Goal: Task Accomplishment & Management: Manage account settings

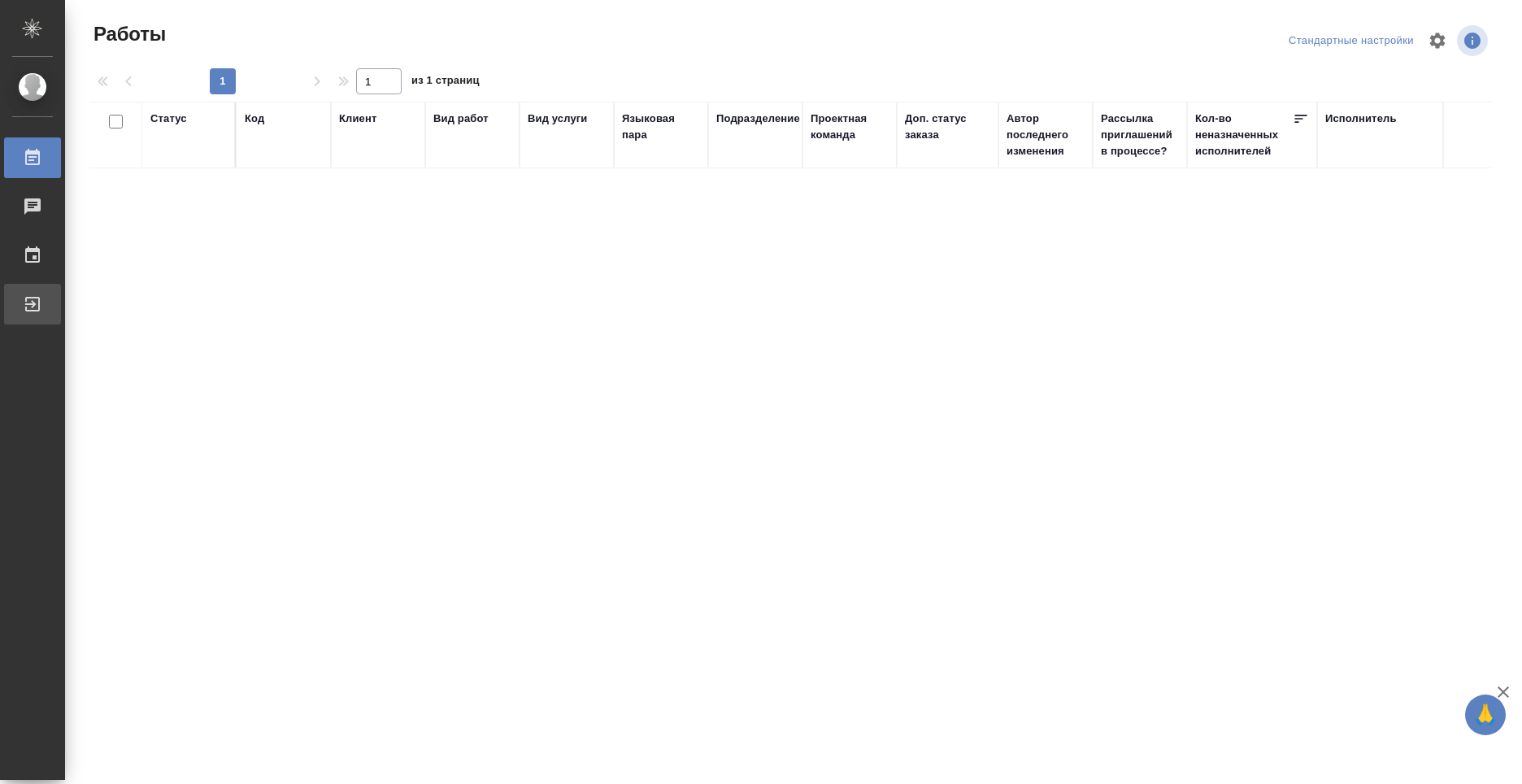
click at [32, 303] on div "Выйти" at bounding box center [12, 303] width 41 height 25
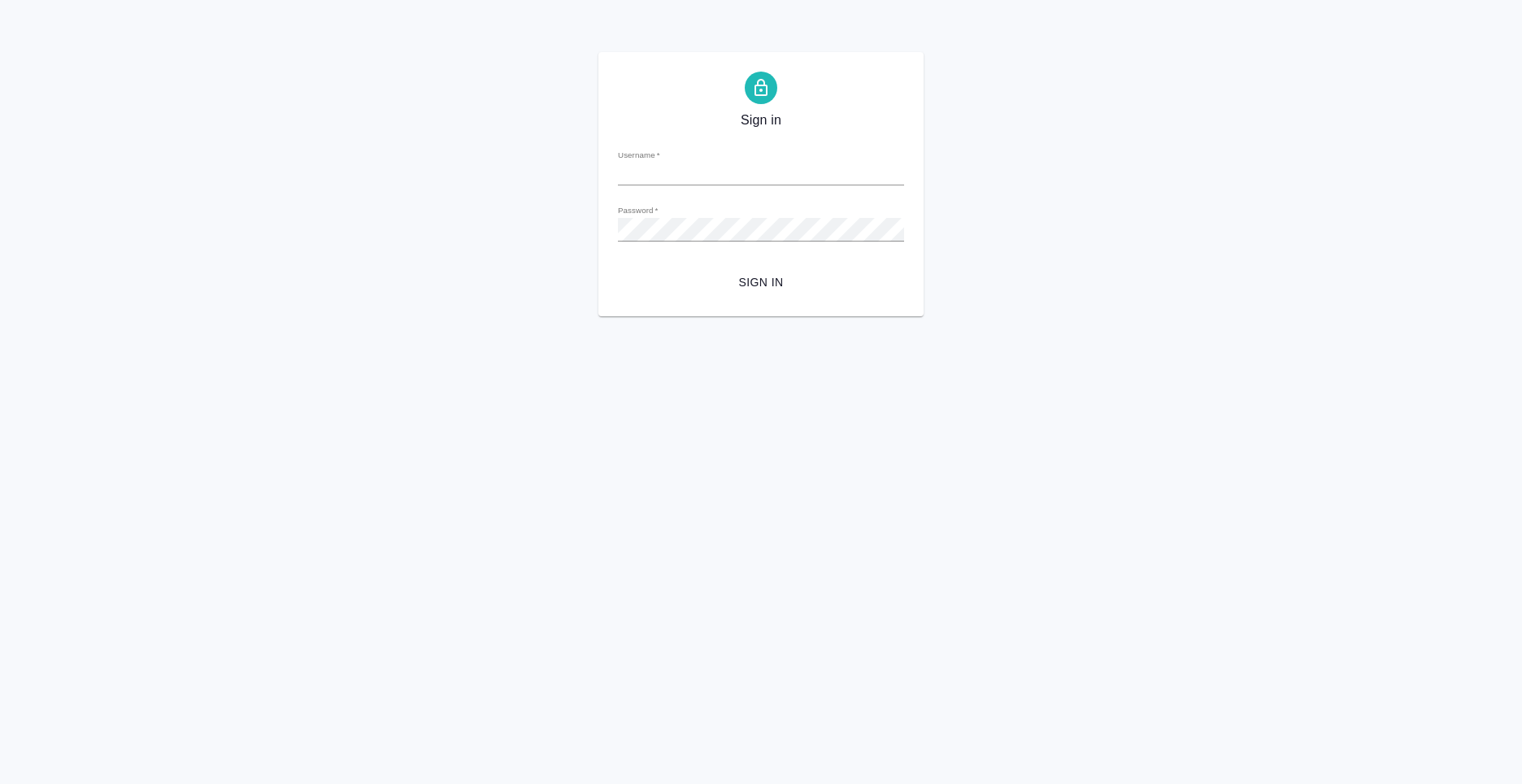
type input "[PERSON_NAME][EMAIL_ADDRESS][DOMAIN_NAME]"
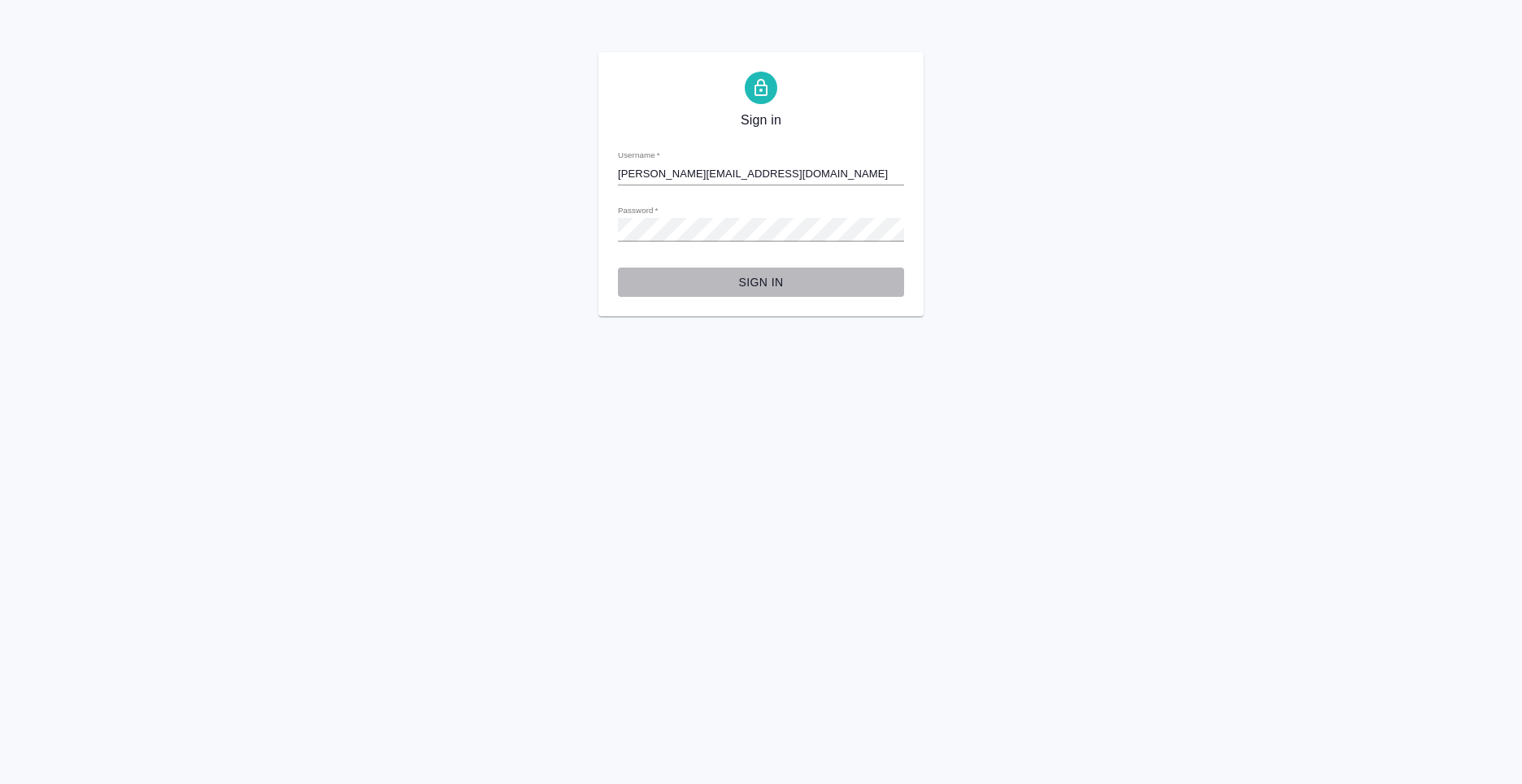
click at [781, 276] on span "Sign in" at bounding box center [760, 283] width 260 height 20
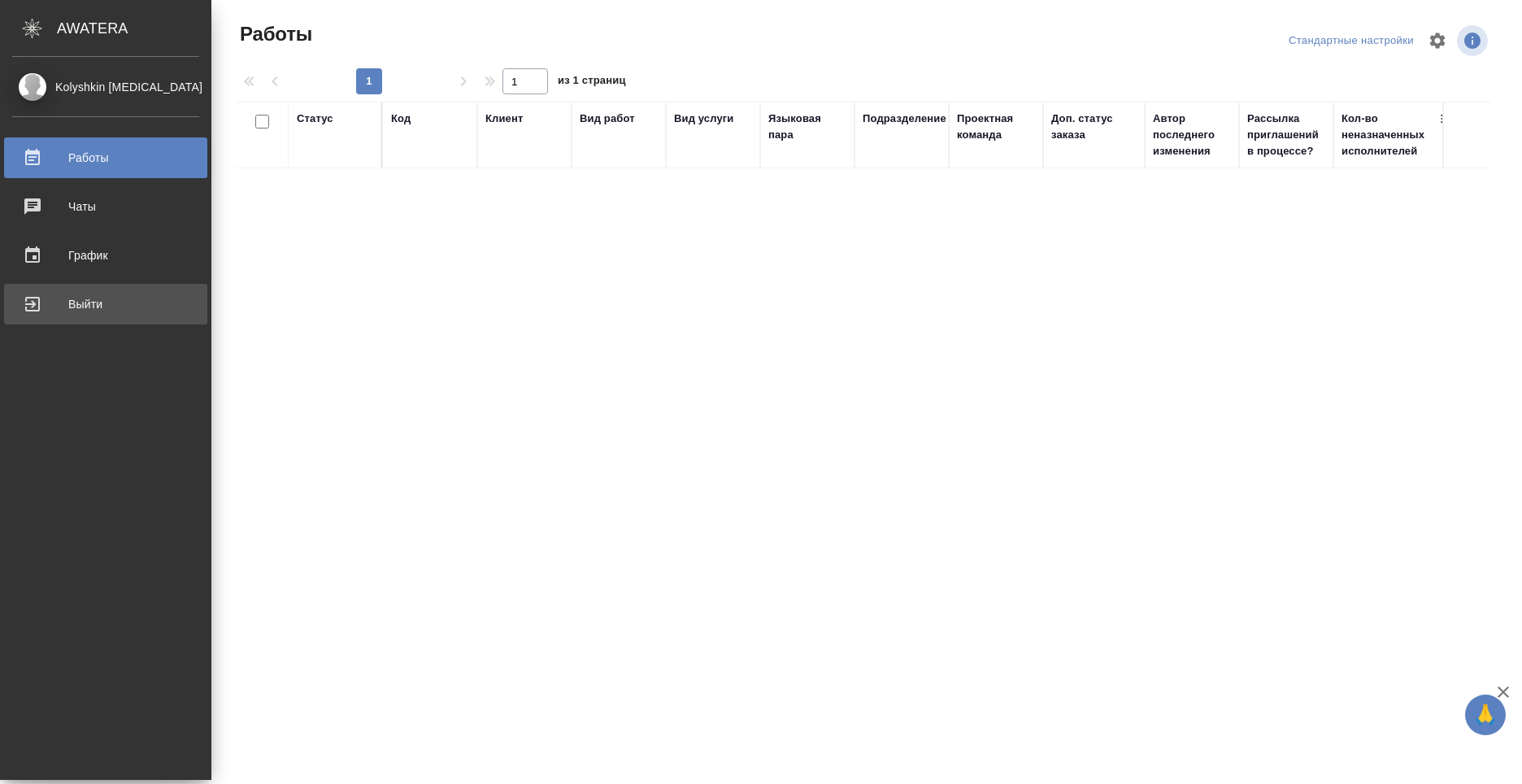
click at [52, 291] on div "Выйти" at bounding box center [105, 303] width 187 height 25
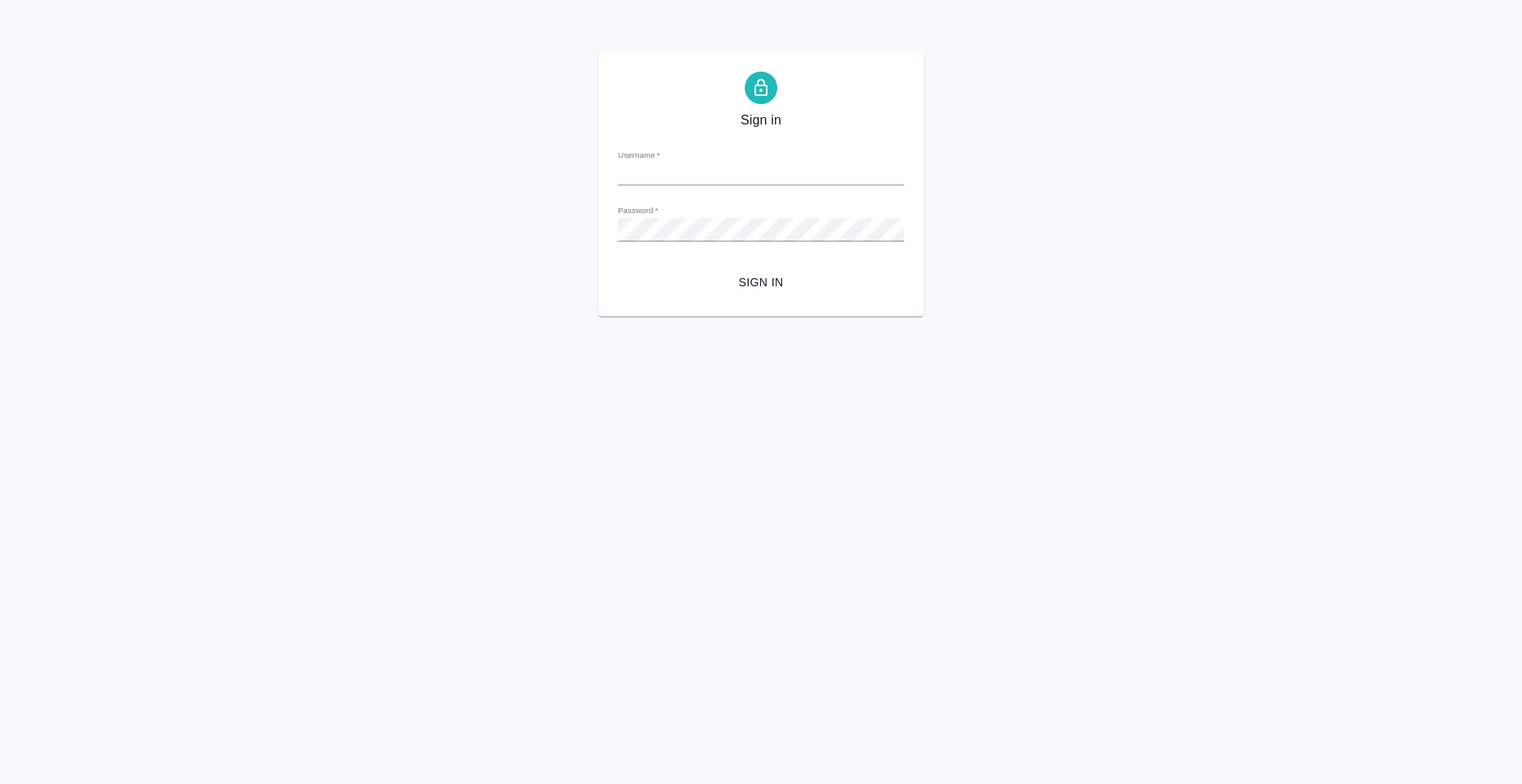
type input "[PERSON_NAME][EMAIL_ADDRESS][DOMAIN_NAME]"
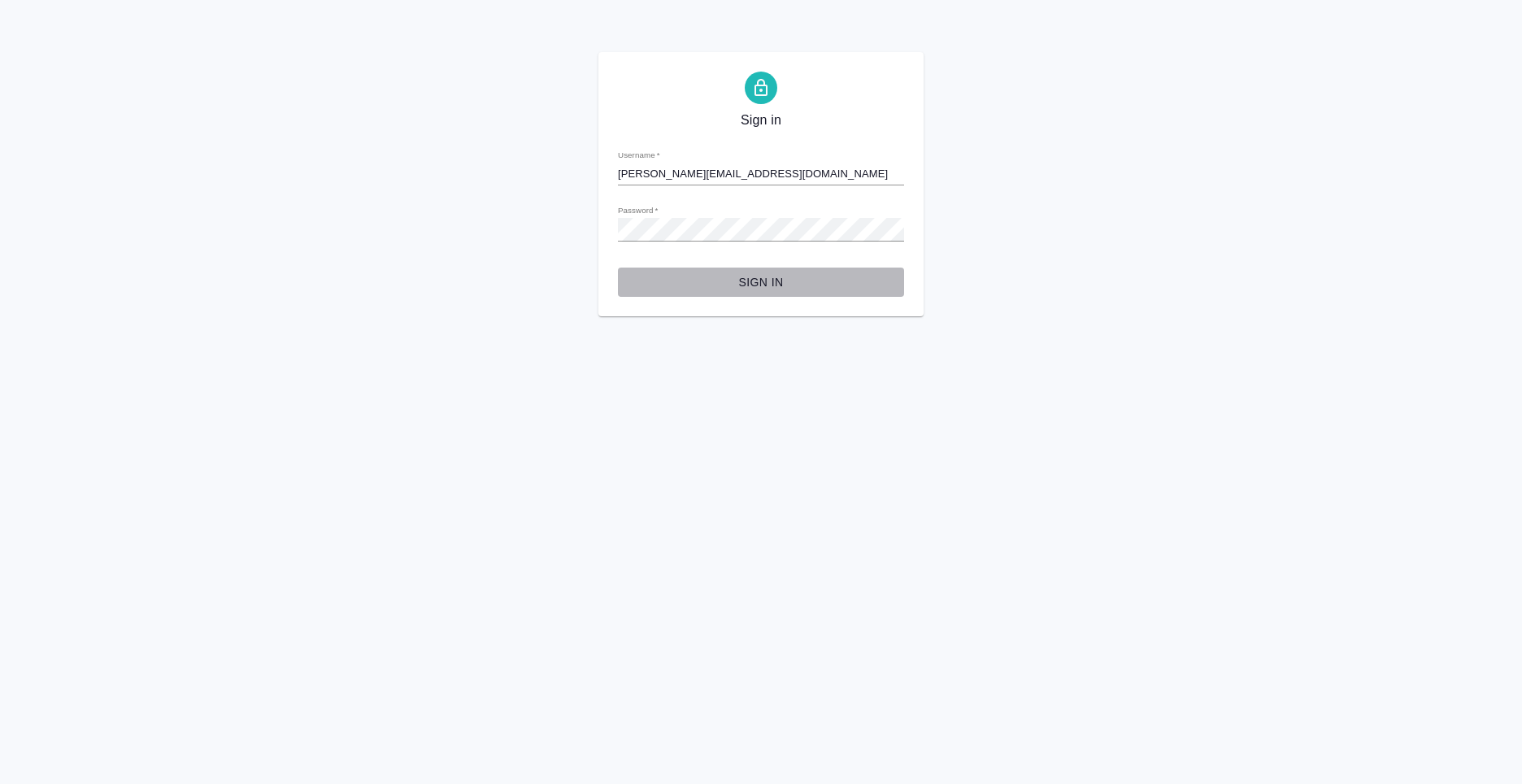
click at [751, 280] on span "Sign in" at bounding box center [760, 283] width 260 height 20
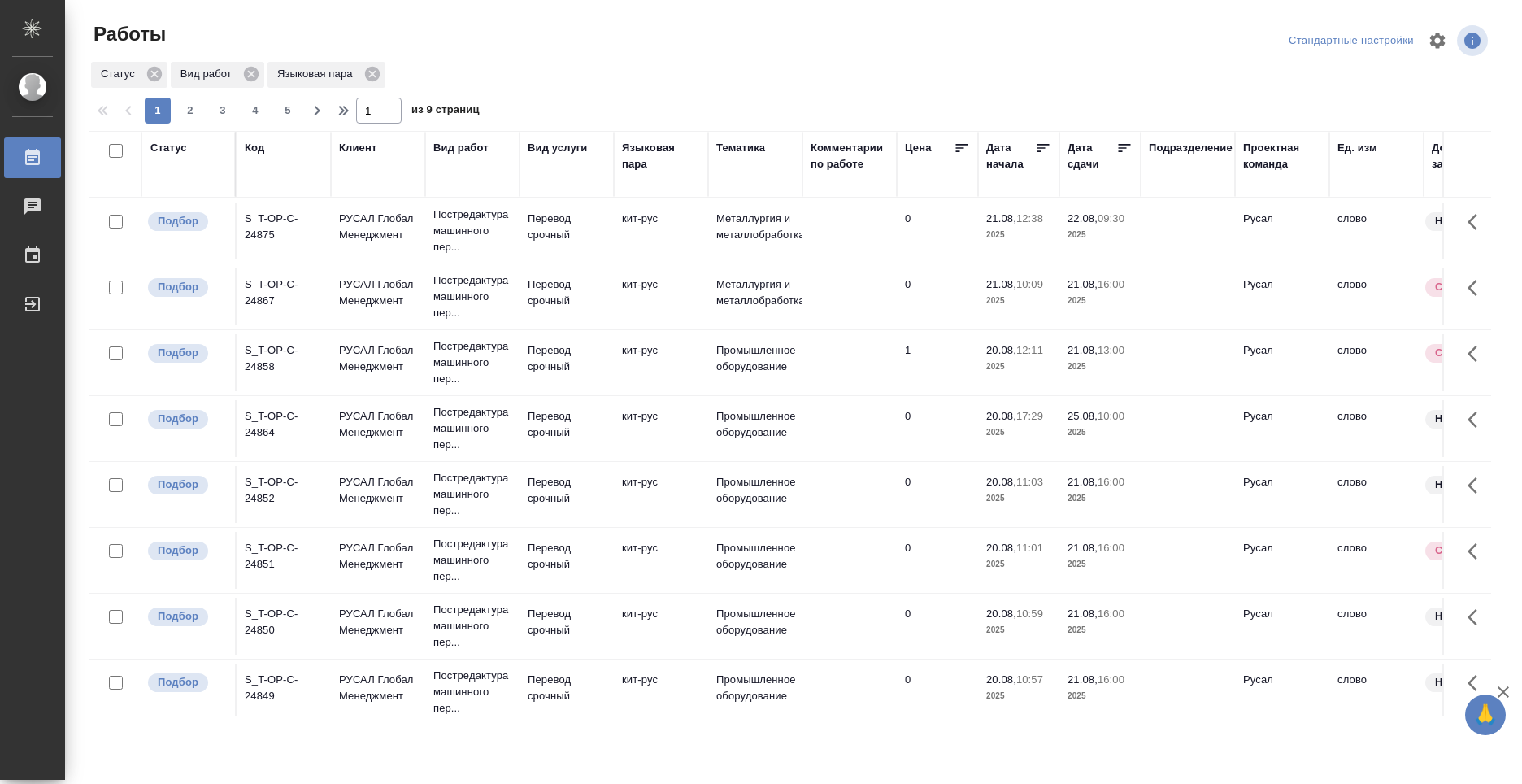
click at [282, 221] on div "S_T-OP-C-24875" at bounding box center [284, 227] width 78 height 32
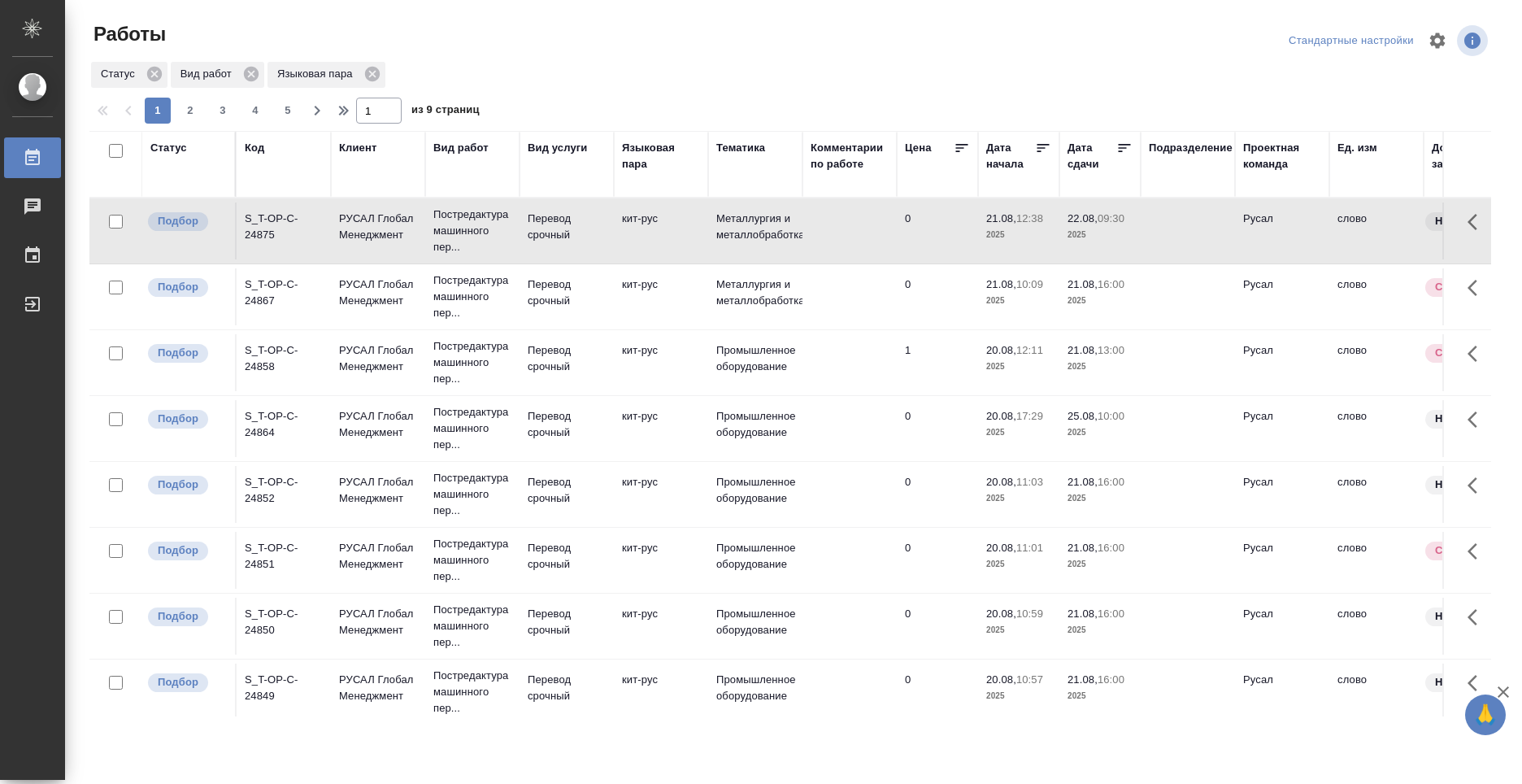
click at [282, 221] on div "S_T-OP-C-24875" at bounding box center [284, 227] width 78 height 32
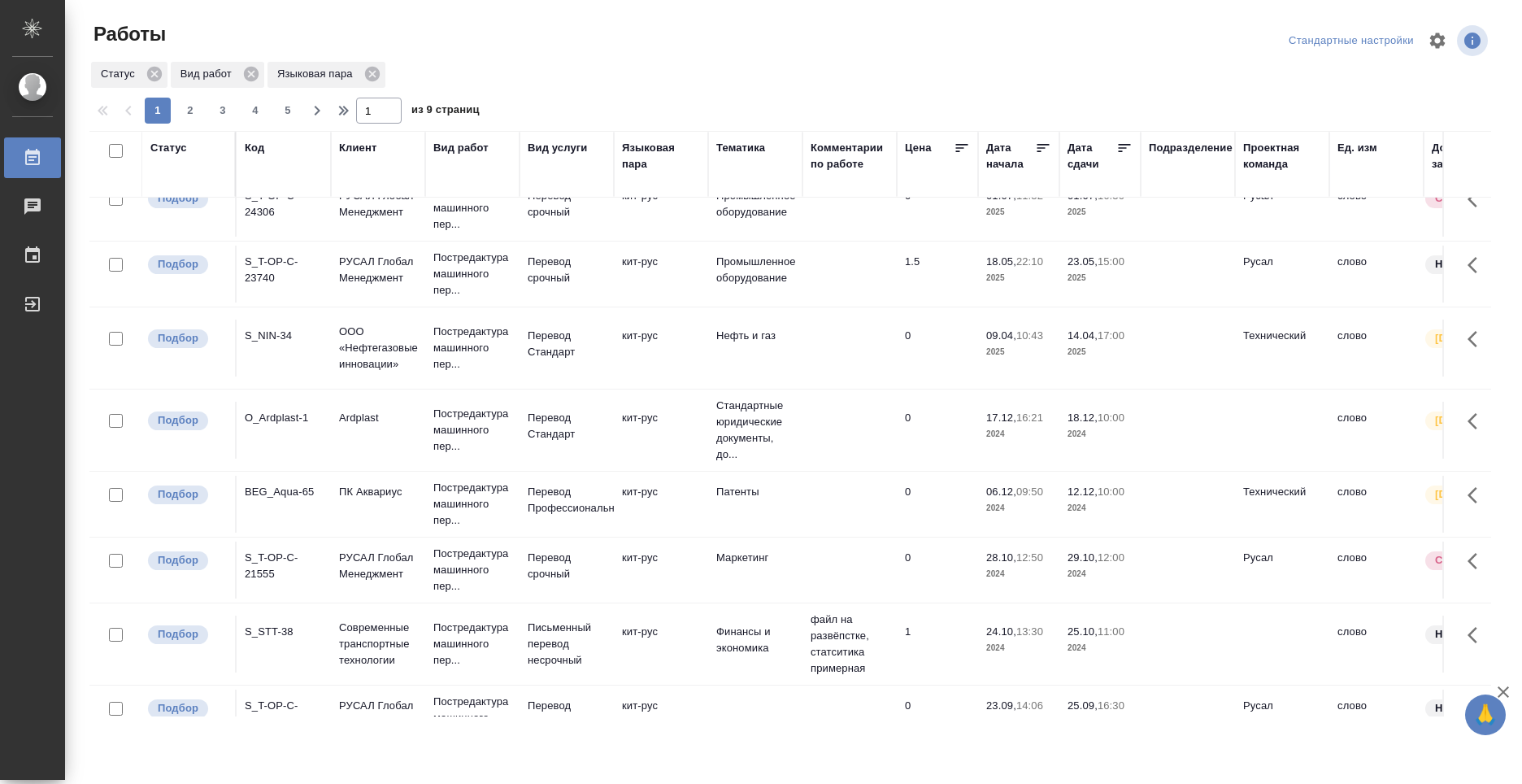
scroll to position [894, 0]
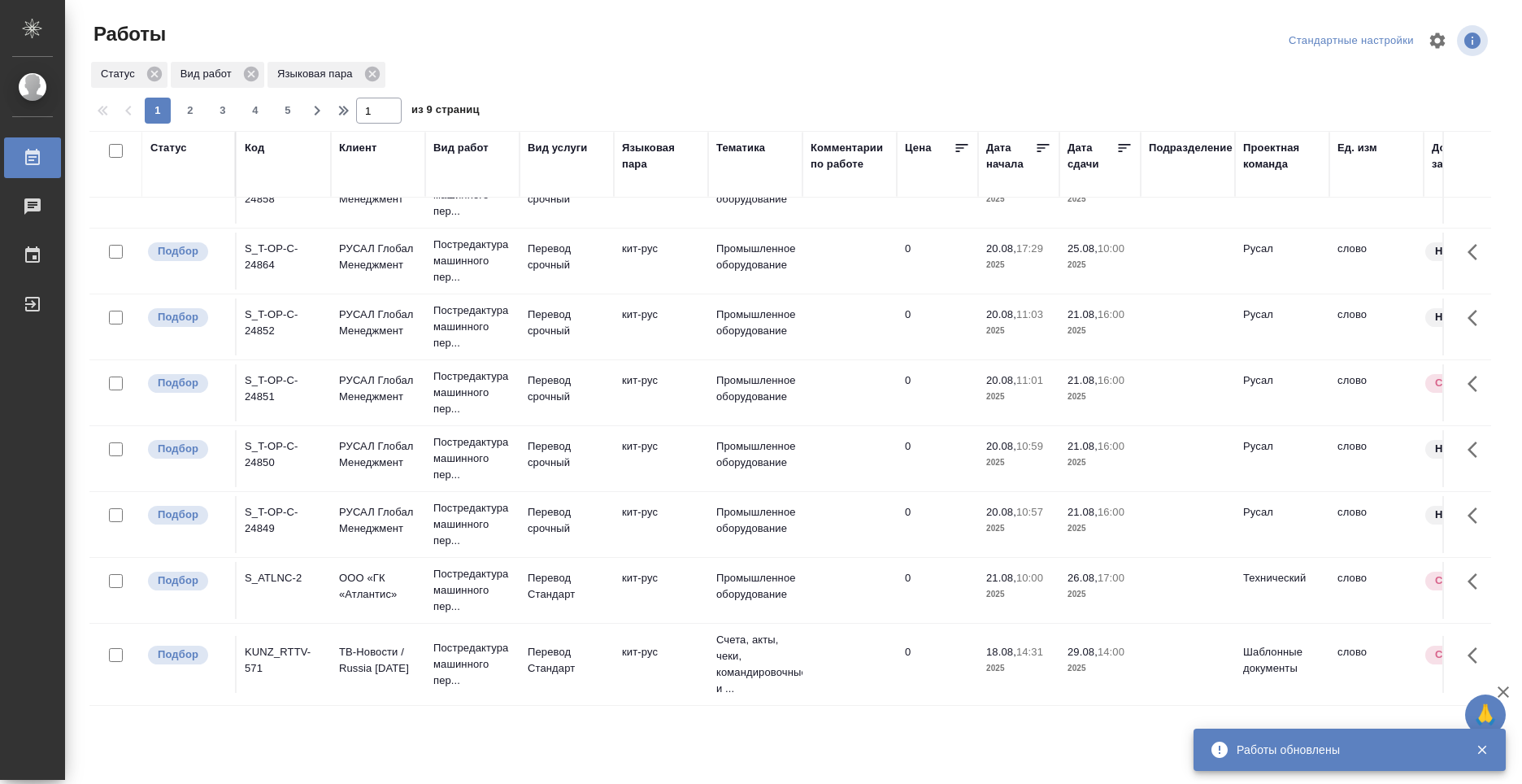
scroll to position [0, 0]
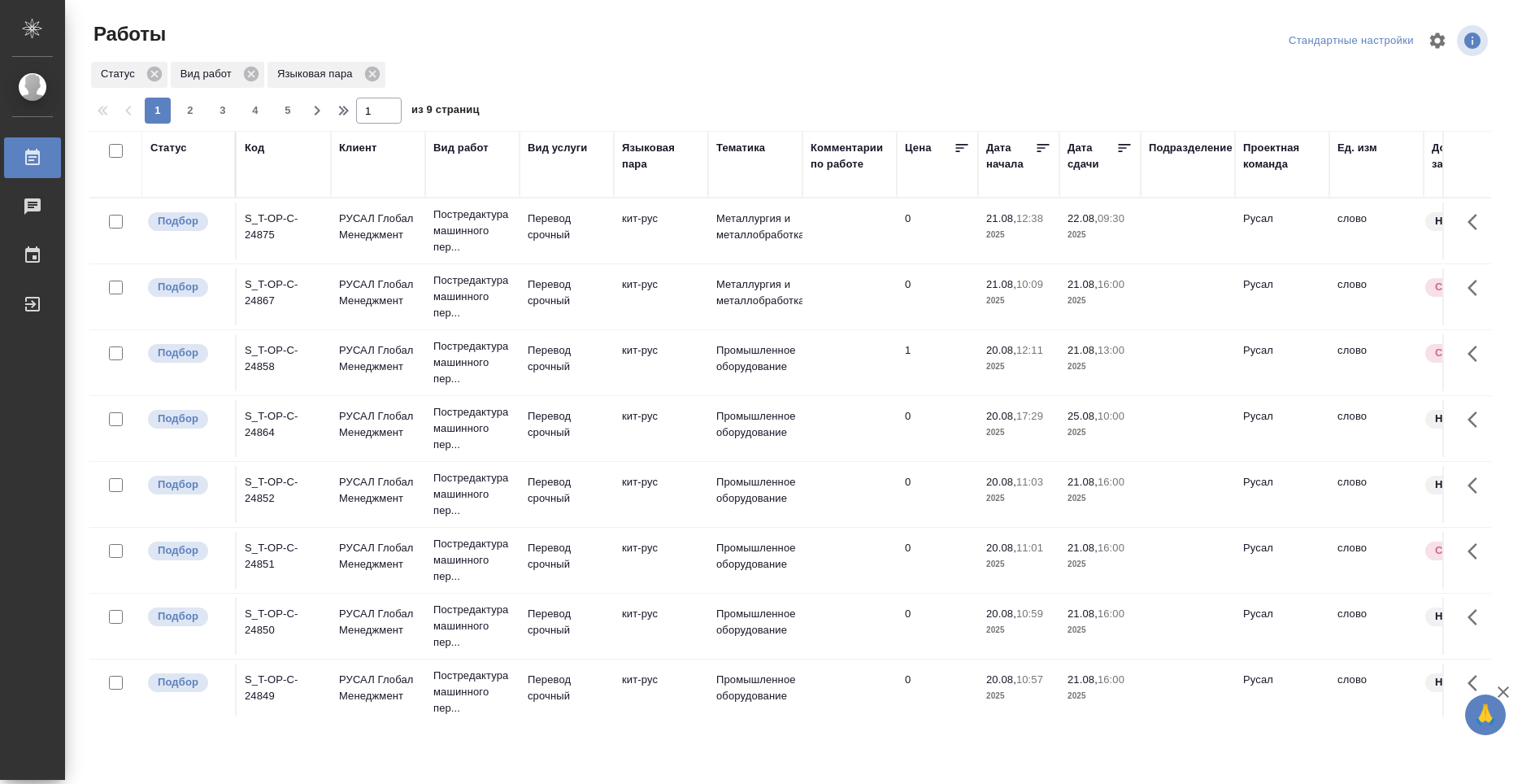
click at [269, 224] on div "S_T-OP-C-24875" at bounding box center [284, 227] width 78 height 32
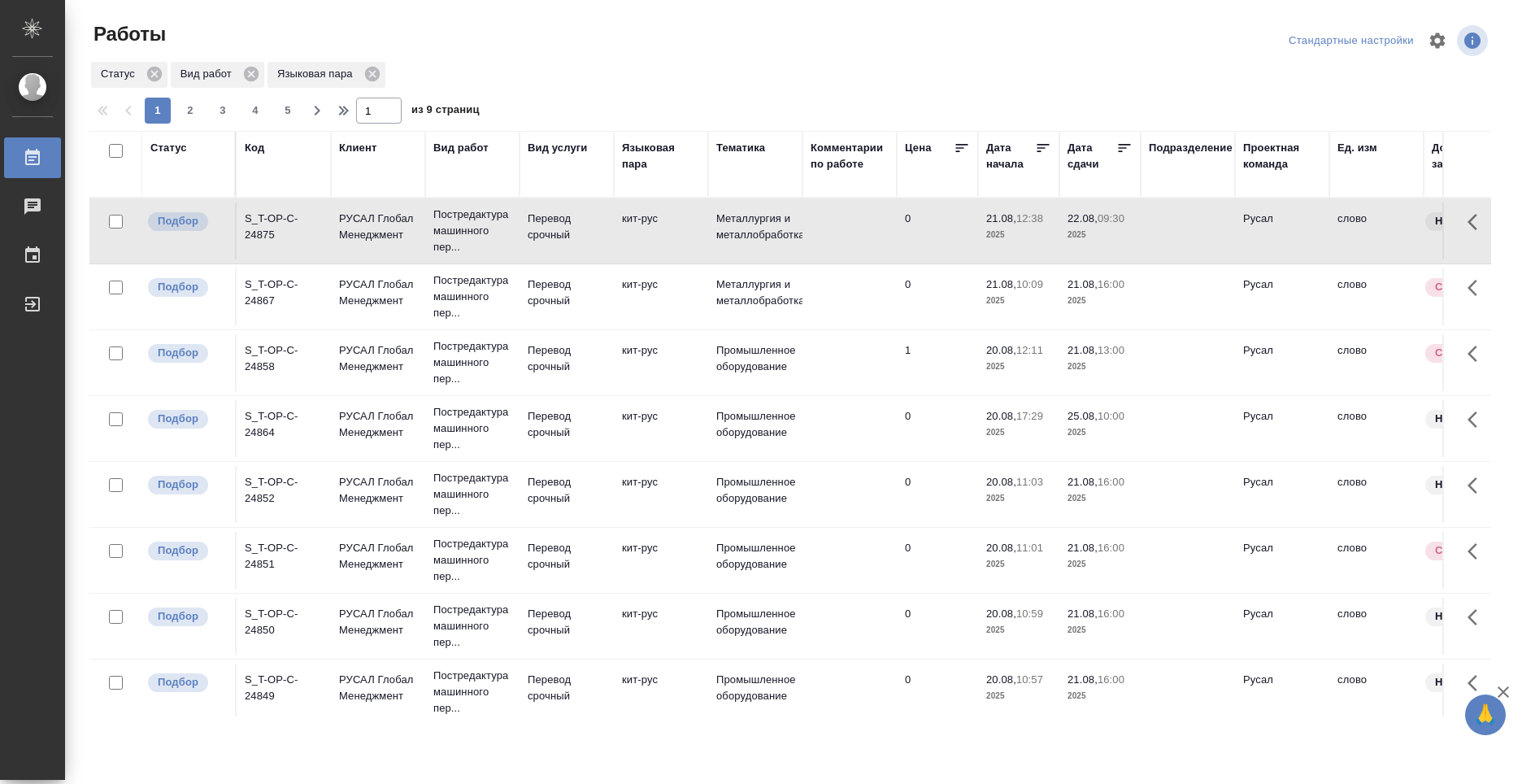
click at [269, 224] on div "S_T-OP-C-24875" at bounding box center [284, 227] width 78 height 32
click at [441, 176] on div "Вид работ" at bounding box center [472, 164] width 78 height 49
click at [459, 151] on div "Вид работ" at bounding box center [460, 147] width 55 height 16
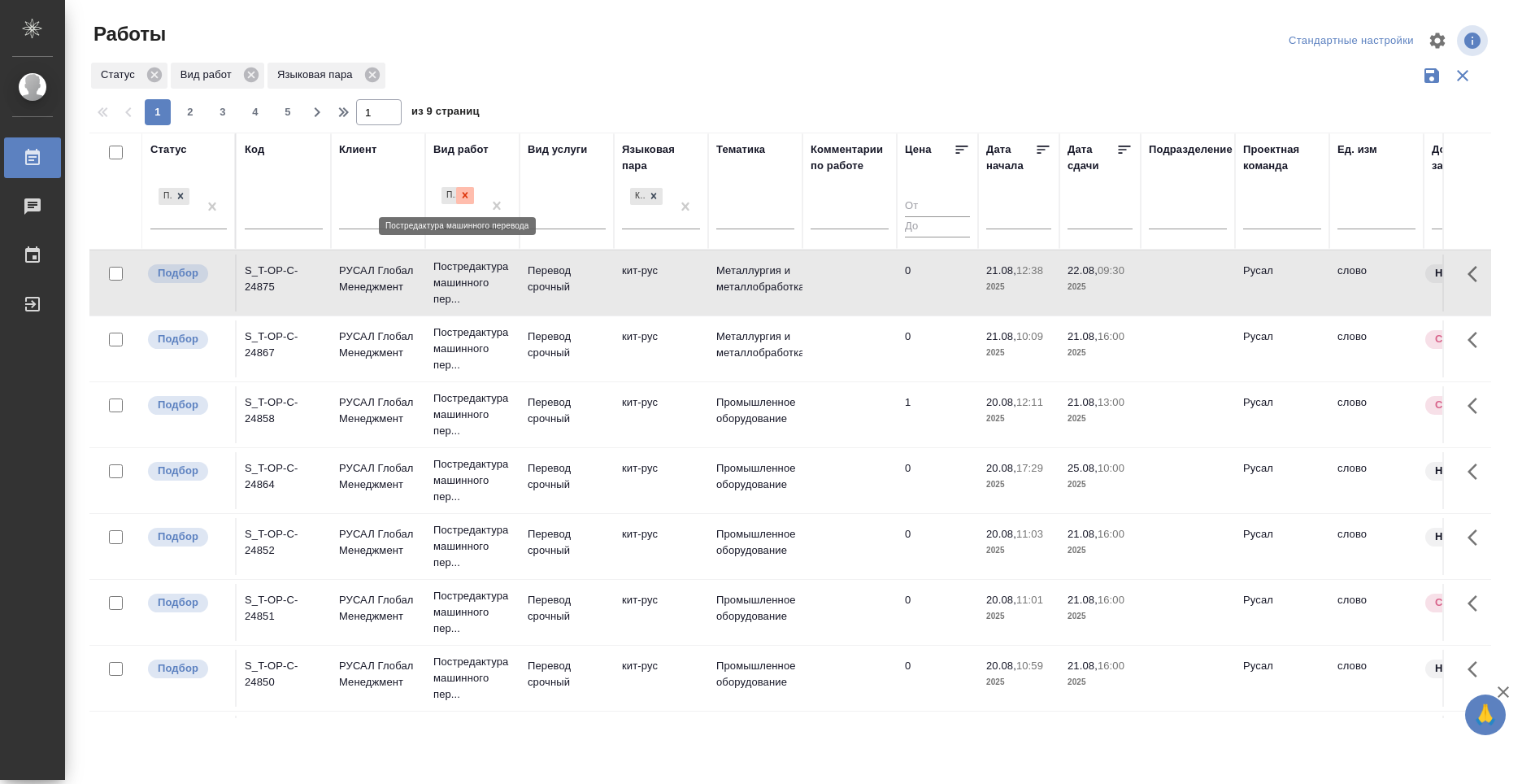
click at [467, 191] on icon at bounding box center [464, 194] width 11 height 11
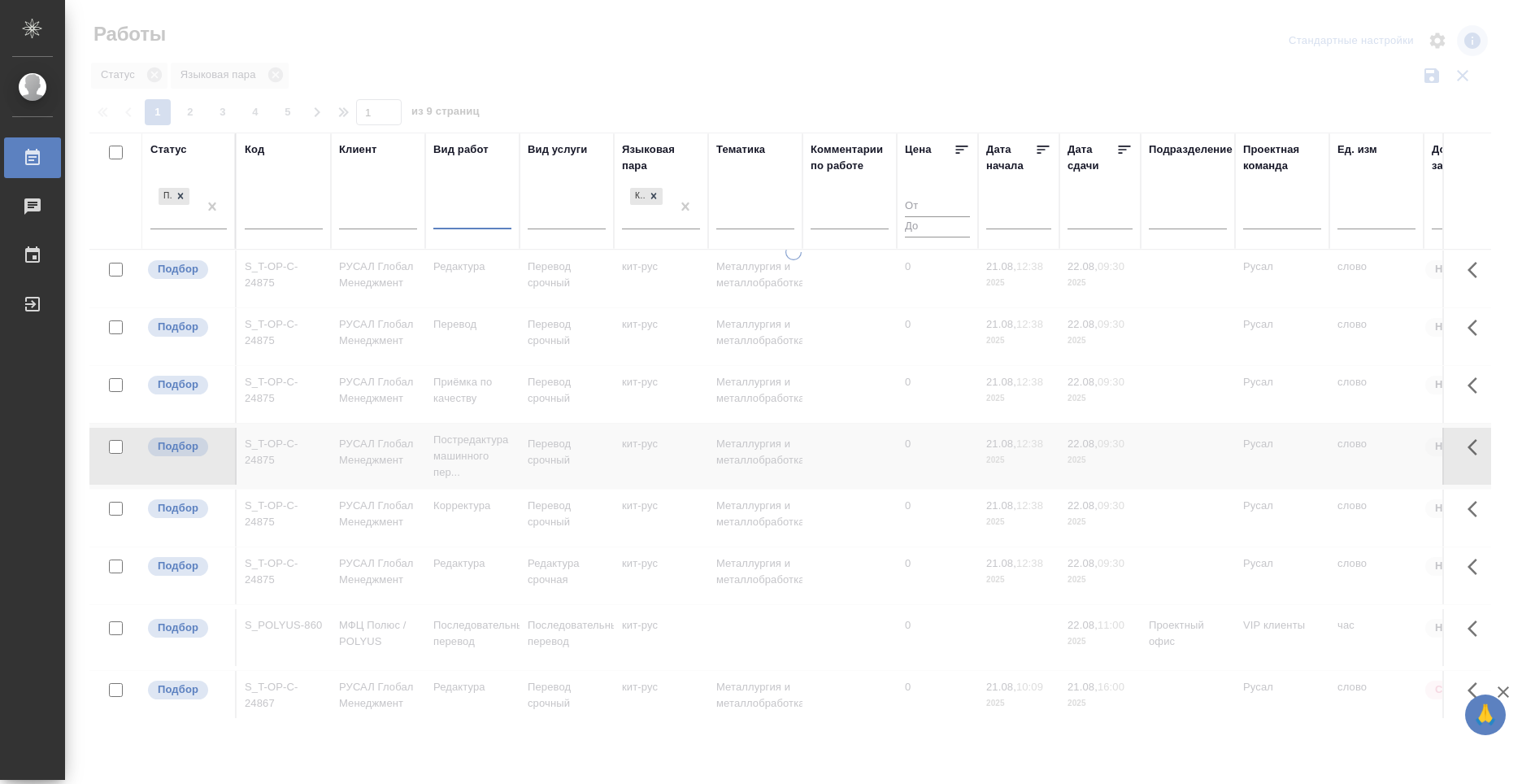
type input "п"
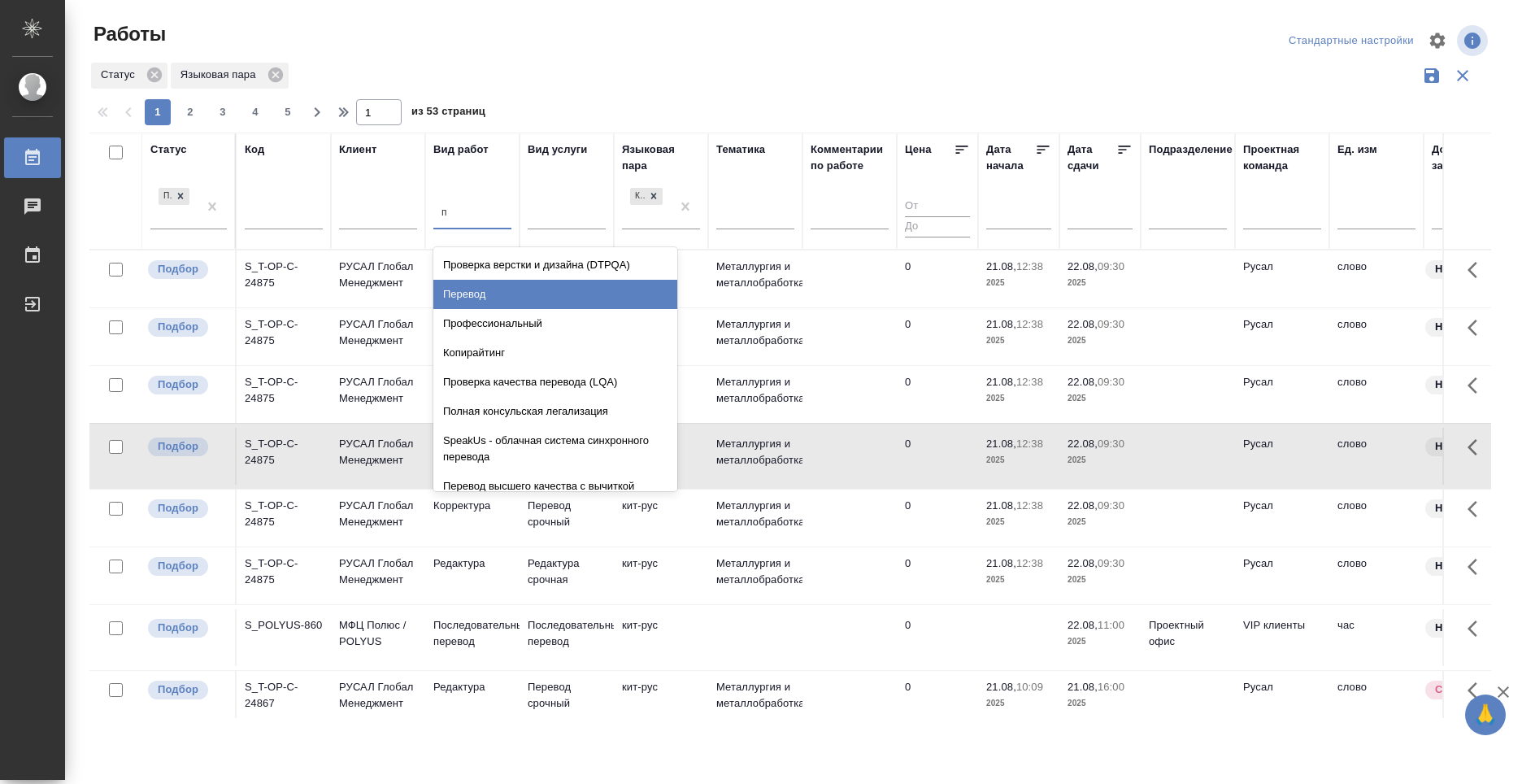
click at [522, 297] on div "Перевод" at bounding box center [555, 294] width 244 height 29
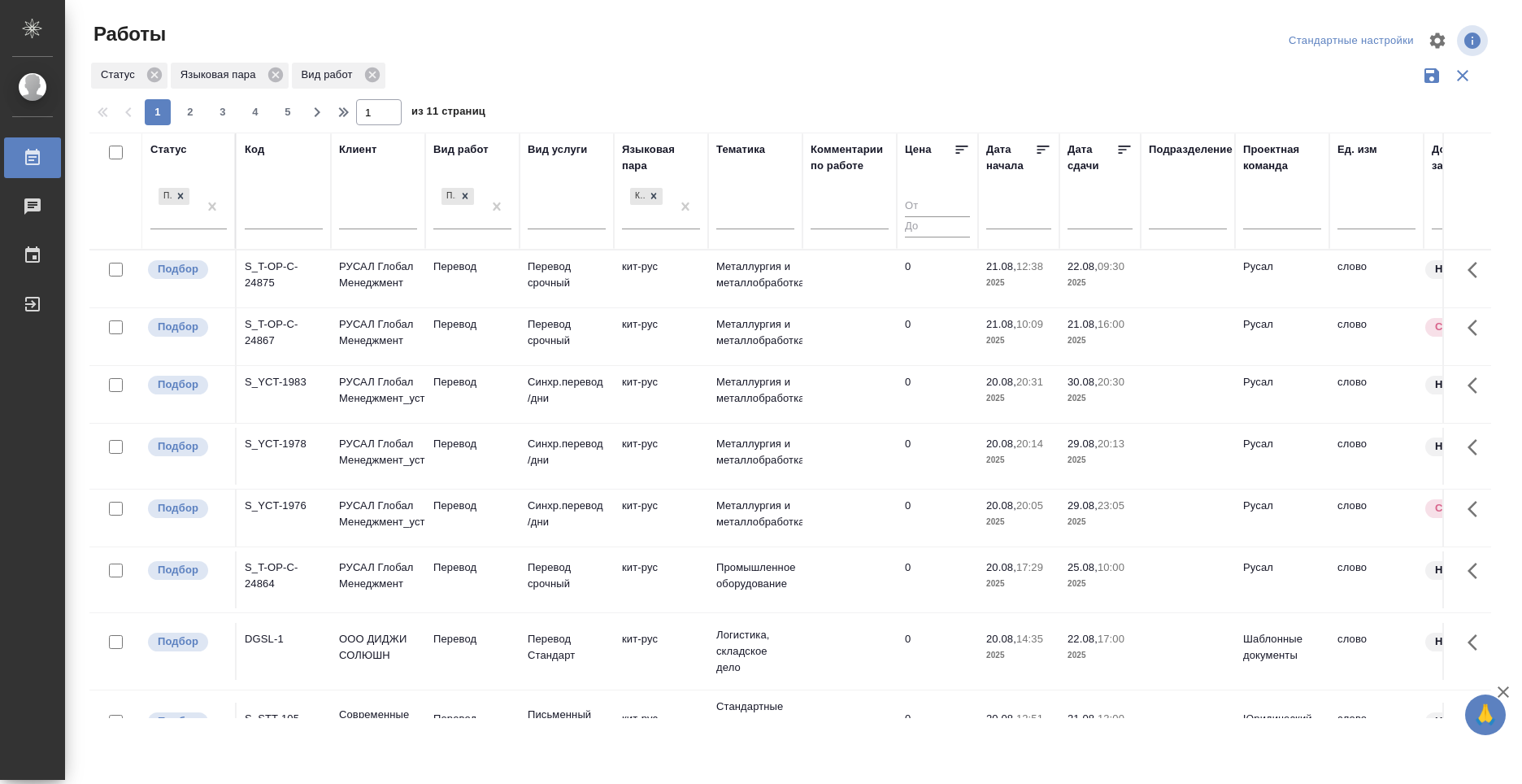
click at [286, 262] on div "S_T-OP-C-24875" at bounding box center [284, 274] width 78 height 32
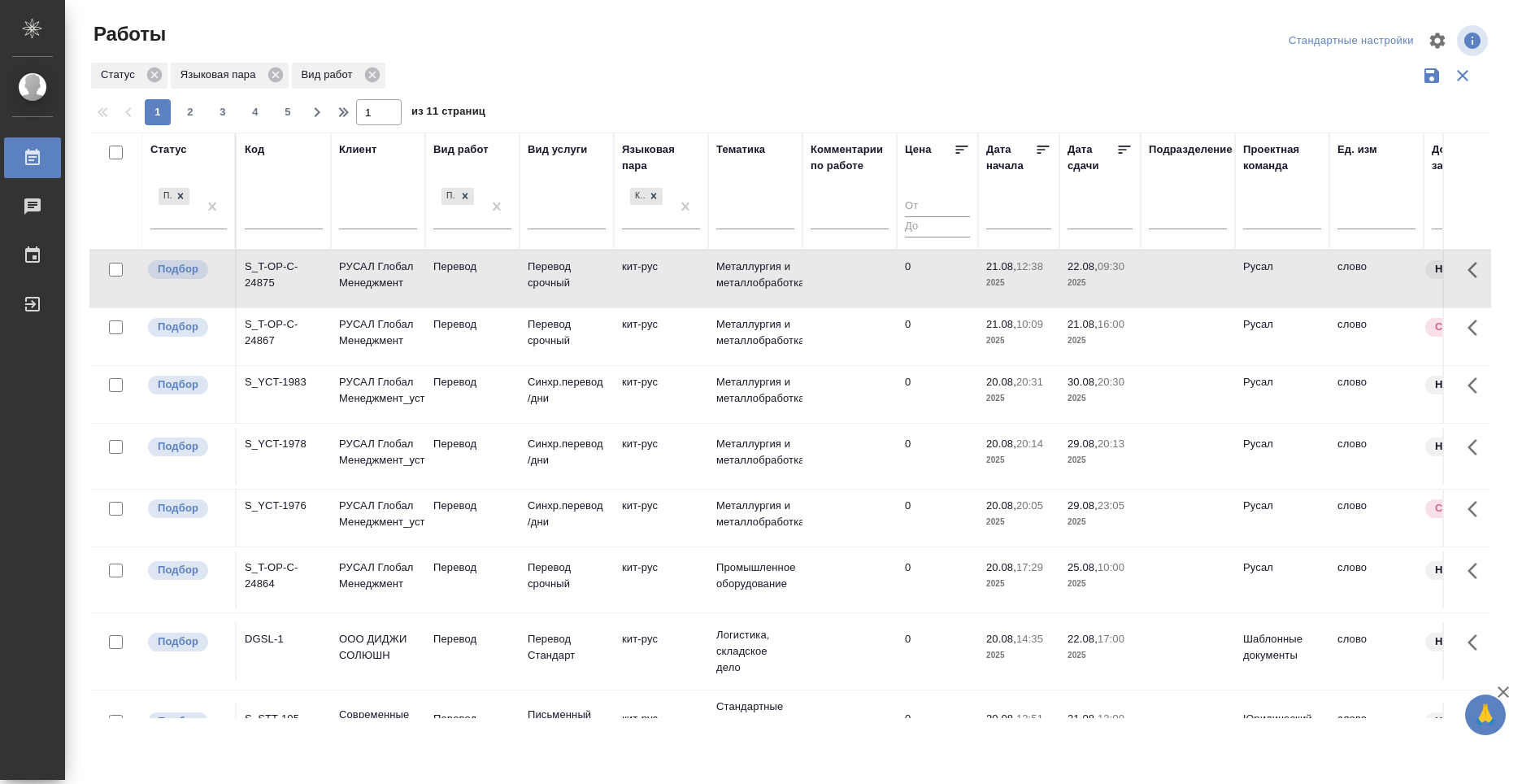
click at [286, 262] on div "S_T-OP-C-24875" at bounding box center [284, 274] width 78 height 32
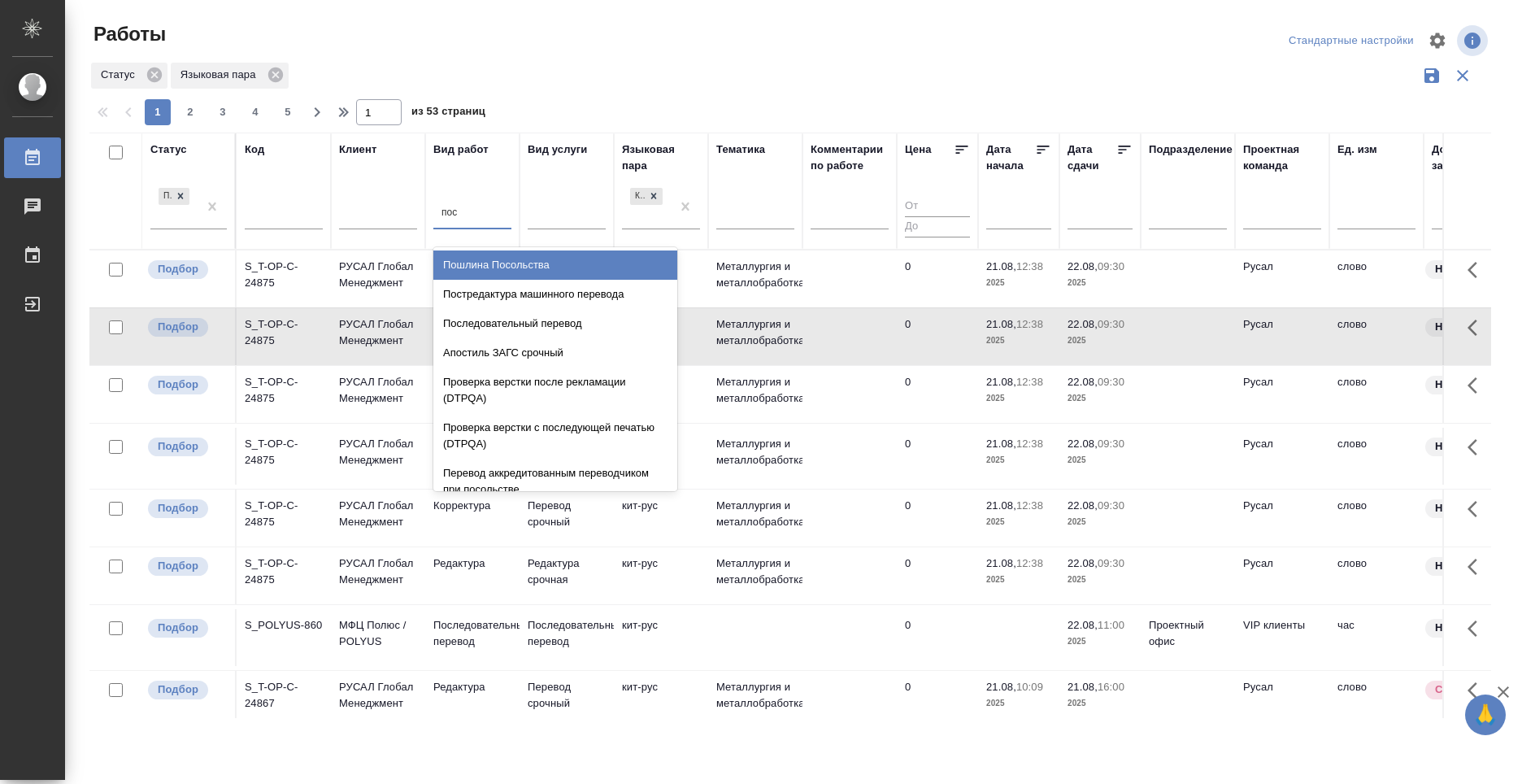
type input "пост"
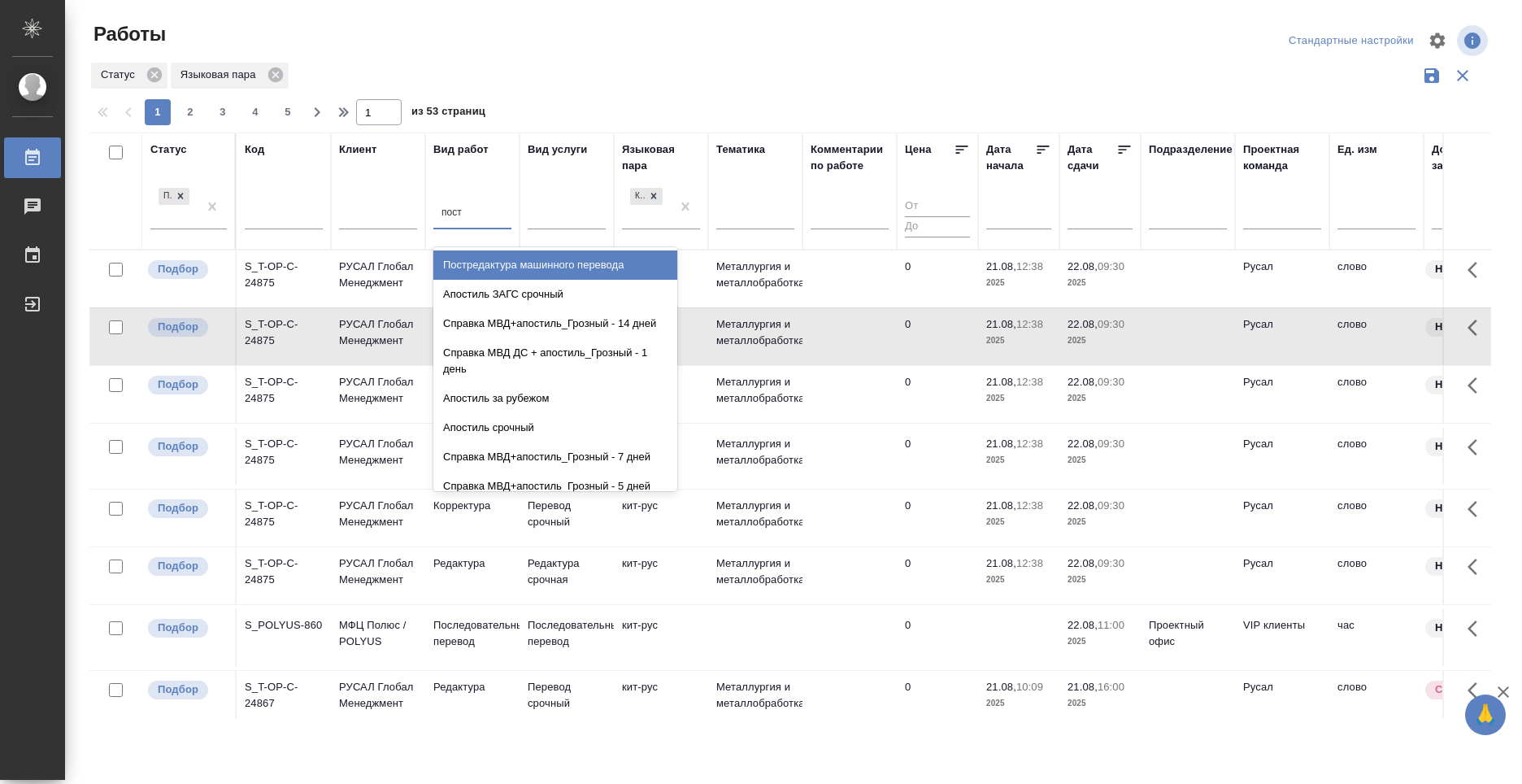
click at [507, 263] on div "Постредактура машинного перевода" at bounding box center [555, 265] width 244 height 29
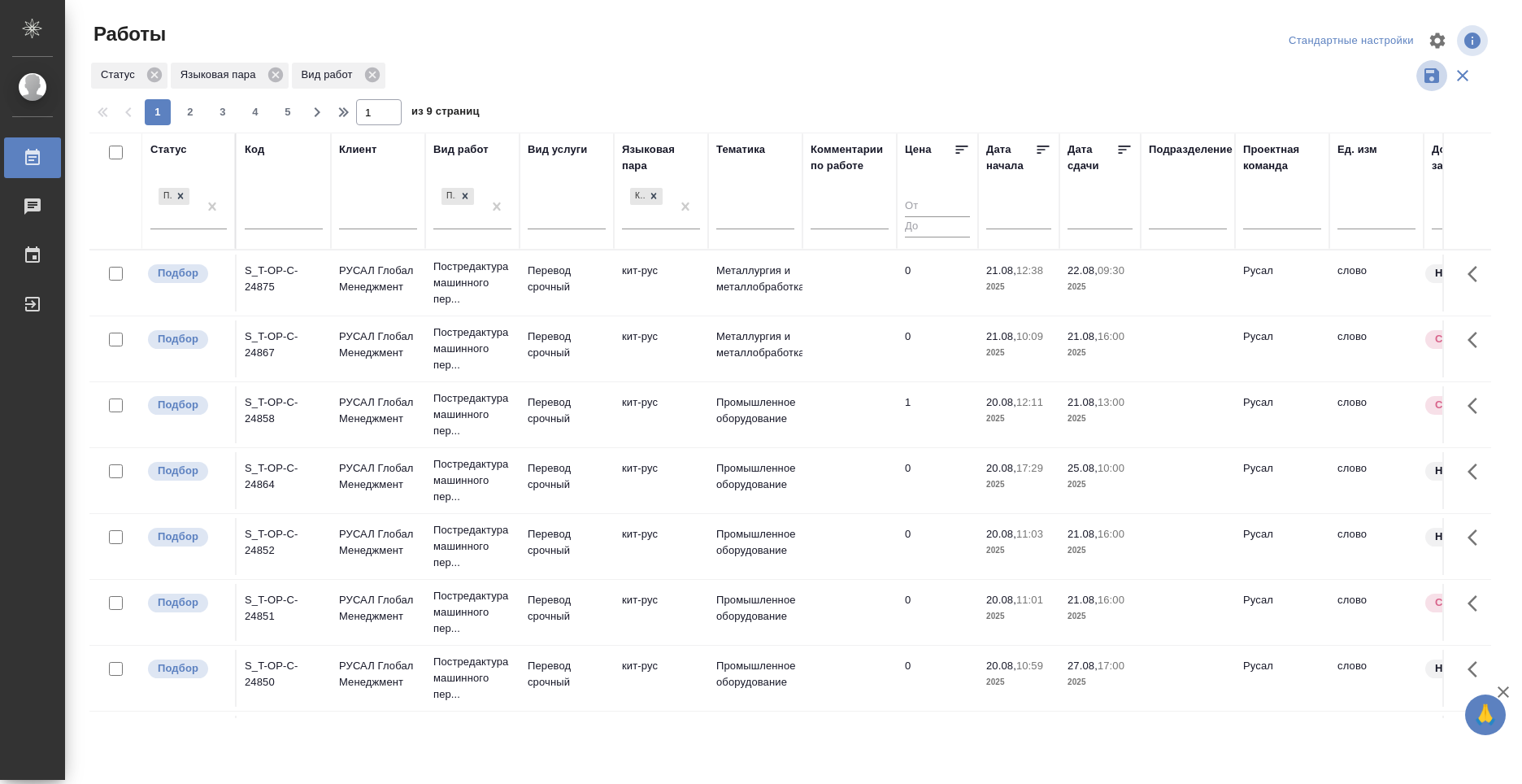
click at [1424, 75] on icon "button" at bounding box center [1431, 75] width 14 height 14
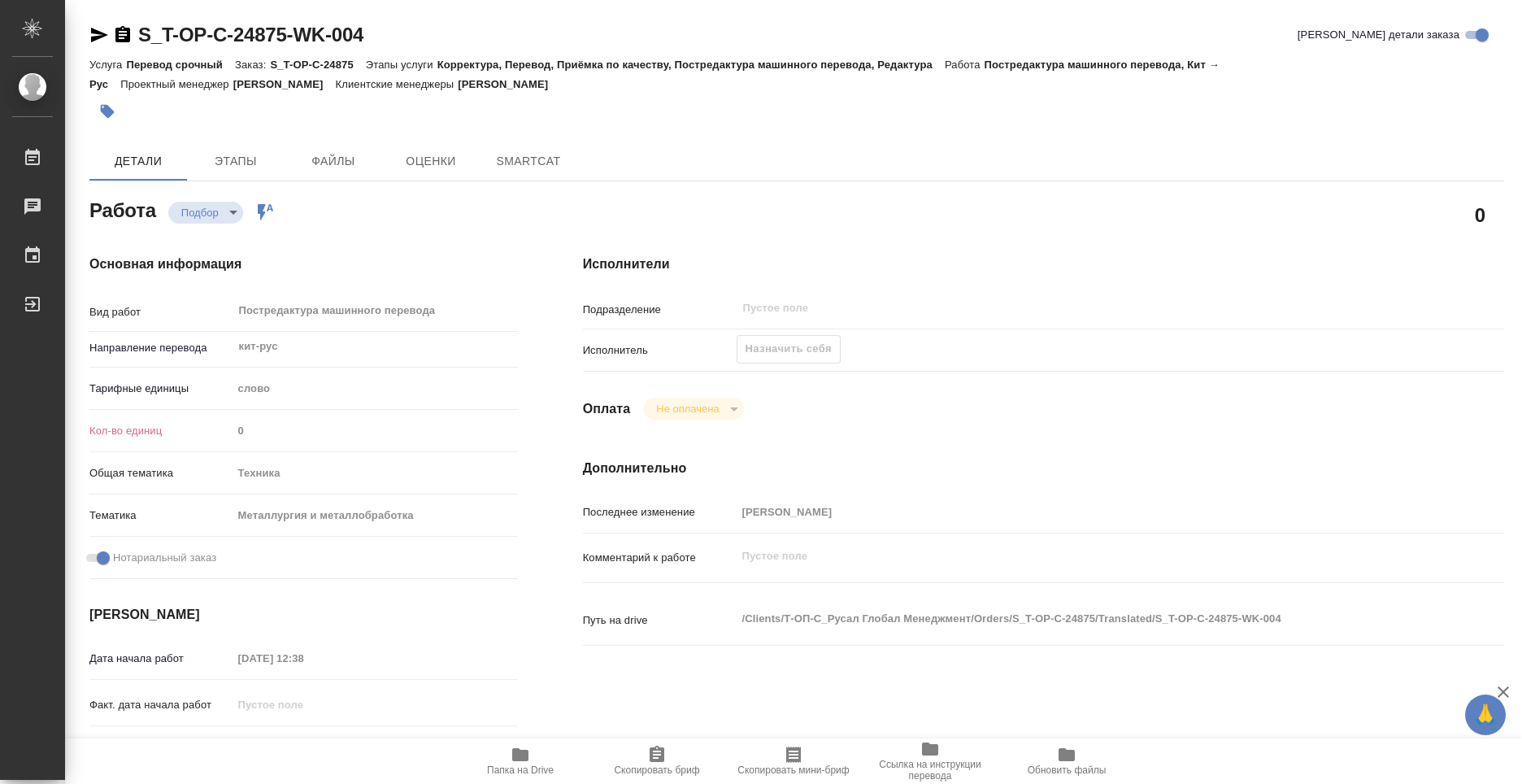
type textarea "x"
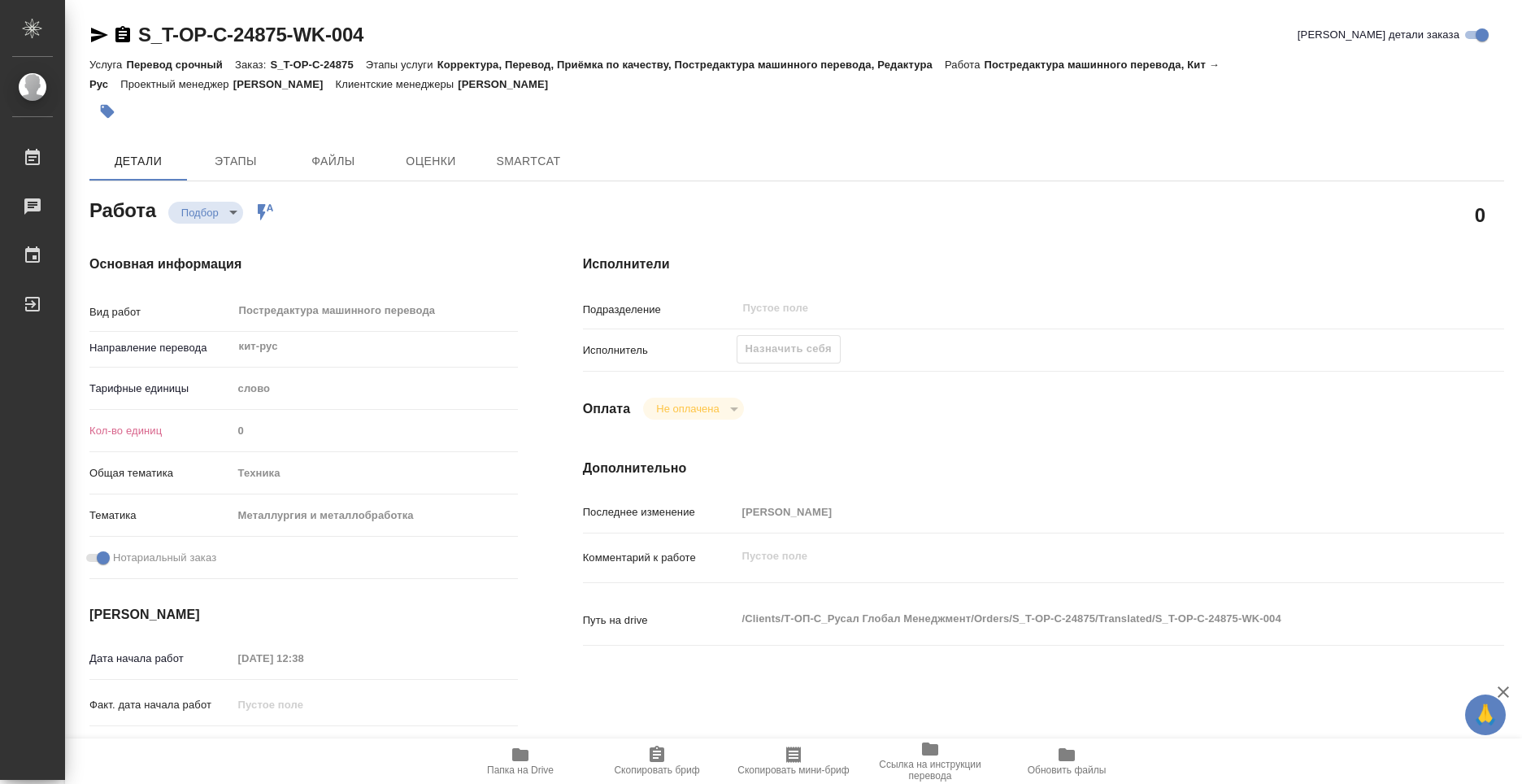
type textarea "x"
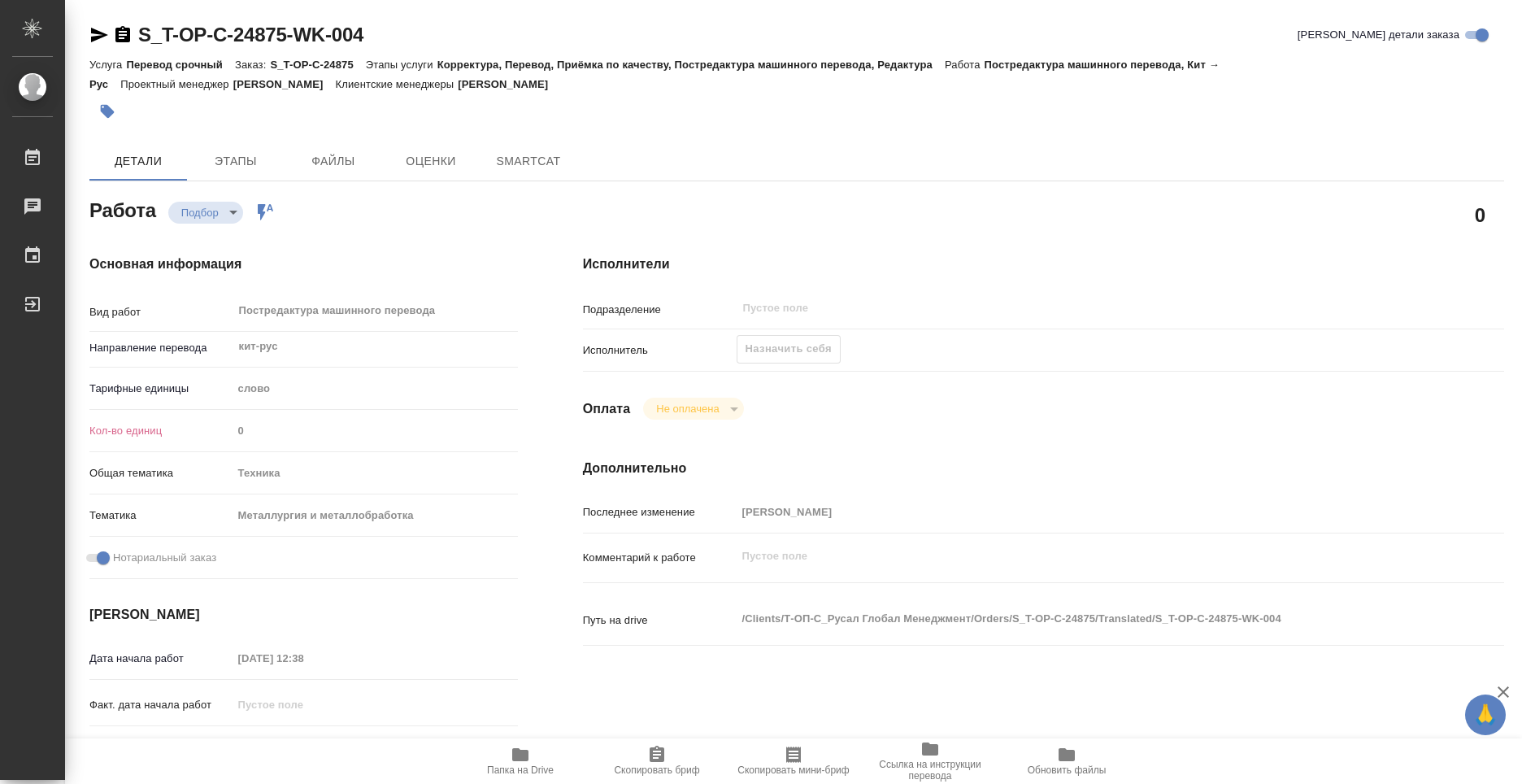
type textarea "x"
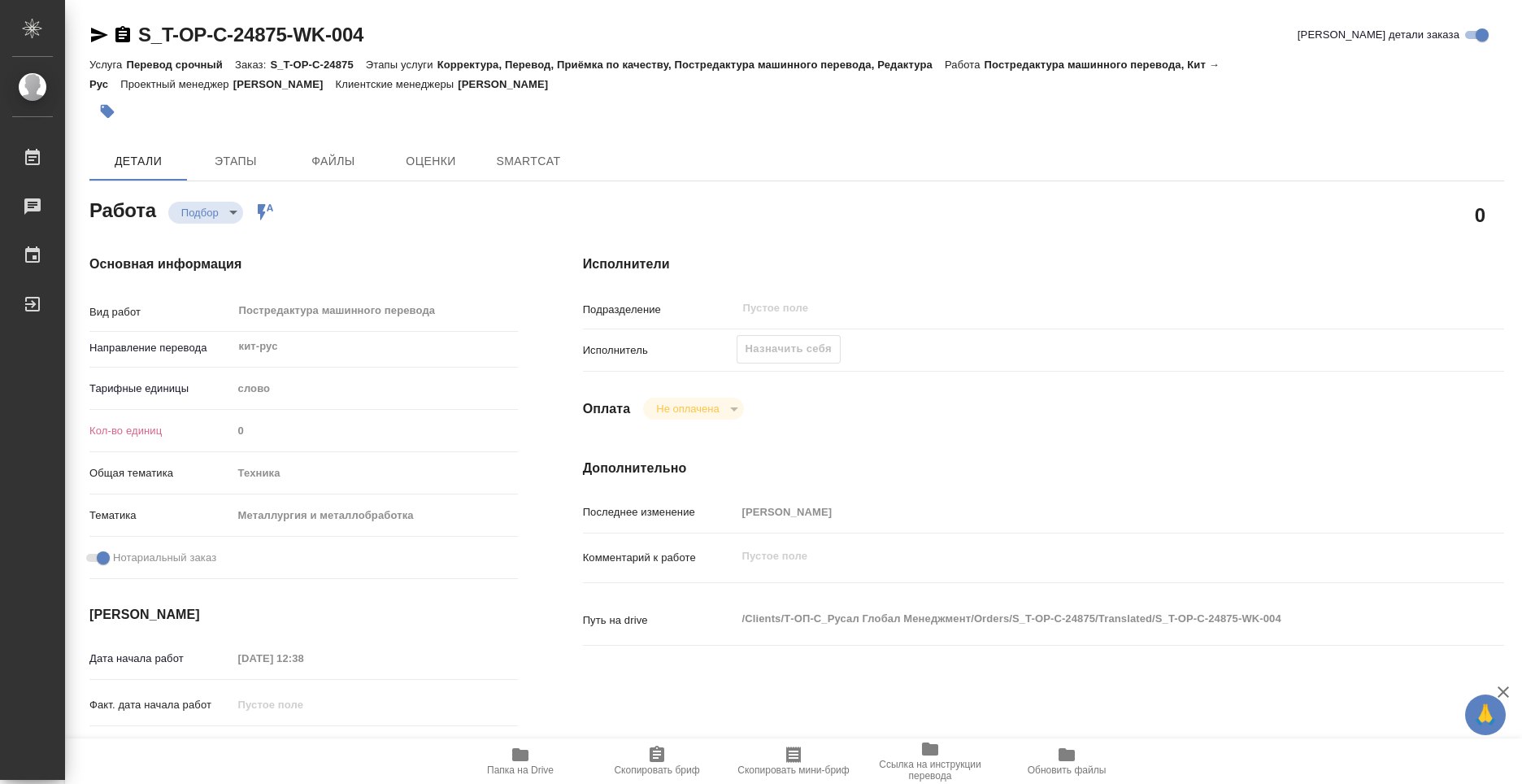
type textarea "x"
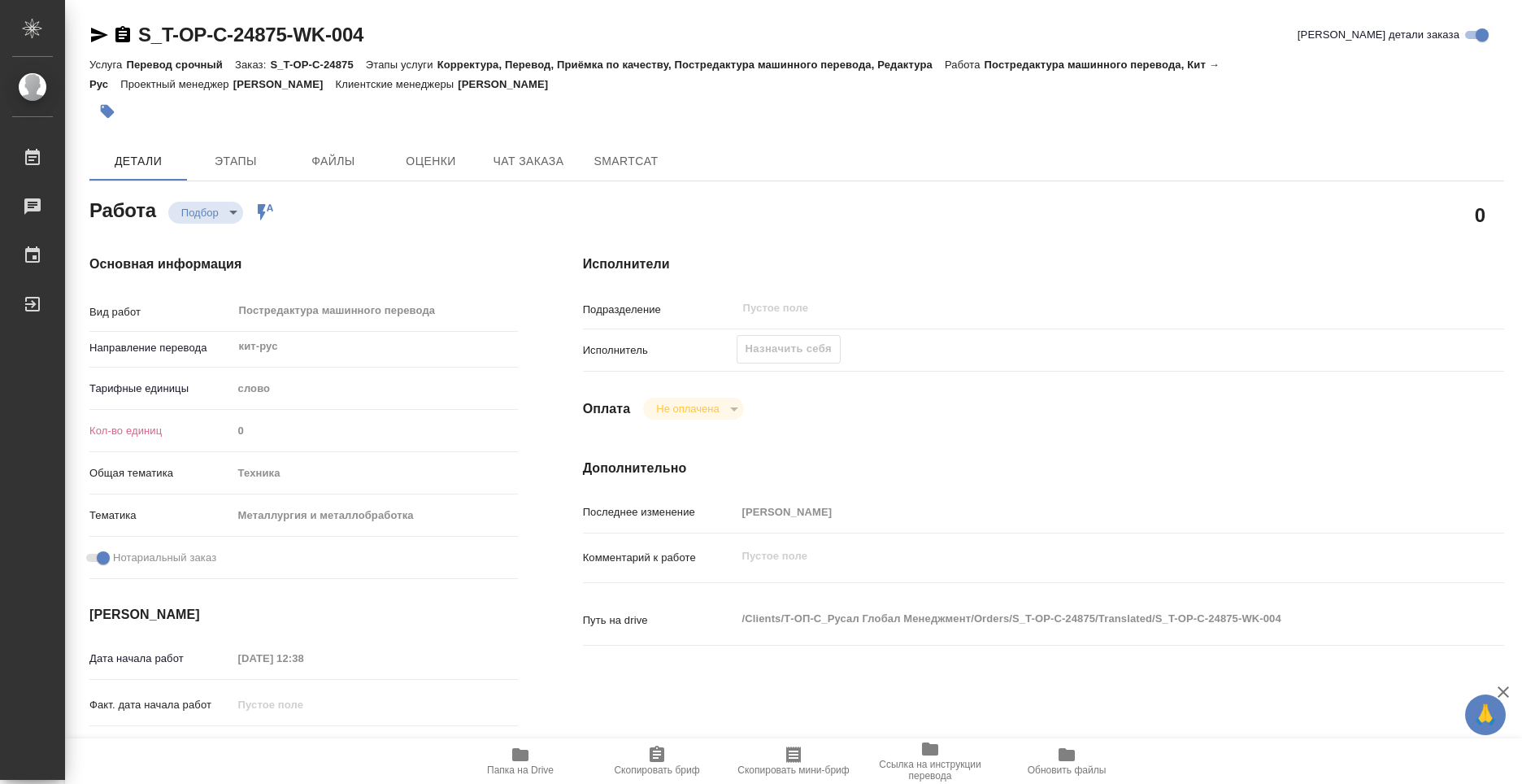
type textarea "x"
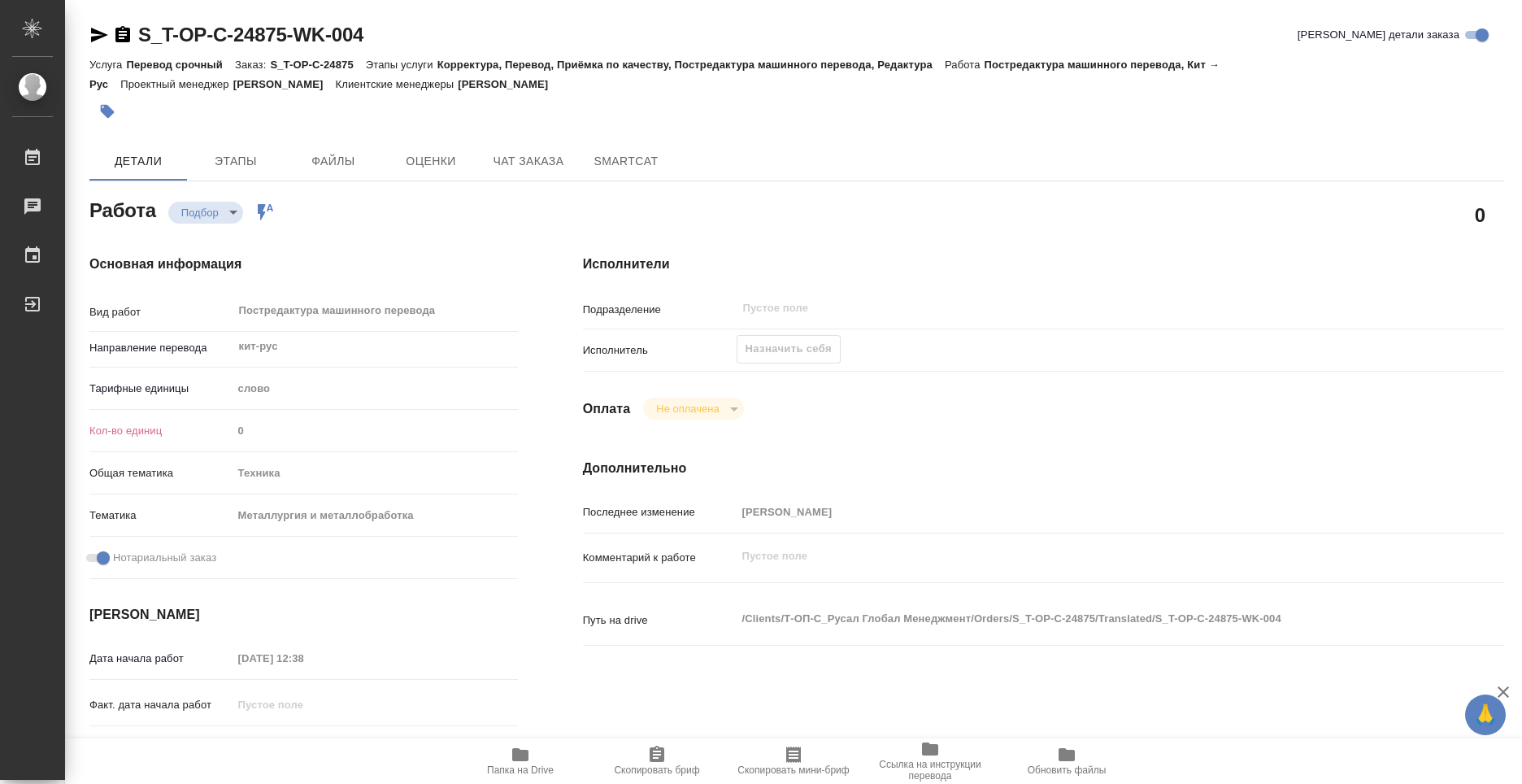
type textarea "x"
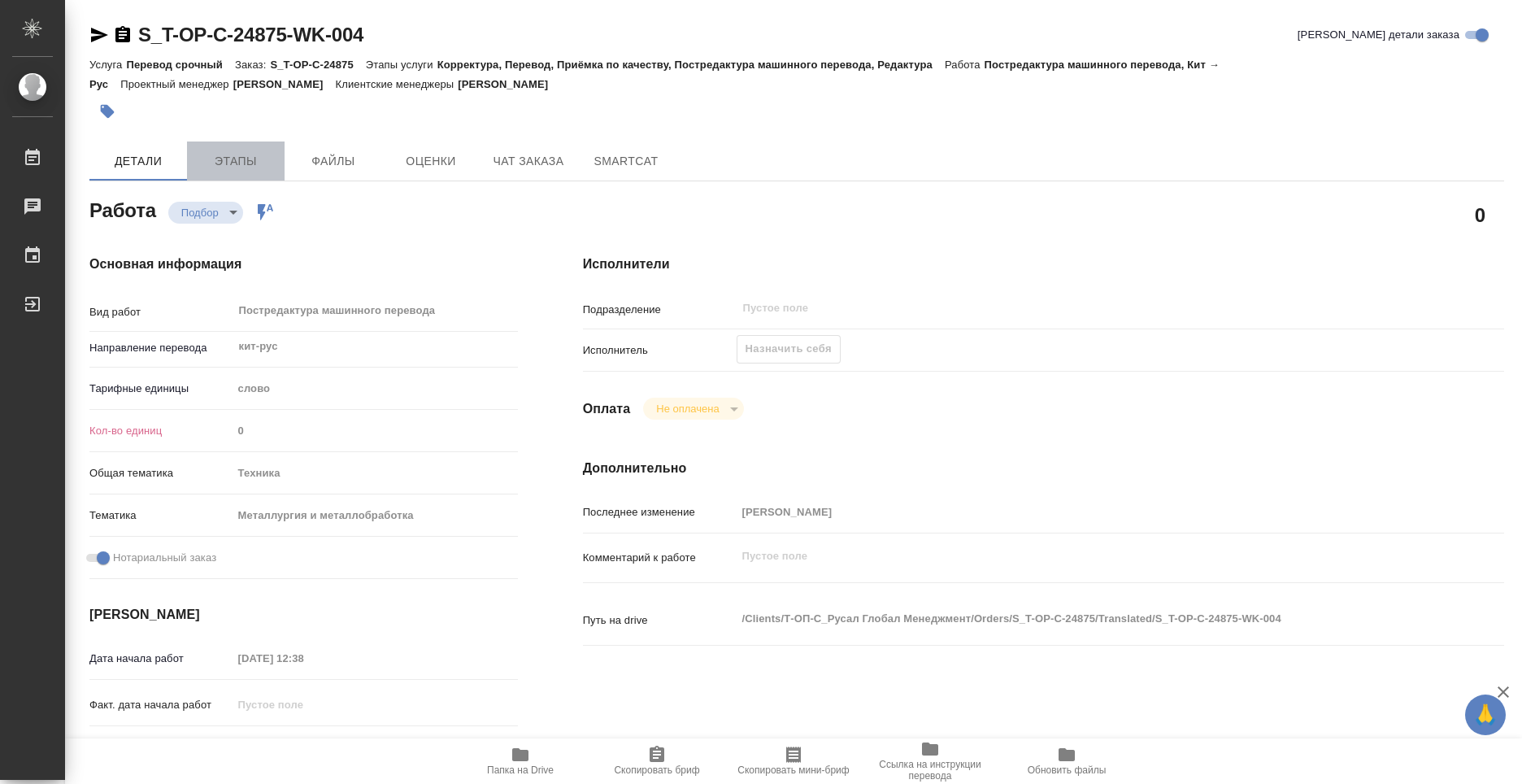
click at [245, 158] on span "Этапы" at bounding box center [236, 161] width 78 height 20
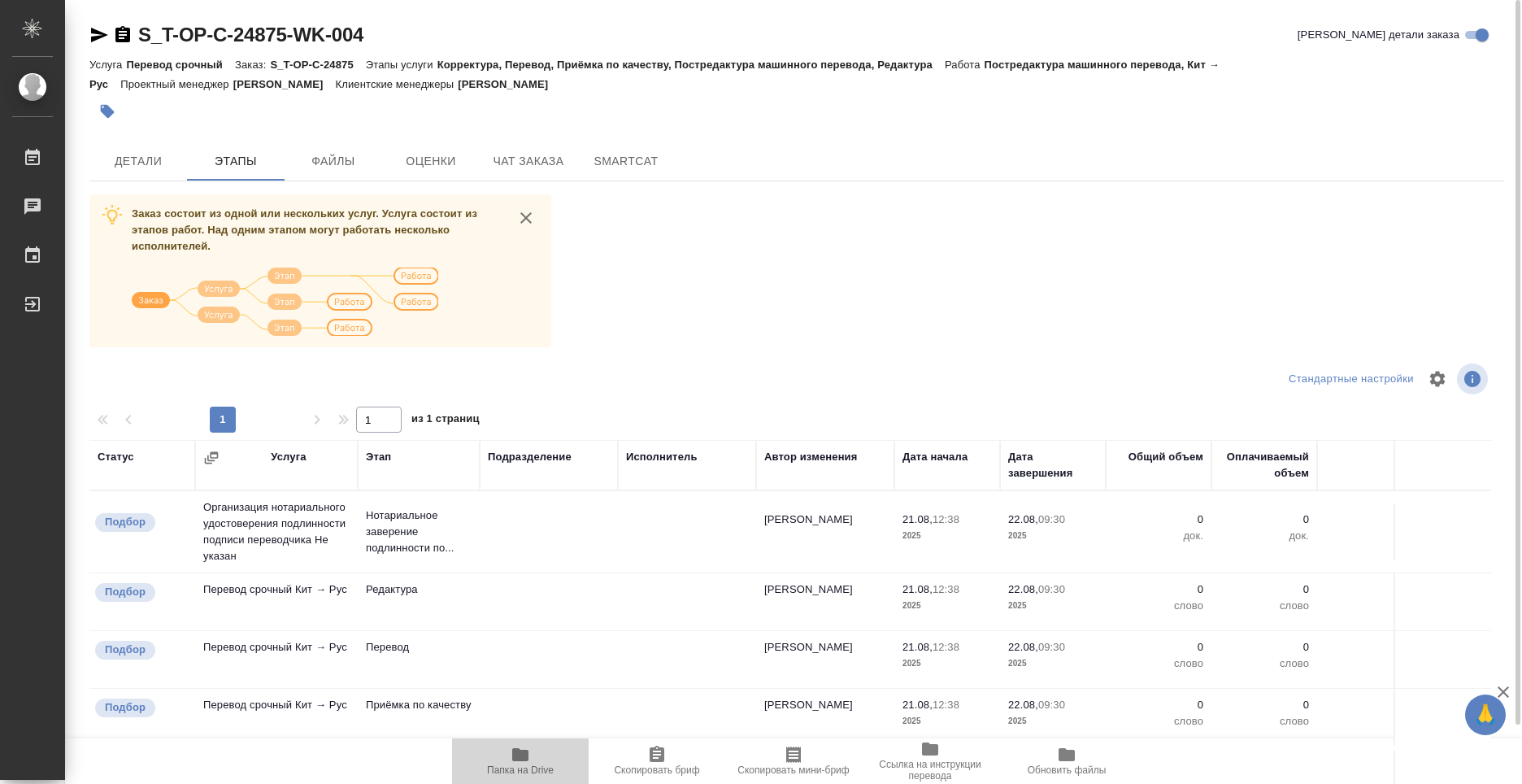
click at [516, 751] on icon "button" at bounding box center [520, 754] width 16 height 13
click at [164, 174] on button "Детали" at bounding box center [138, 161] width 97 height 39
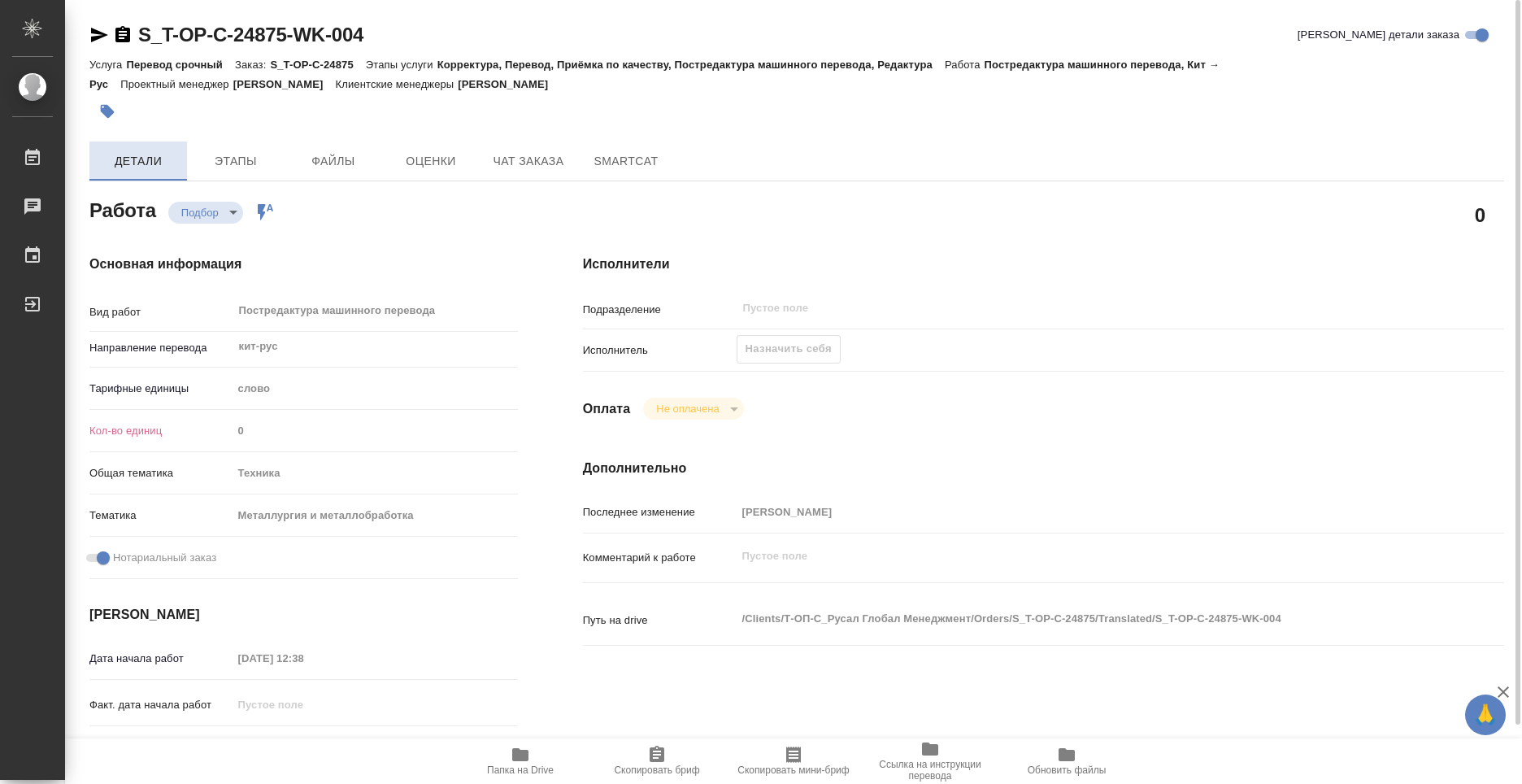
type textarea "x"
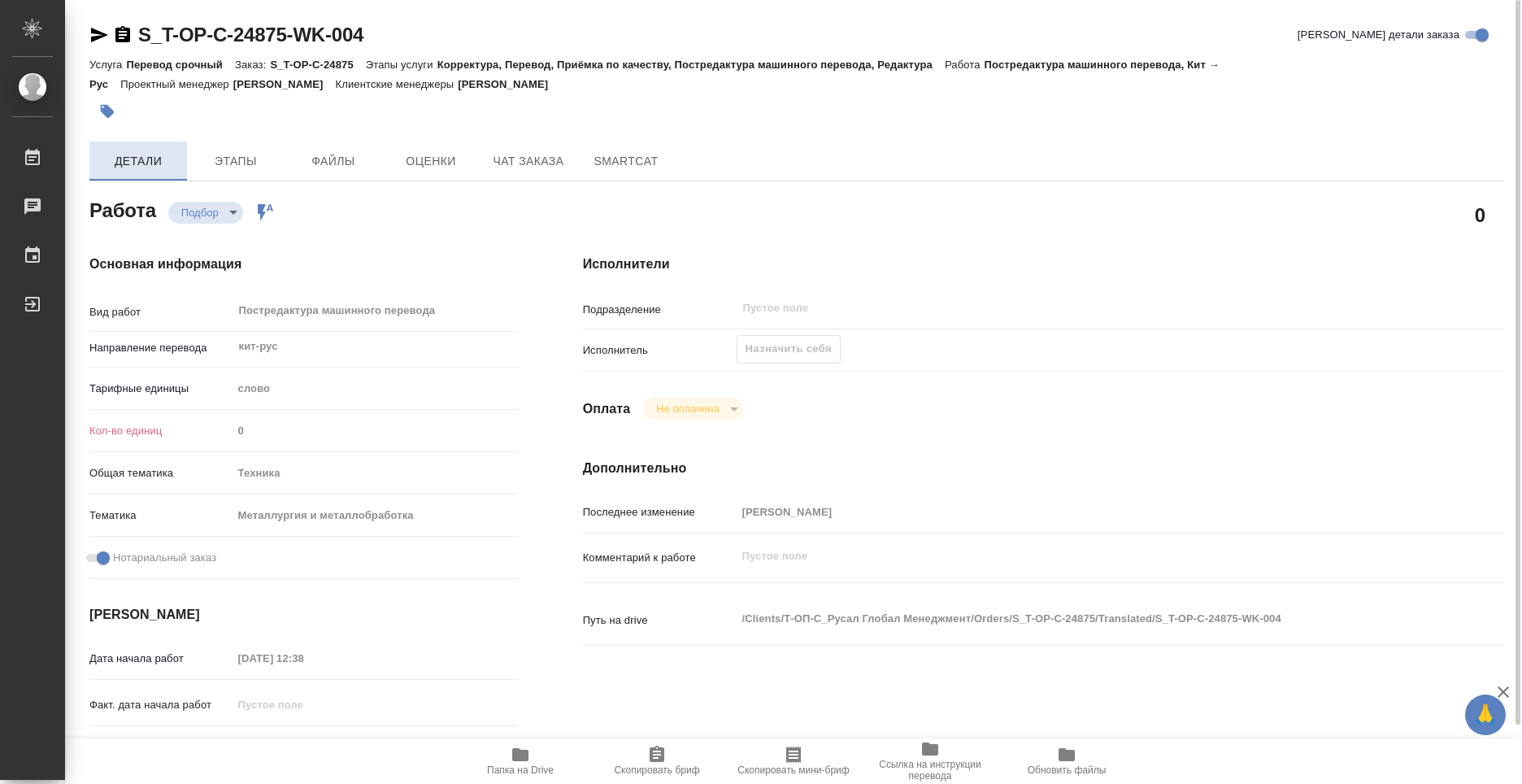
type textarea "x"
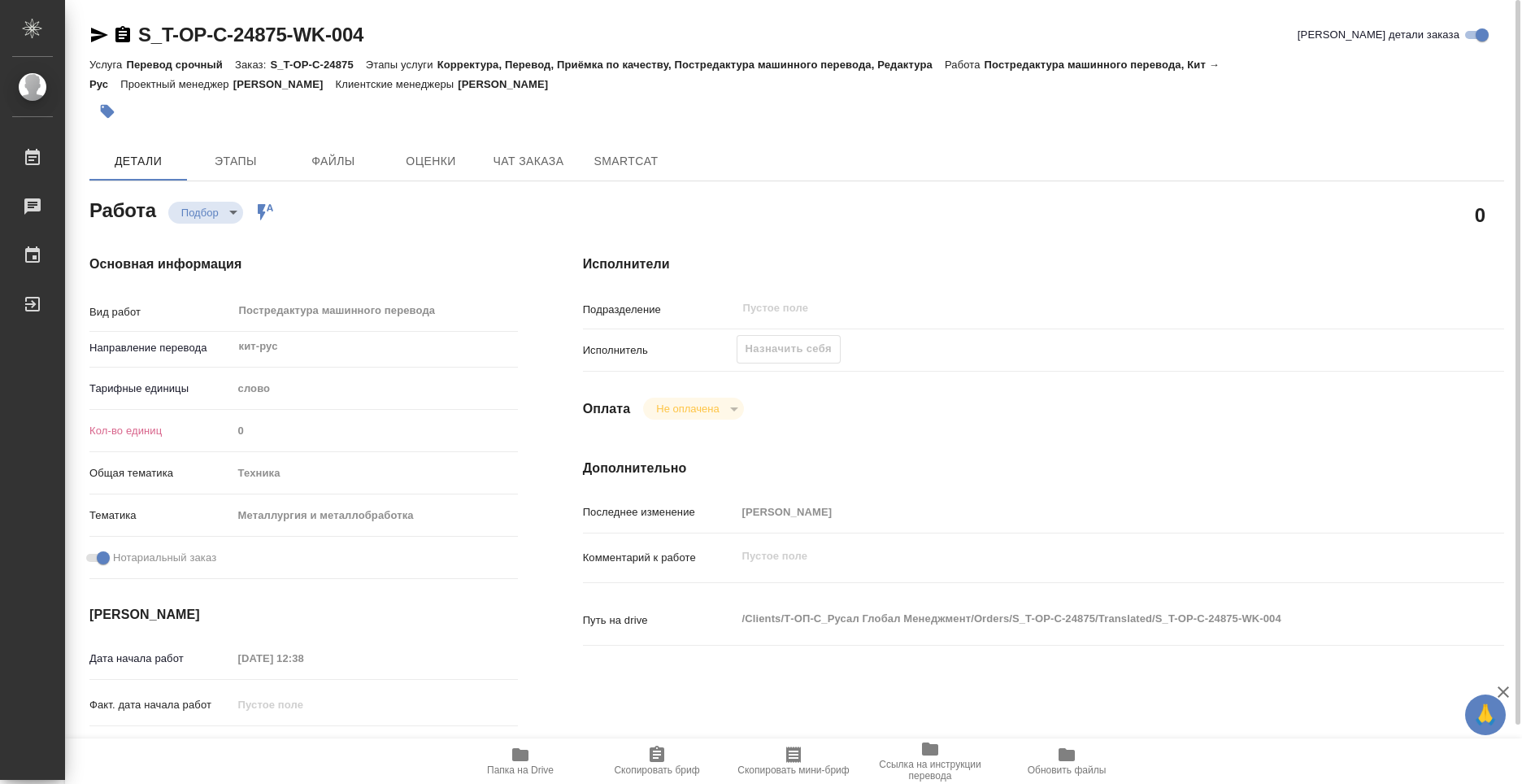
type textarea "x"
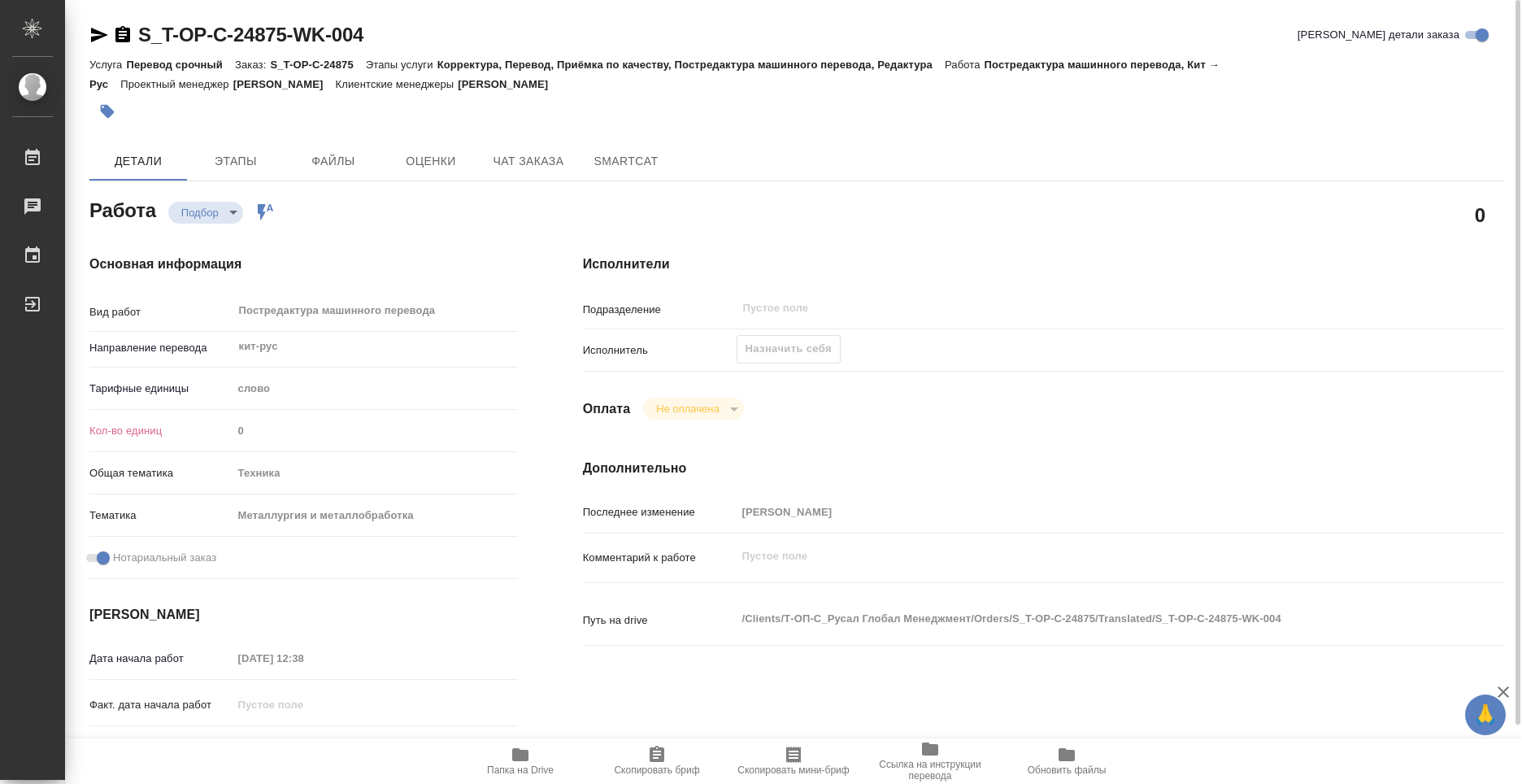
click at [771, 347] on div "Назначить себя" at bounding box center [788, 349] width 104 height 28
click at [254, 164] on span "Этапы" at bounding box center [236, 161] width 78 height 20
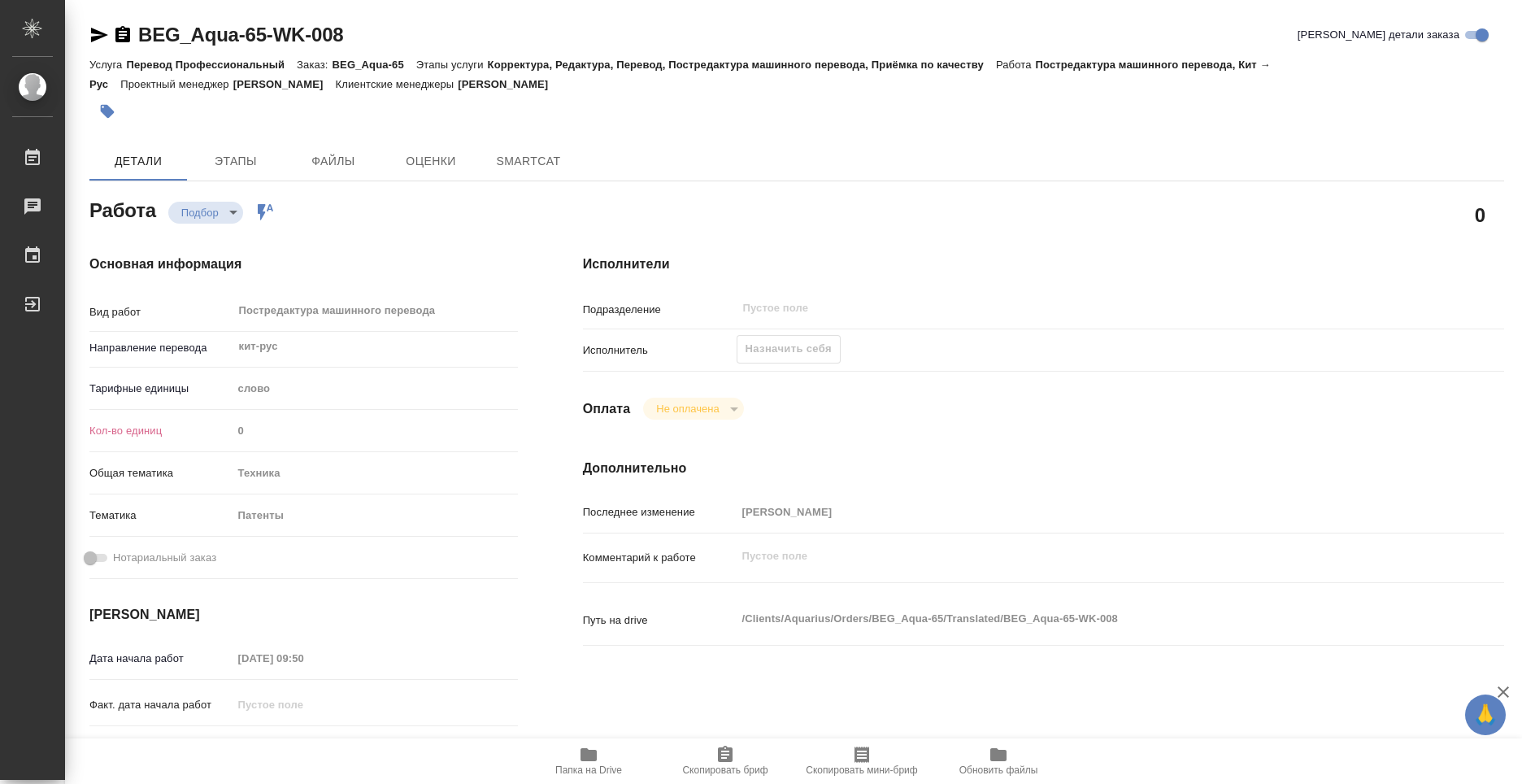
type textarea "x"
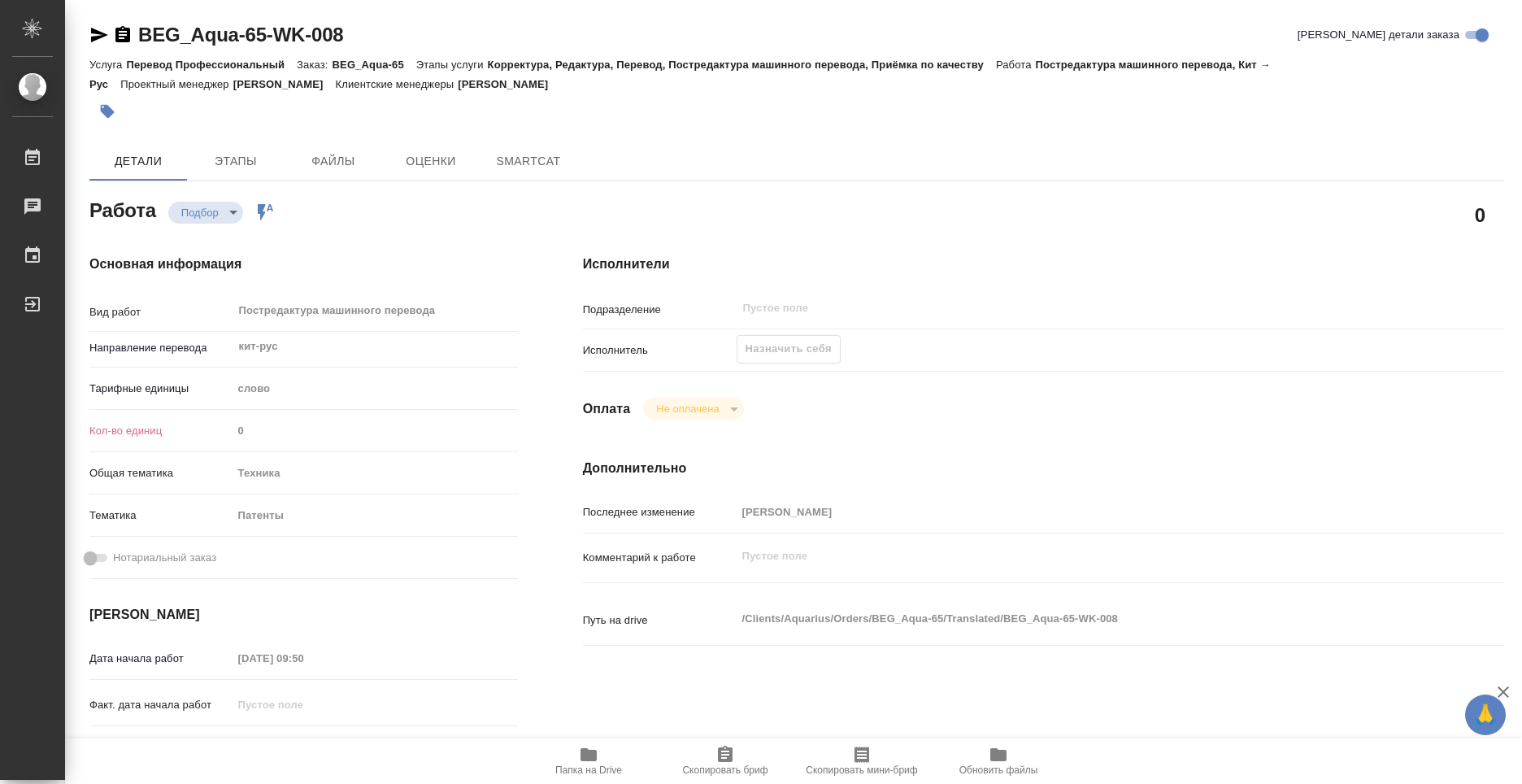
type textarea "x"
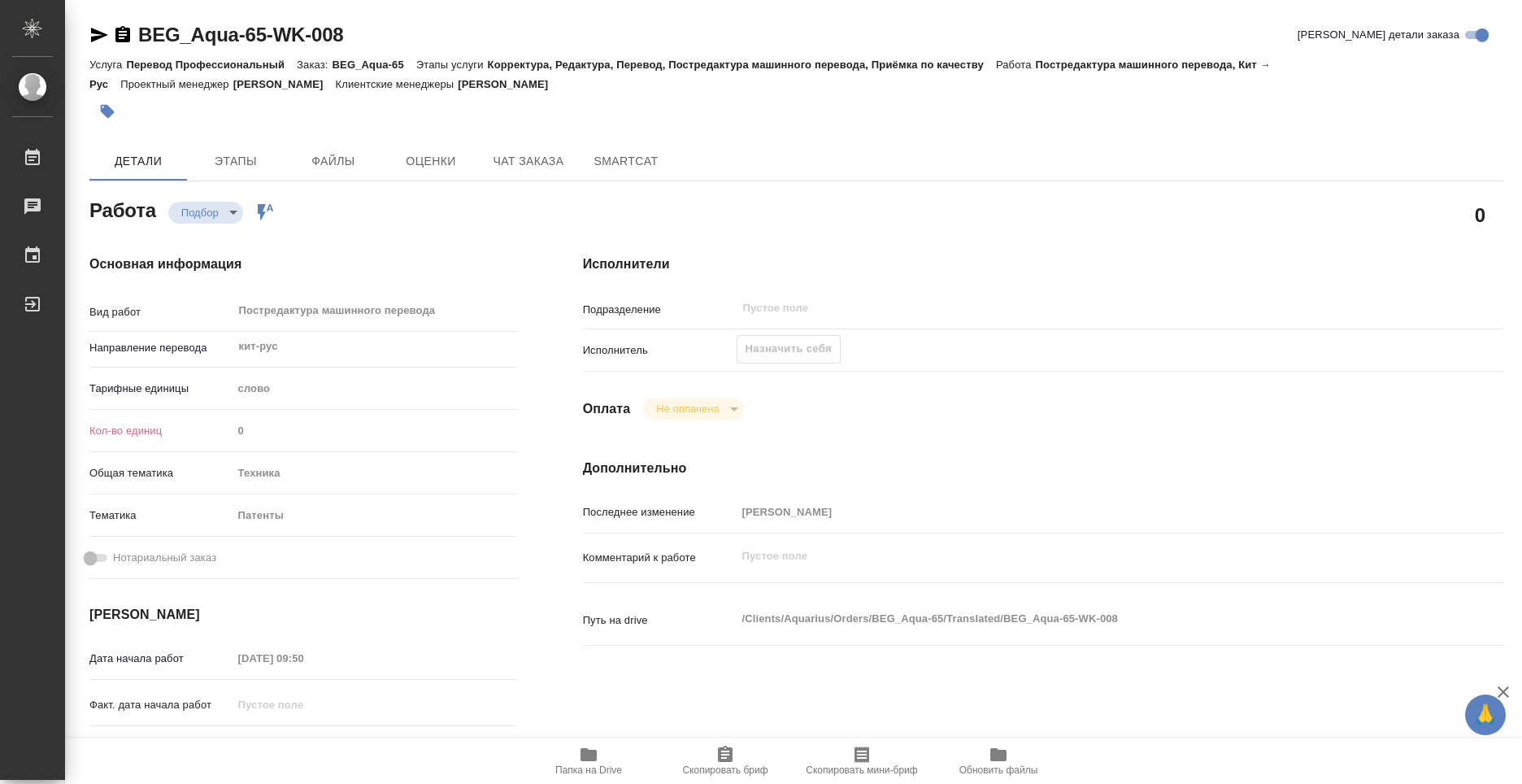
type textarea "x"
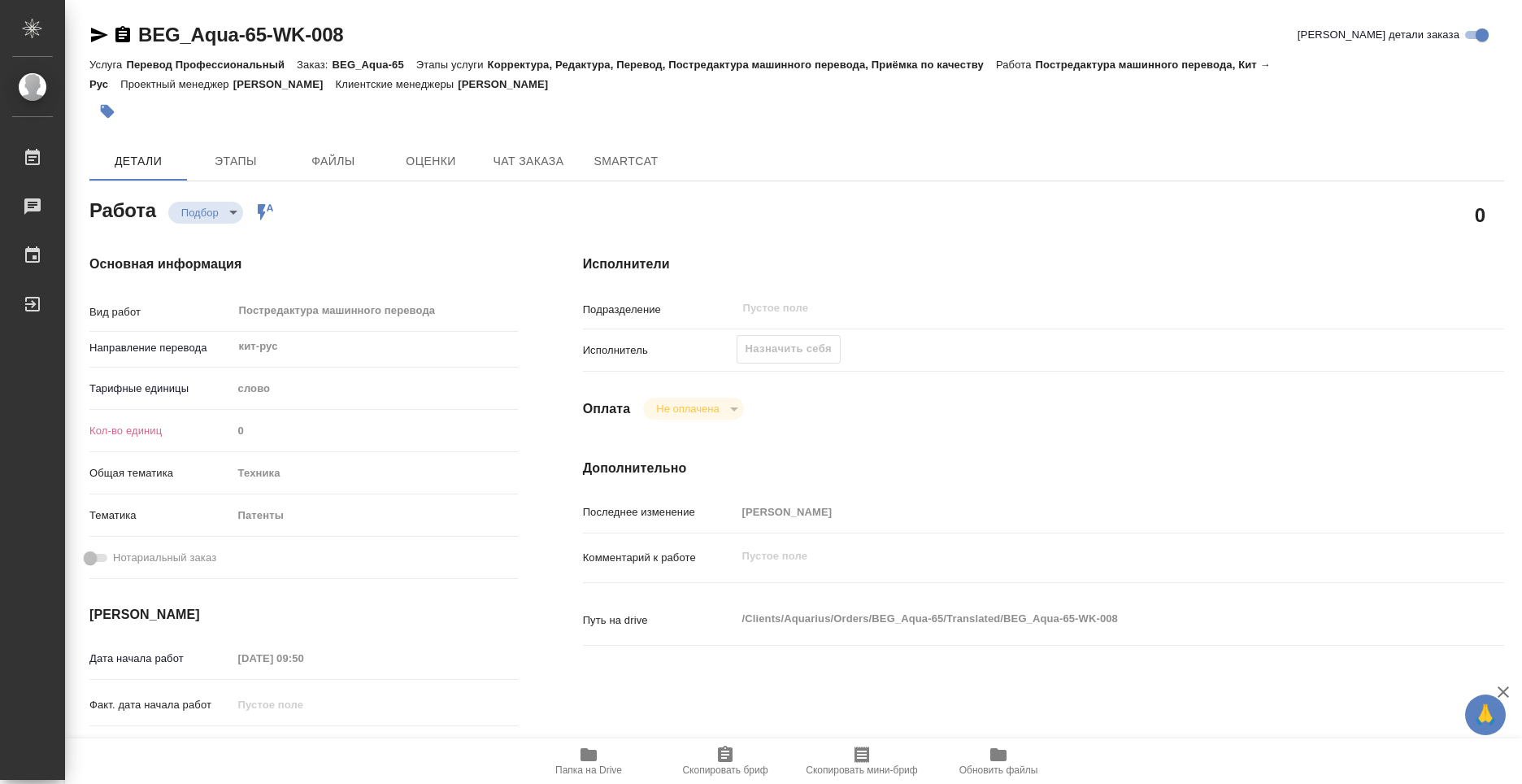
type textarea "x"
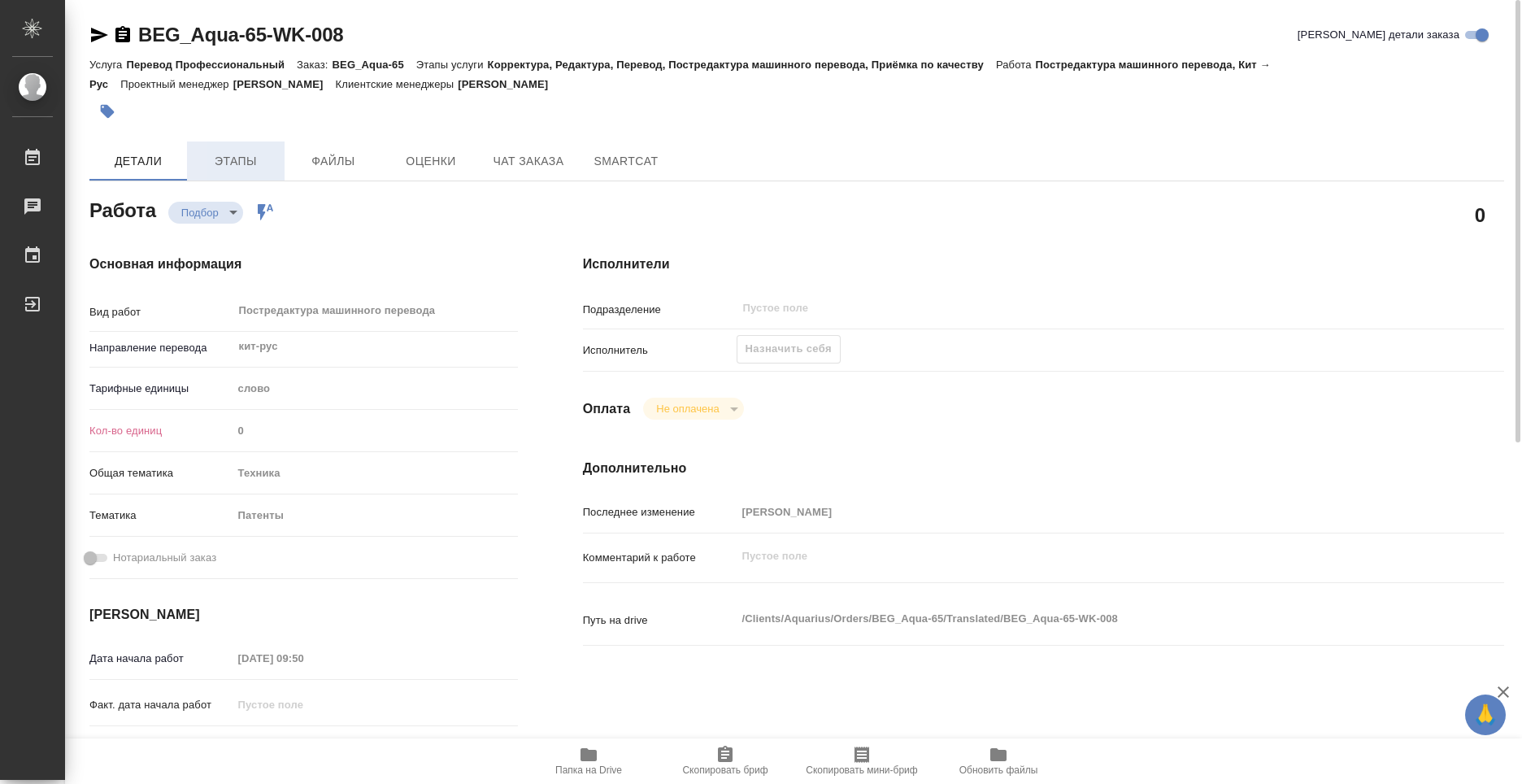
click at [228, 160] on span "Этапы" at bounding box center [236, 161] width 78 height 20
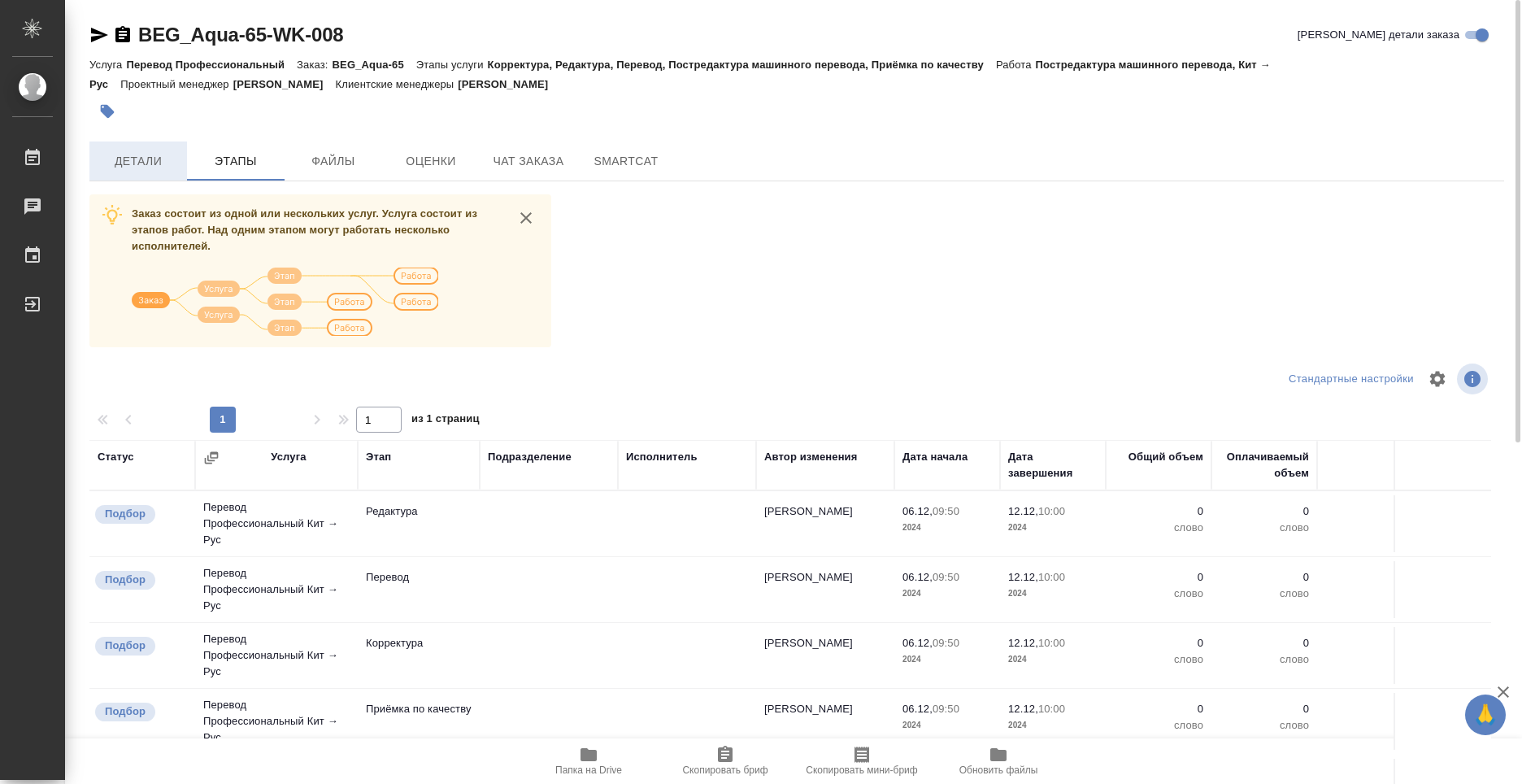
click at [163, 155] on span "Детали" at bounding box center [138, 161] width 78 height 20
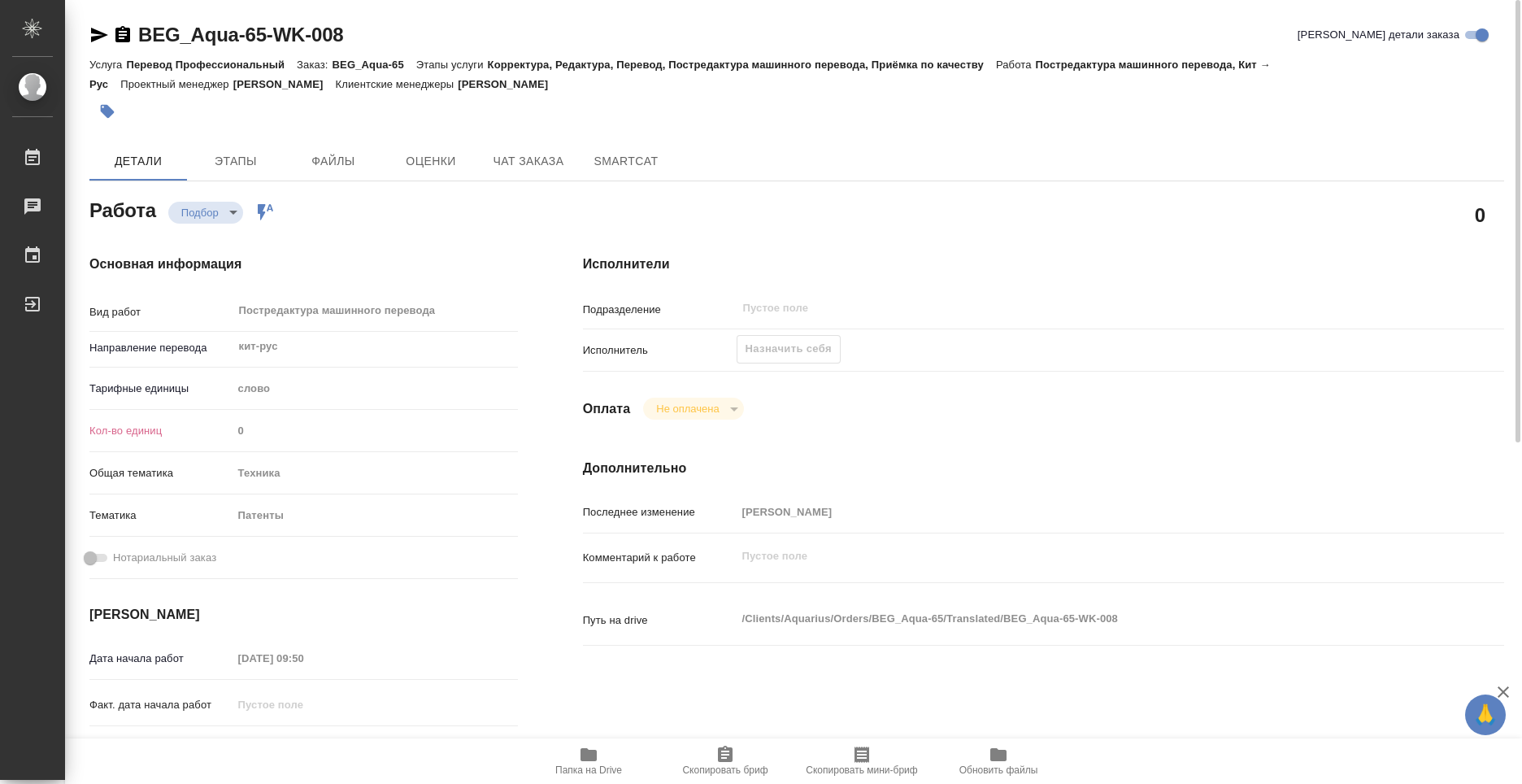
type textarea "x"
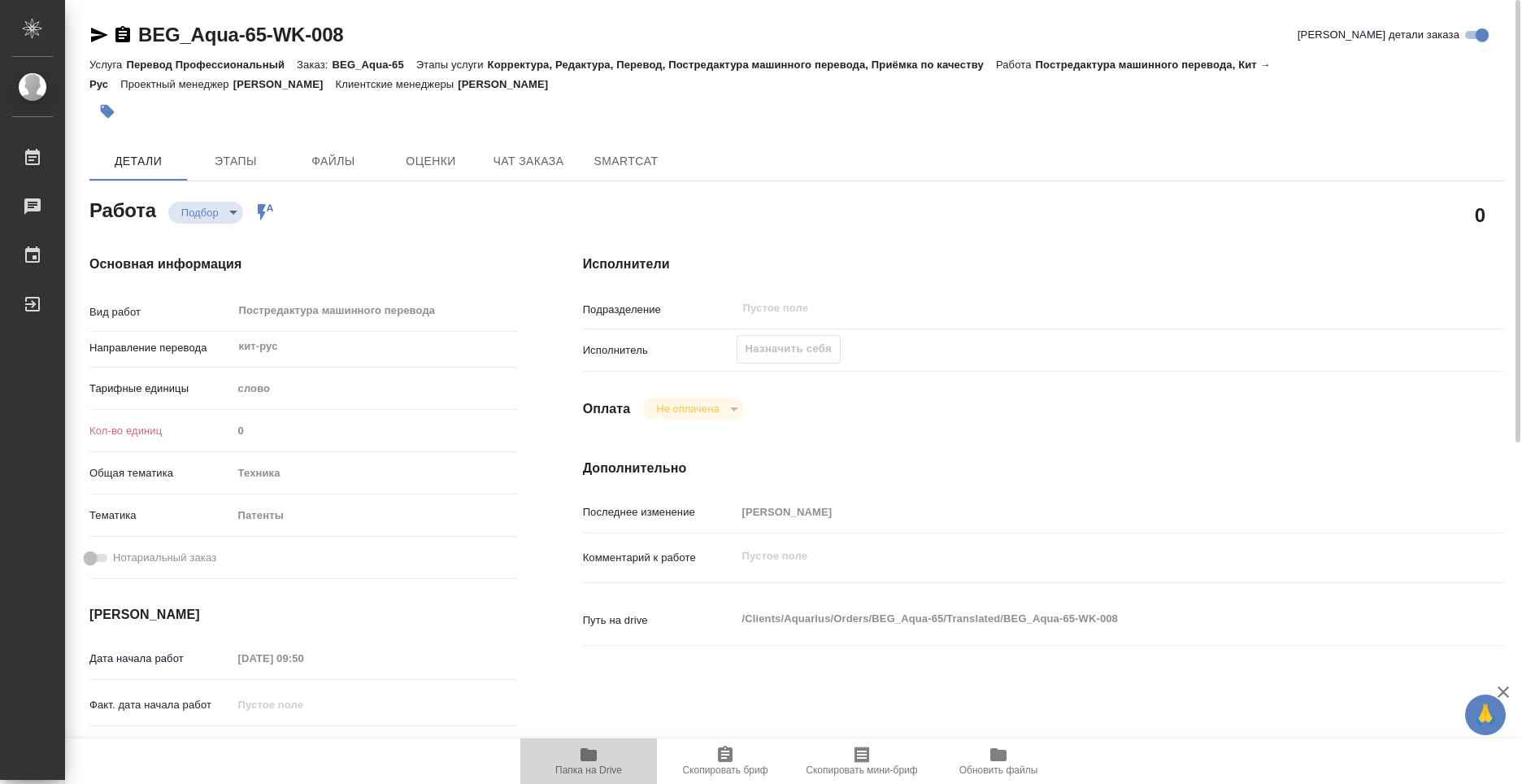
click at [588, 770] on span "Папка на Drive" at bounding box center [589, 770] width 66 height 11
type textarea "x"
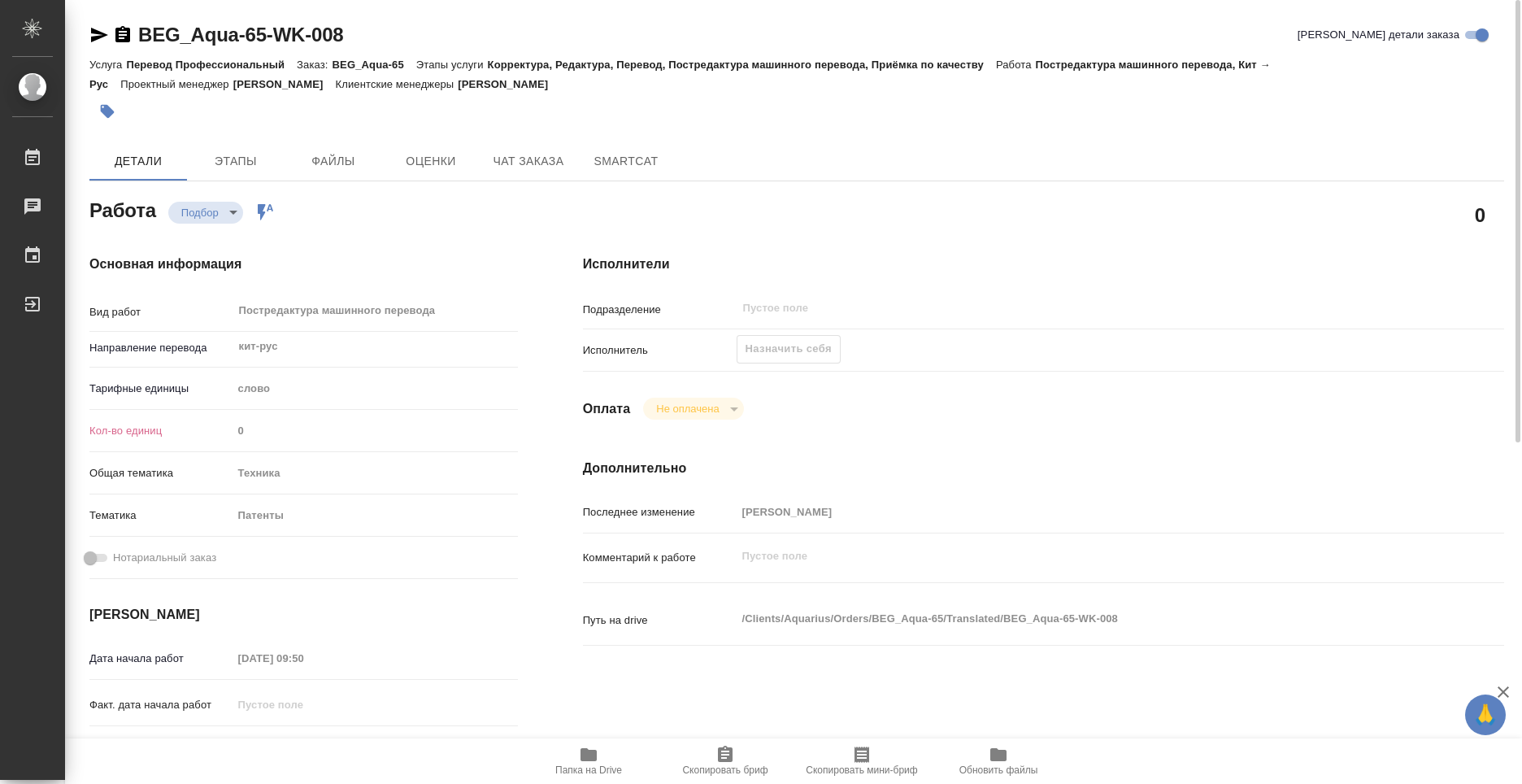
type textarea "x"
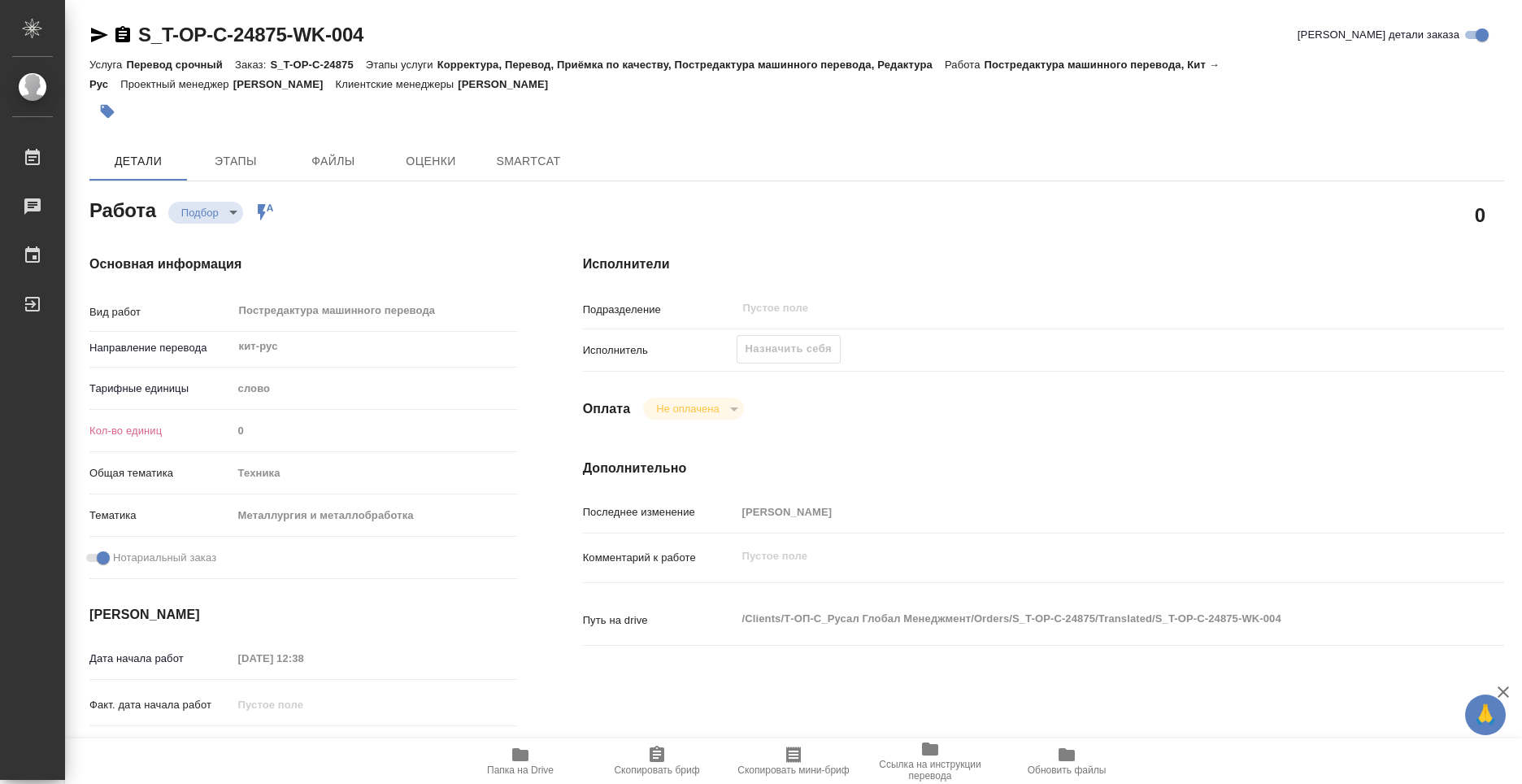
type textarea "x"
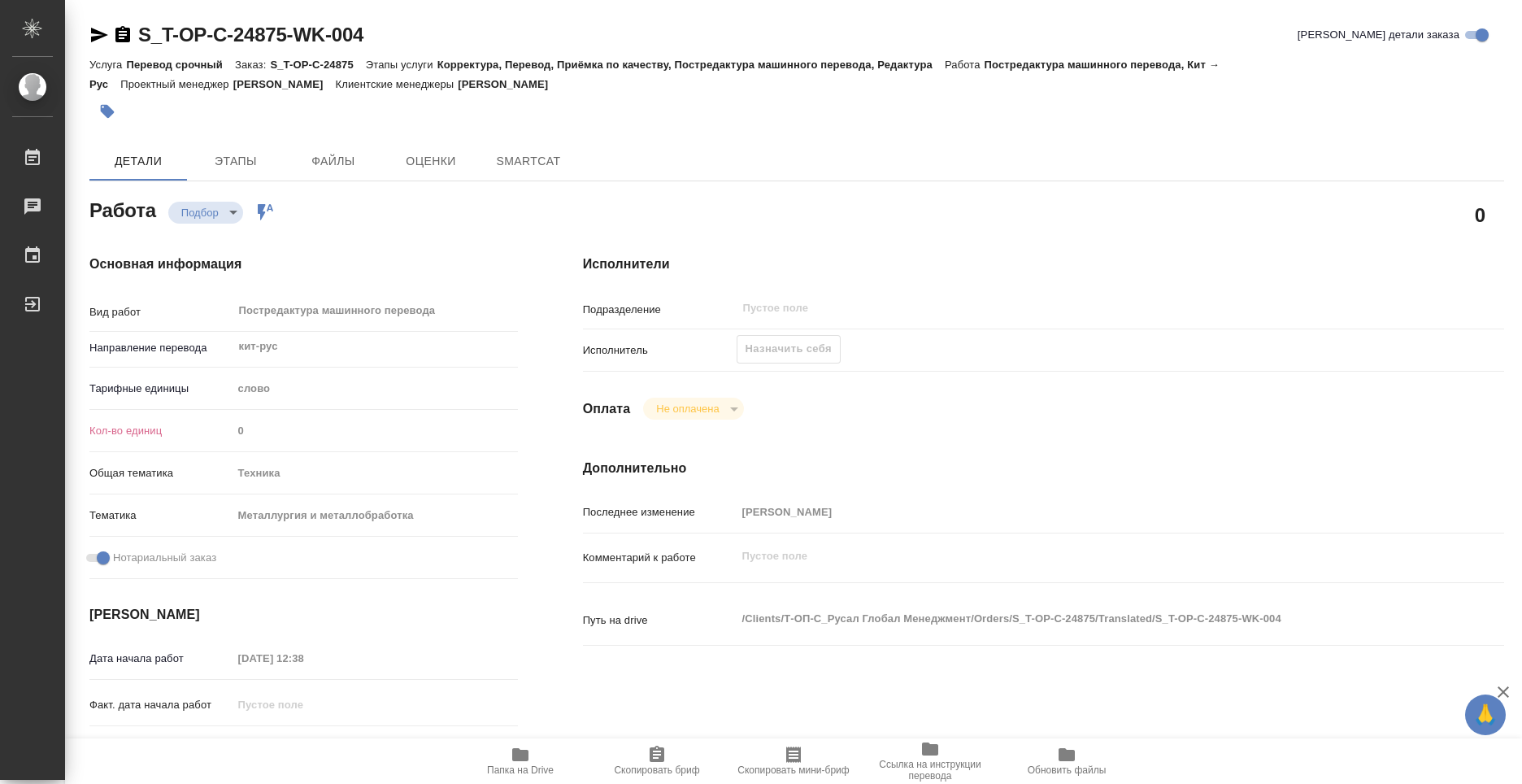
type textarea "x"
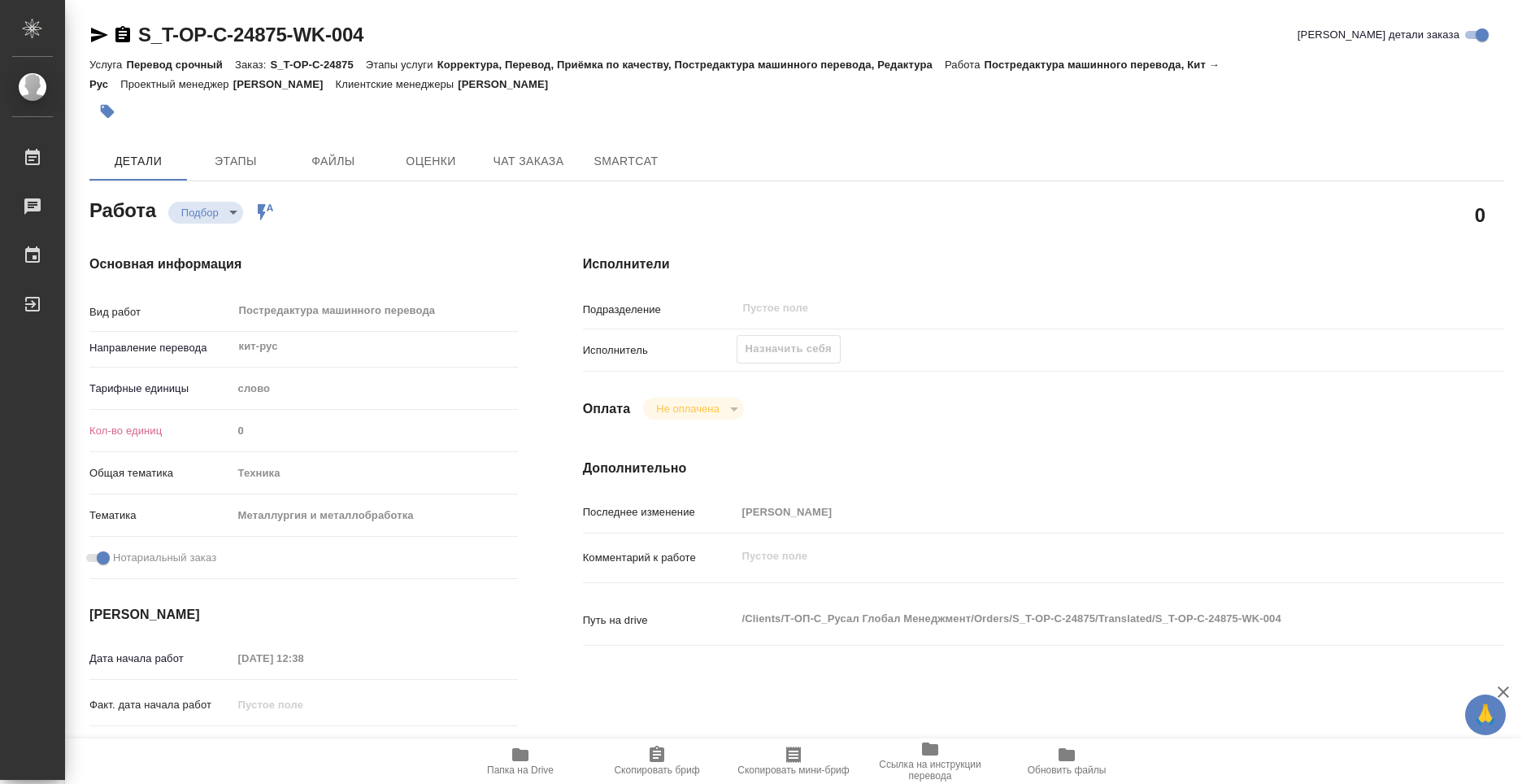
type textarea "x"
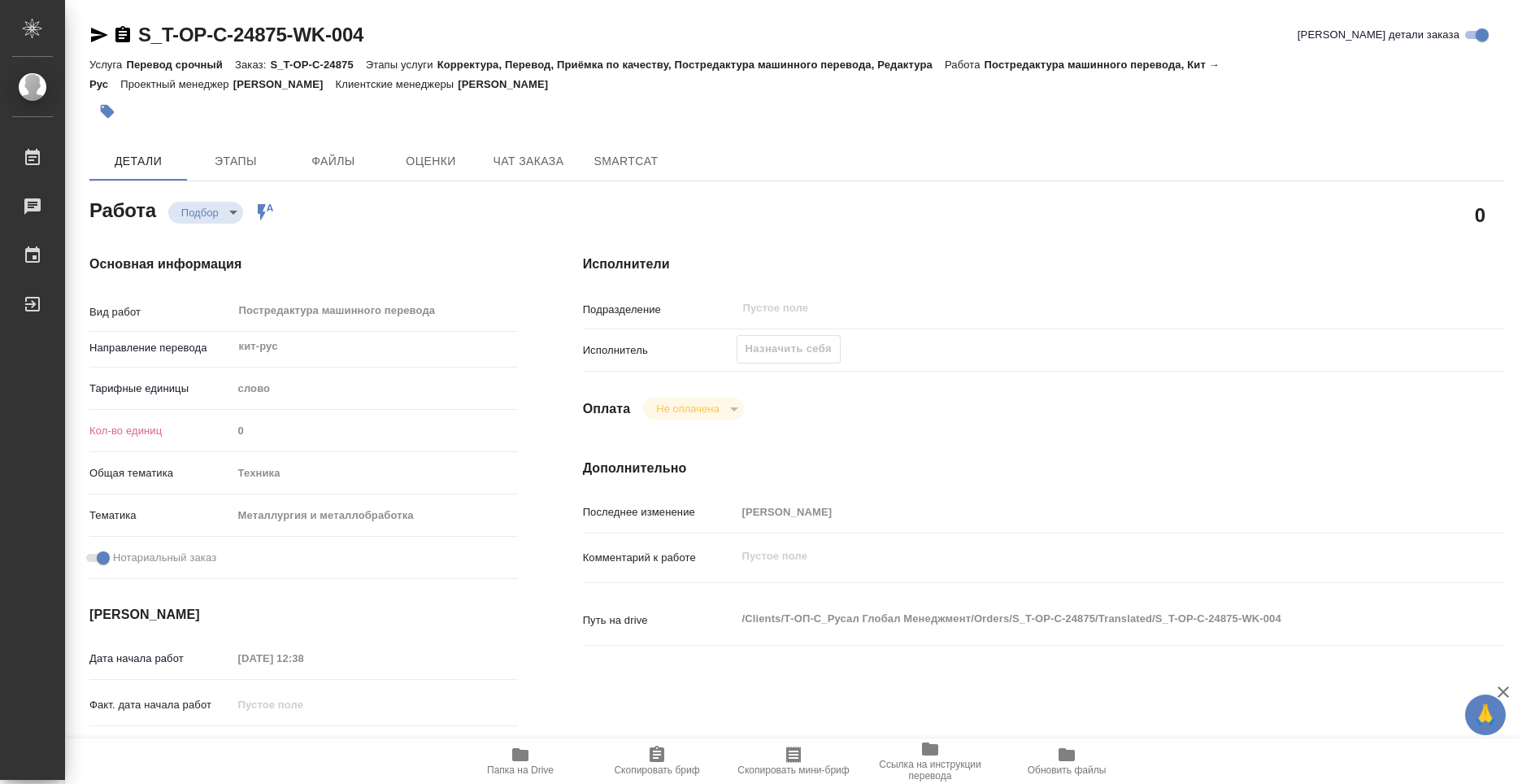
type textarea "x"
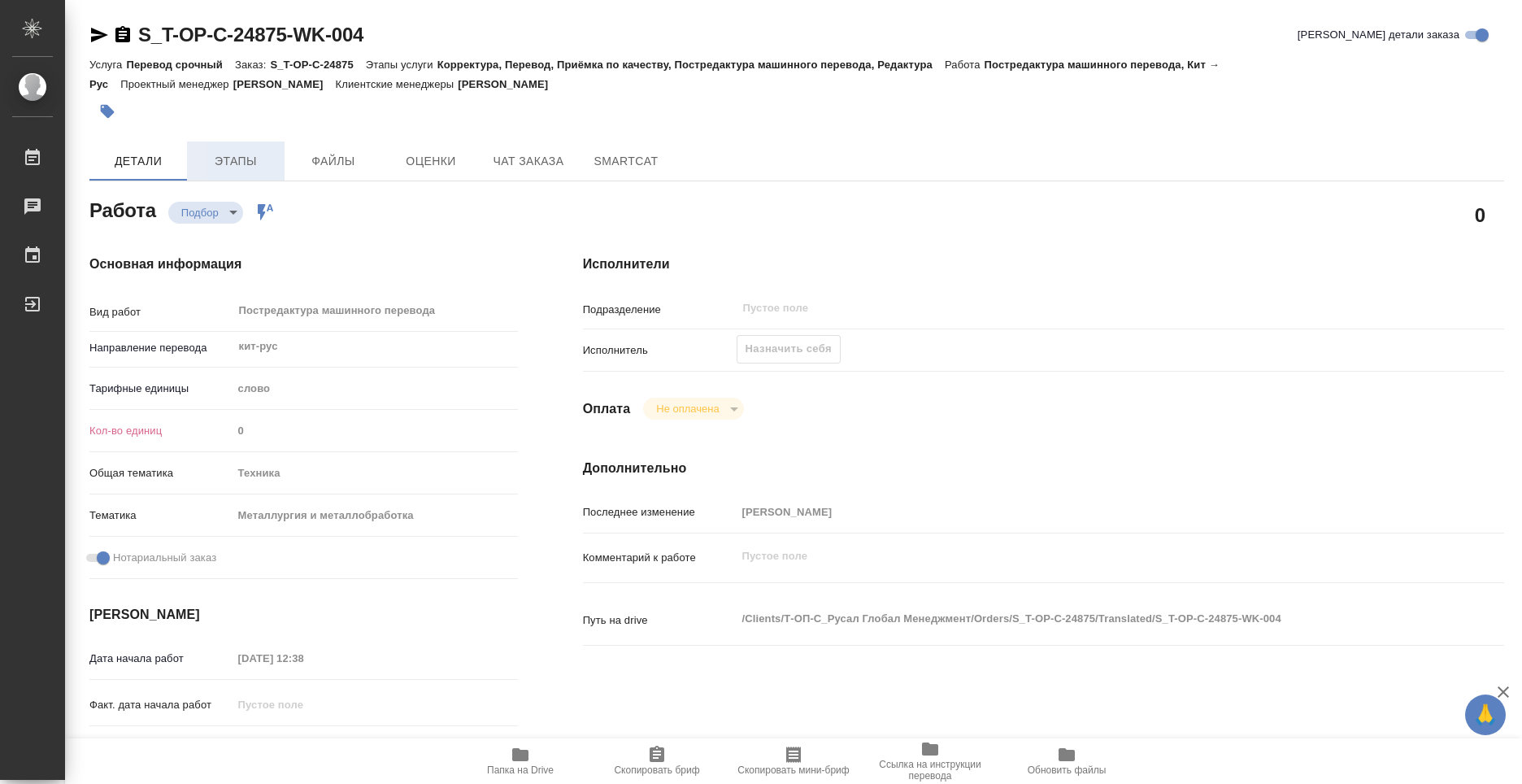
click at [239, 168] on span "Этапы" at bounding box center [236, 161] width 78 height 20
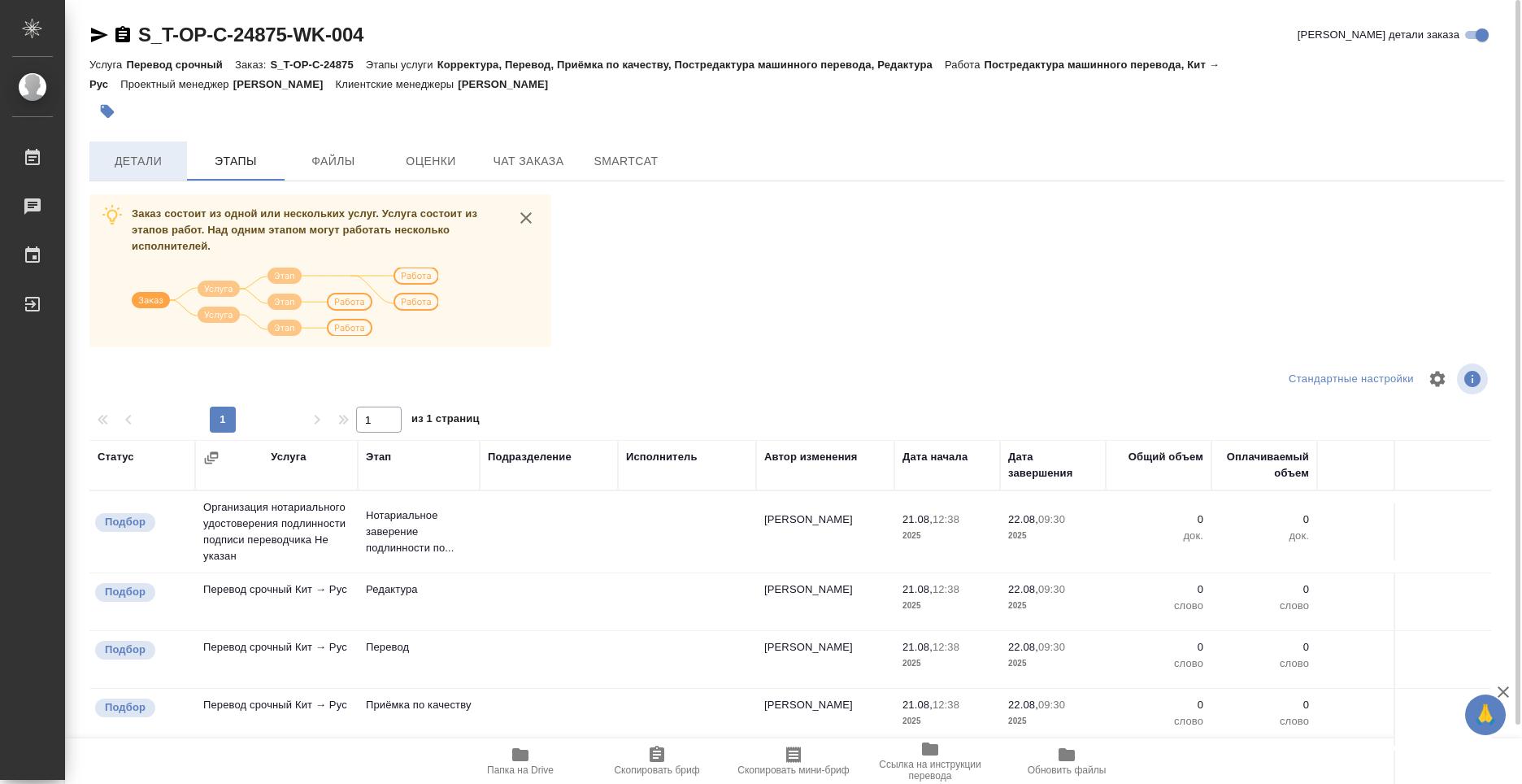
click at [146, 164] on span "Детали" at bounding box center [138, 161] width 78 height 20
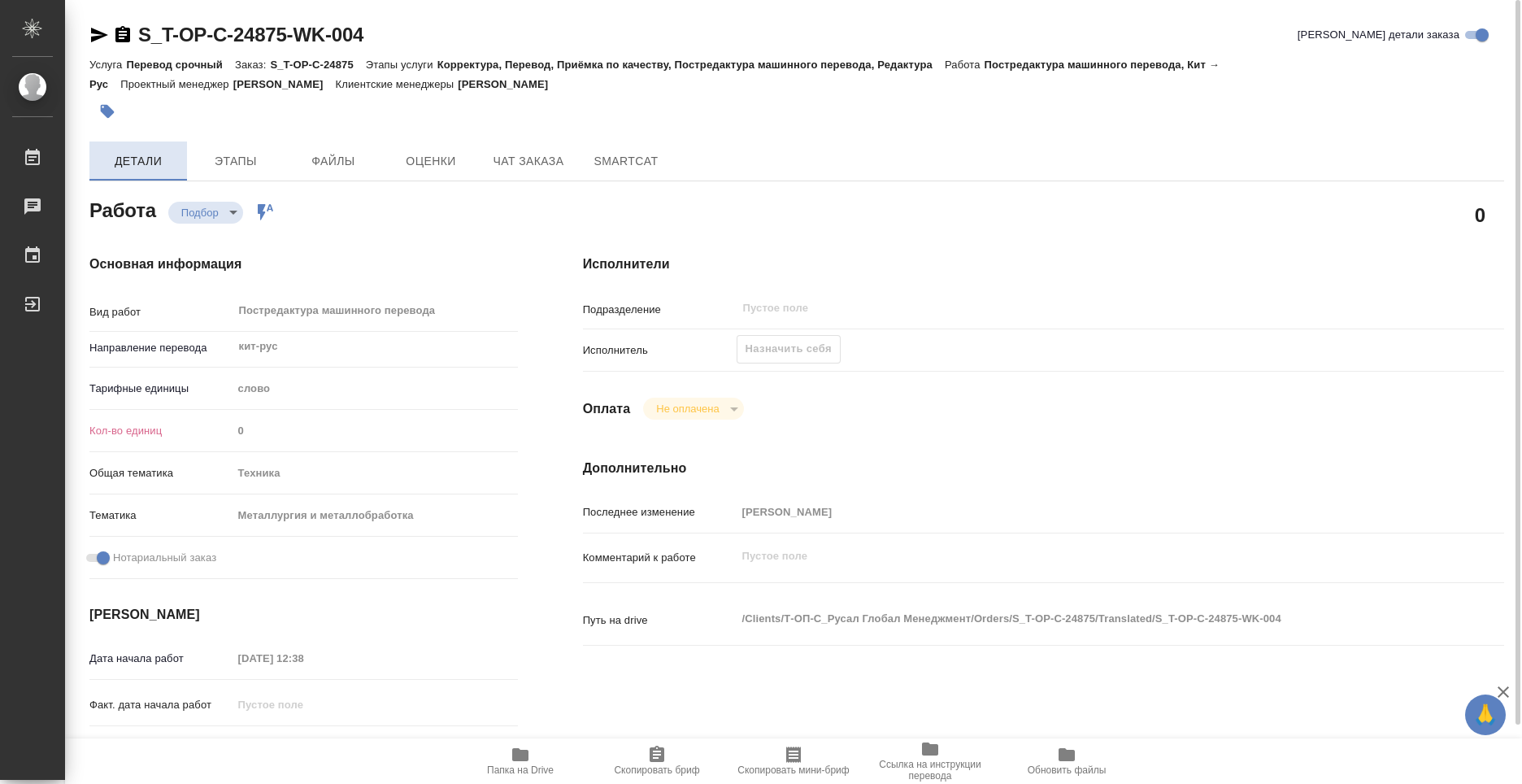
type textarea "x"
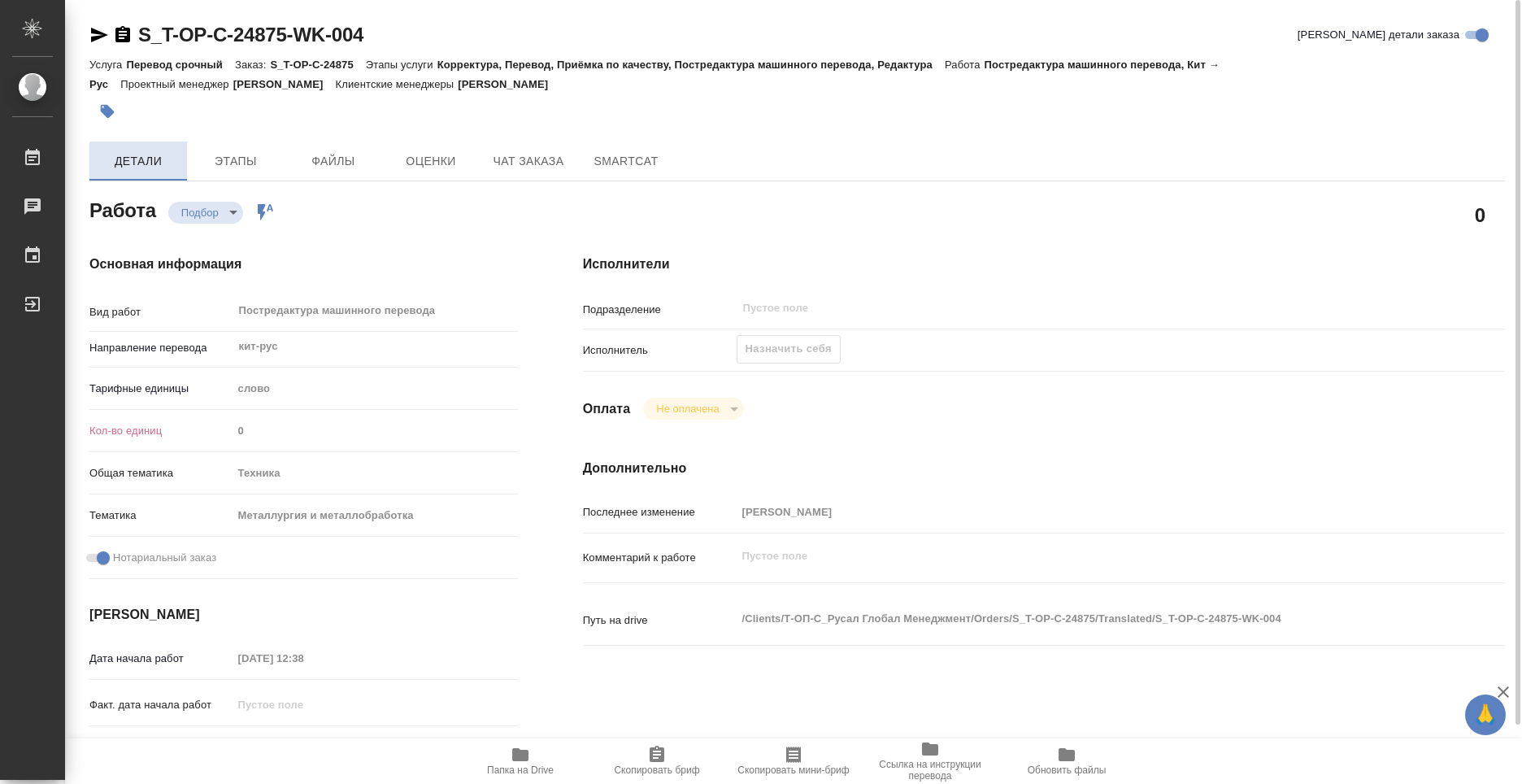
type textarea "x"
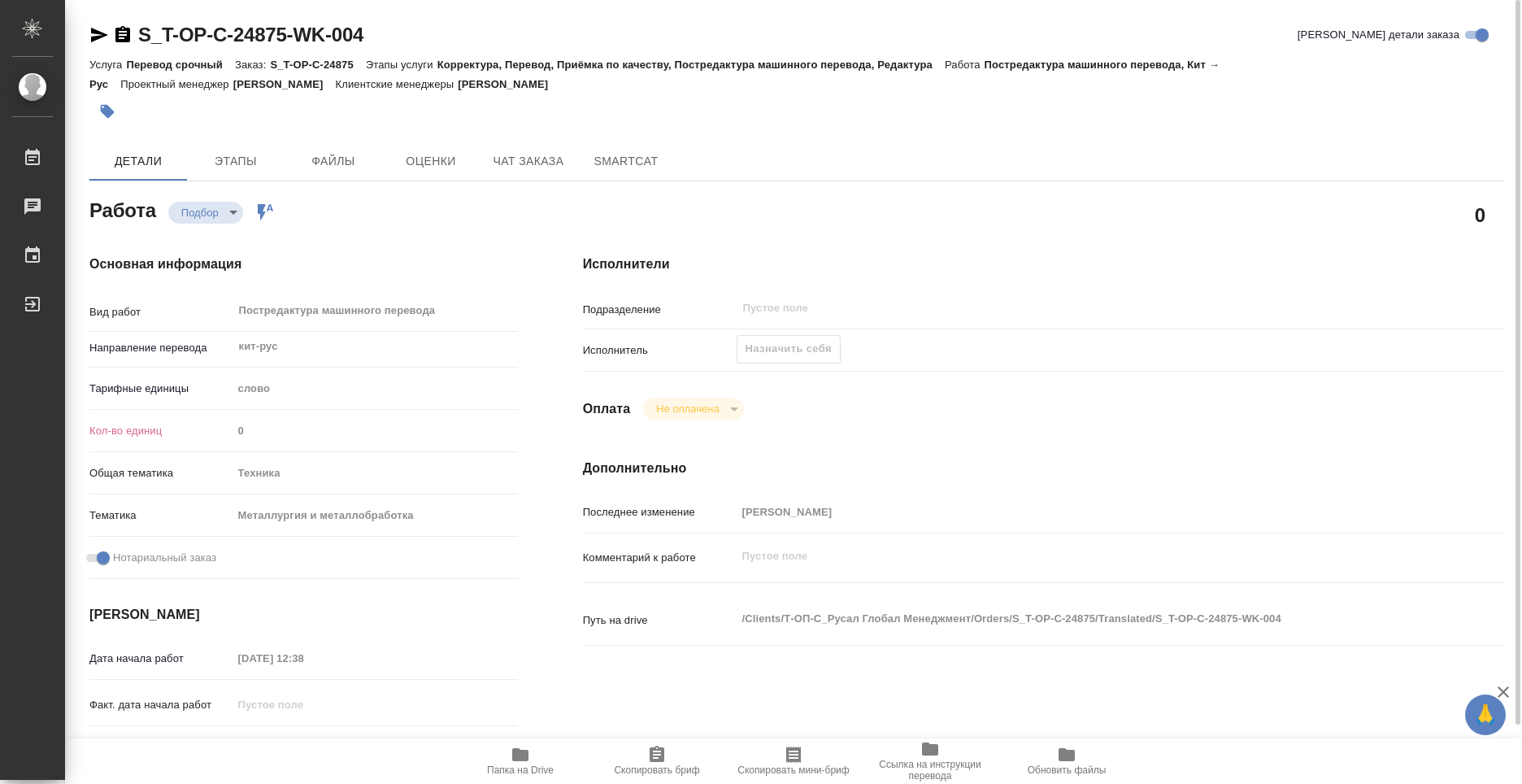
type textarea "x"
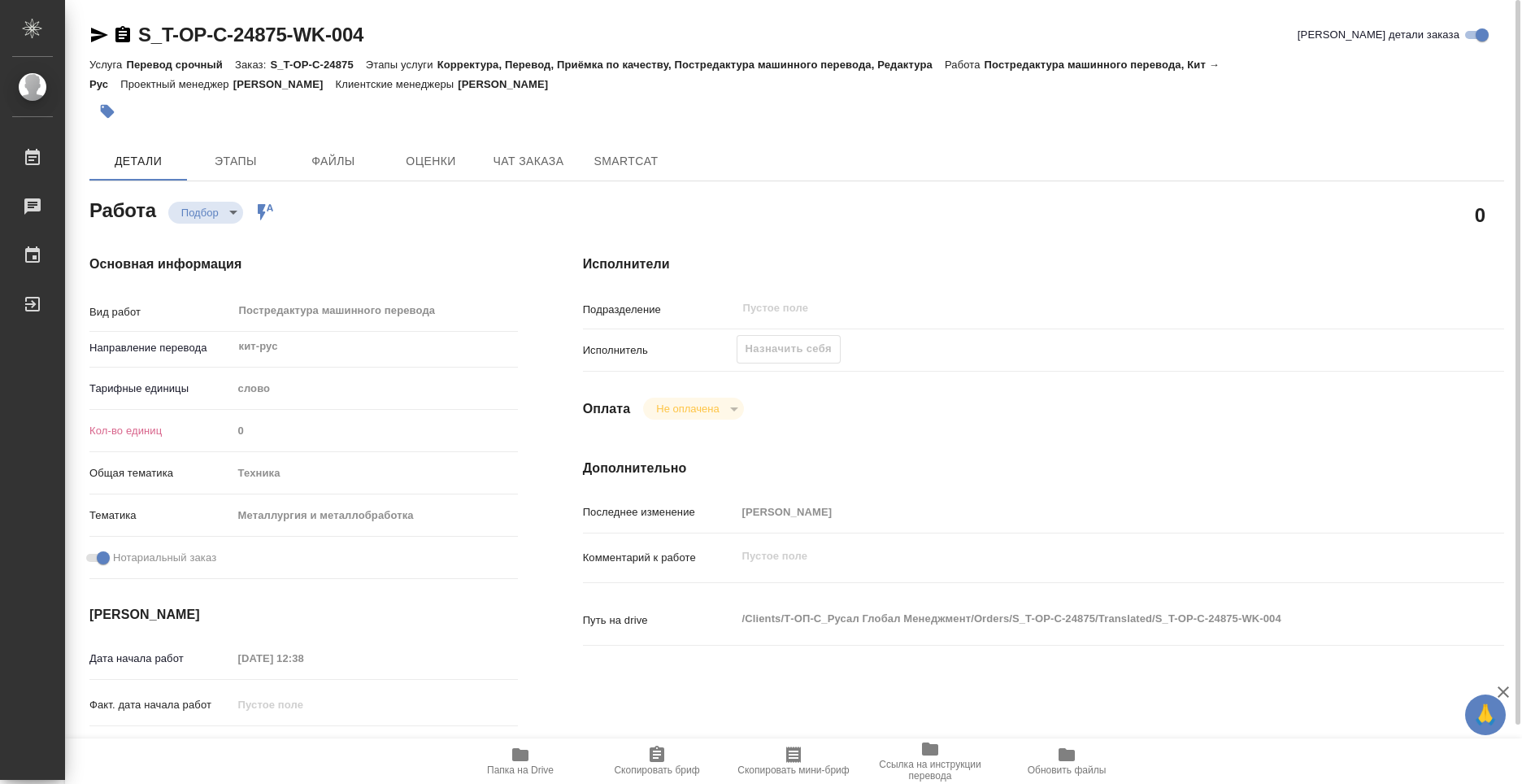
click at [767, 347] on div "Назначить себя" at bounding box center [788, 349] width 104 height 28
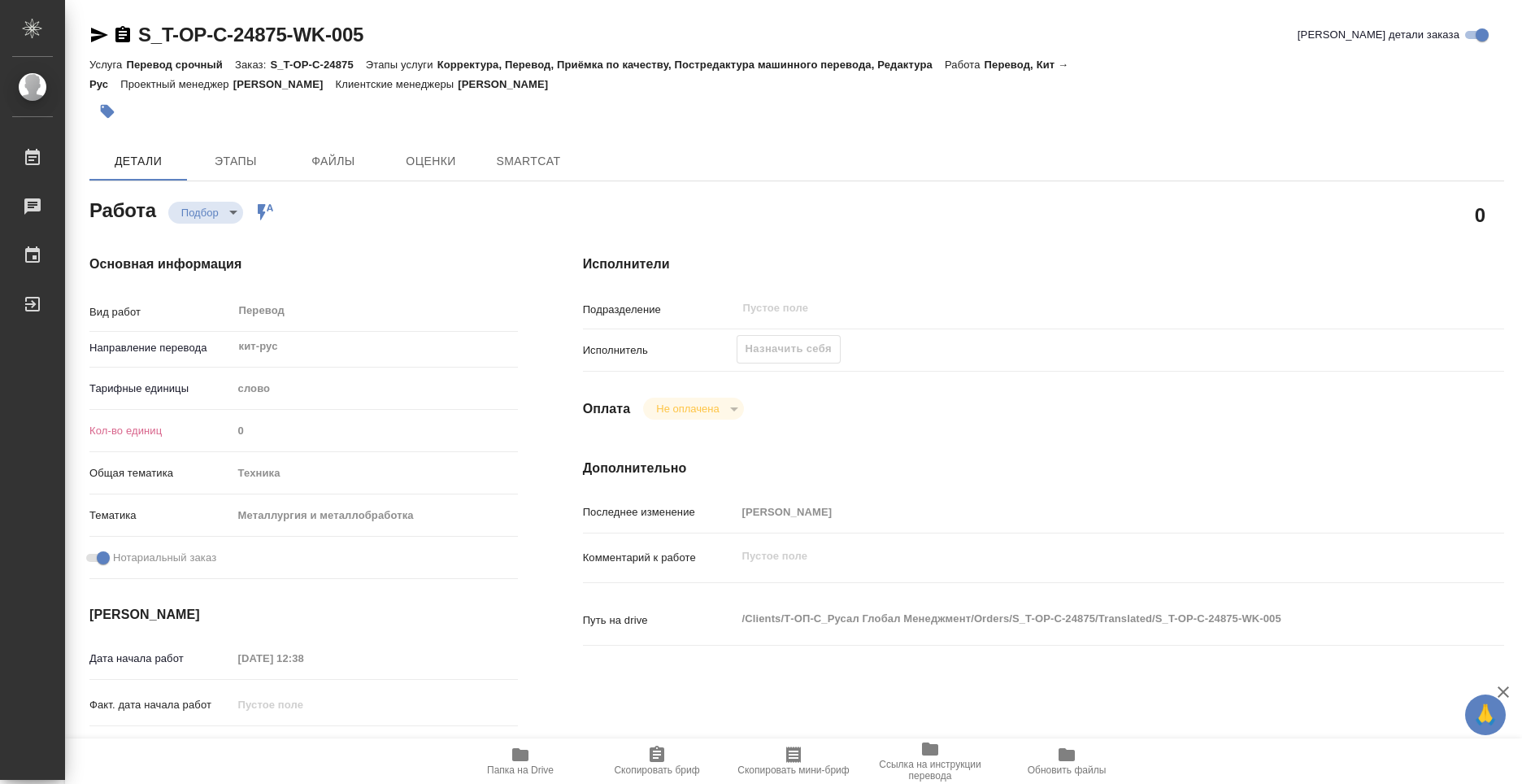
type textarea "x"
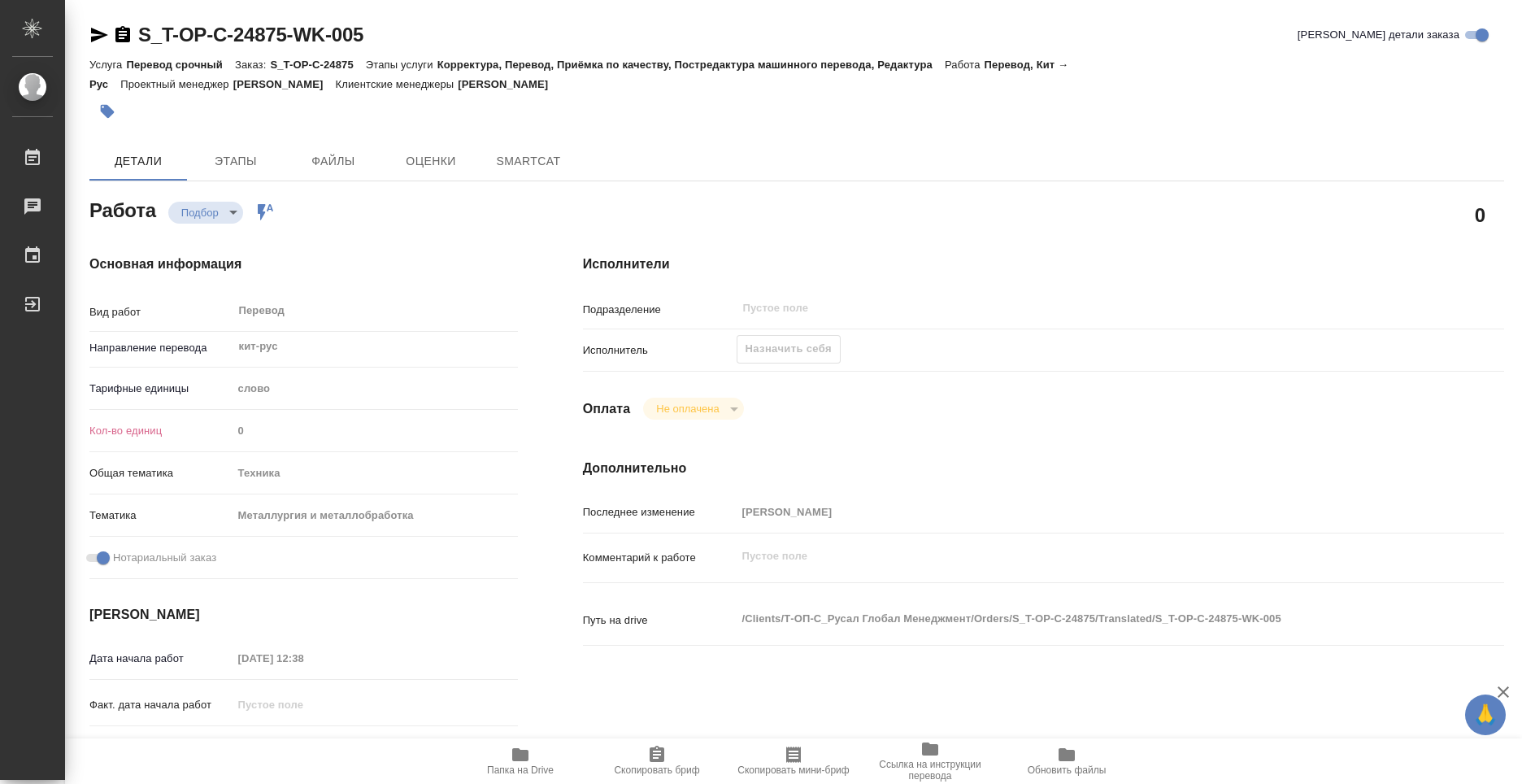
type textarea "x"
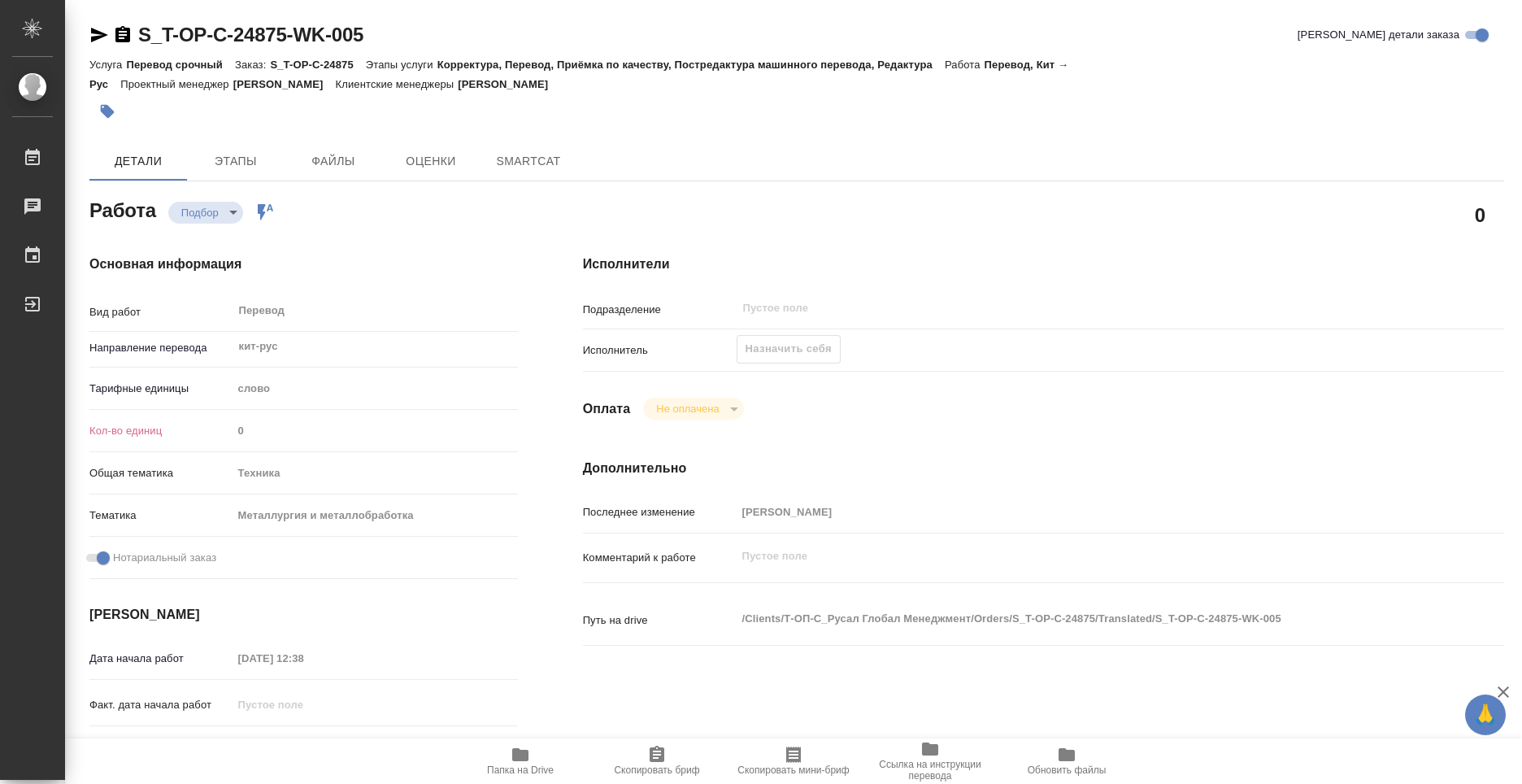
type textarea "x"
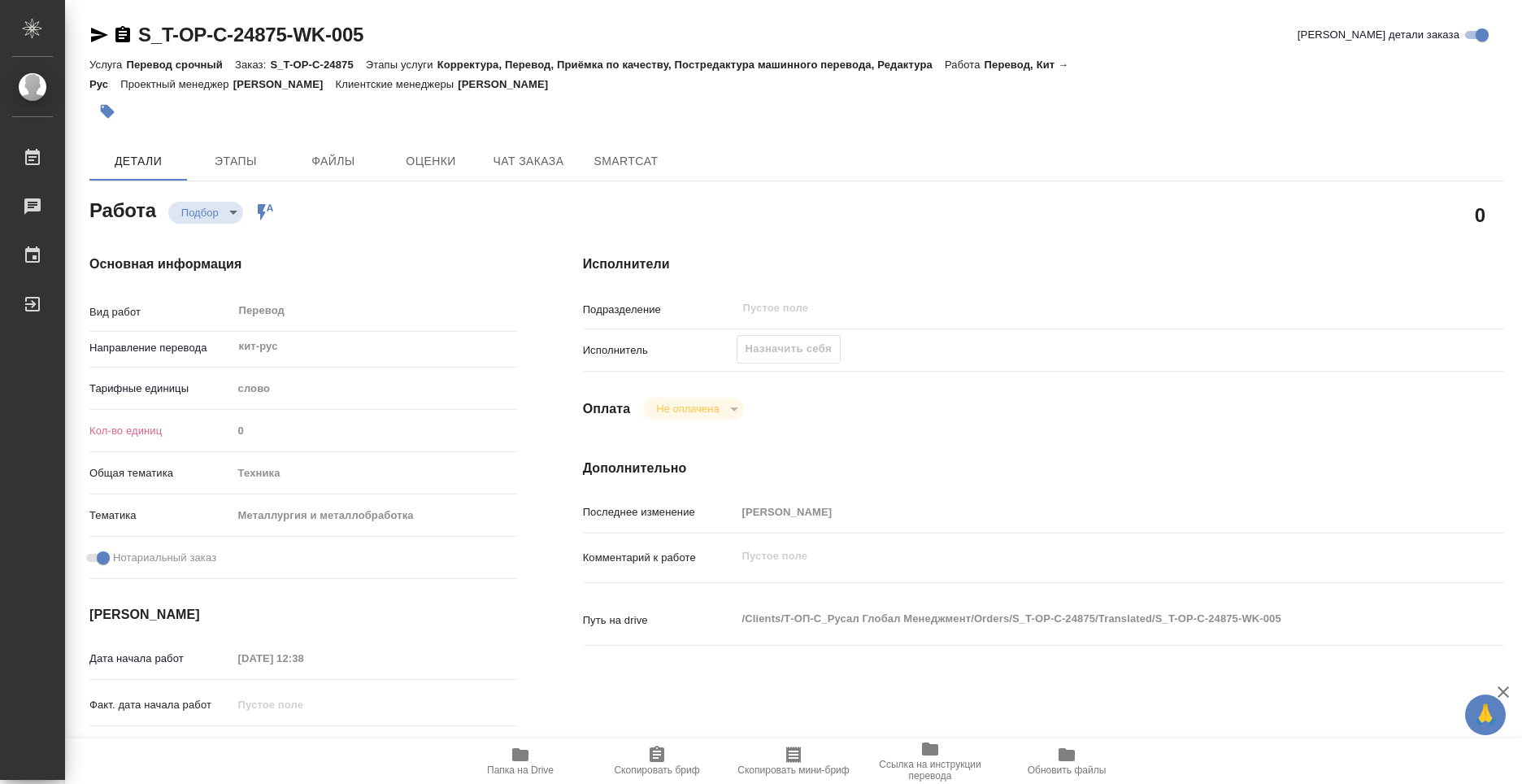
type textarea "x"
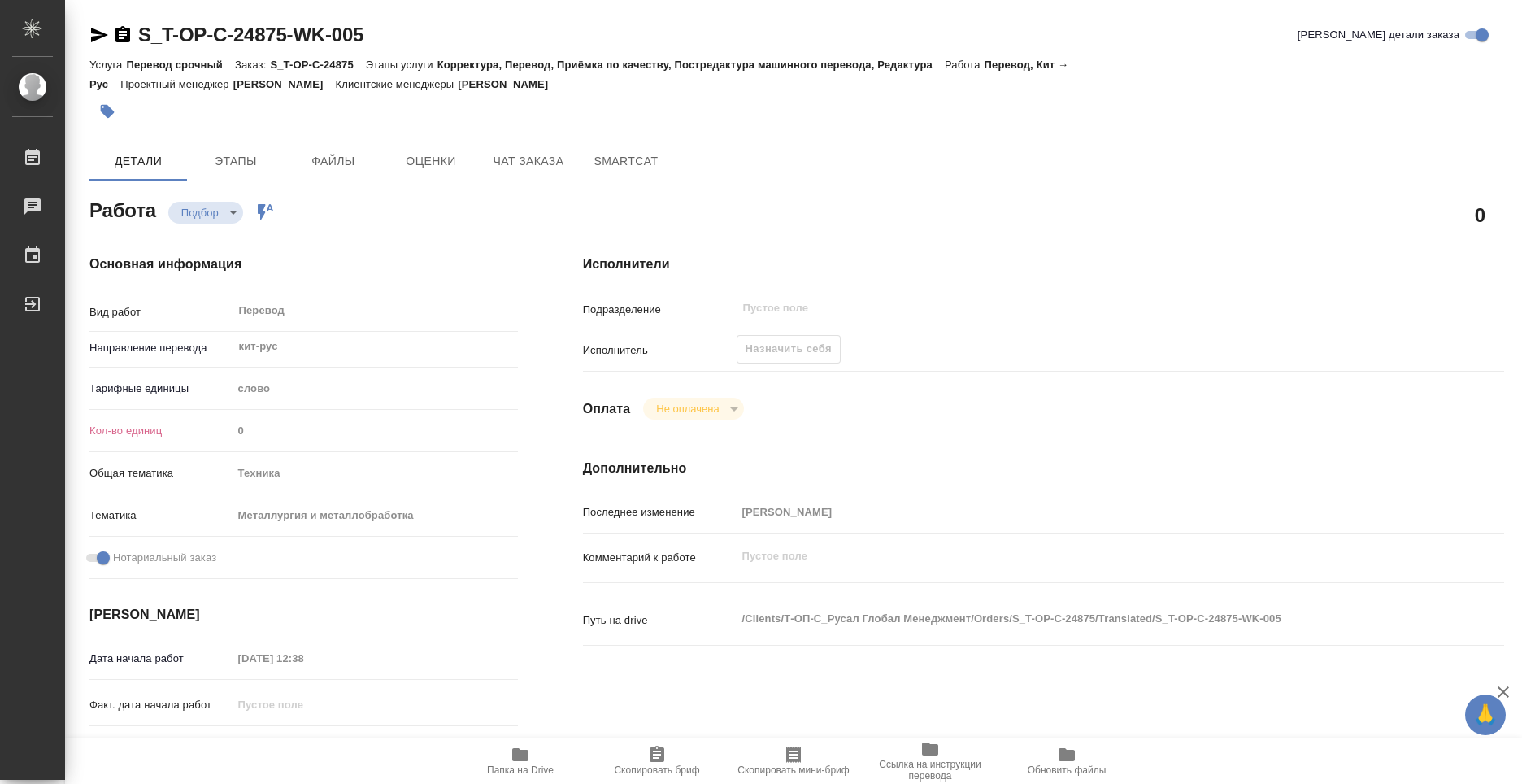
type textarea "x"
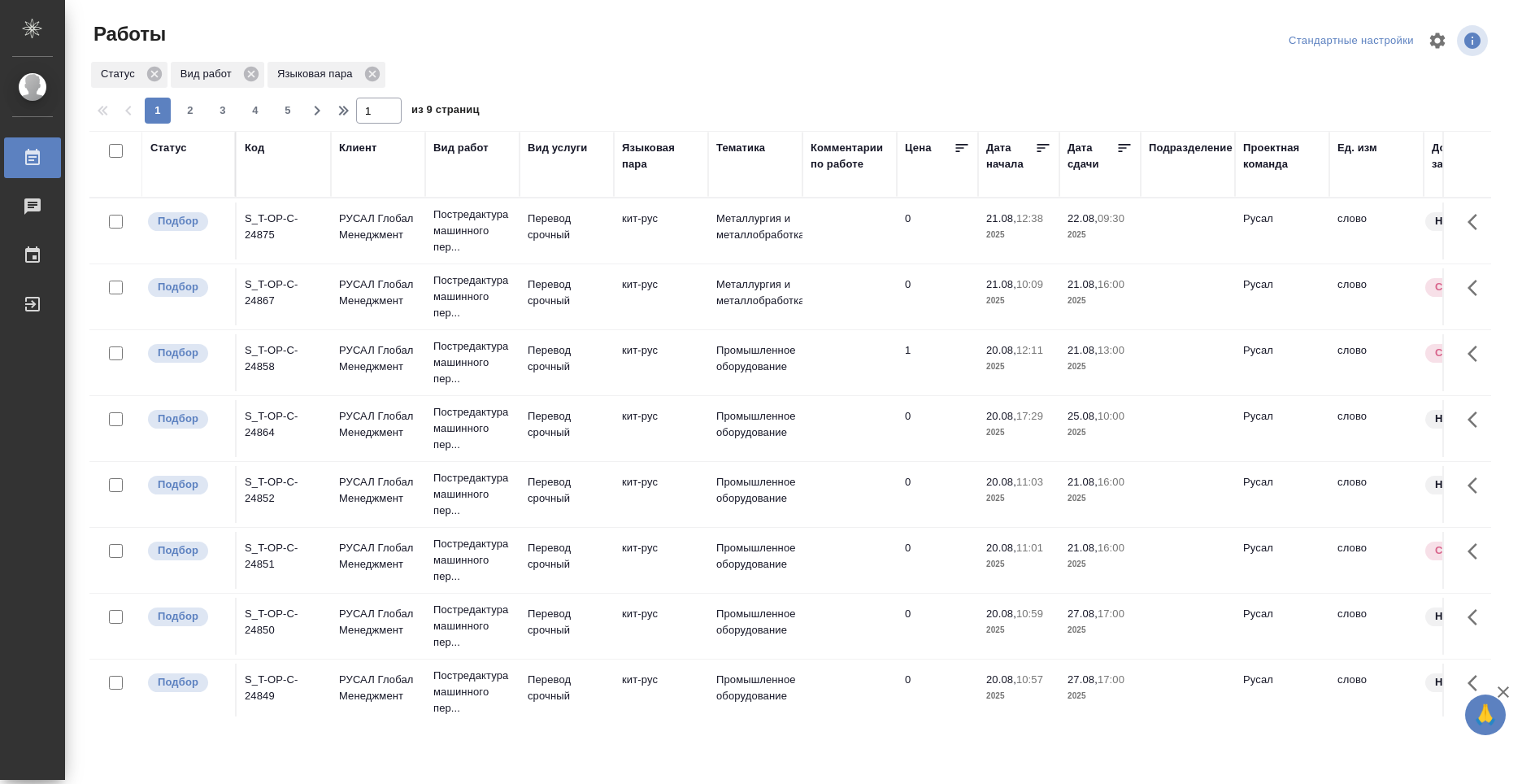
click at [470, 148] on div "Вид работ" at bounding box center [460, 147] width 55 height 16
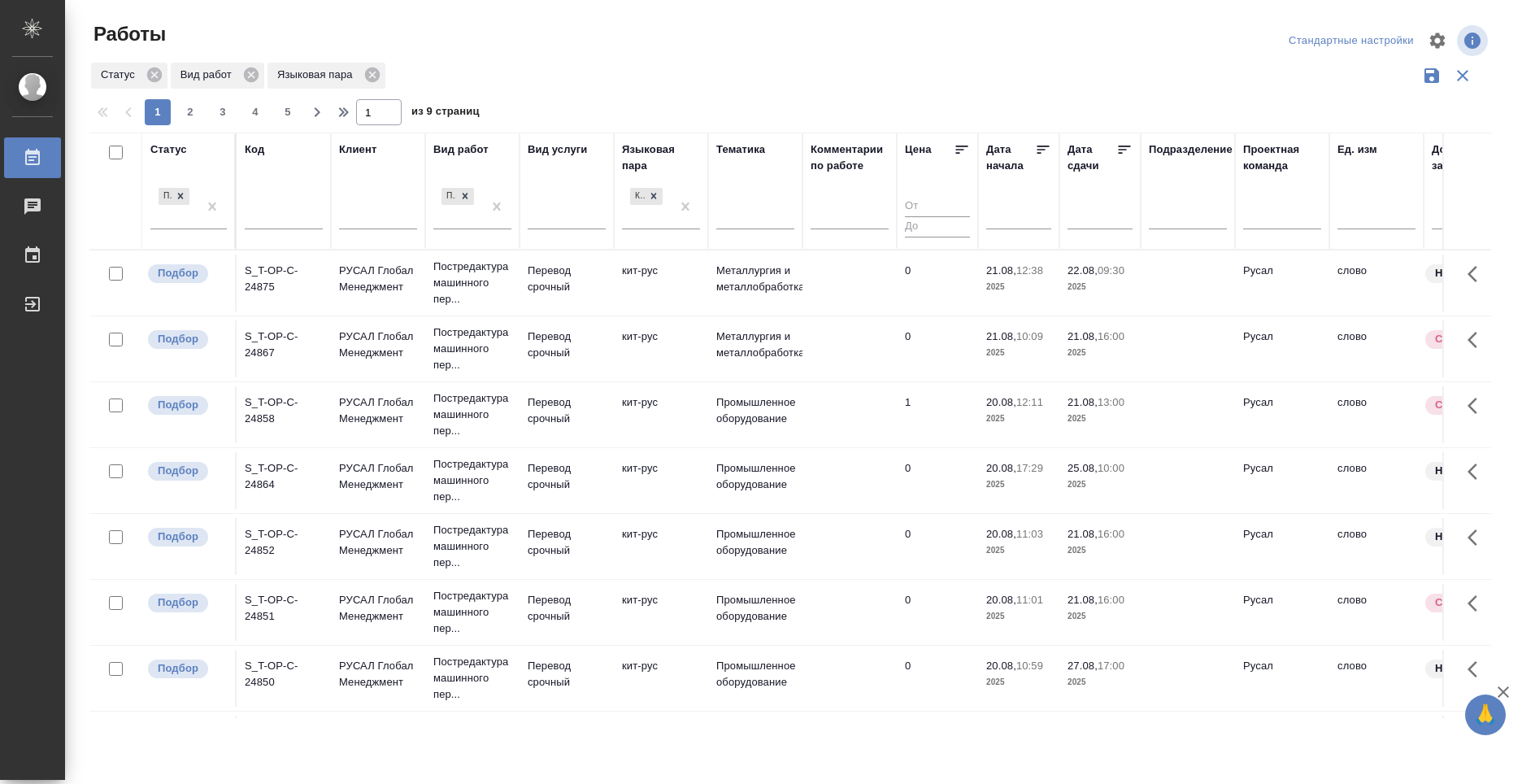
click at [461, 145] on div "Вид работ" at bounding box center [460, 149] width 55 height 16
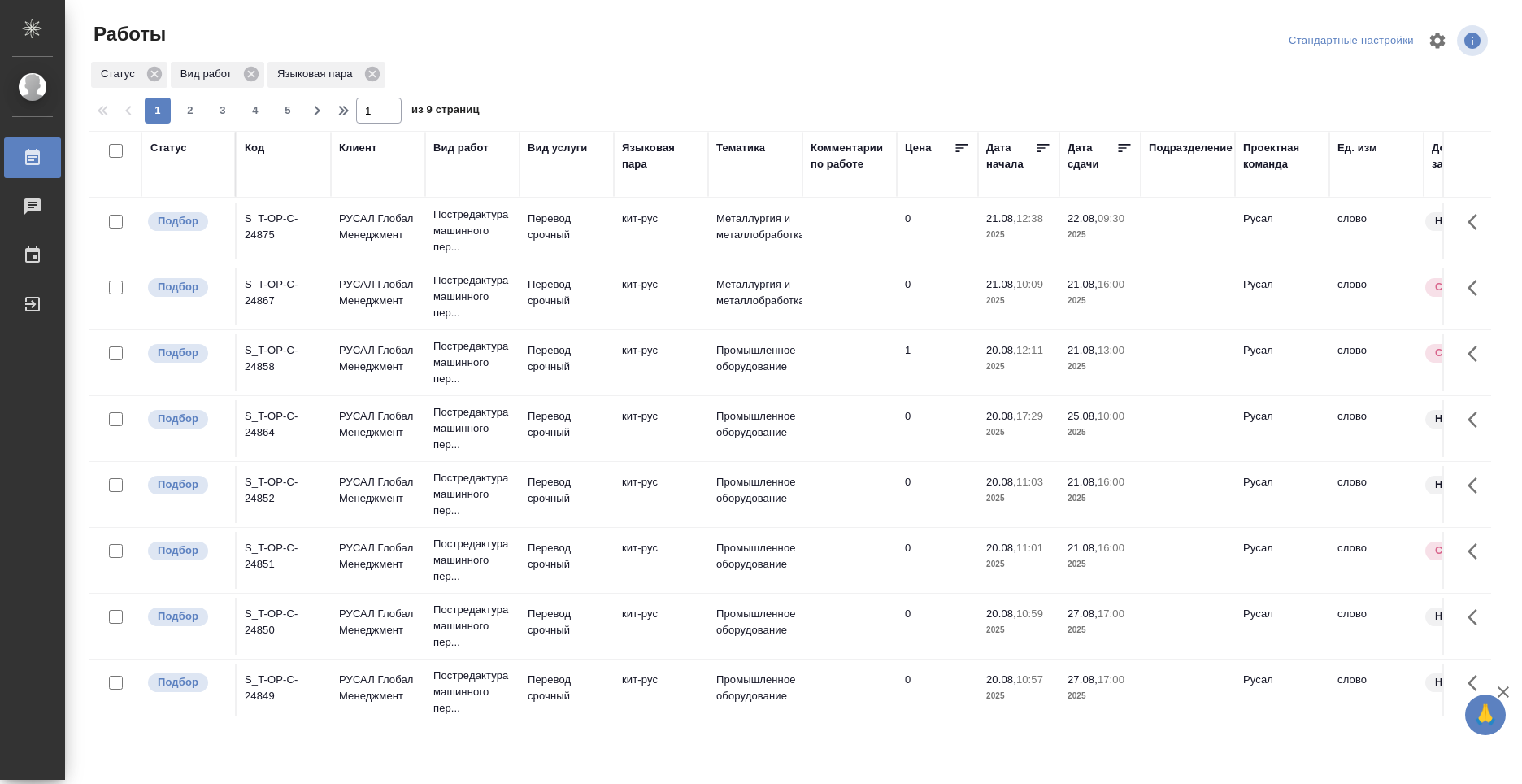
click at [257, 215] on div "S_T-OP-C-24875" at bounding box center [284, 227] width 78 height 32
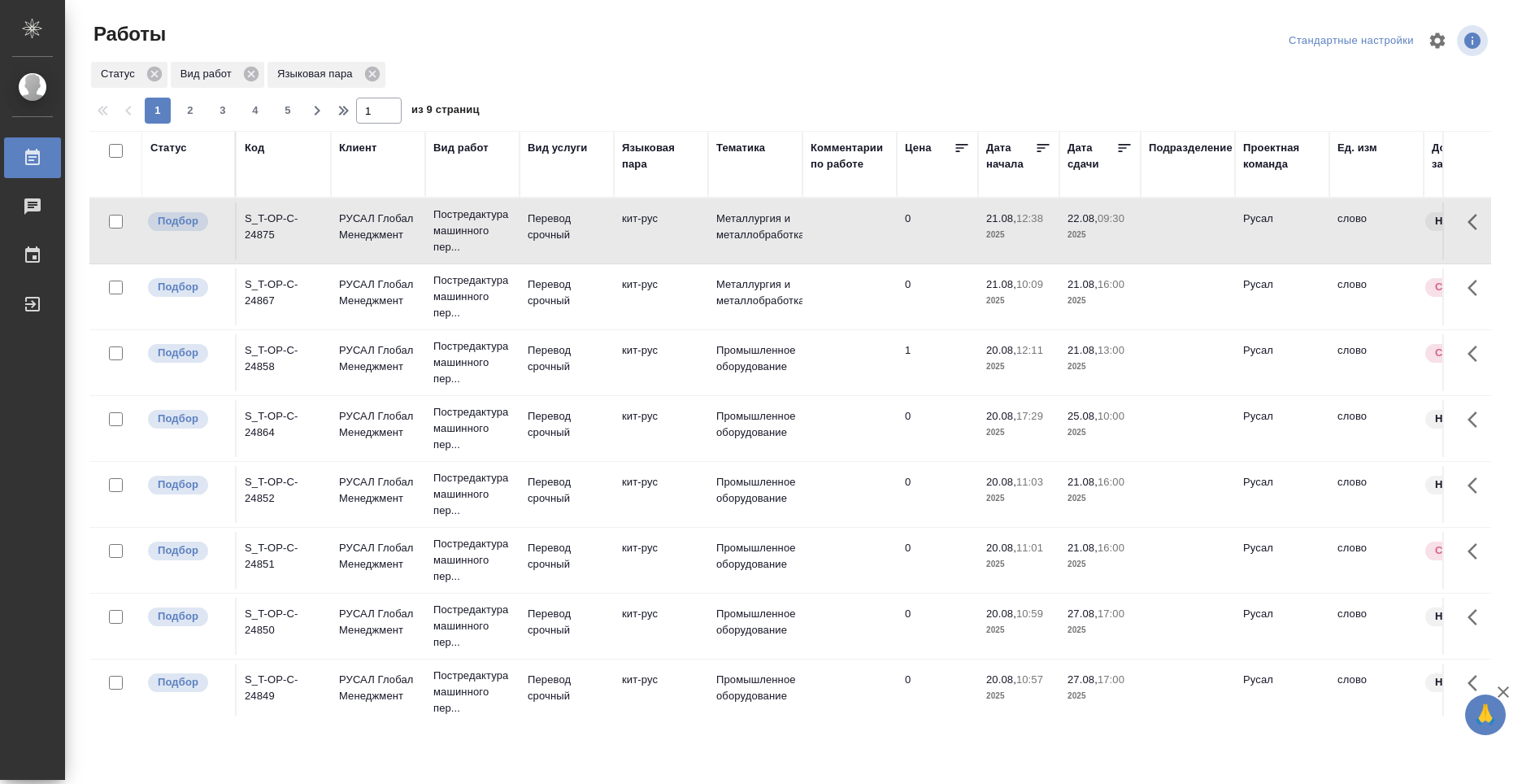
click at [253, 215] on div "S_T-OP-C-24875" at bounding box center [284, 227] width 78 height 32
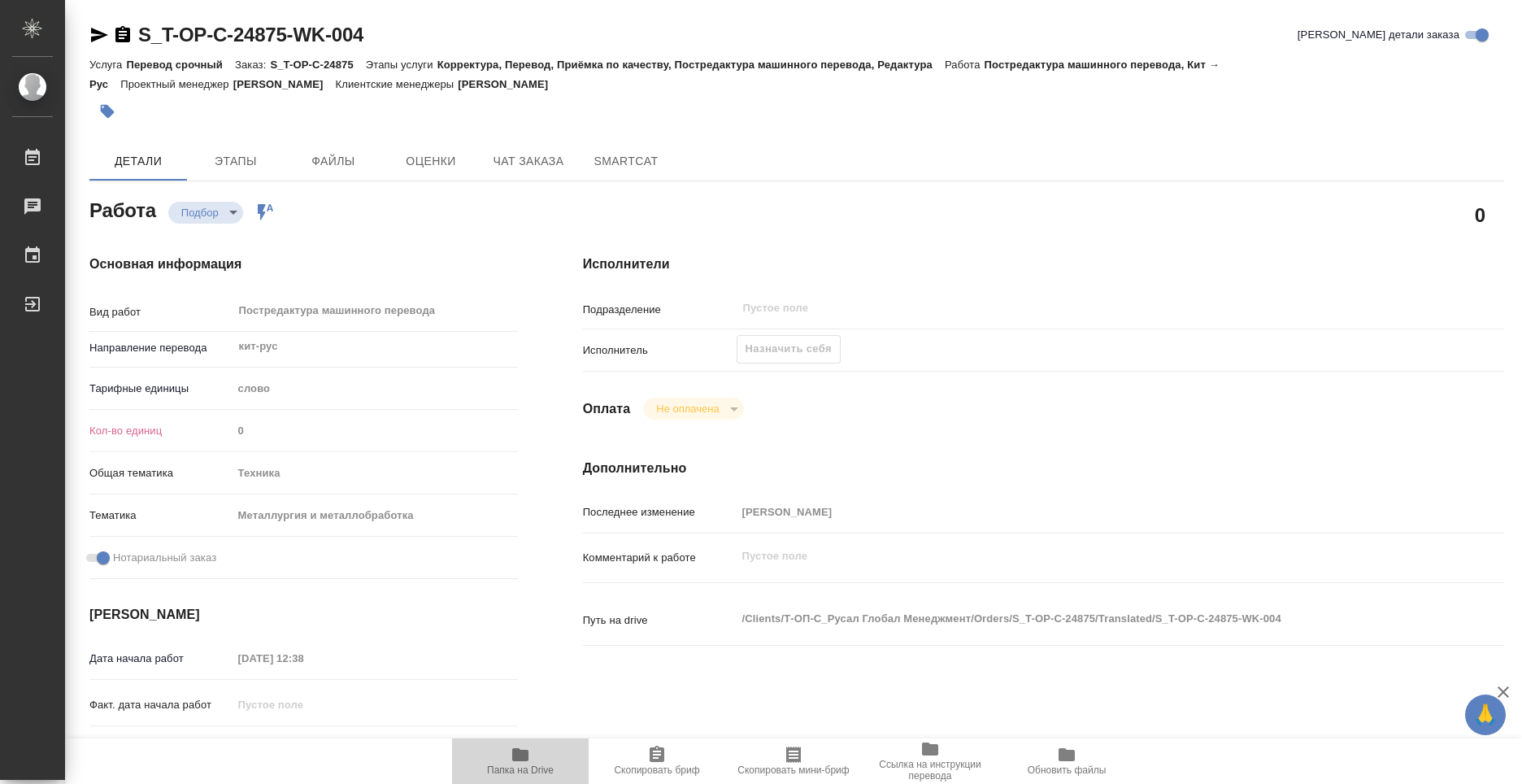
click at [530, 753] on span "Папка на Drive" at bounding box center [520, 760] width 117 height 31
click at [229, 158] on span "Этапы" at bounding box center [236, 161] width 78 height 20
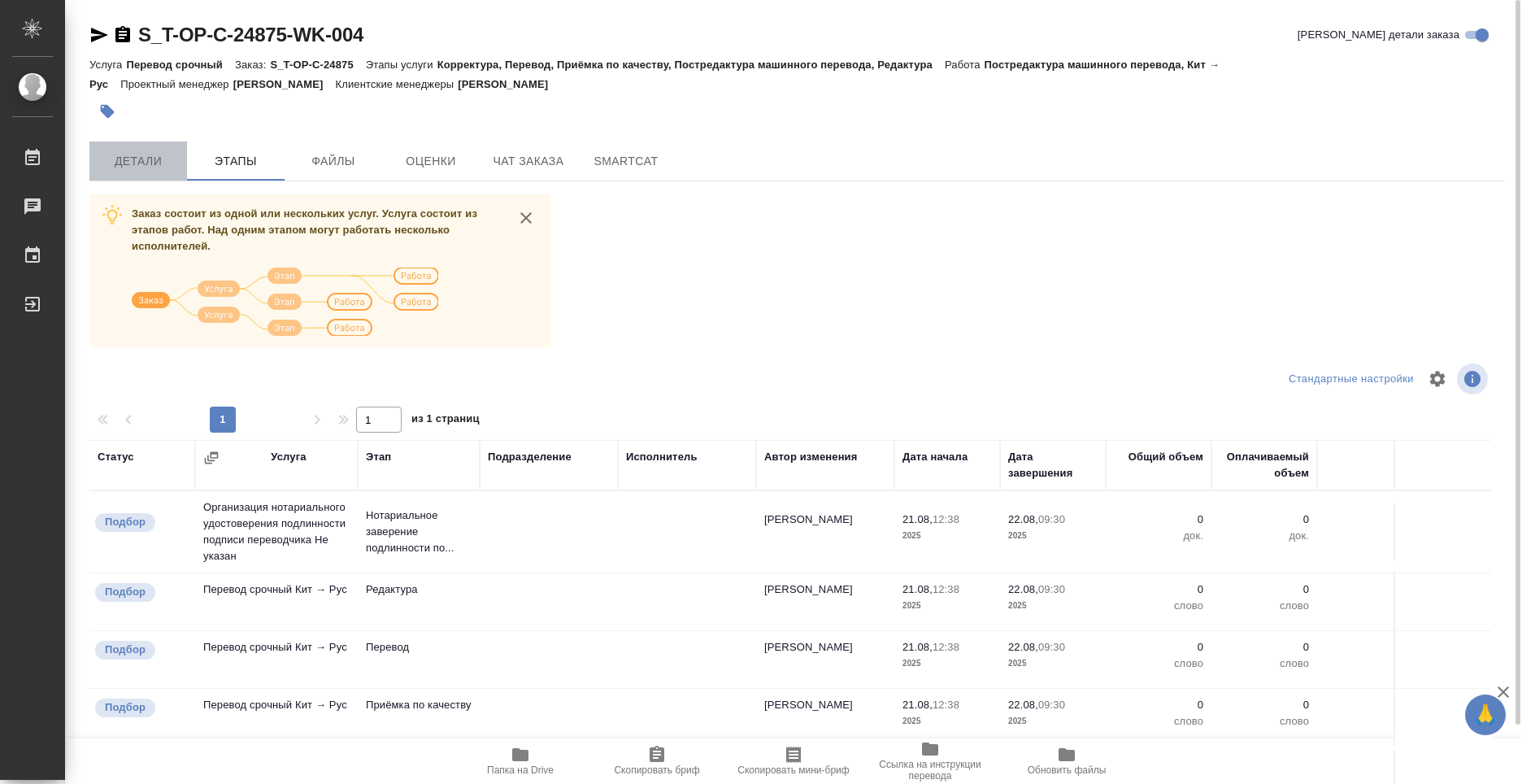
click at [157, 164] on span "Детали" at bounding box center [138, 161] width 78 height 20
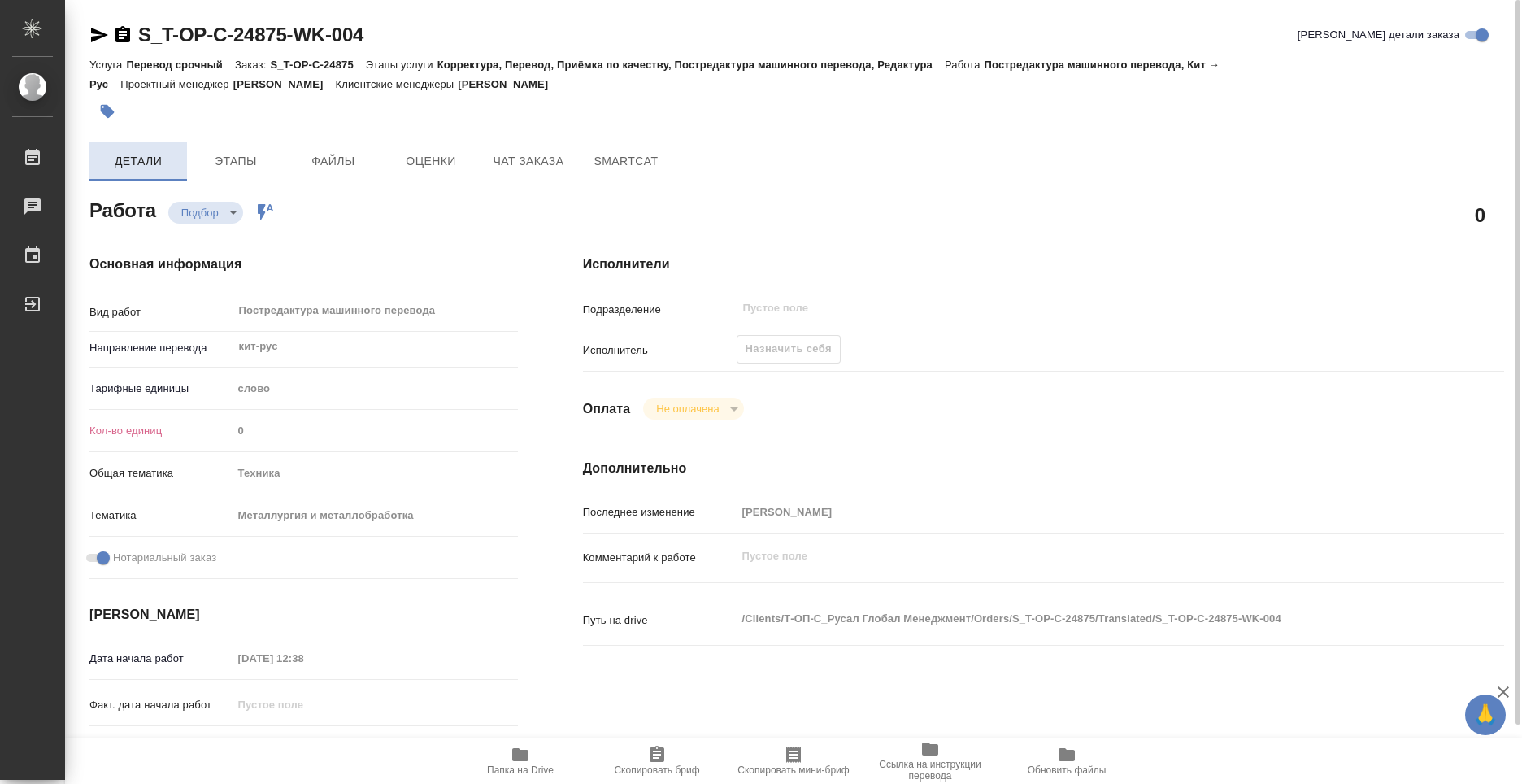
type textarea "x"
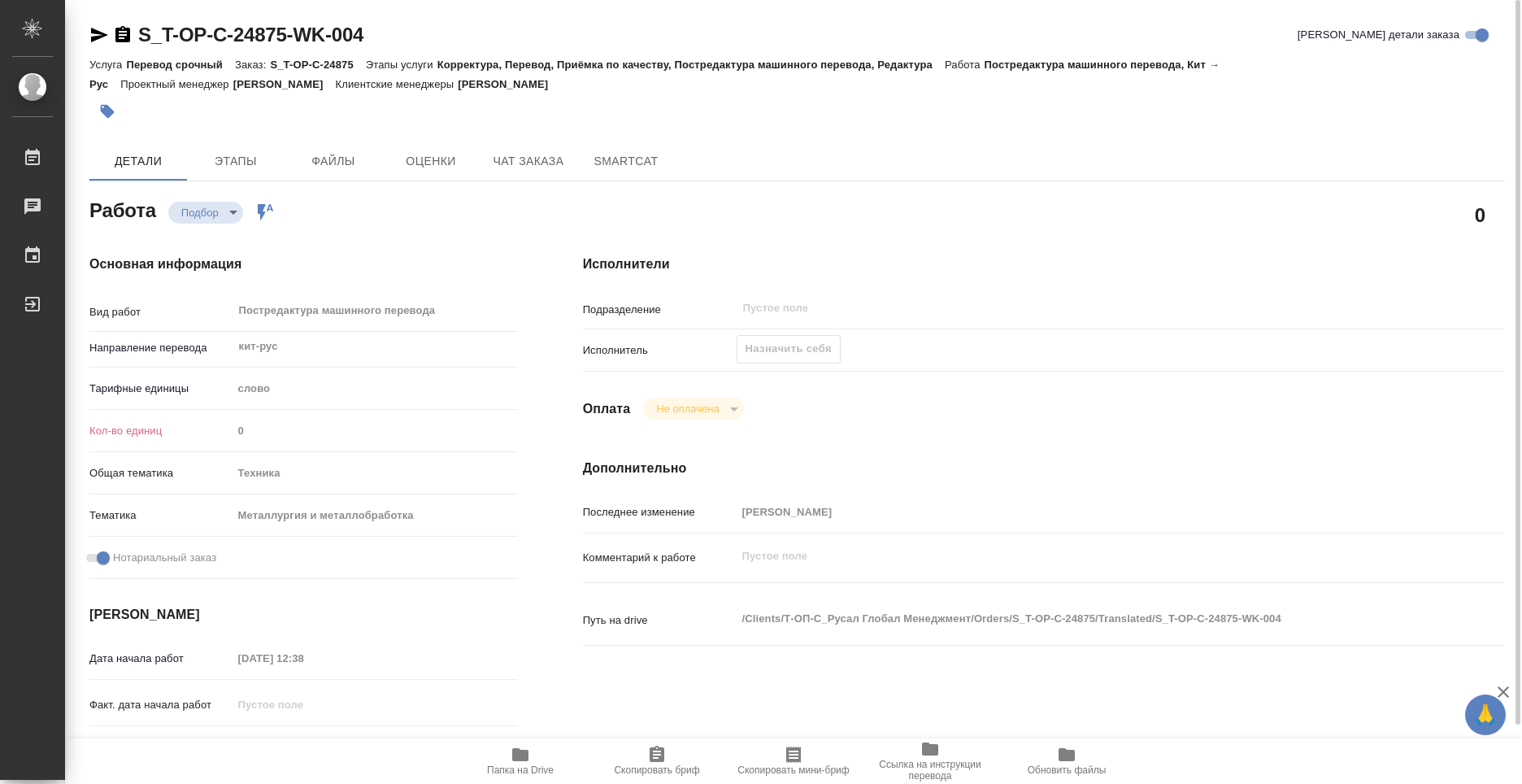
type textarea "x"
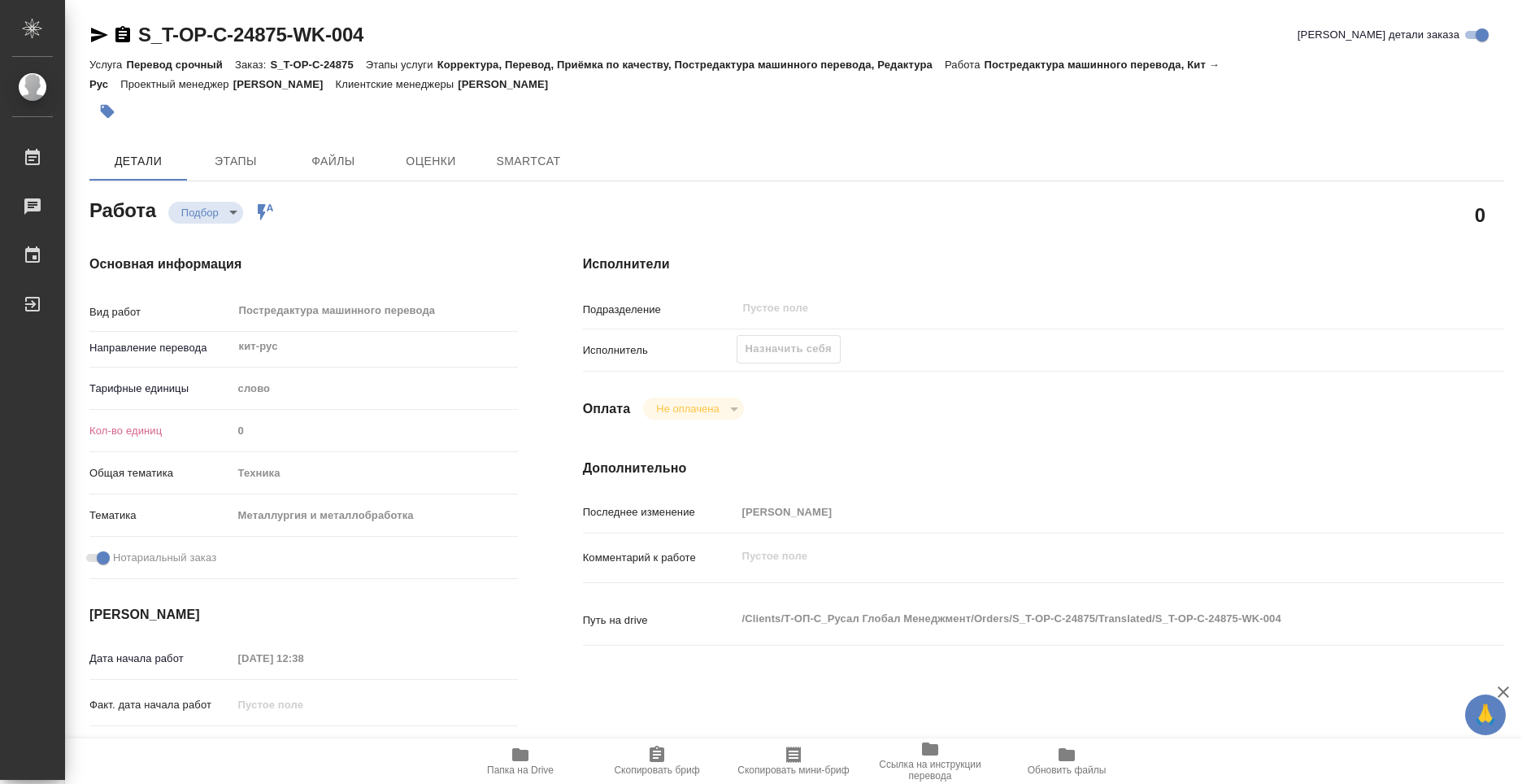
type textarea "x"
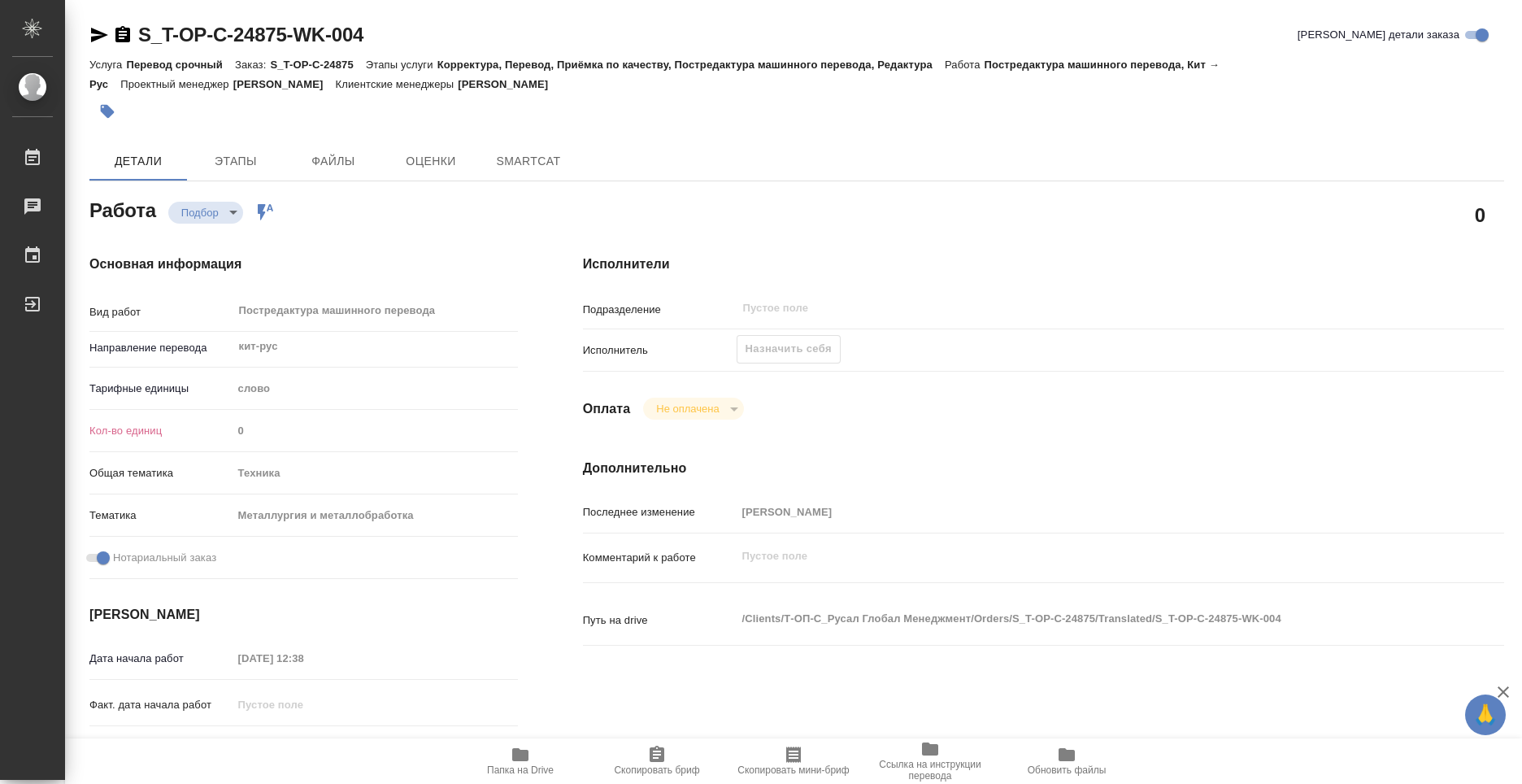
type textarea "x"
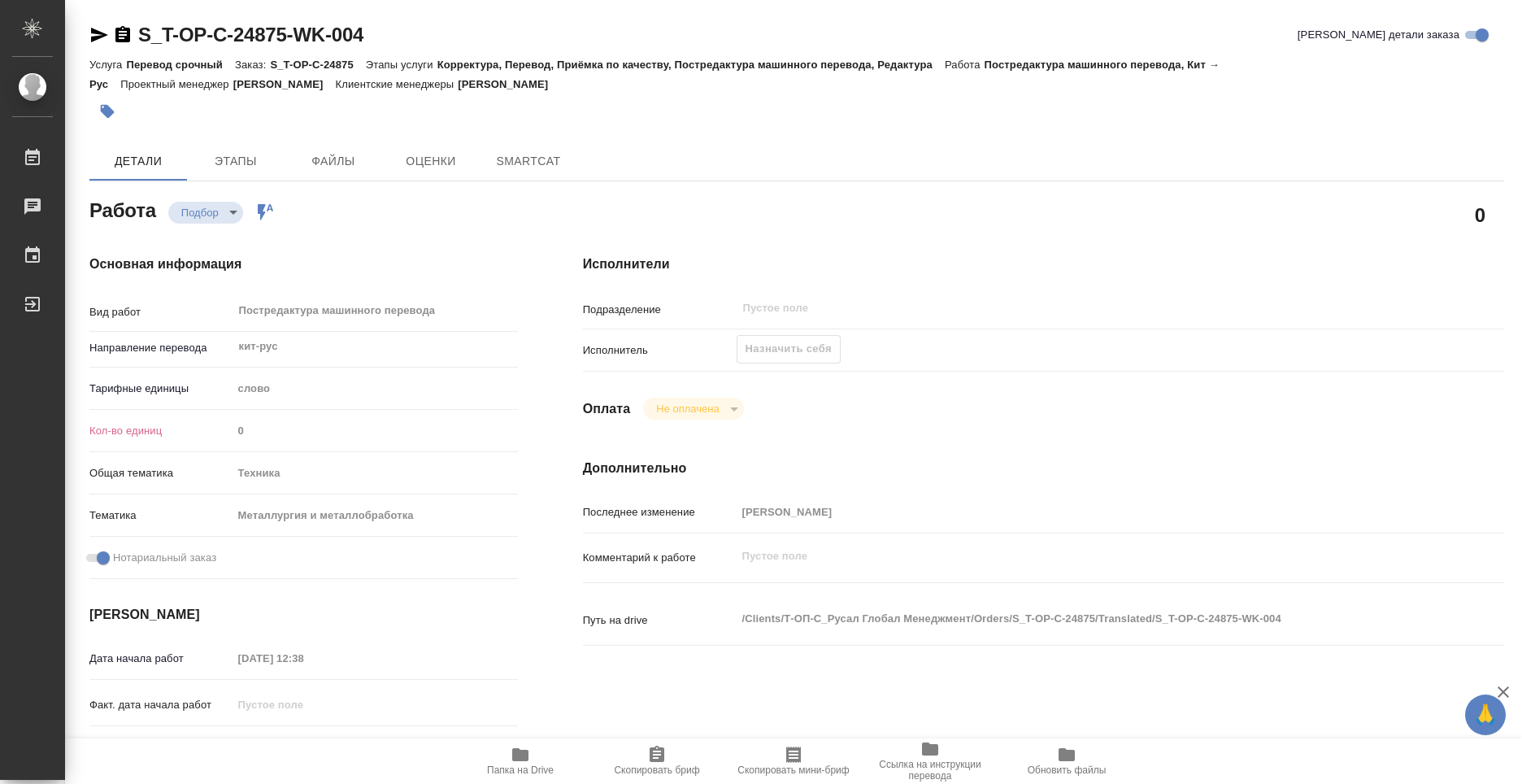
type textarea "x"
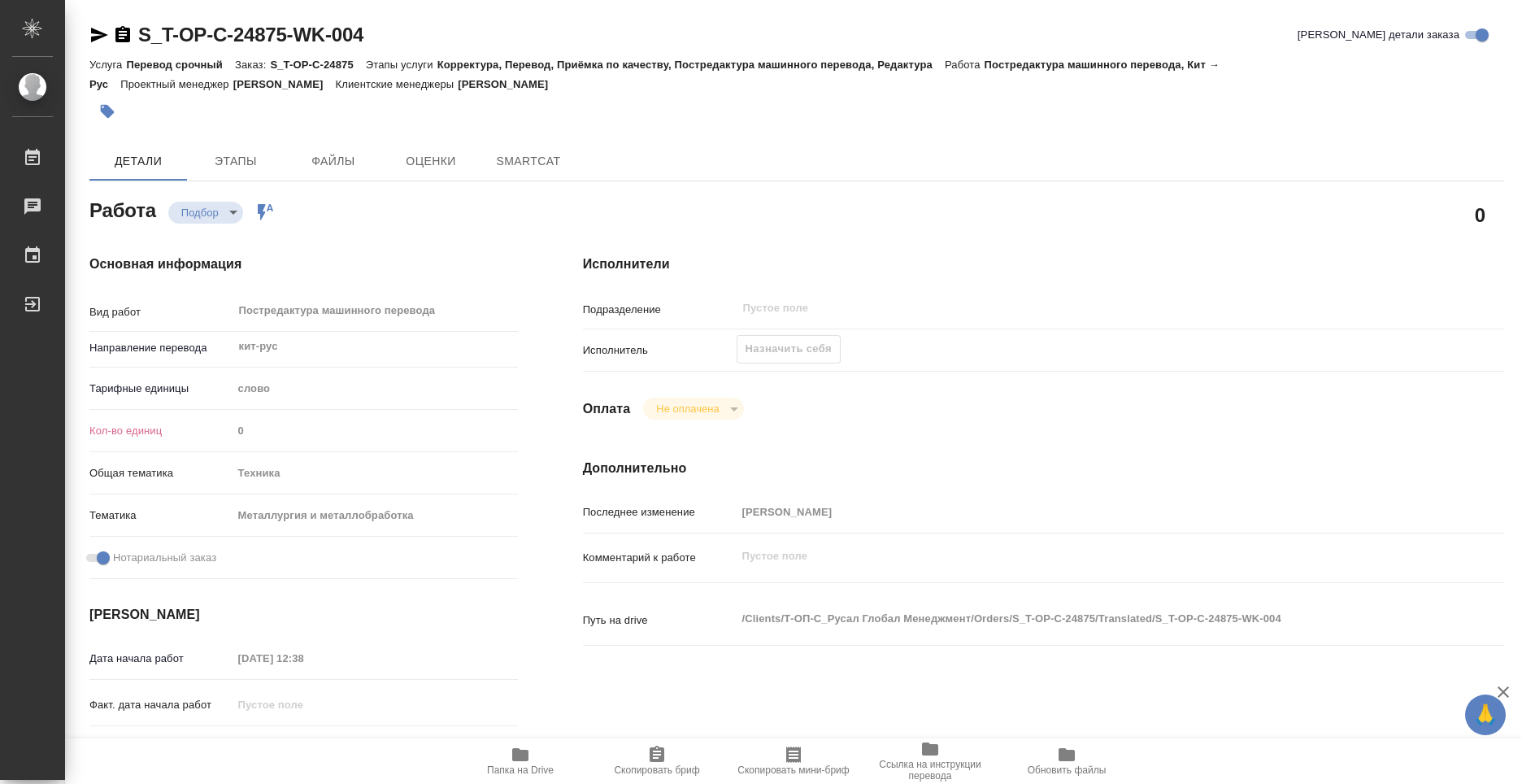
type textarea "x"
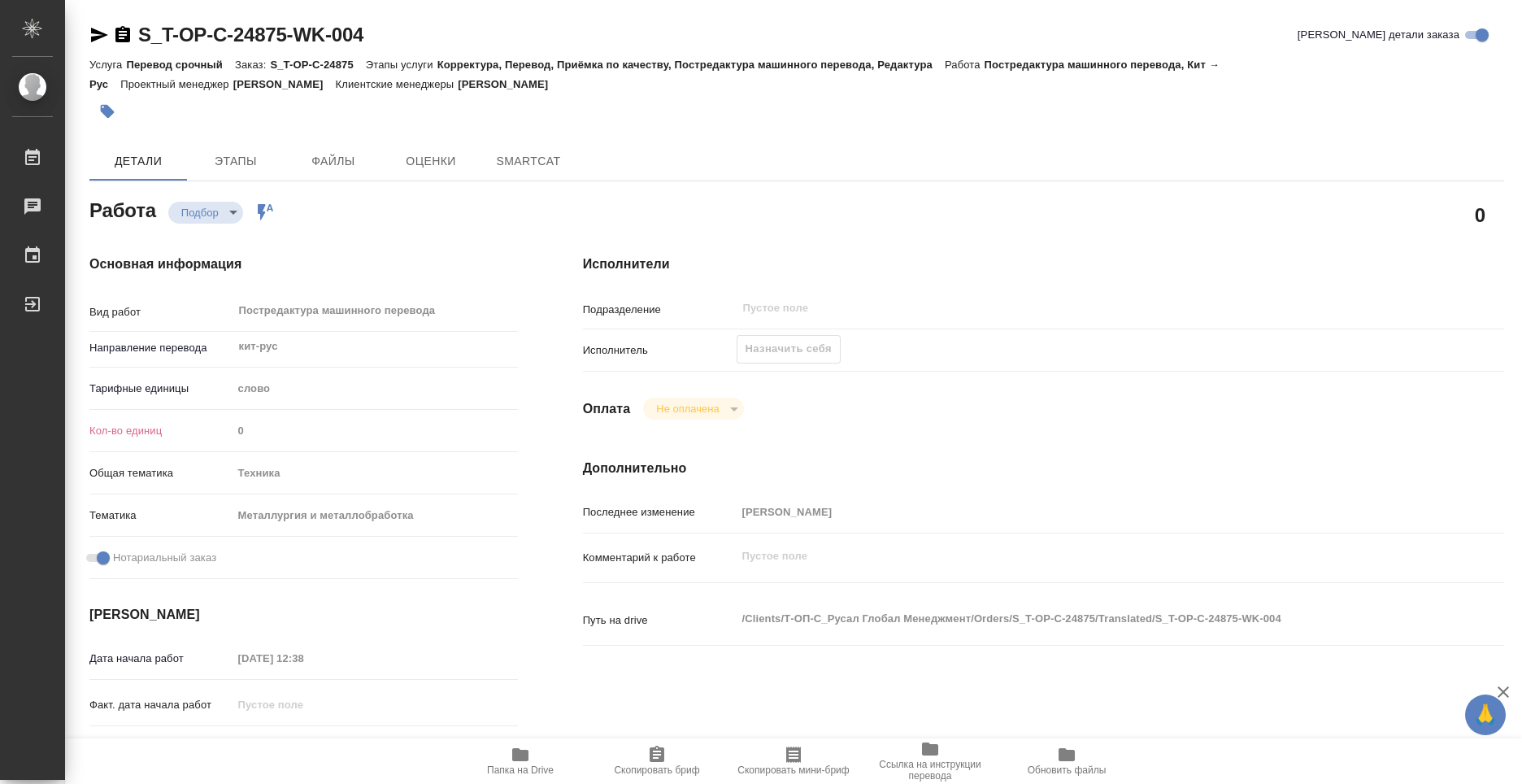
type textarea "x"
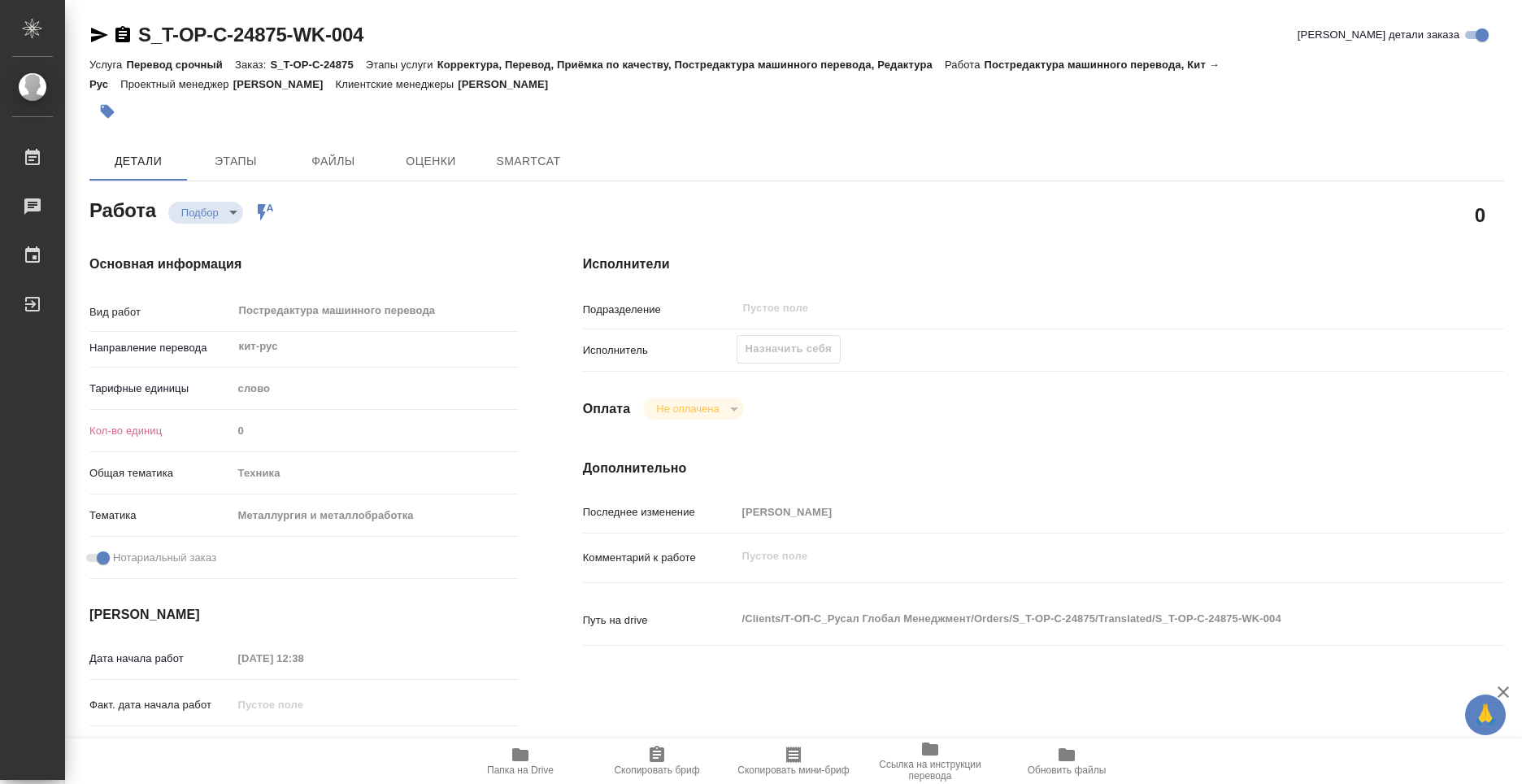
type textarea "x"
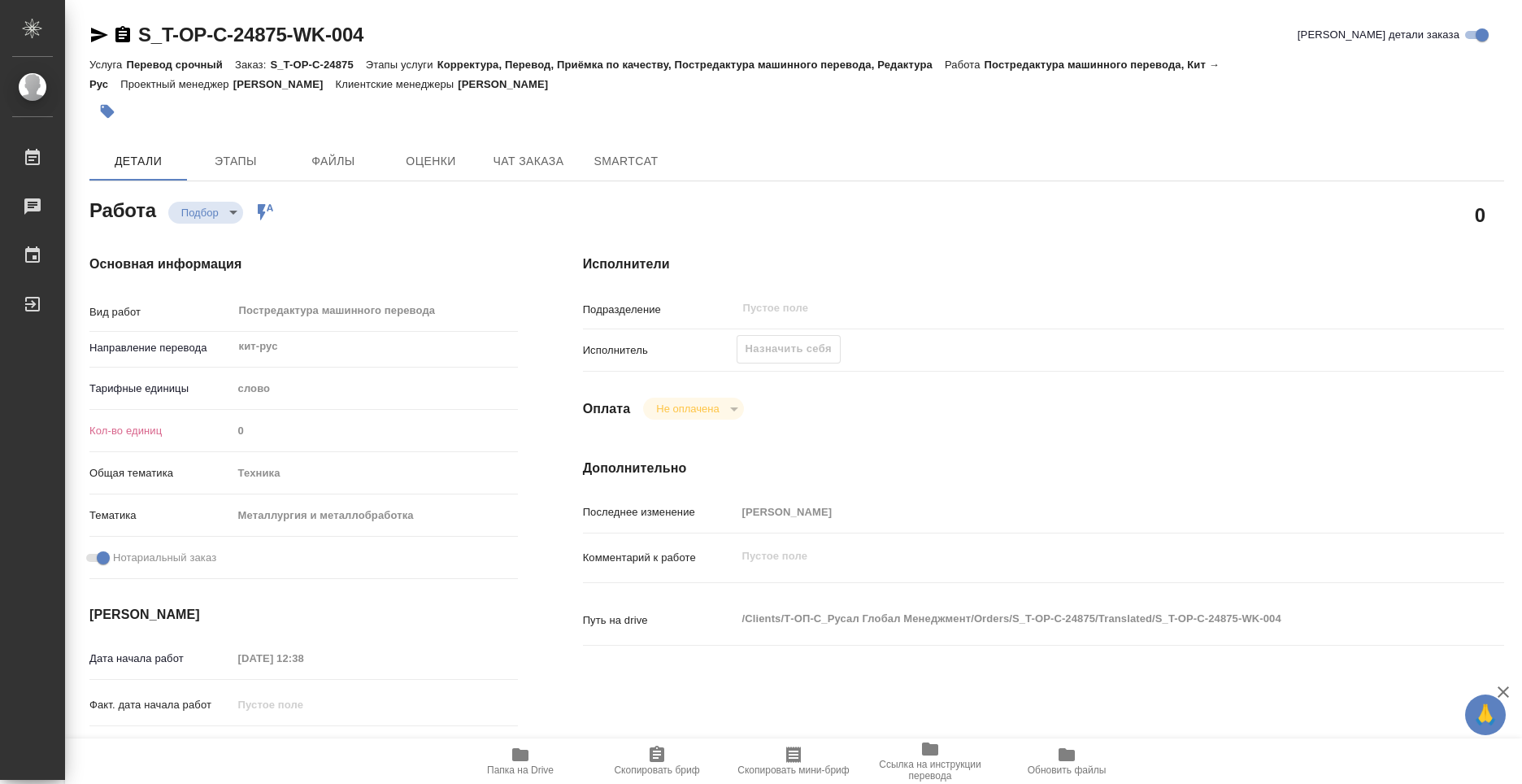
type textarea "x"
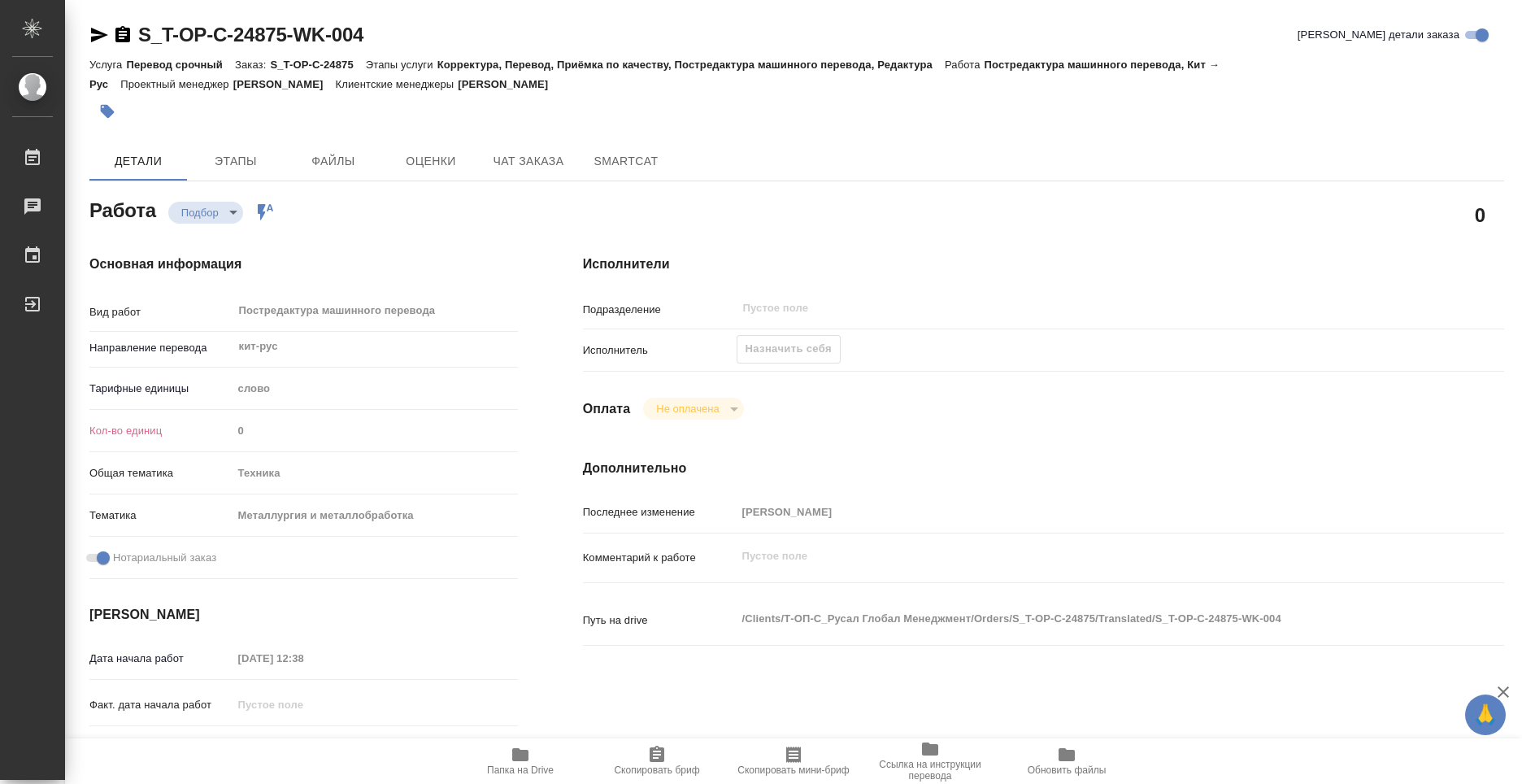
type textarea "x"
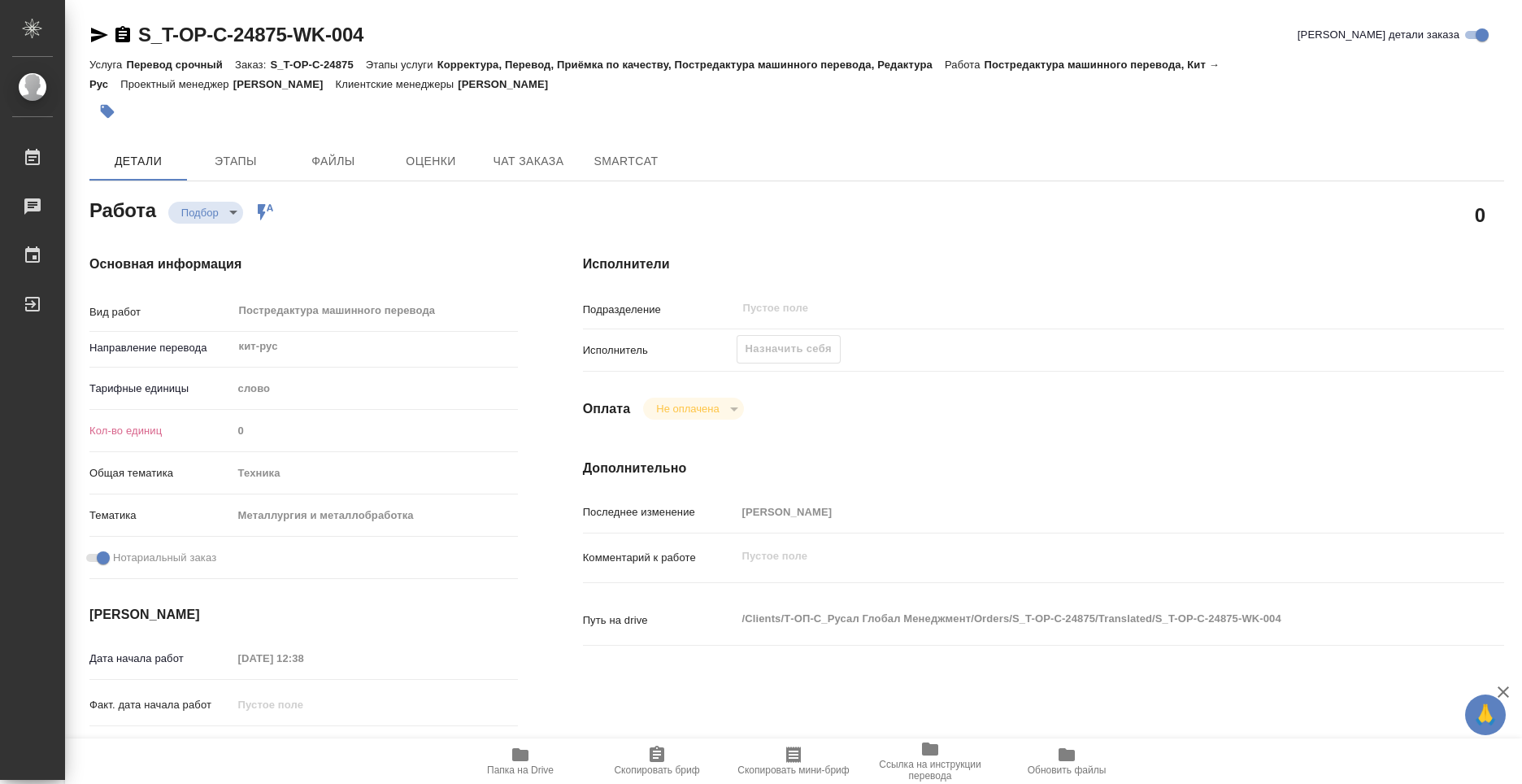
click at [788, 346] on div "Назначить себя" at bounding box center [788, 349] width 104 height 28
click at [254, 156] on span "Этапы" at bounding box center [236, 161] width 78 height 20
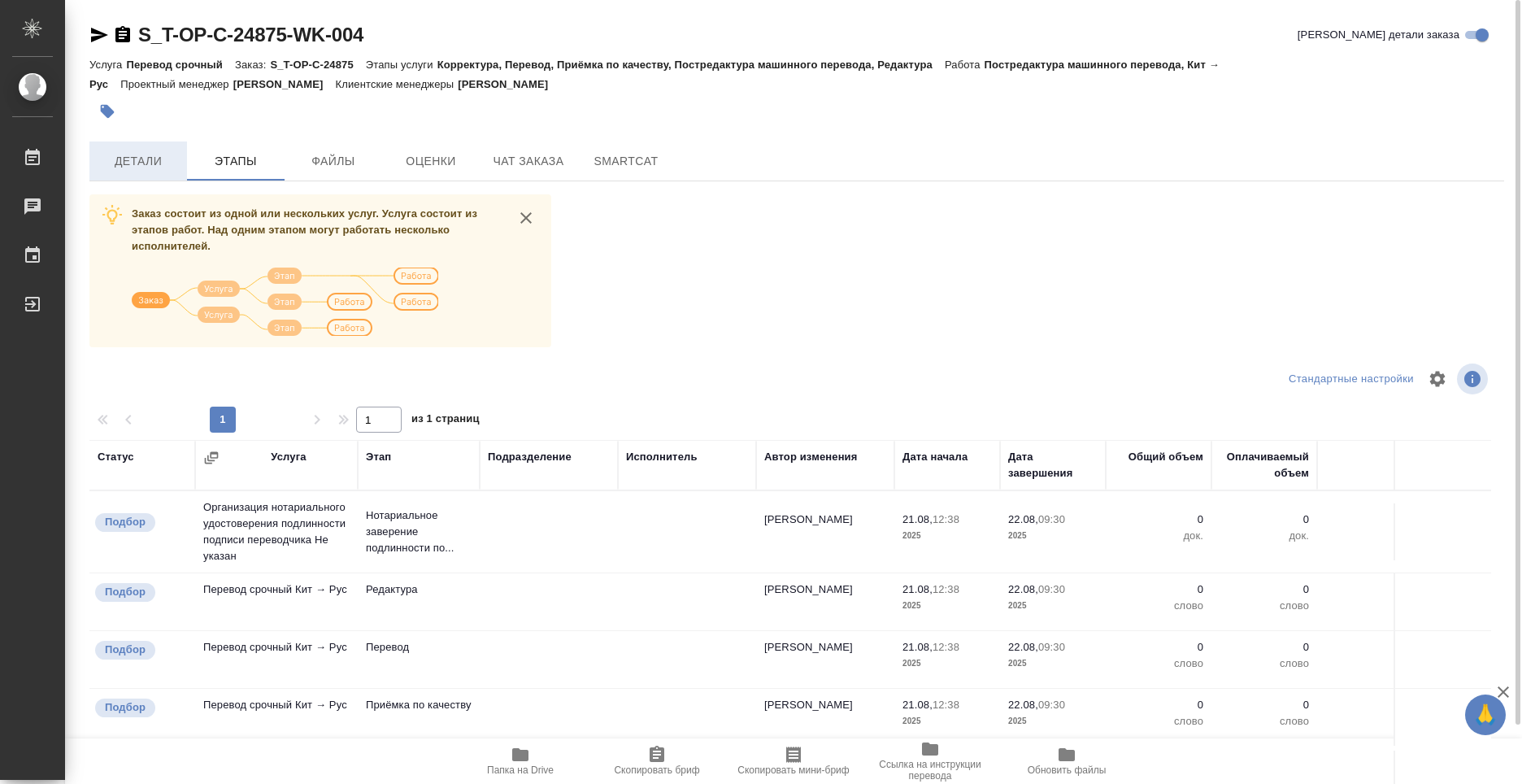
click at [130, 154] on span "Детали" at bounding box center [138, 161] width 78 height 20
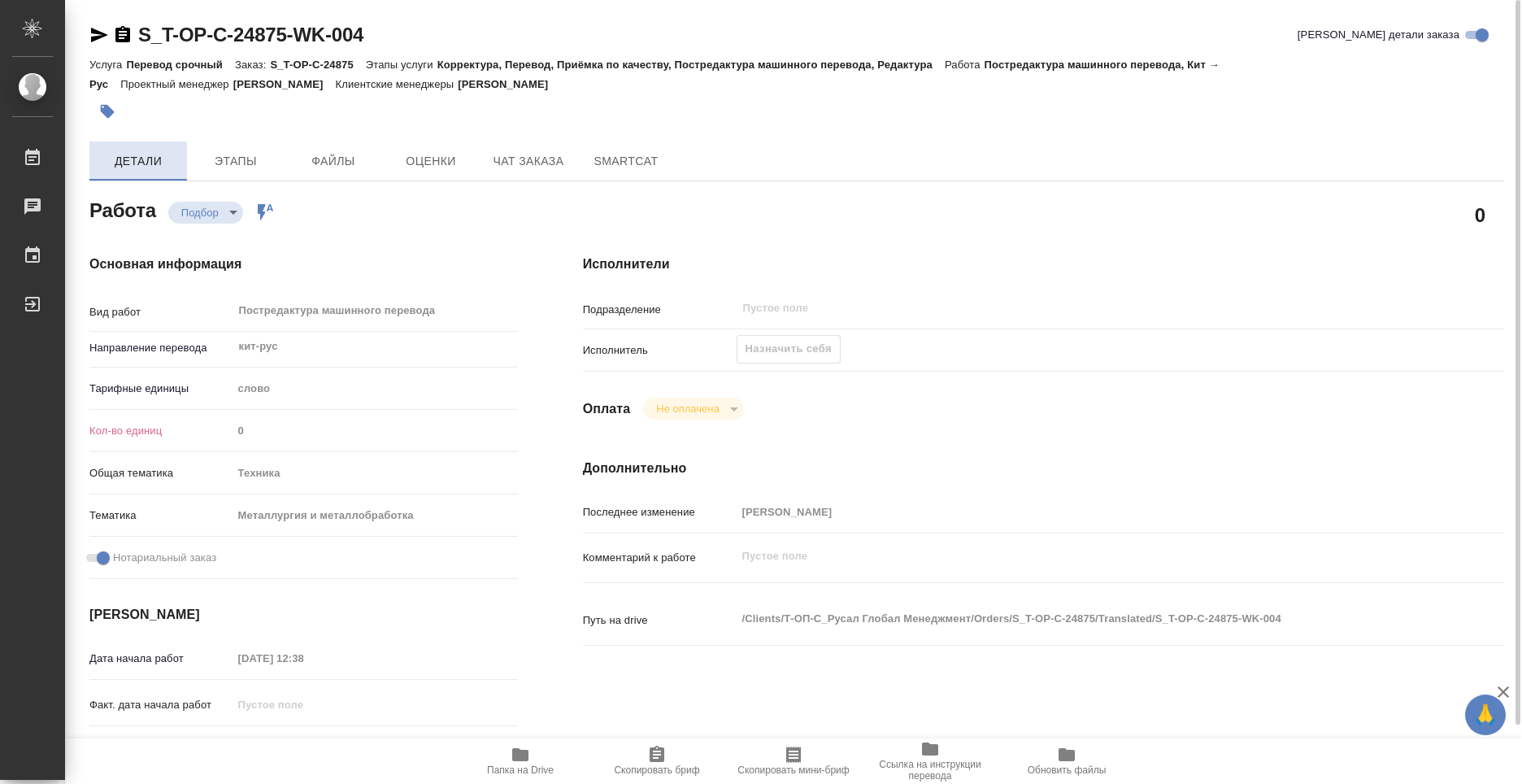
type textarea "x"
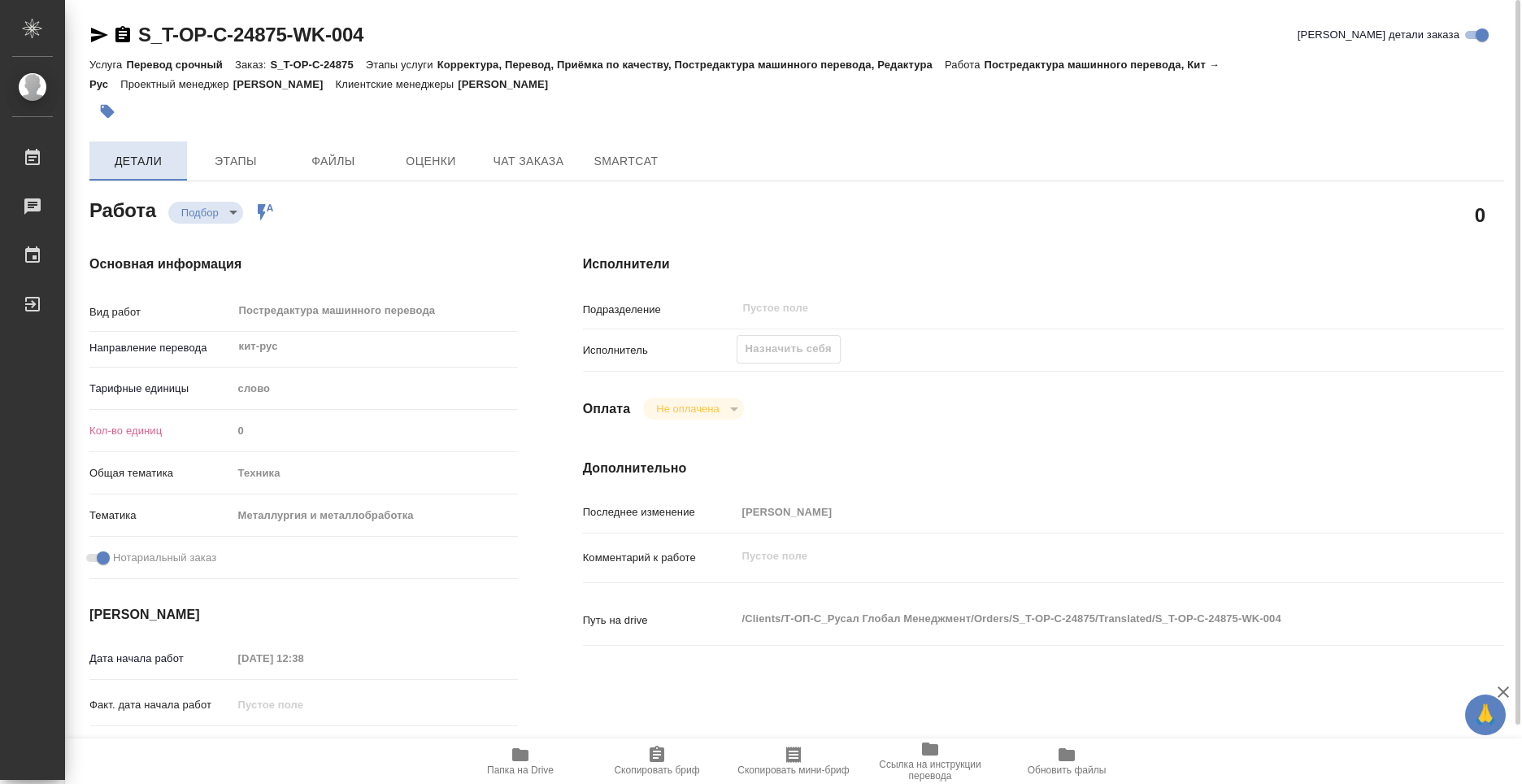
type textarea "x"
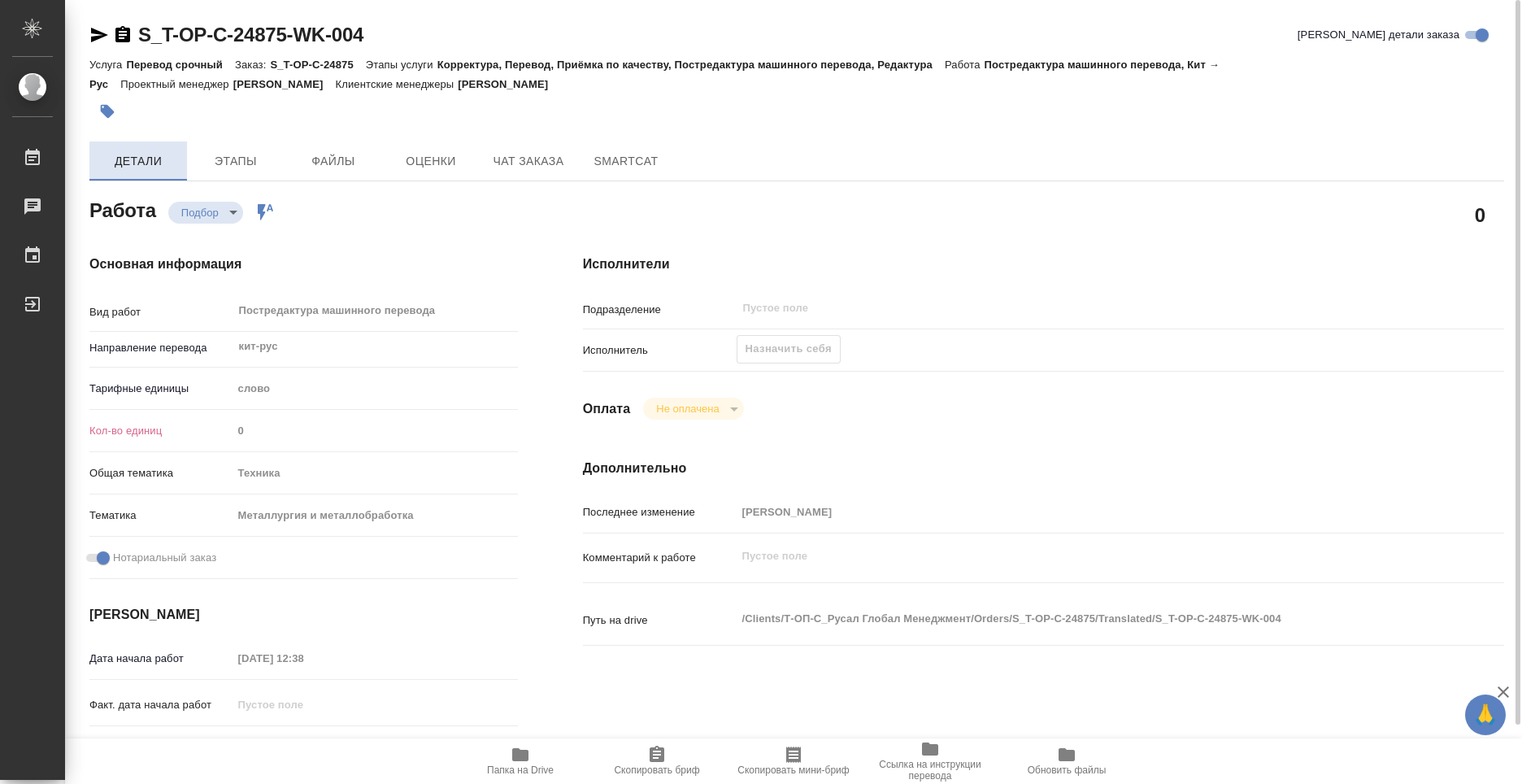
type textarea "x"
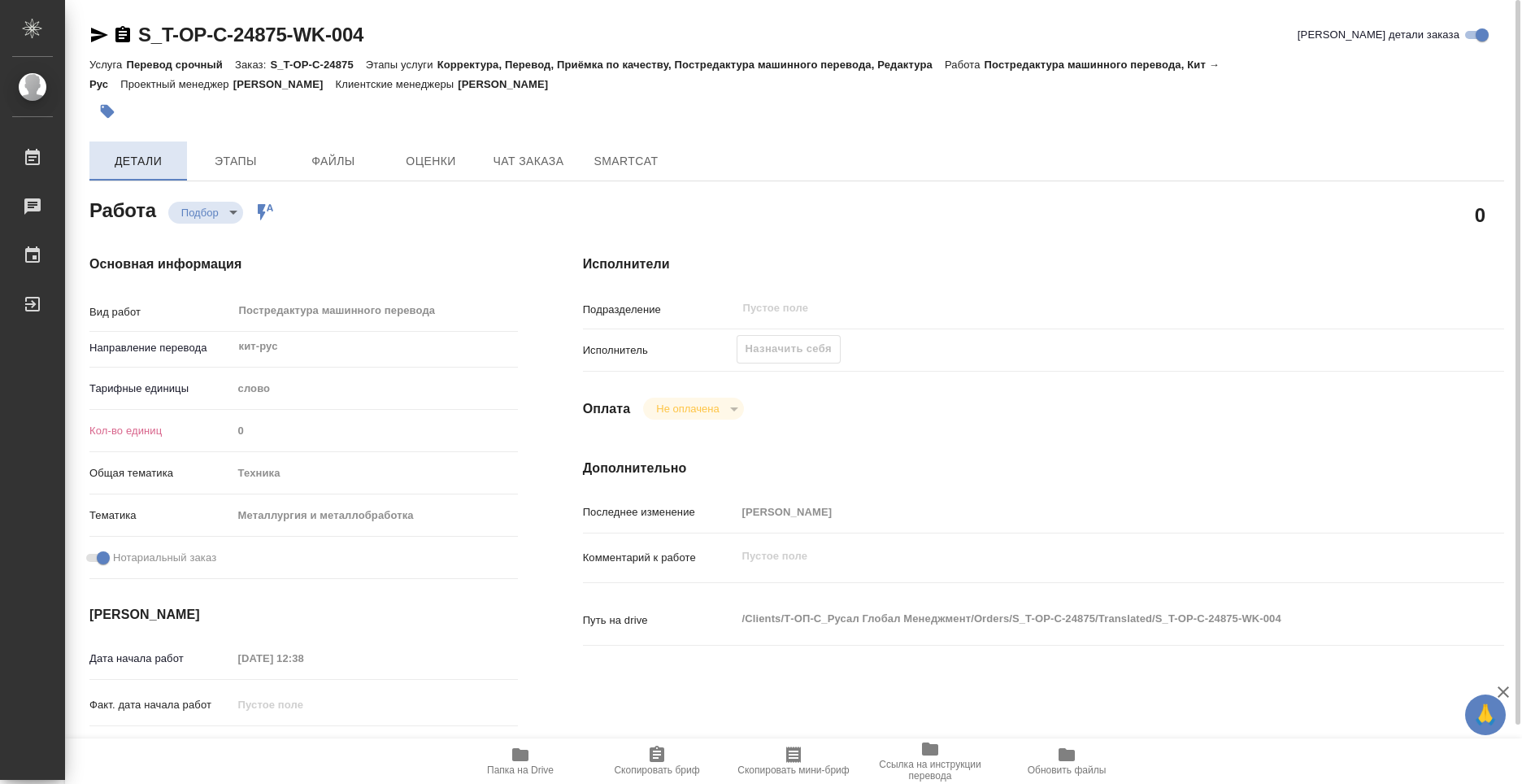
type textarea "x"
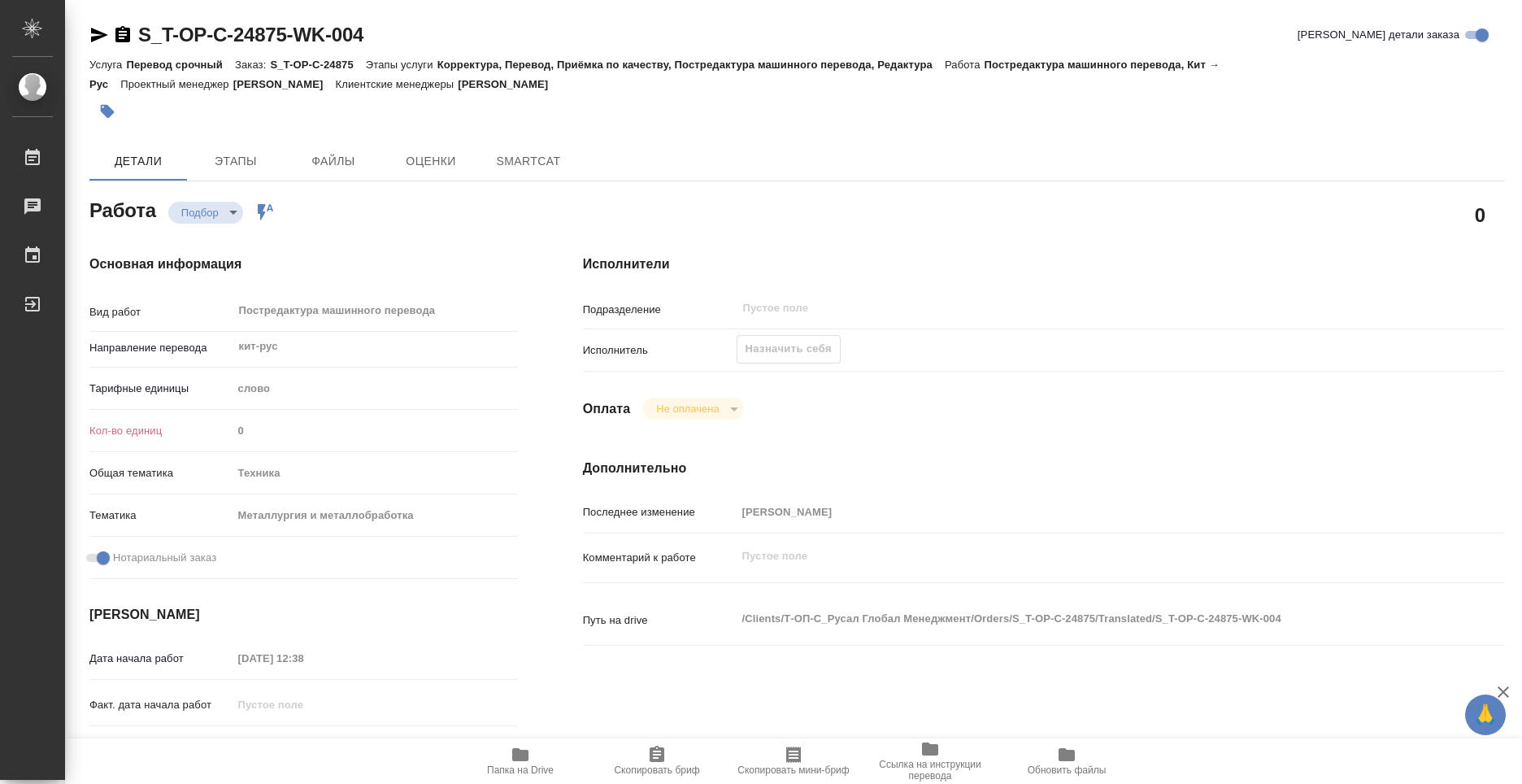
type textarea "x"
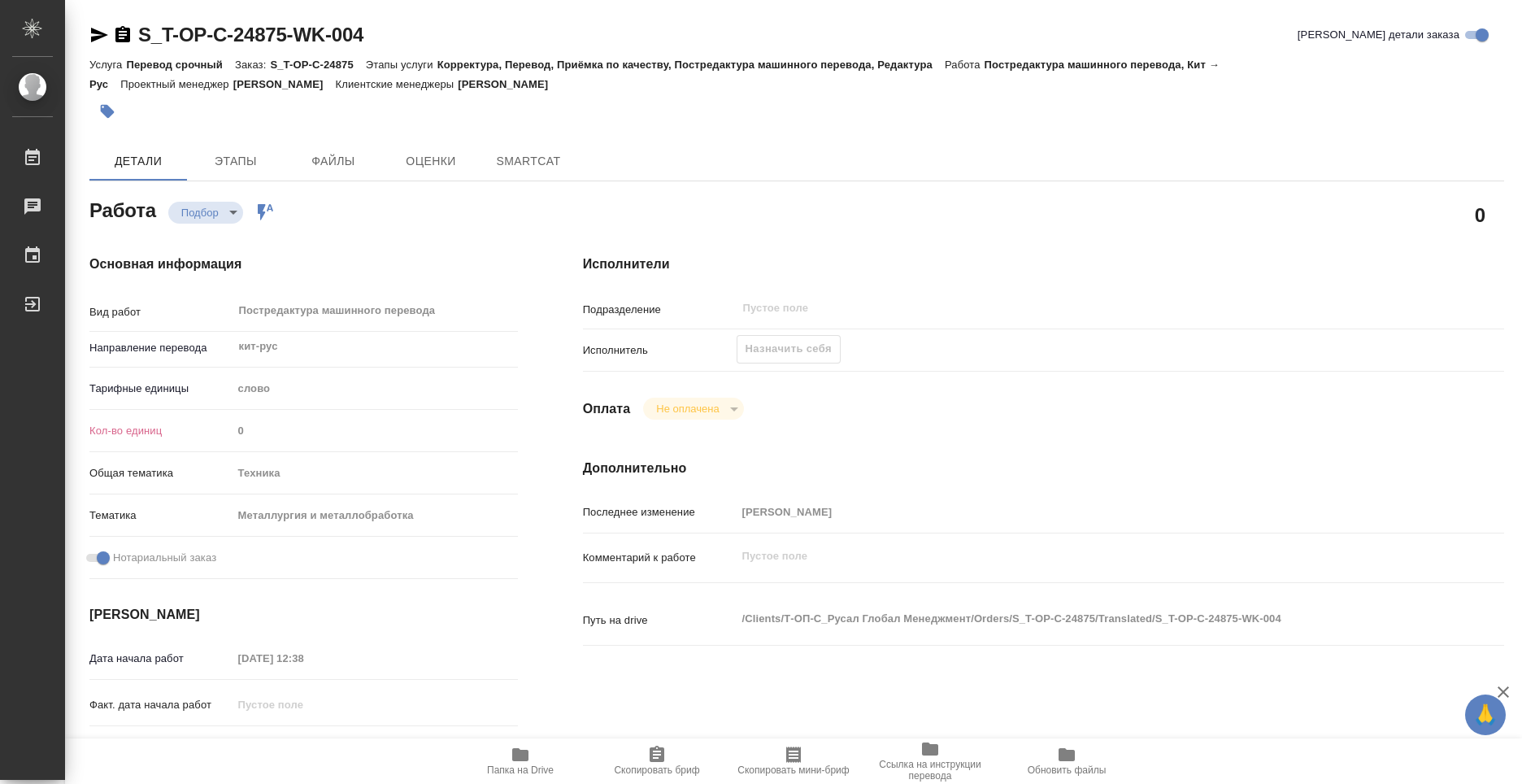
type textarea "x"
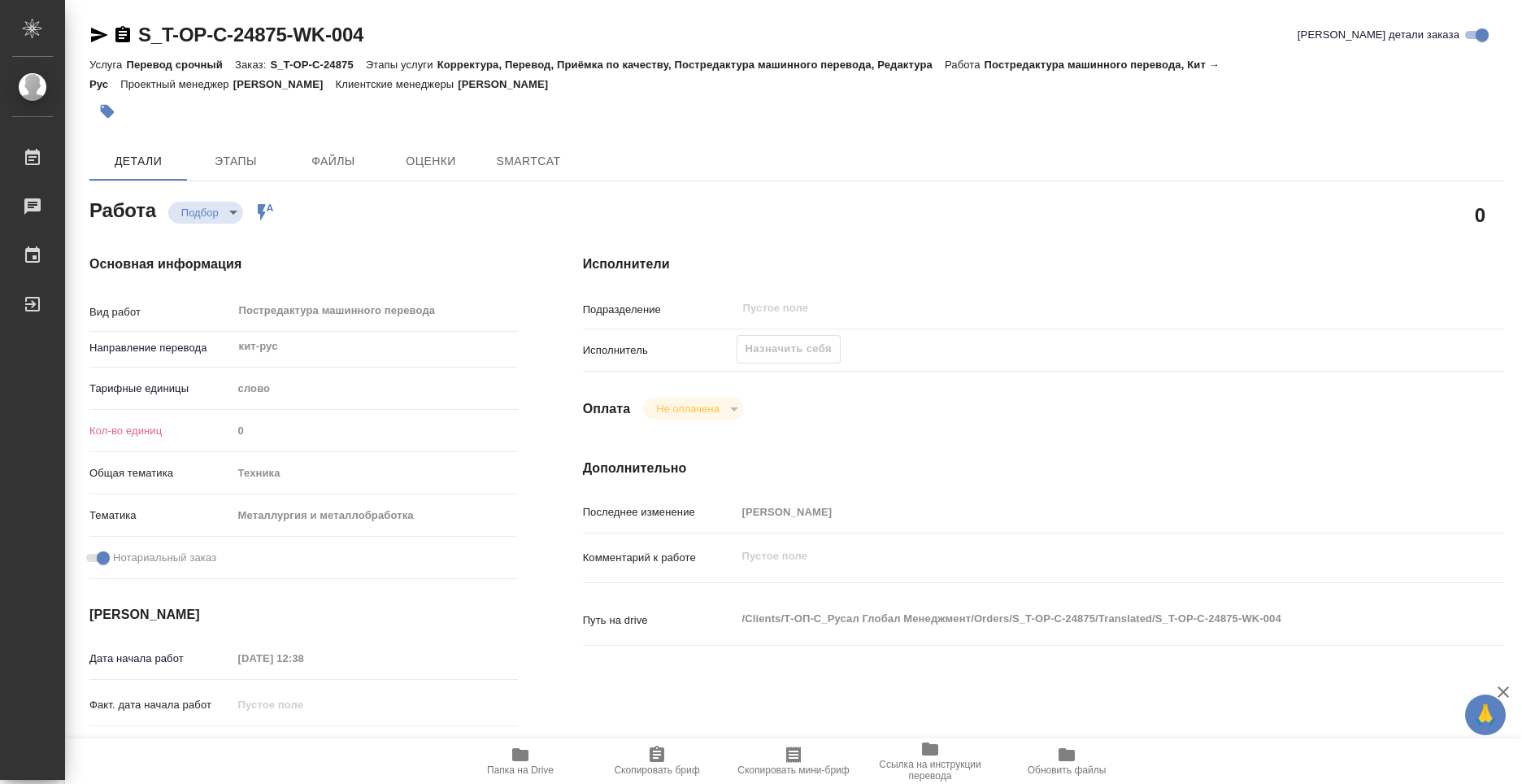
type textarea "x"
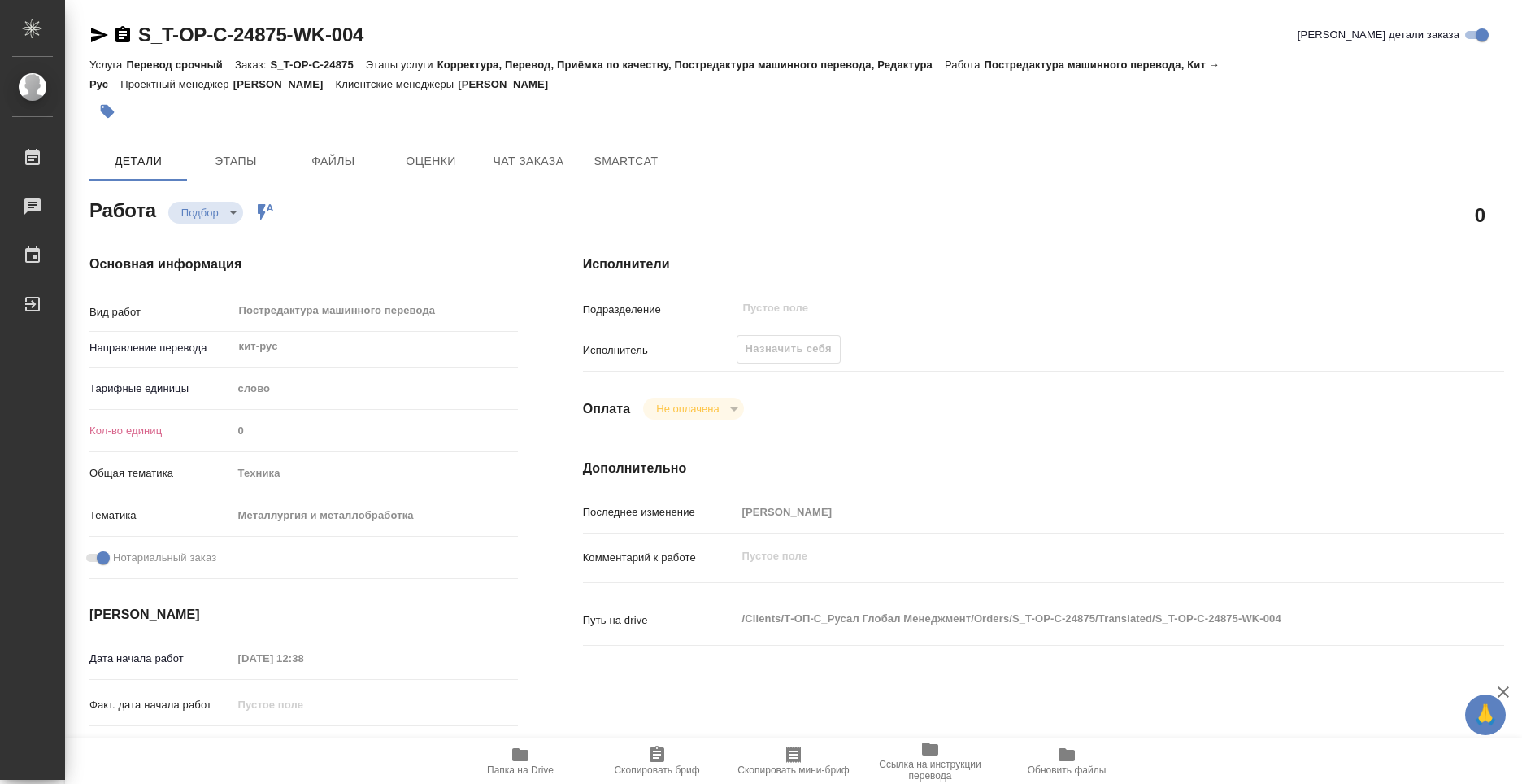
click at [753, 349] on div "Назначить себя" at bounding box center [788, 349] width 104 height 28
type textarea "x"
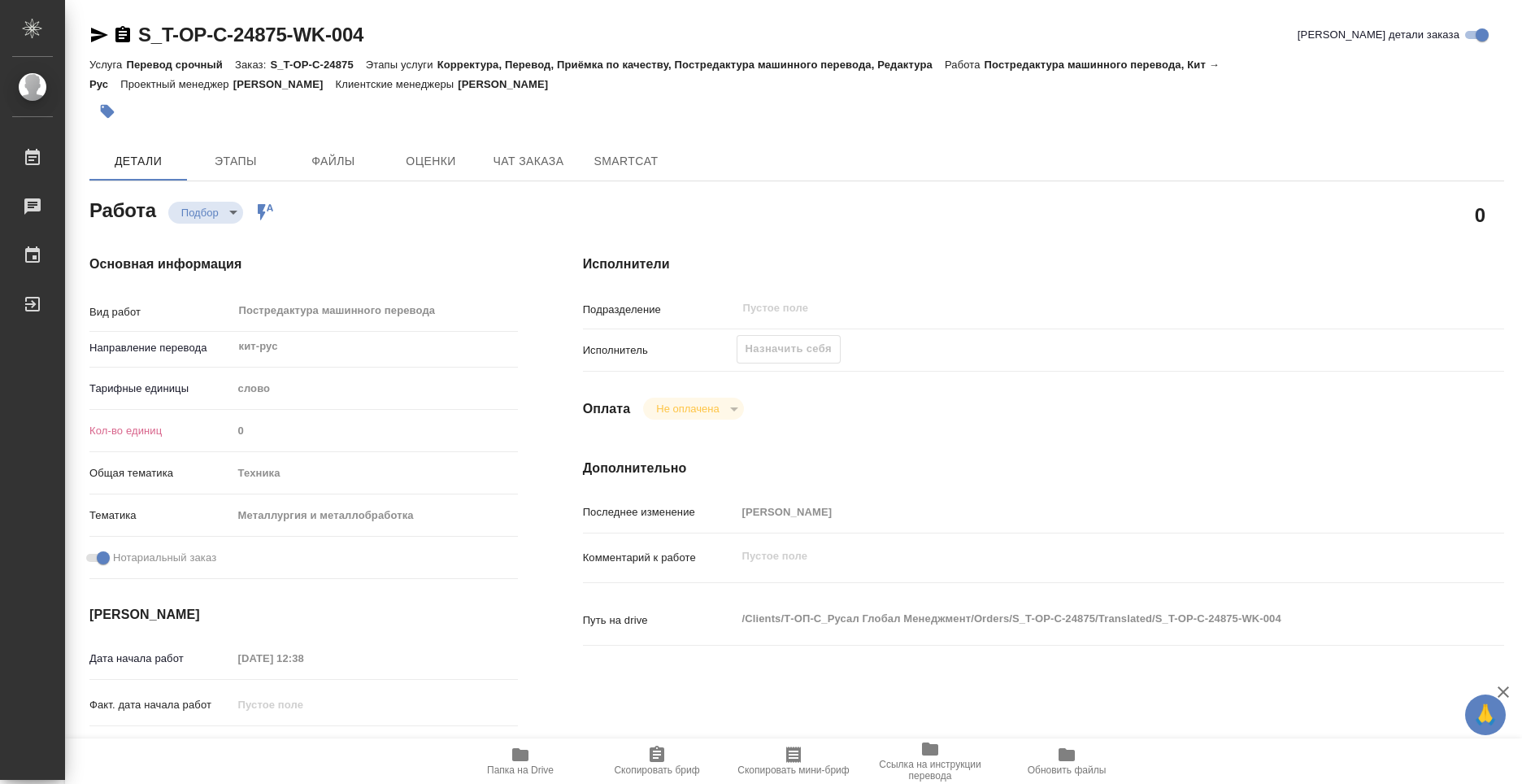
type textarea "x"
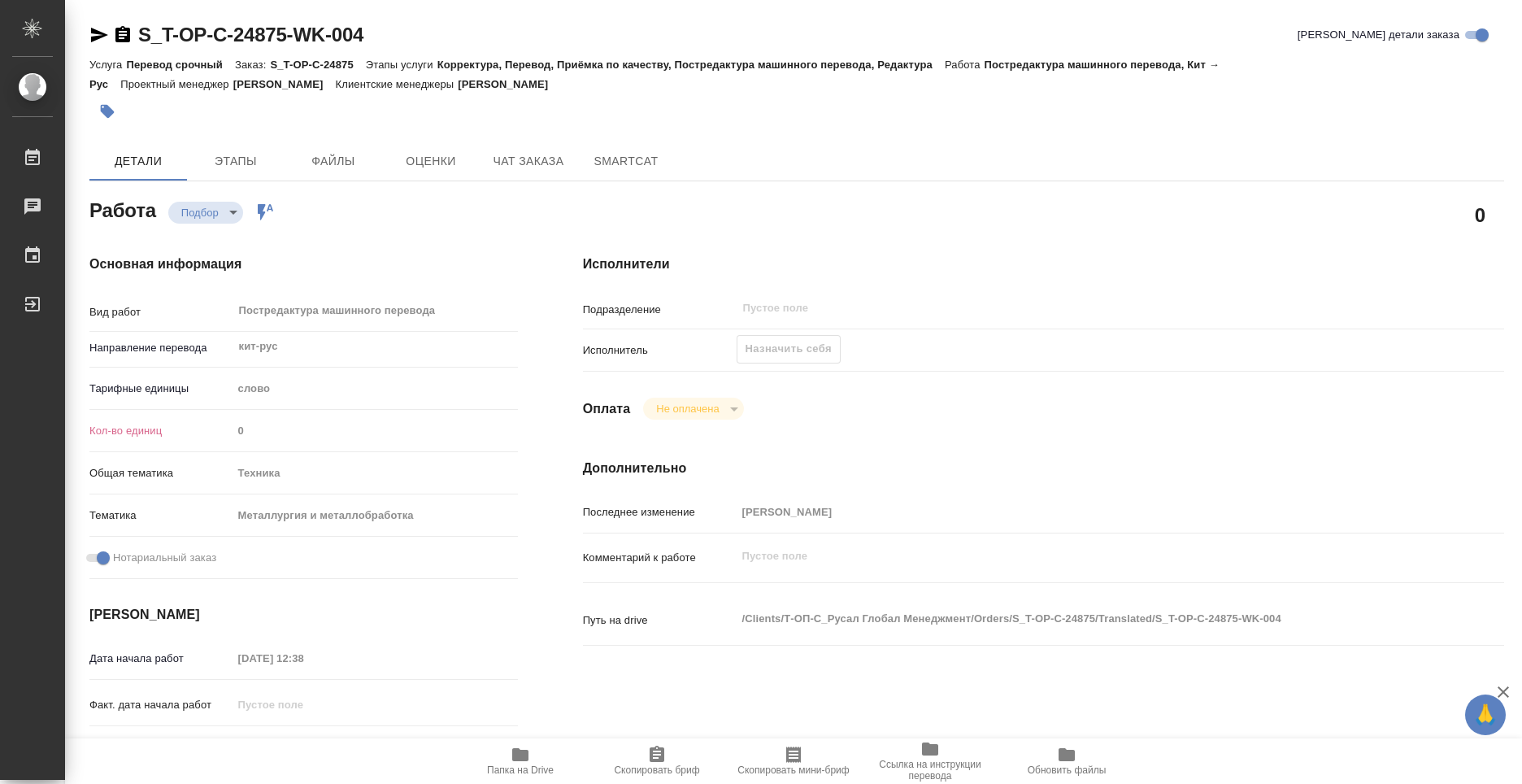
type textarea "x"
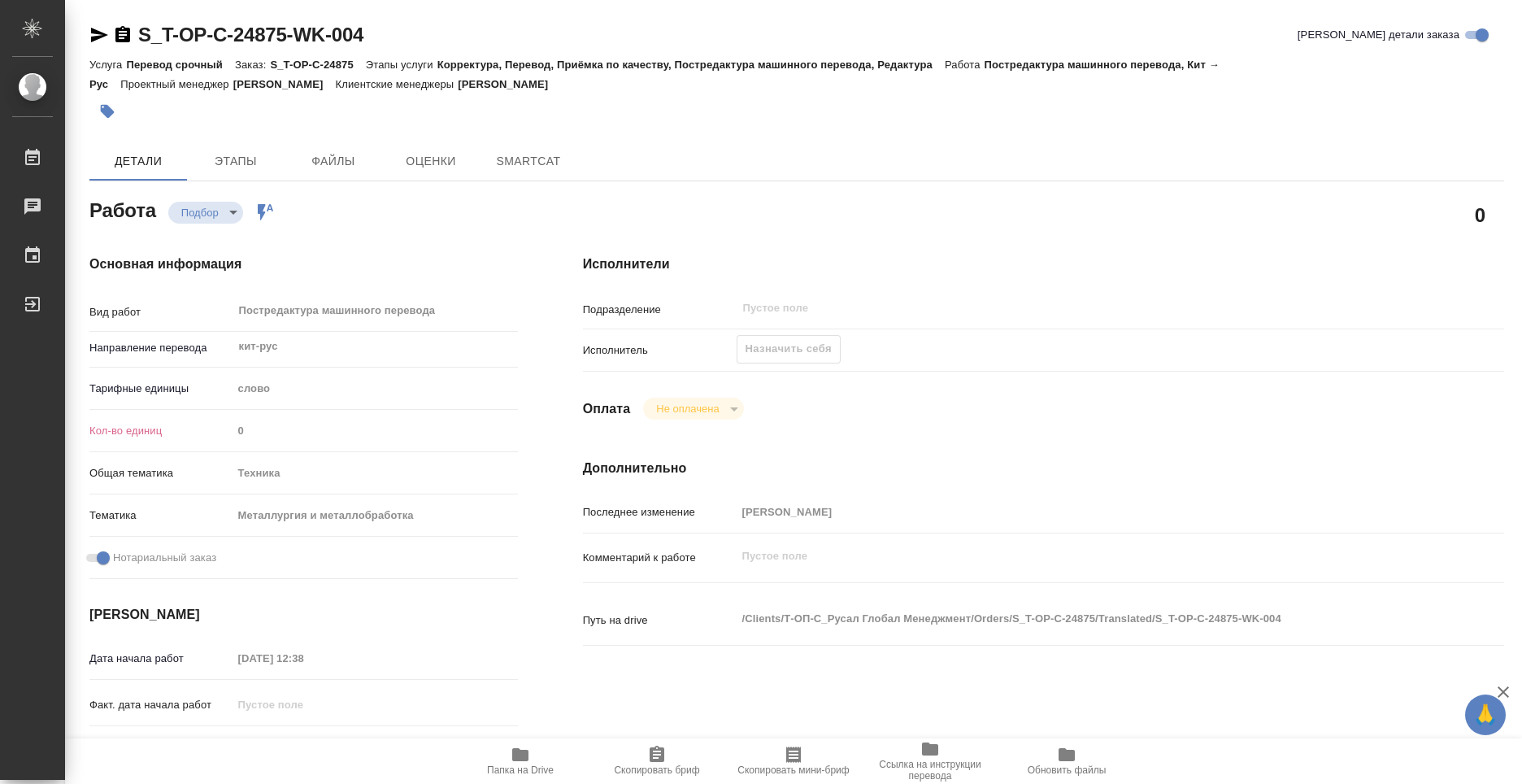
type textarea "x"
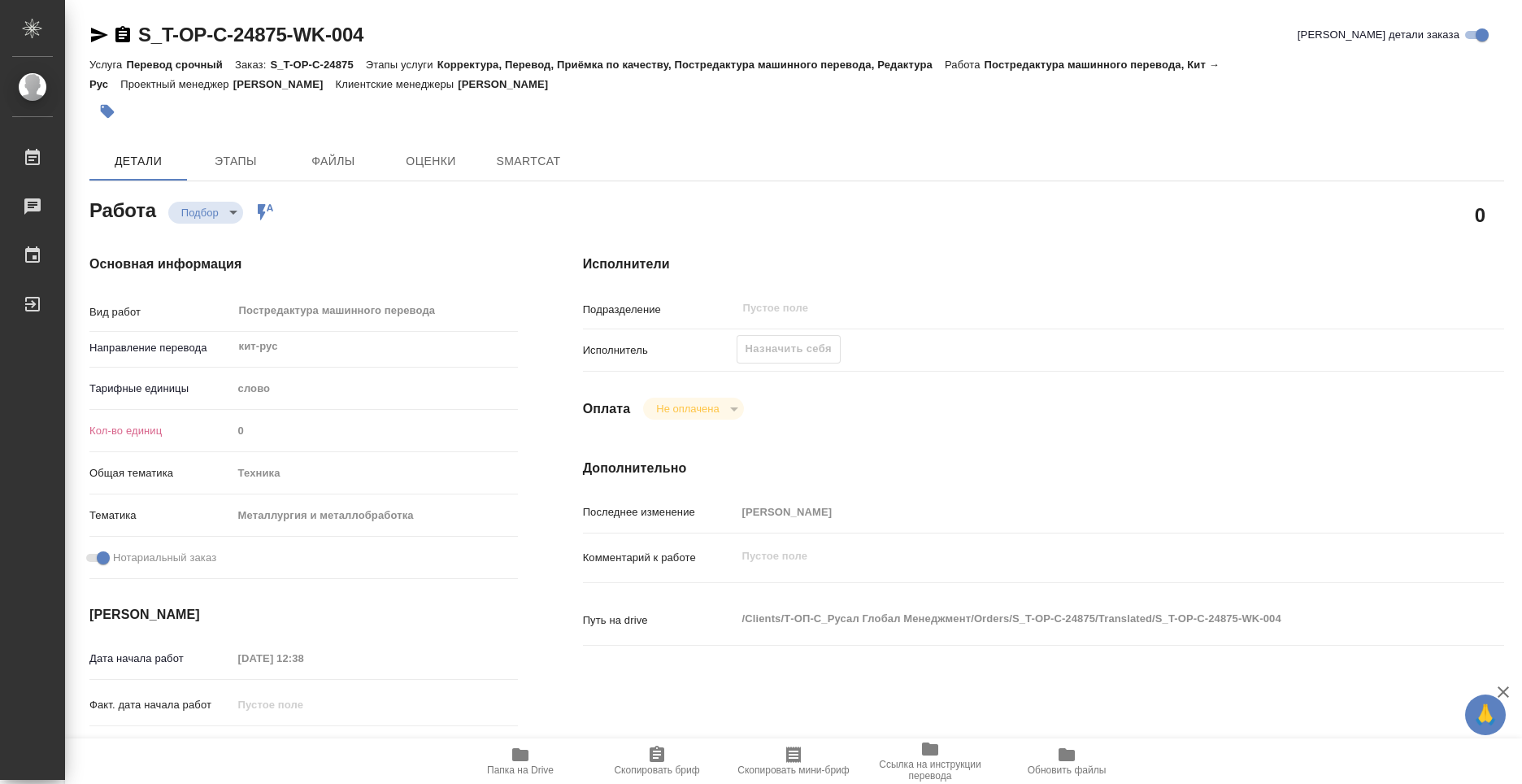
type textarea "x"
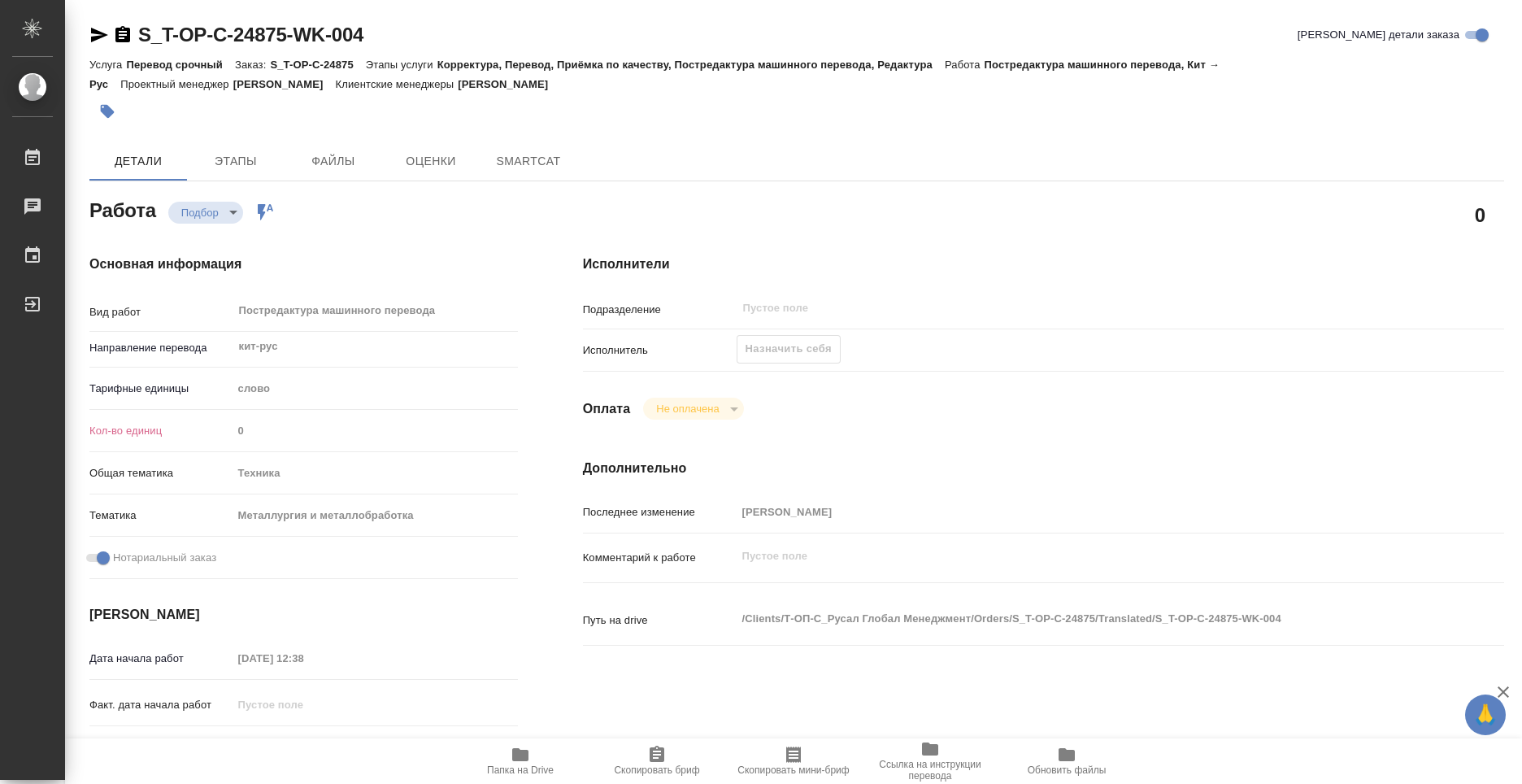
type textarea "x"
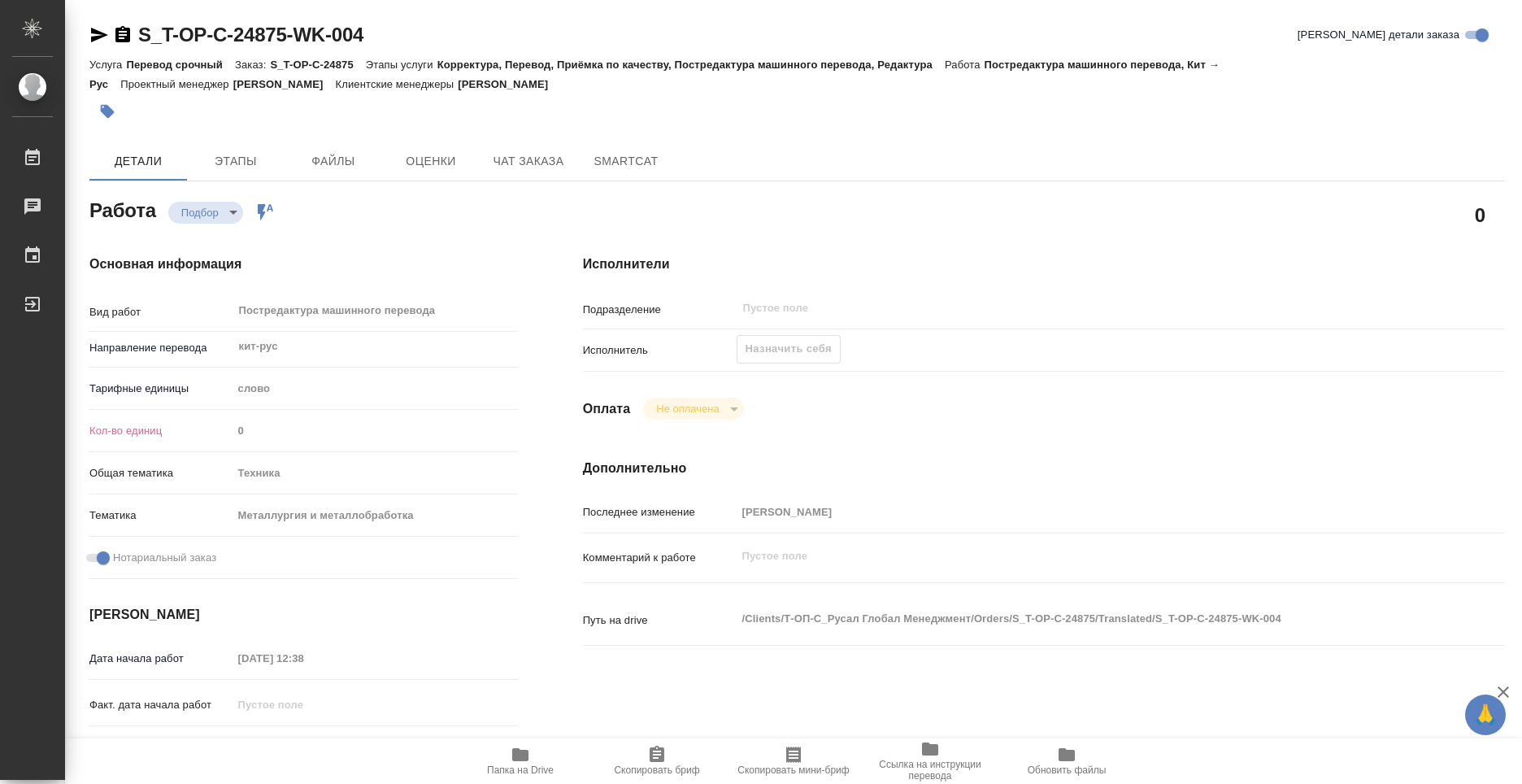
type textarea "x"
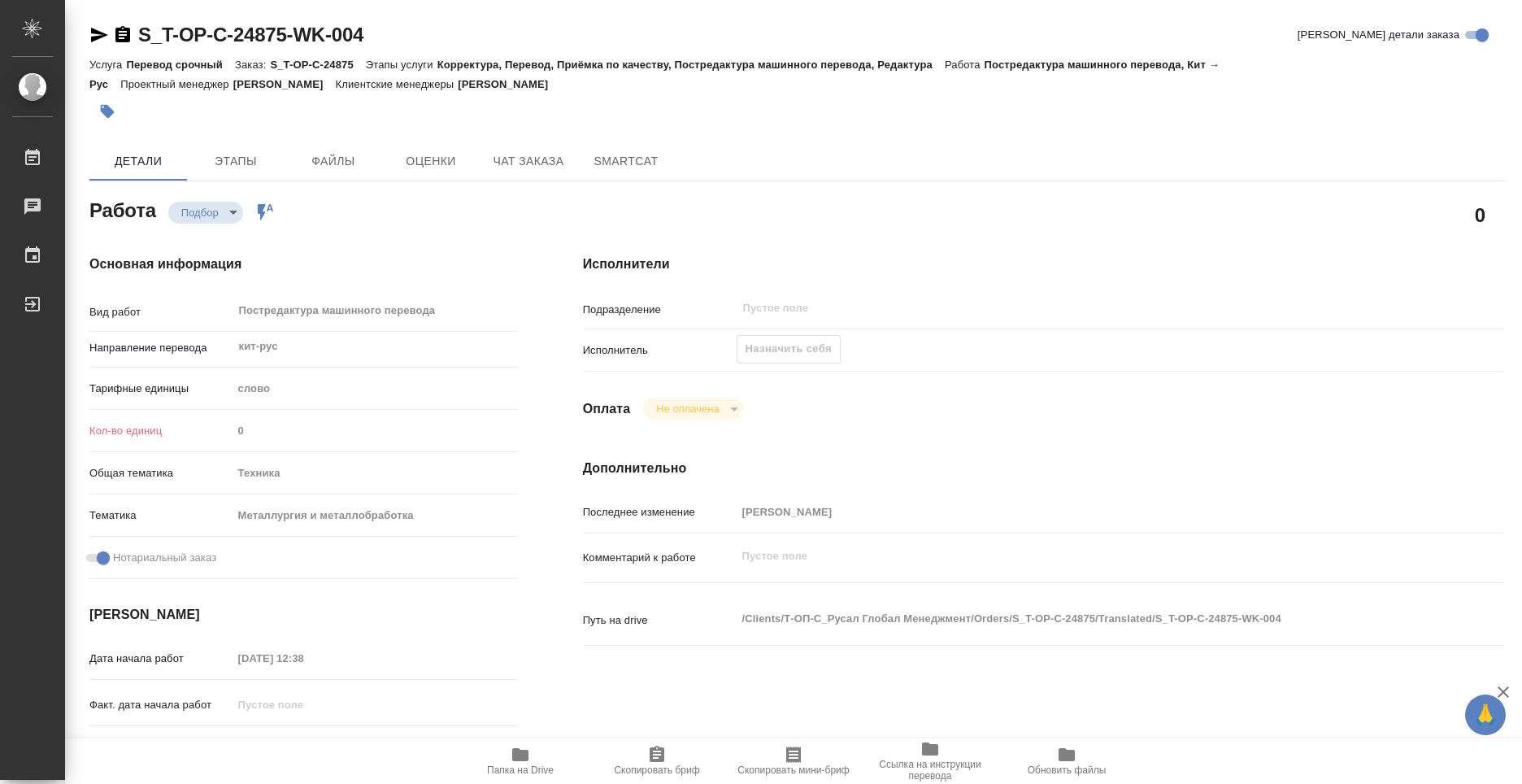
type textarea "x"
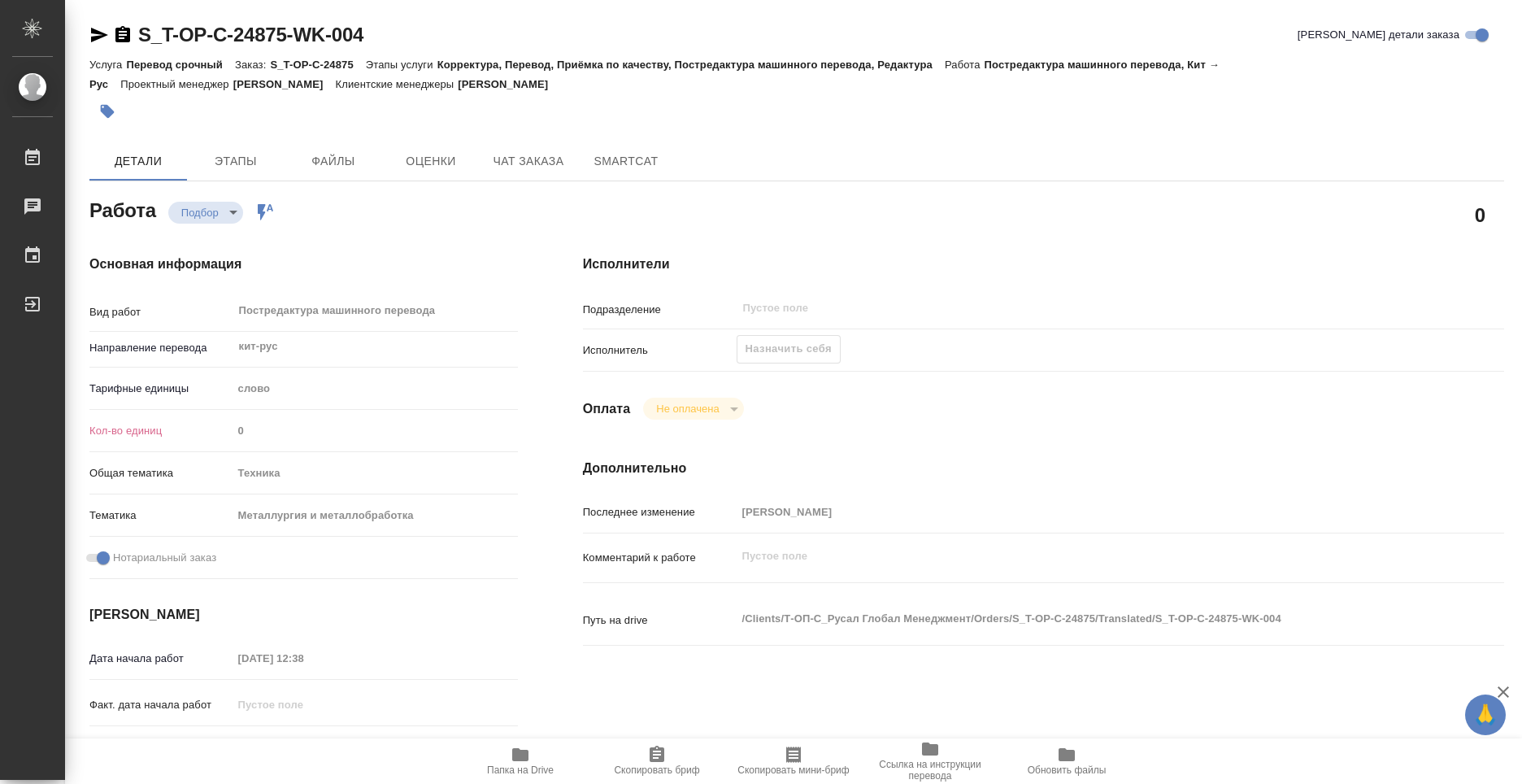
type textarea "x"
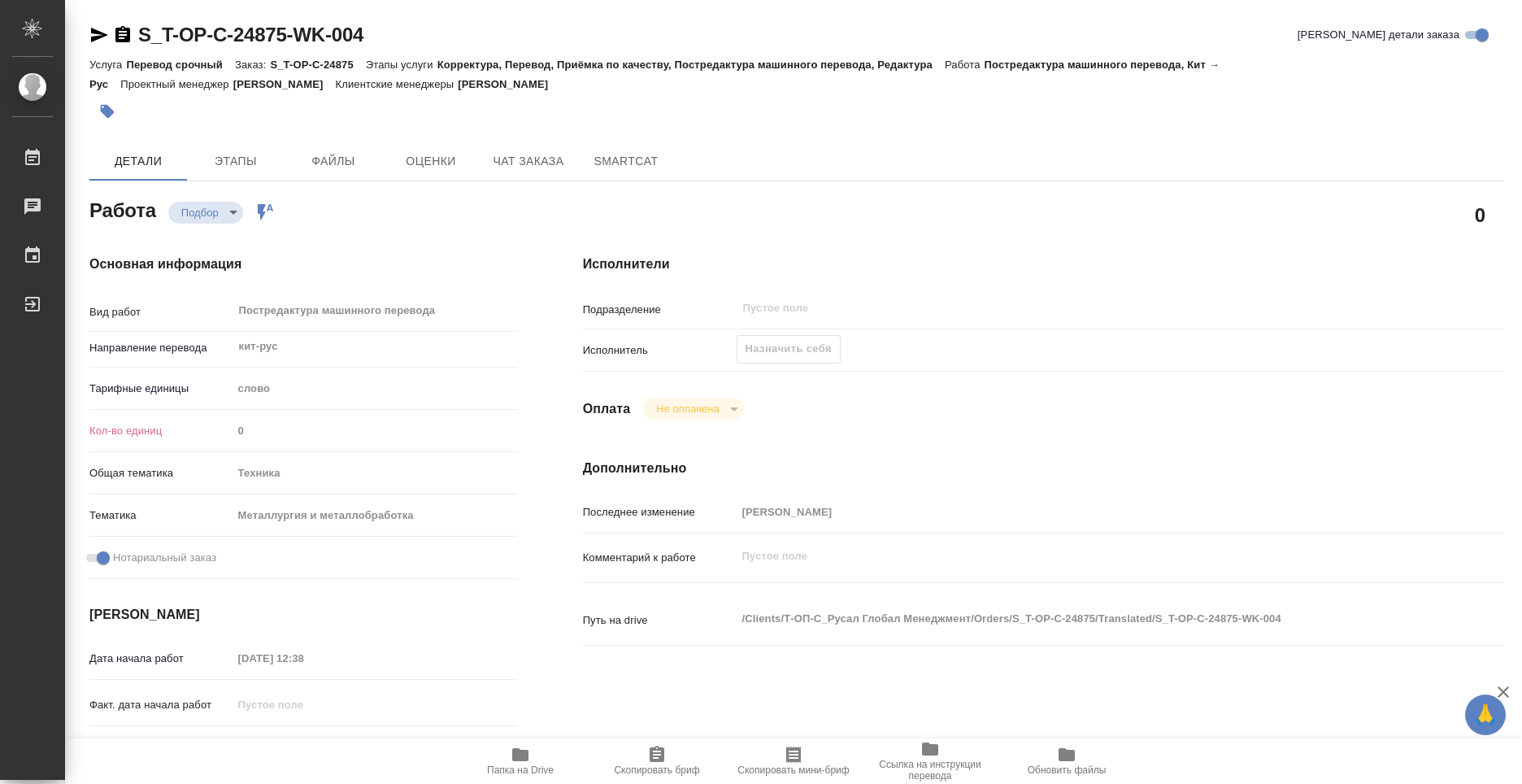
type textarea "x"
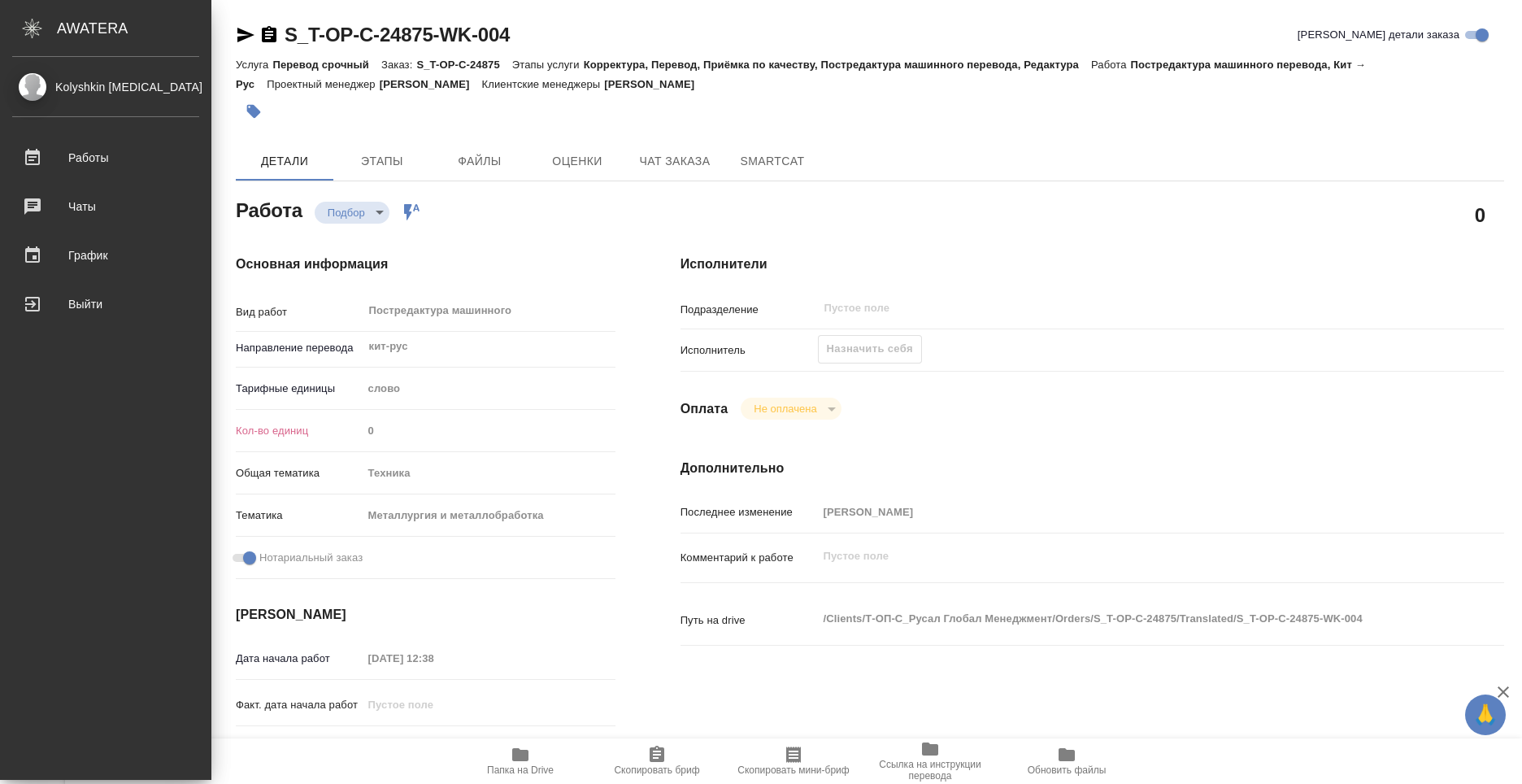
type textarea "x"
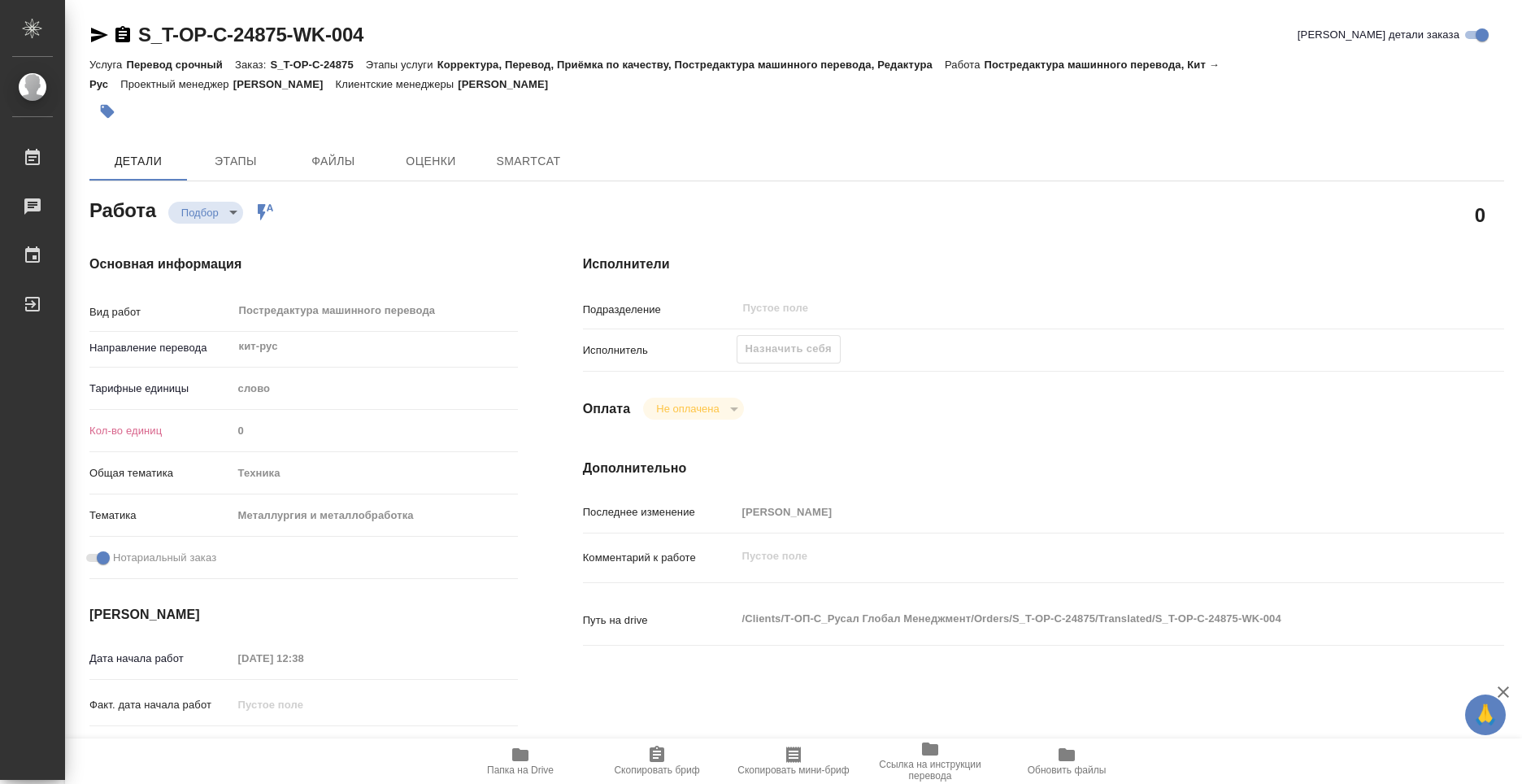
type textarea "x"
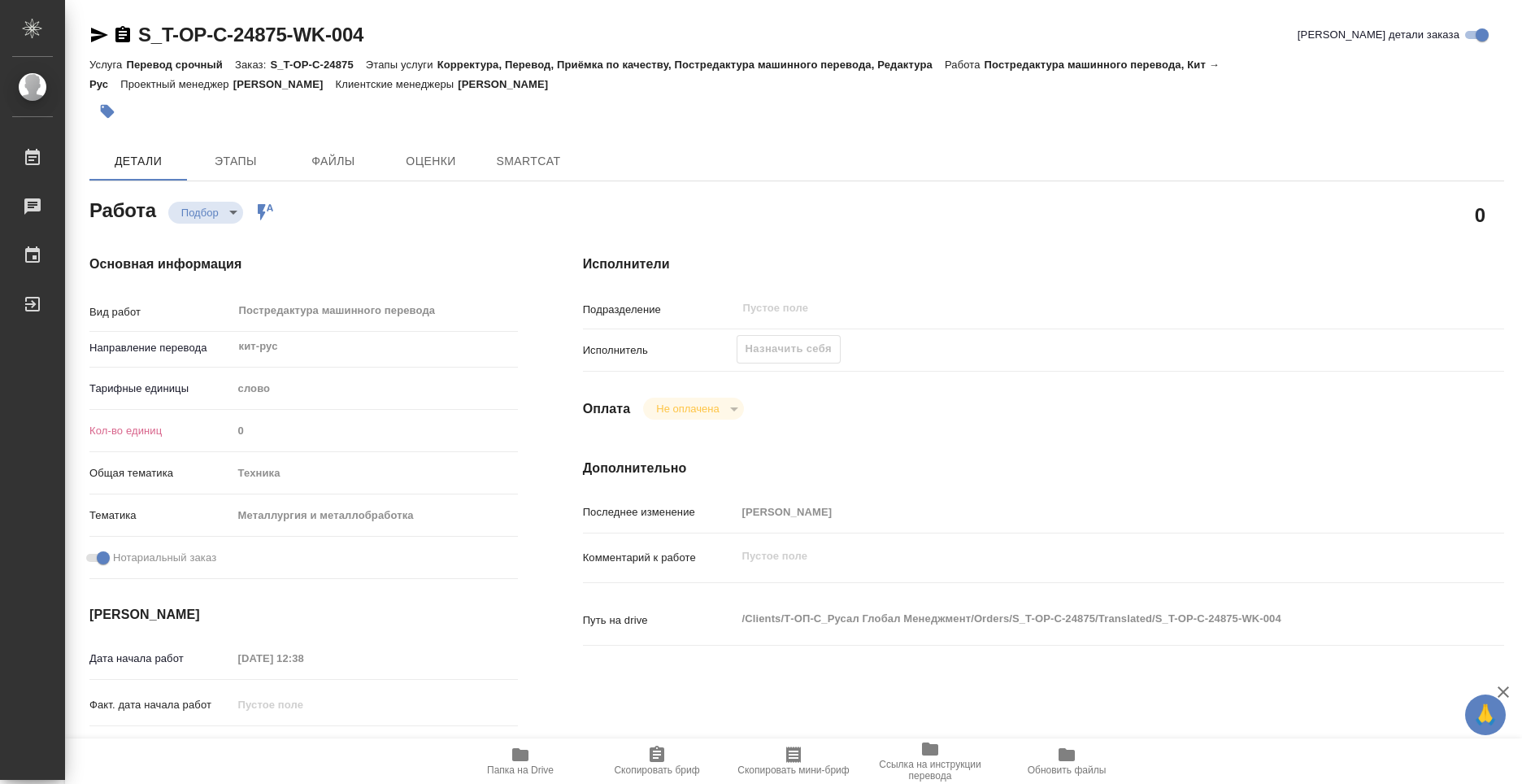
type textarea "x"
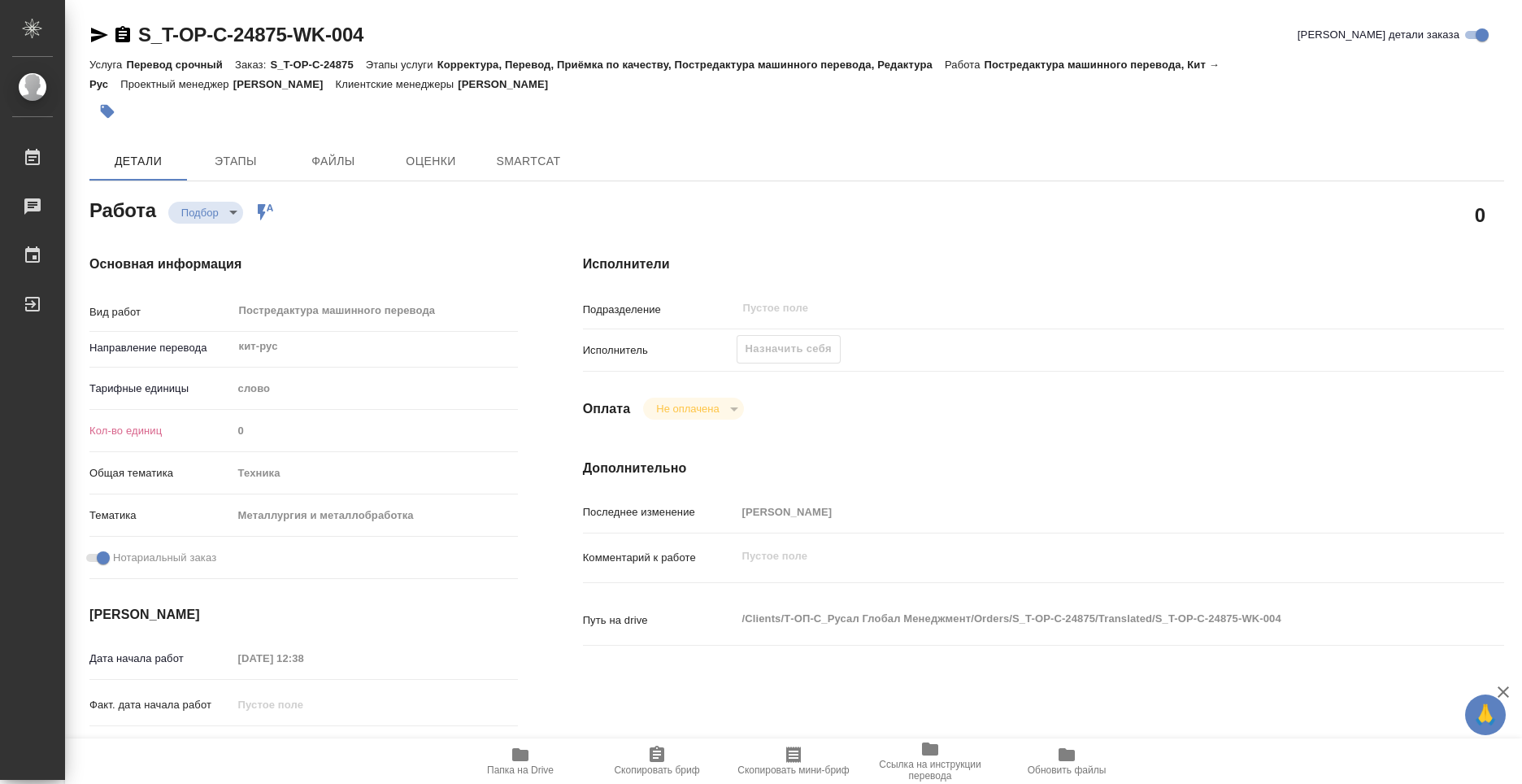
type textarea "x"
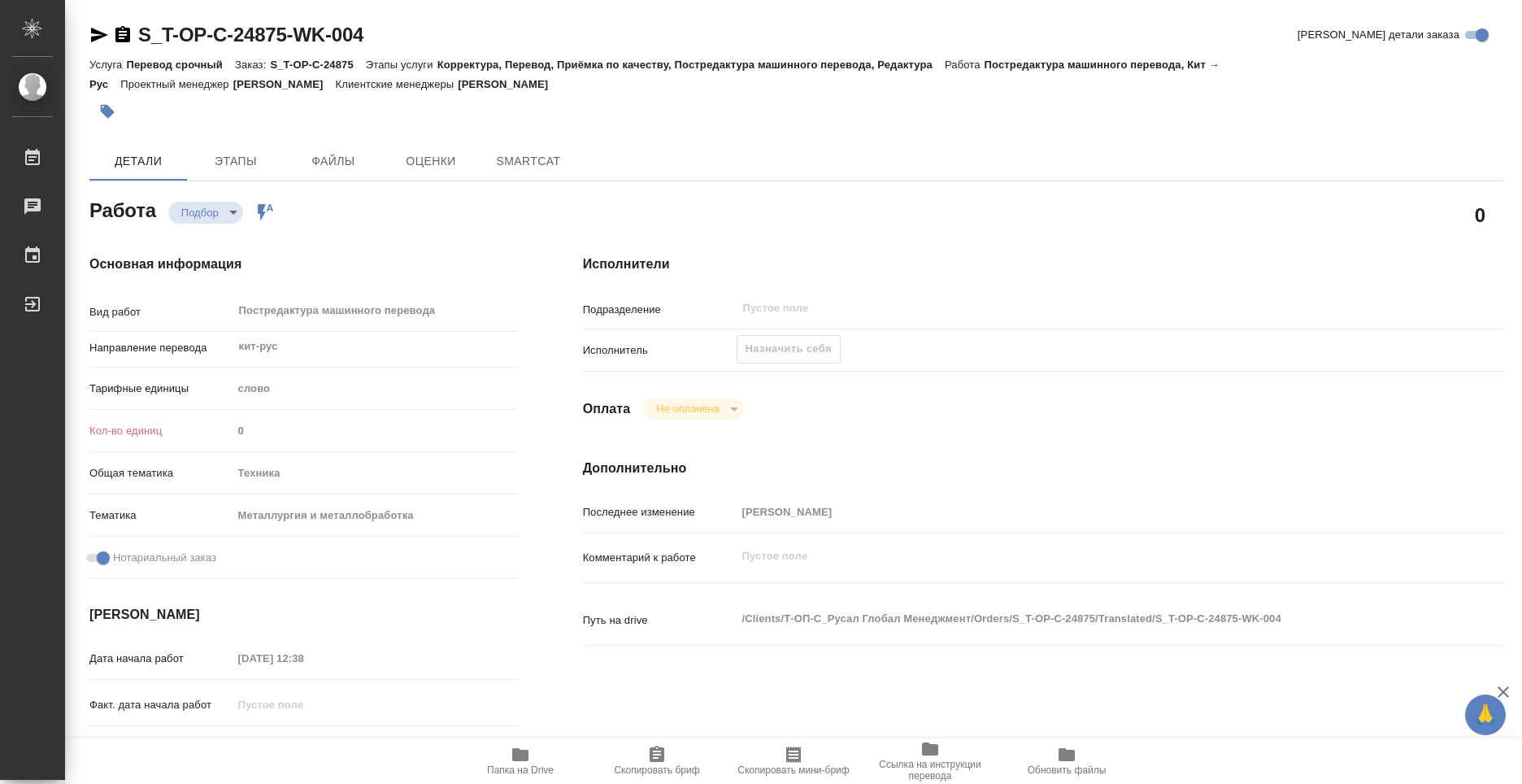
type textarea "x"
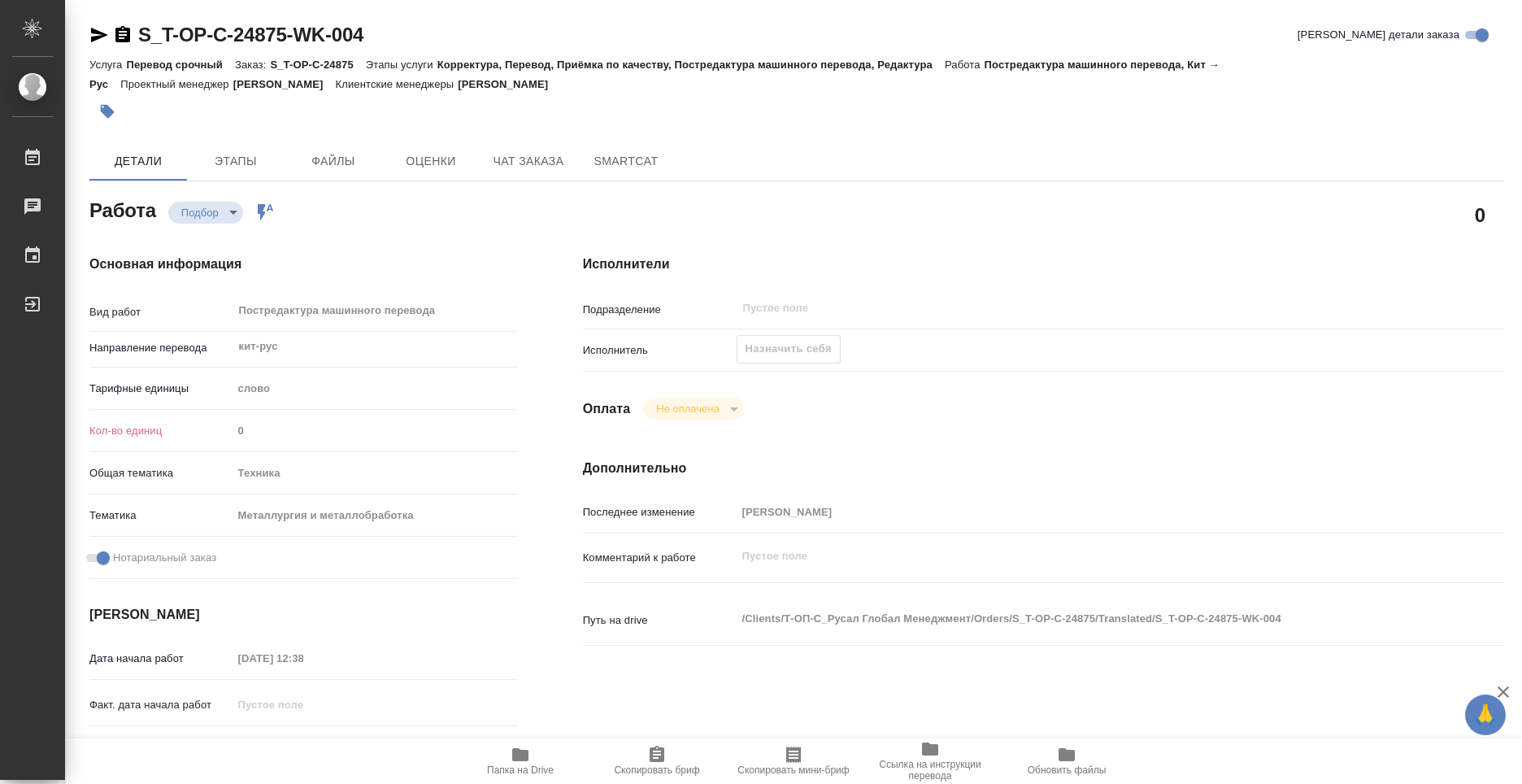
type textarea "x"
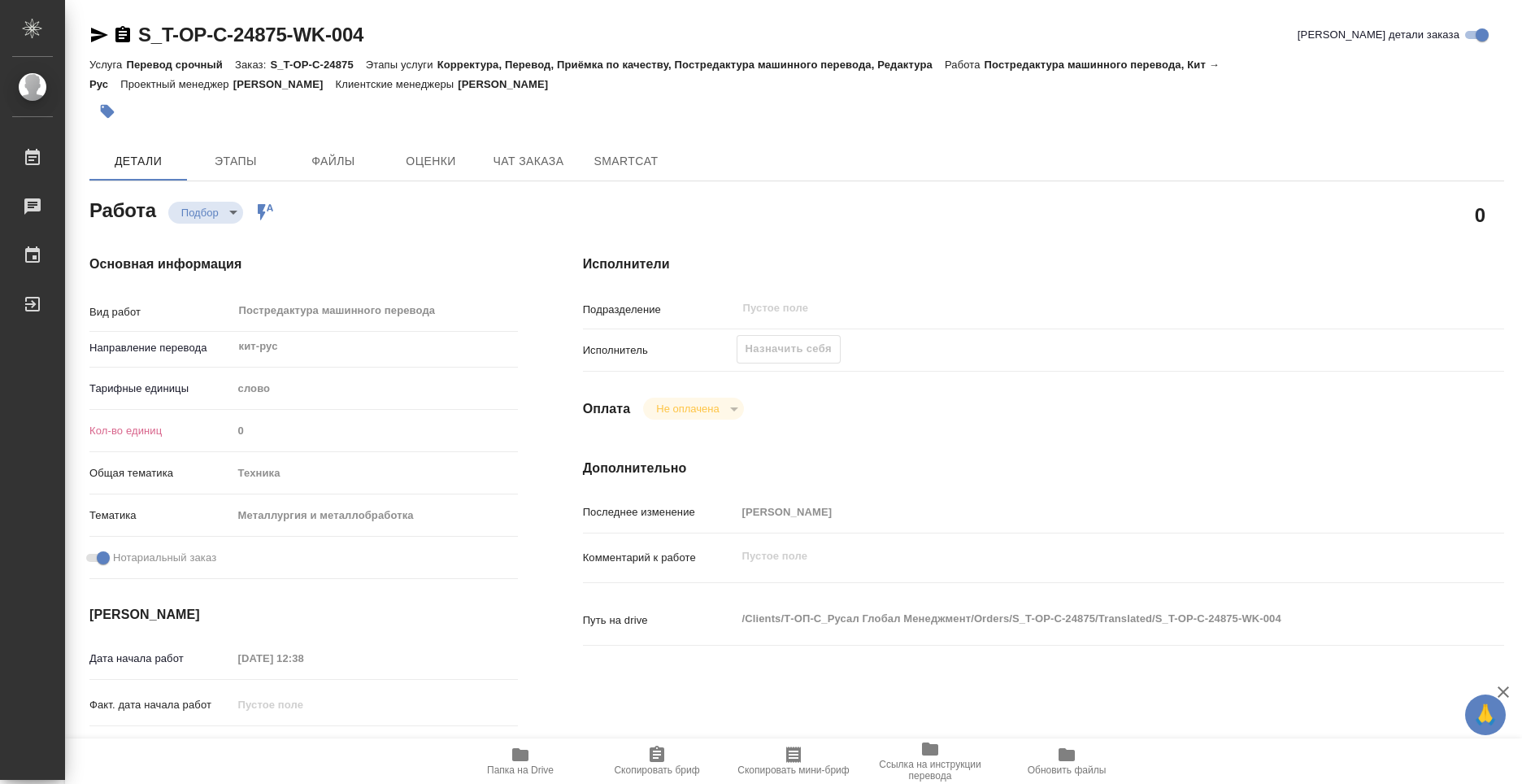
type textarea "x"
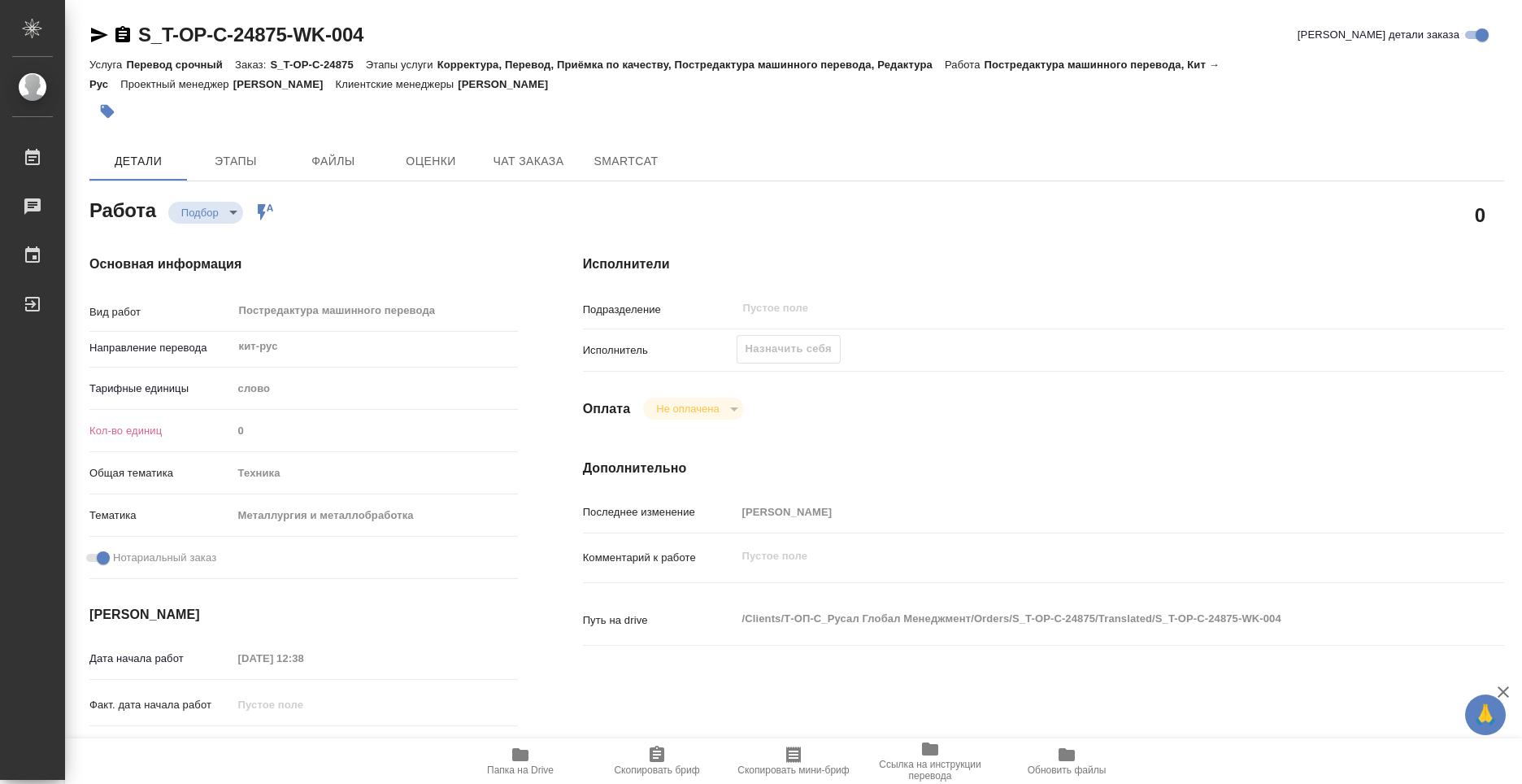
type textarea "x"
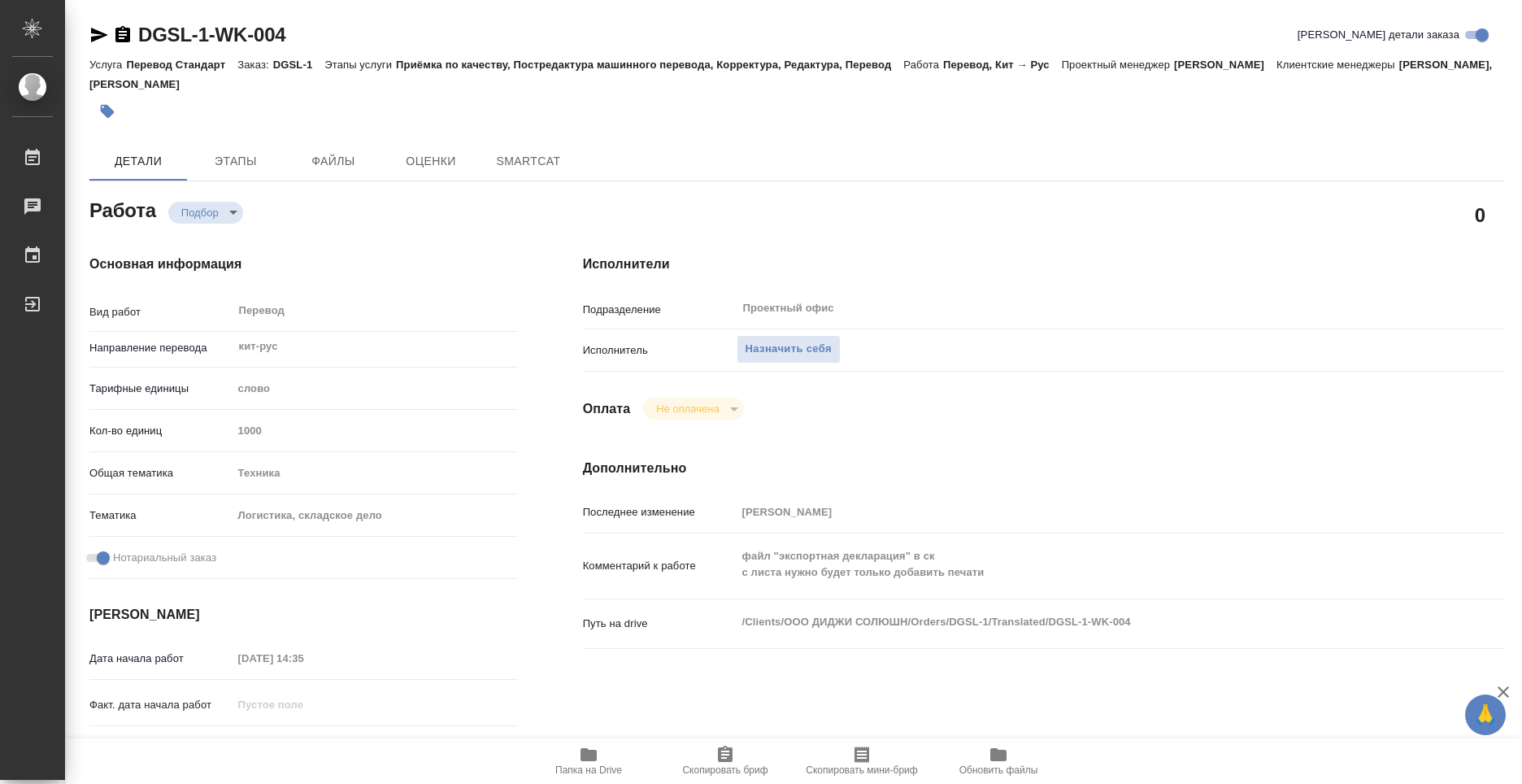
type textarea "x"
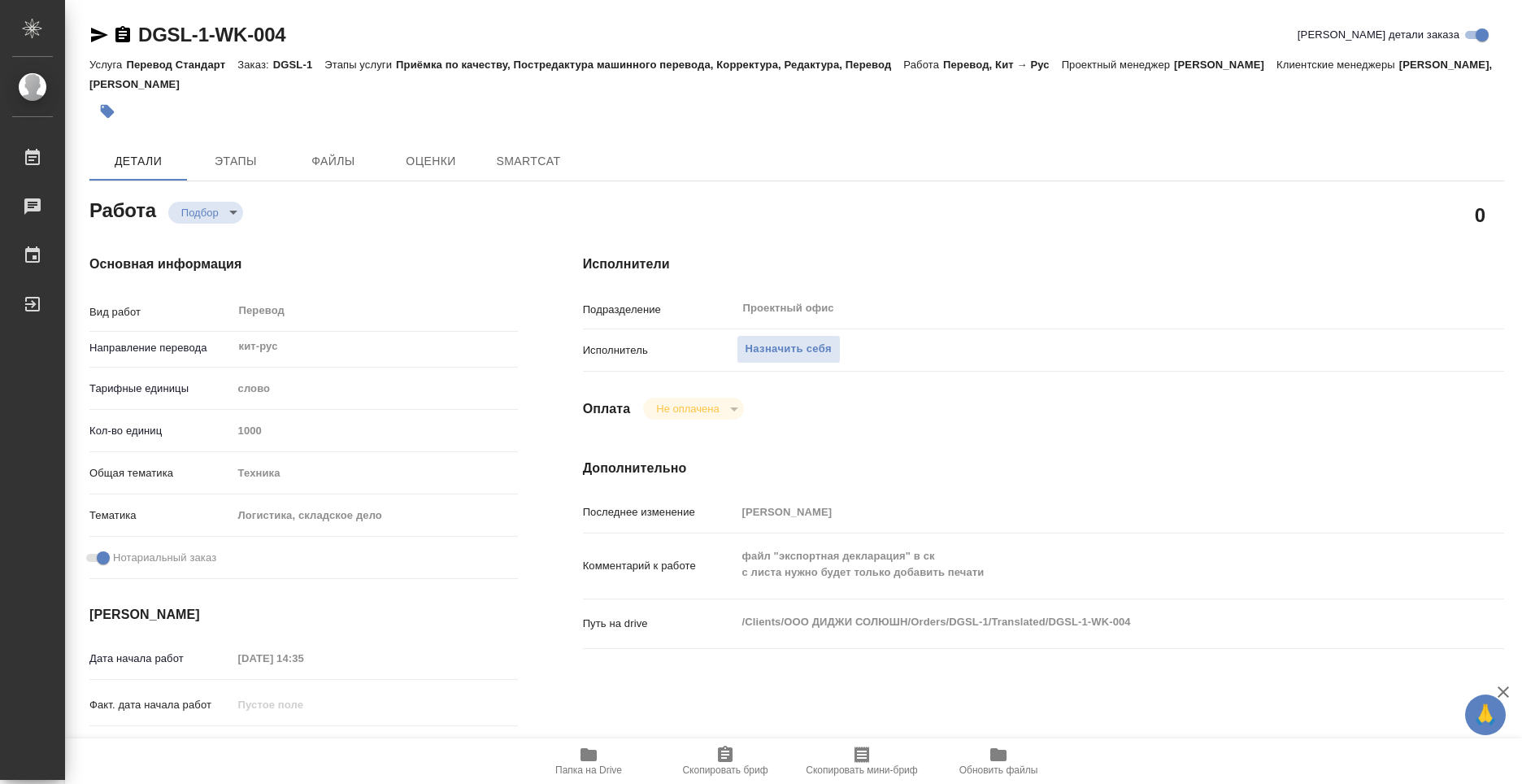
type textarea "x"
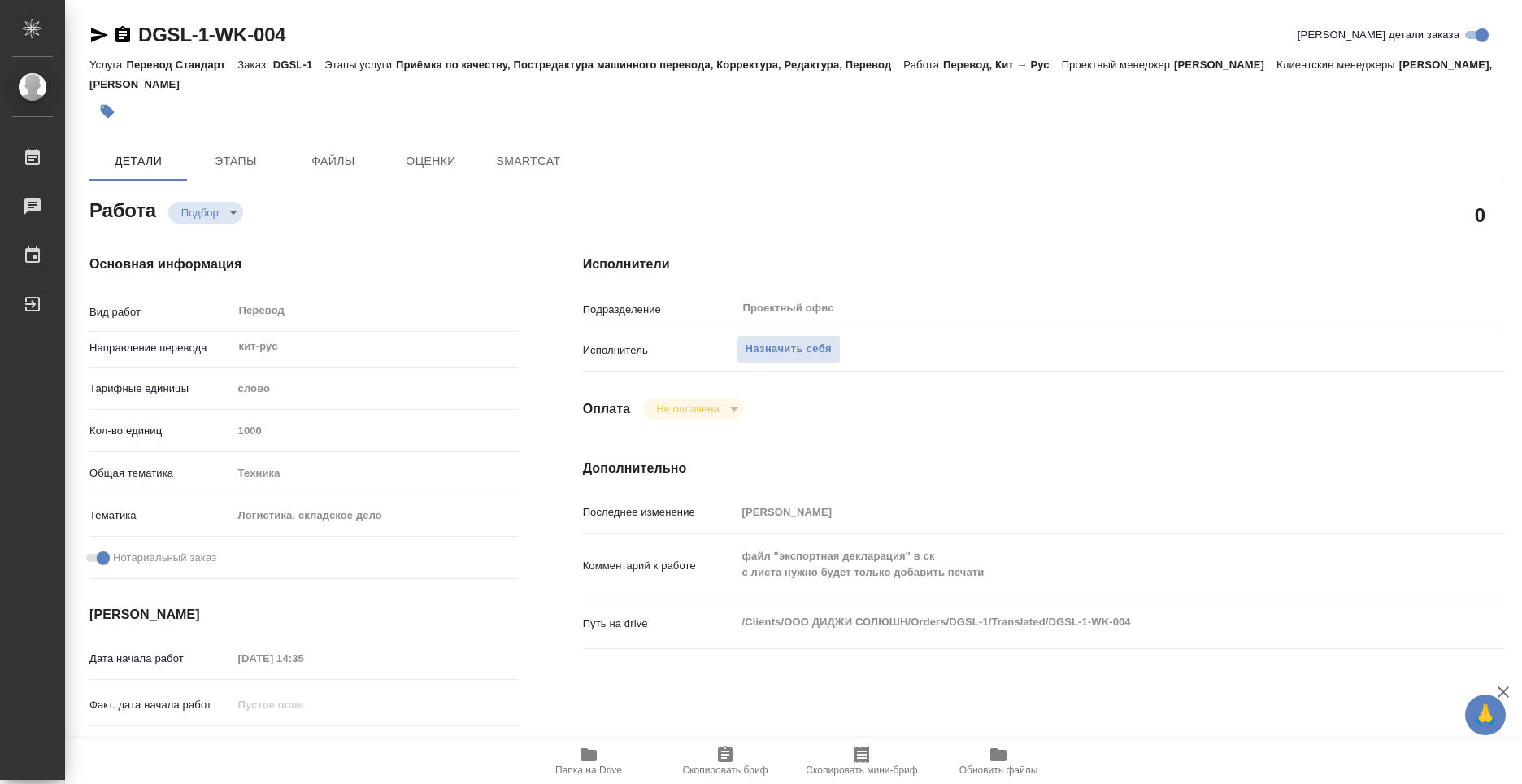
type textarea "x"
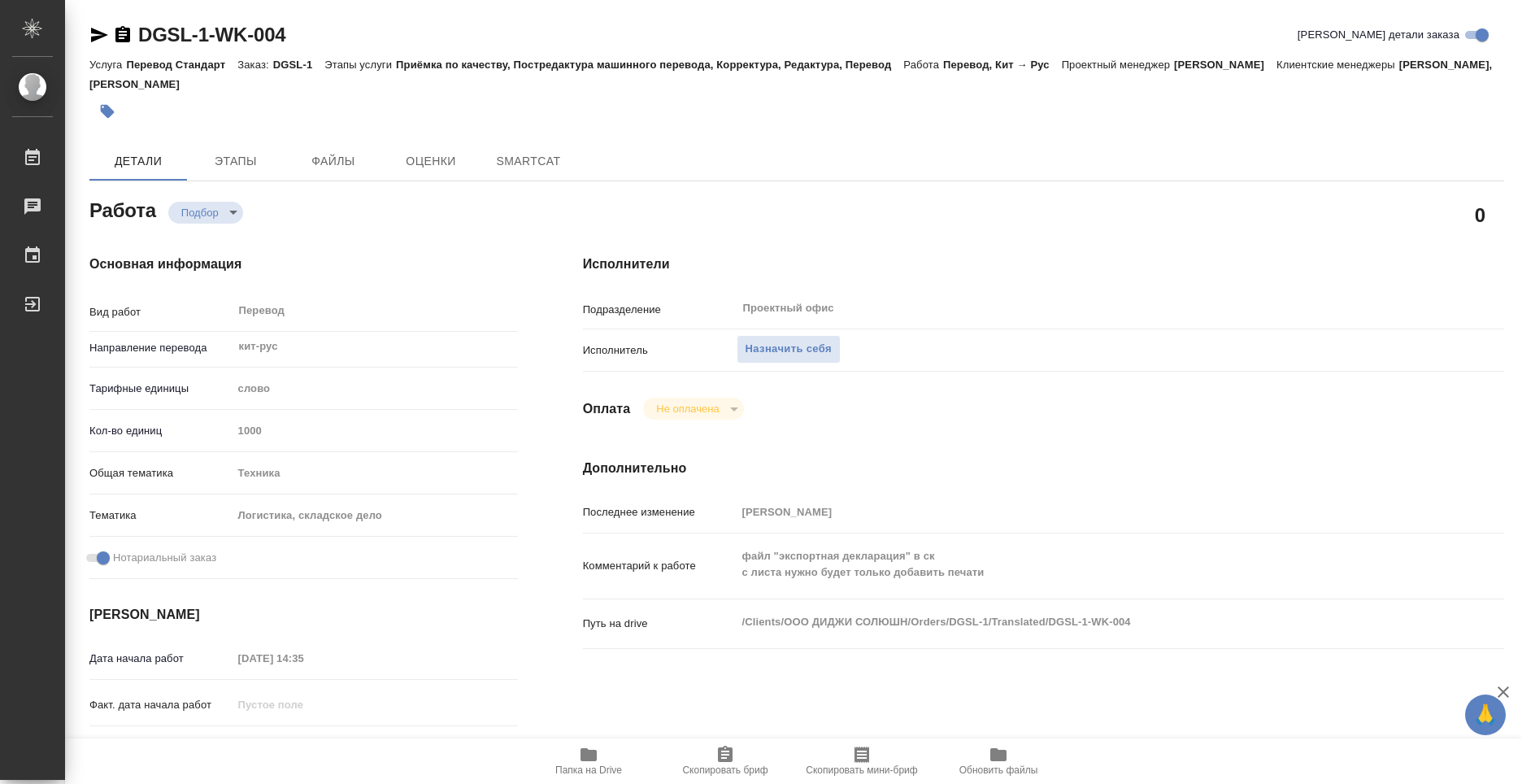
type textarea "x"
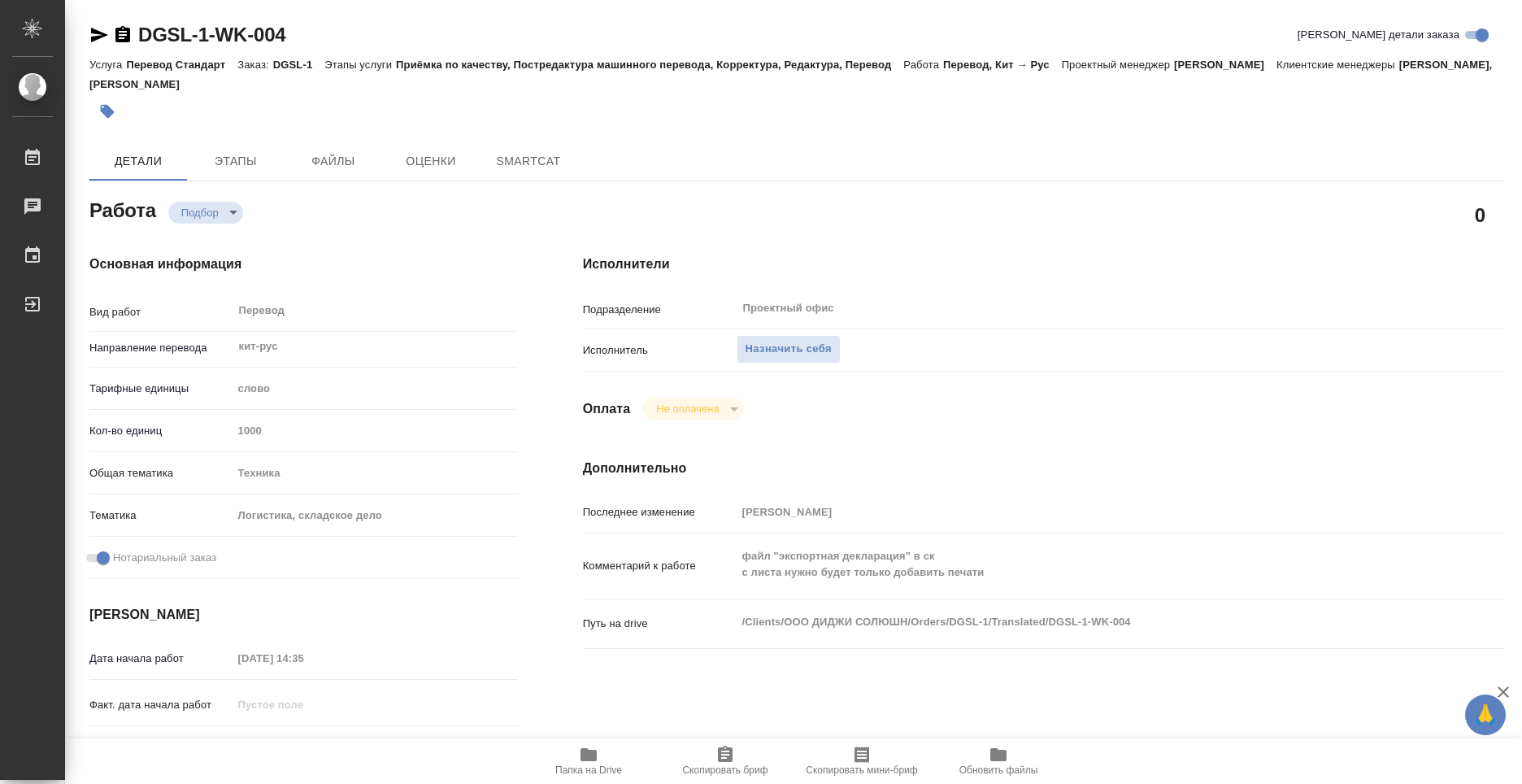
type textarea "x"
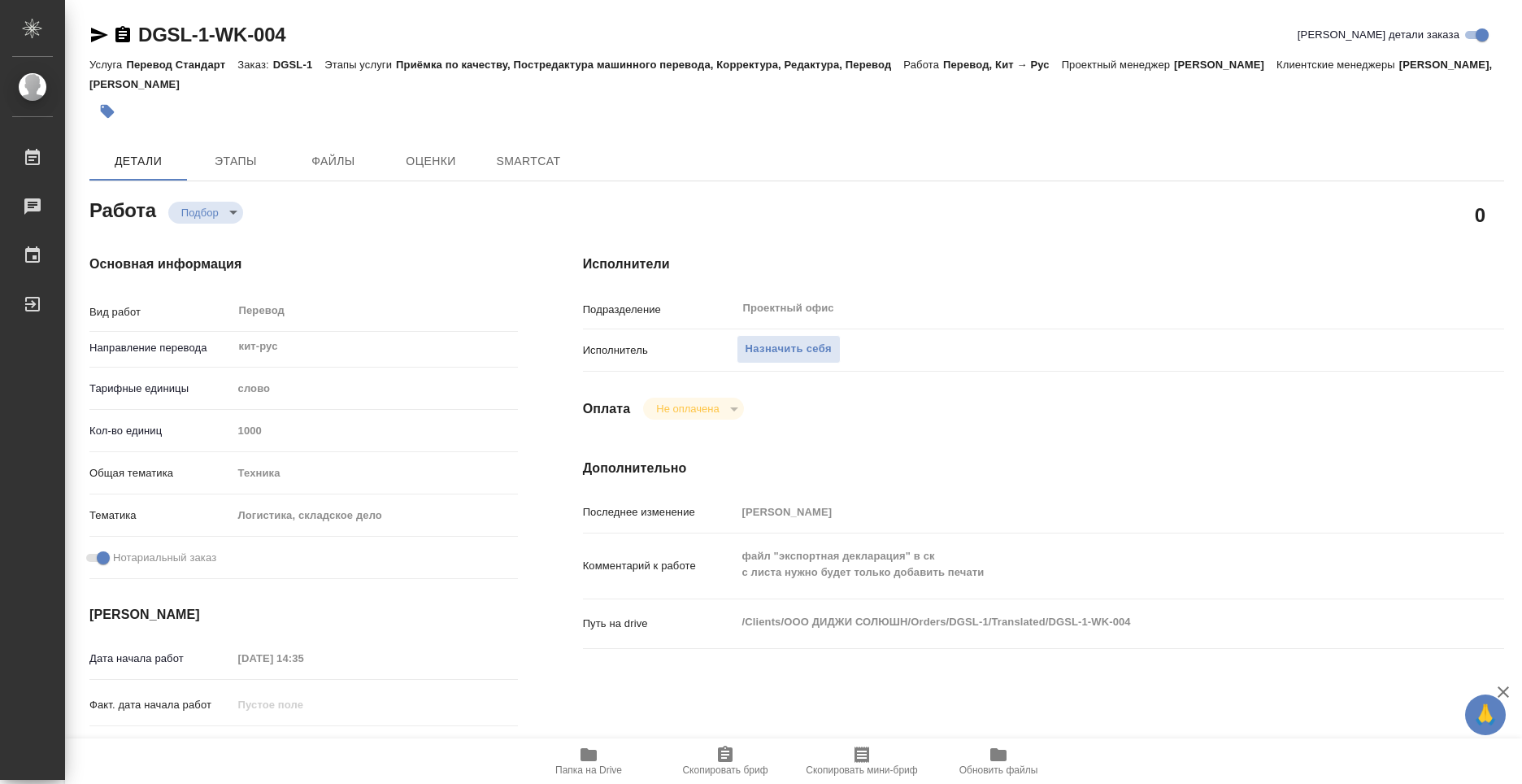
type textarea "x"
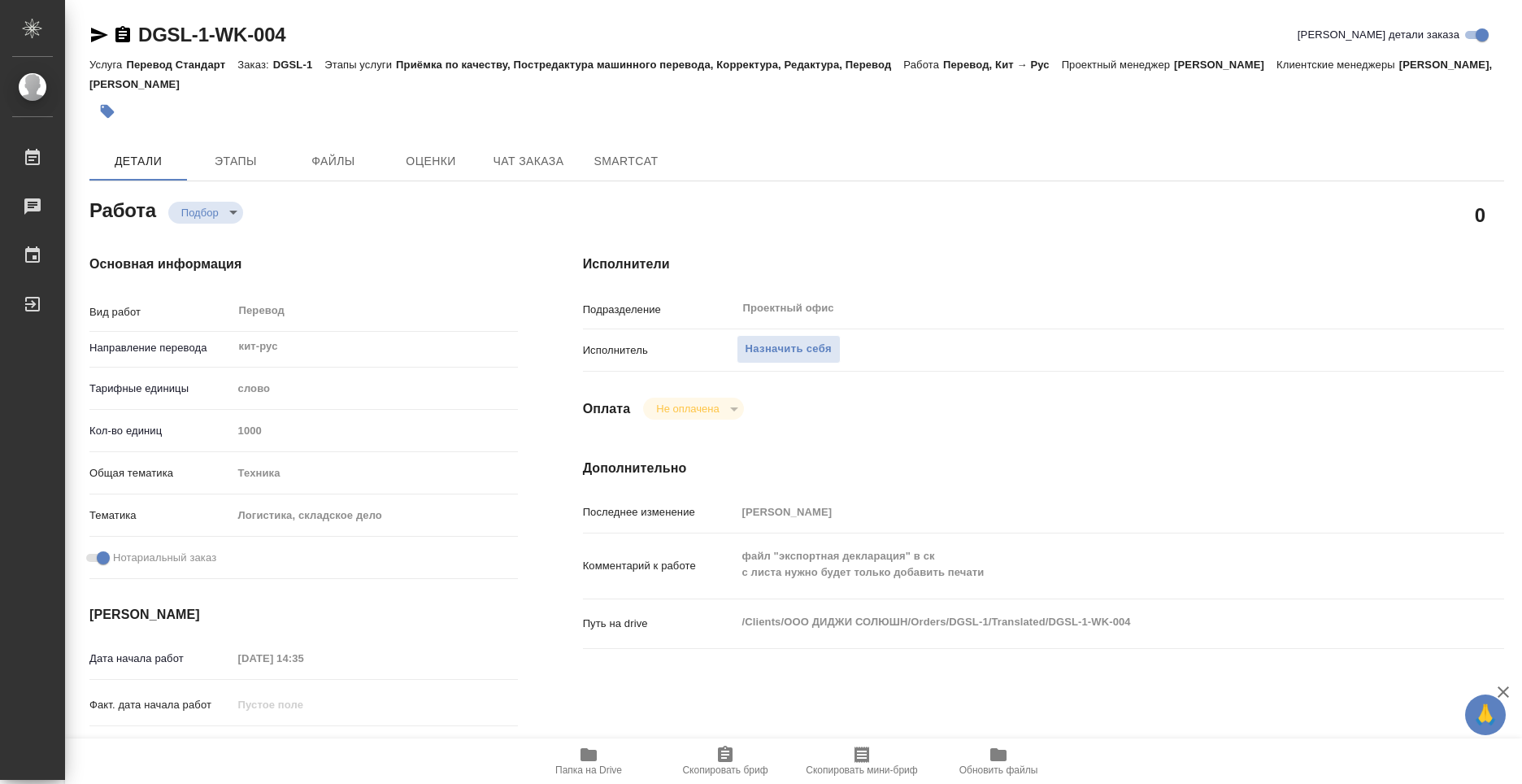
type textarea "x"
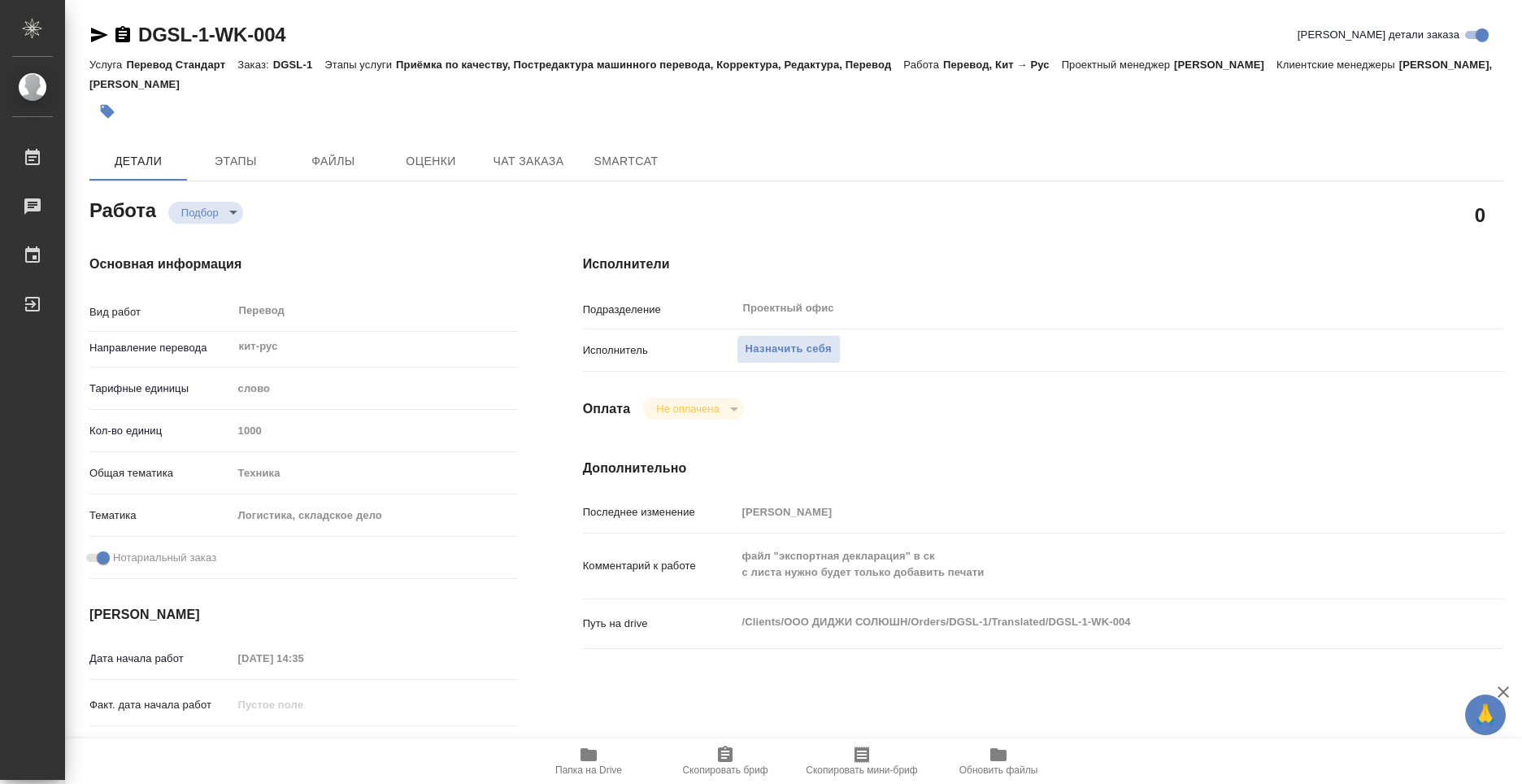
type textarea "x"
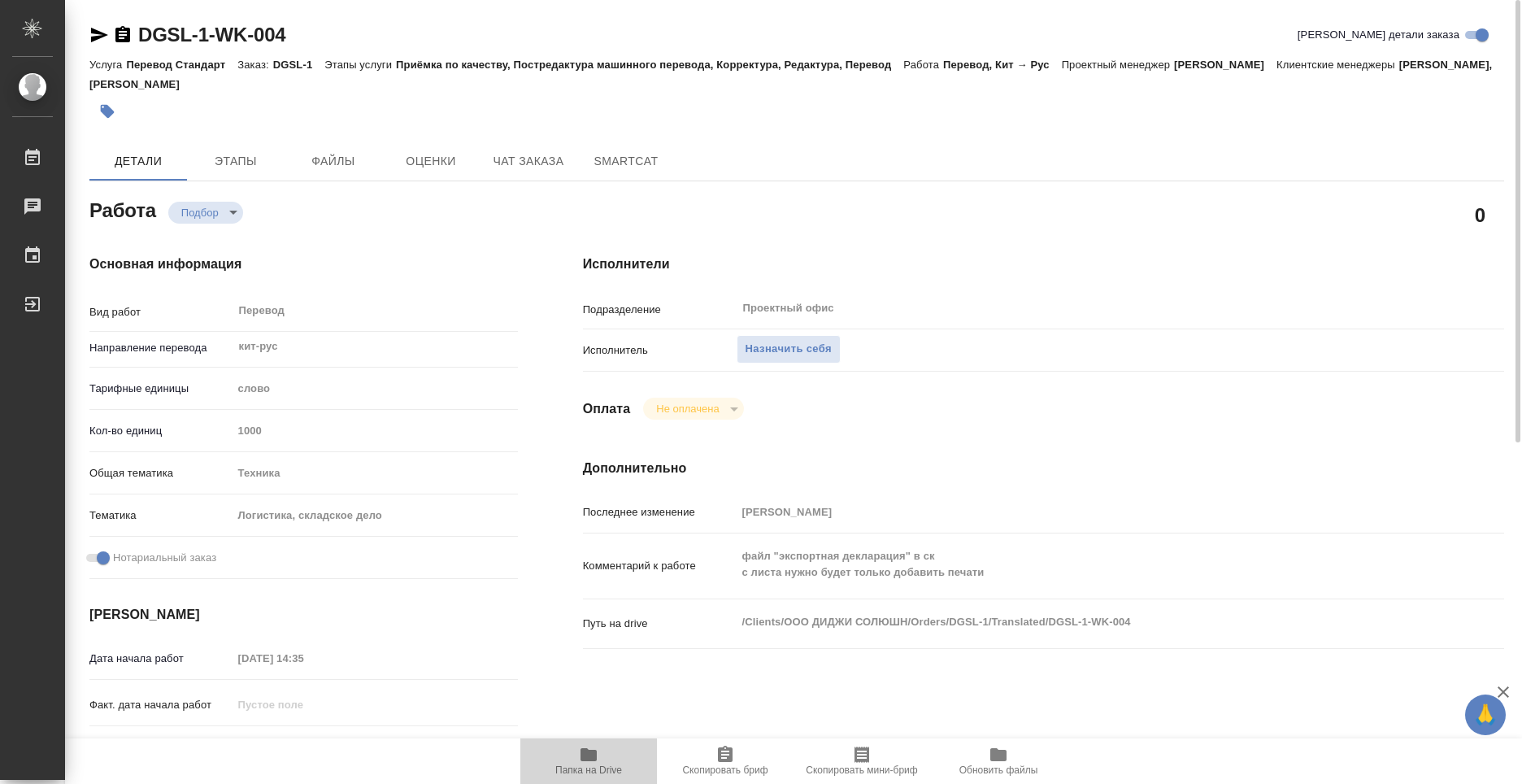
click at [597, 755] on icon "button" at bounding box center [588, 754] width 16 height 13
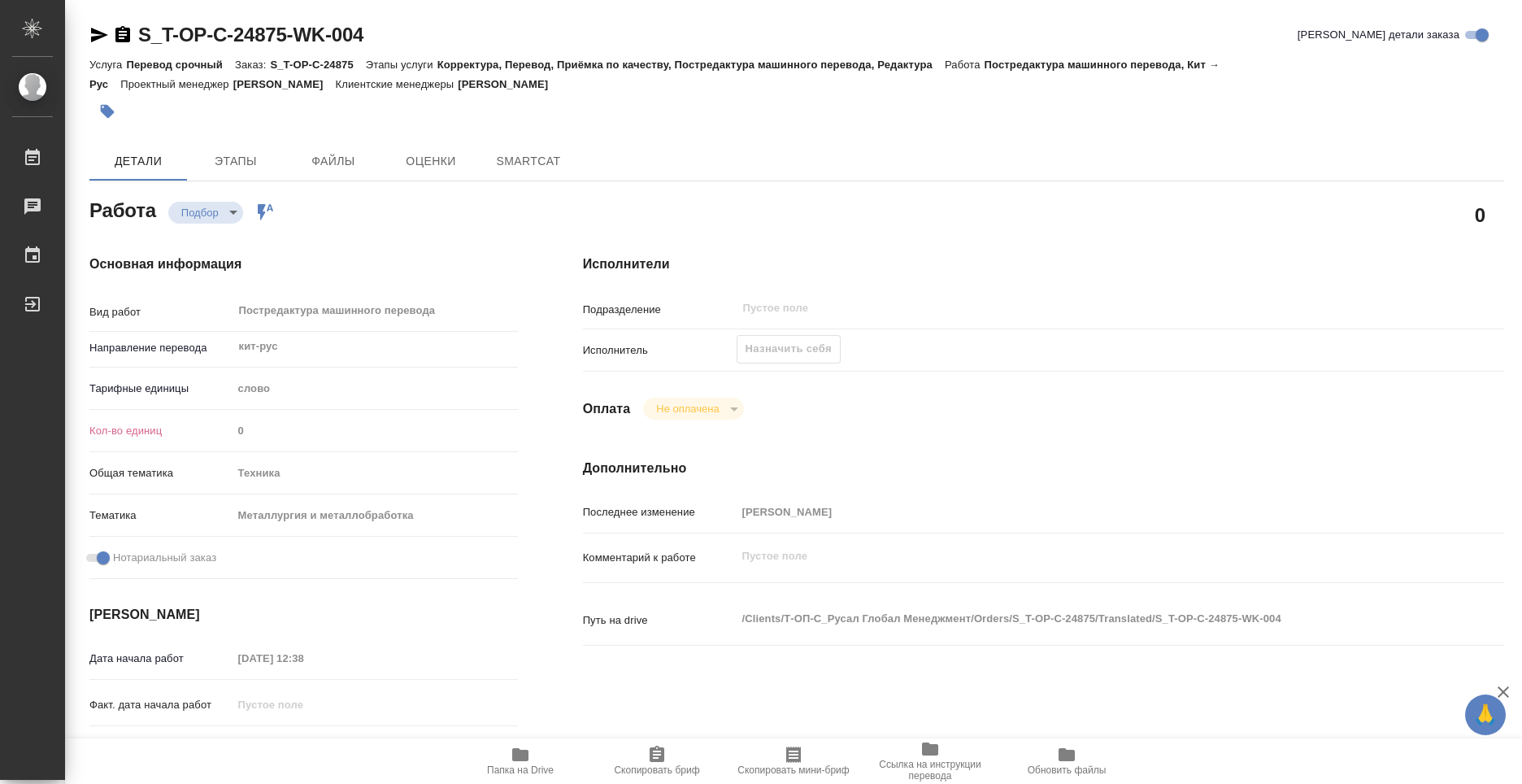
type textarea "x"
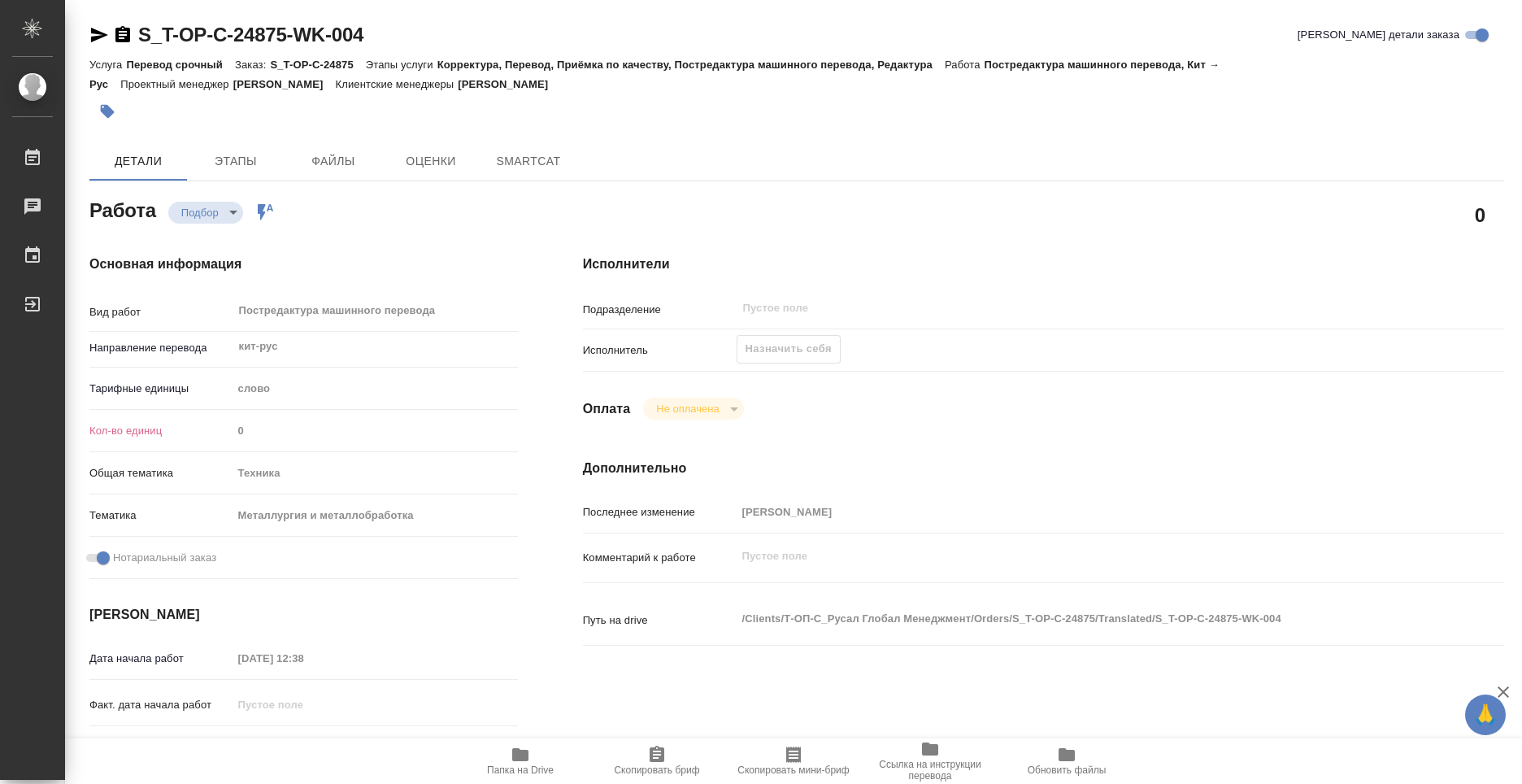
type textarea "x"
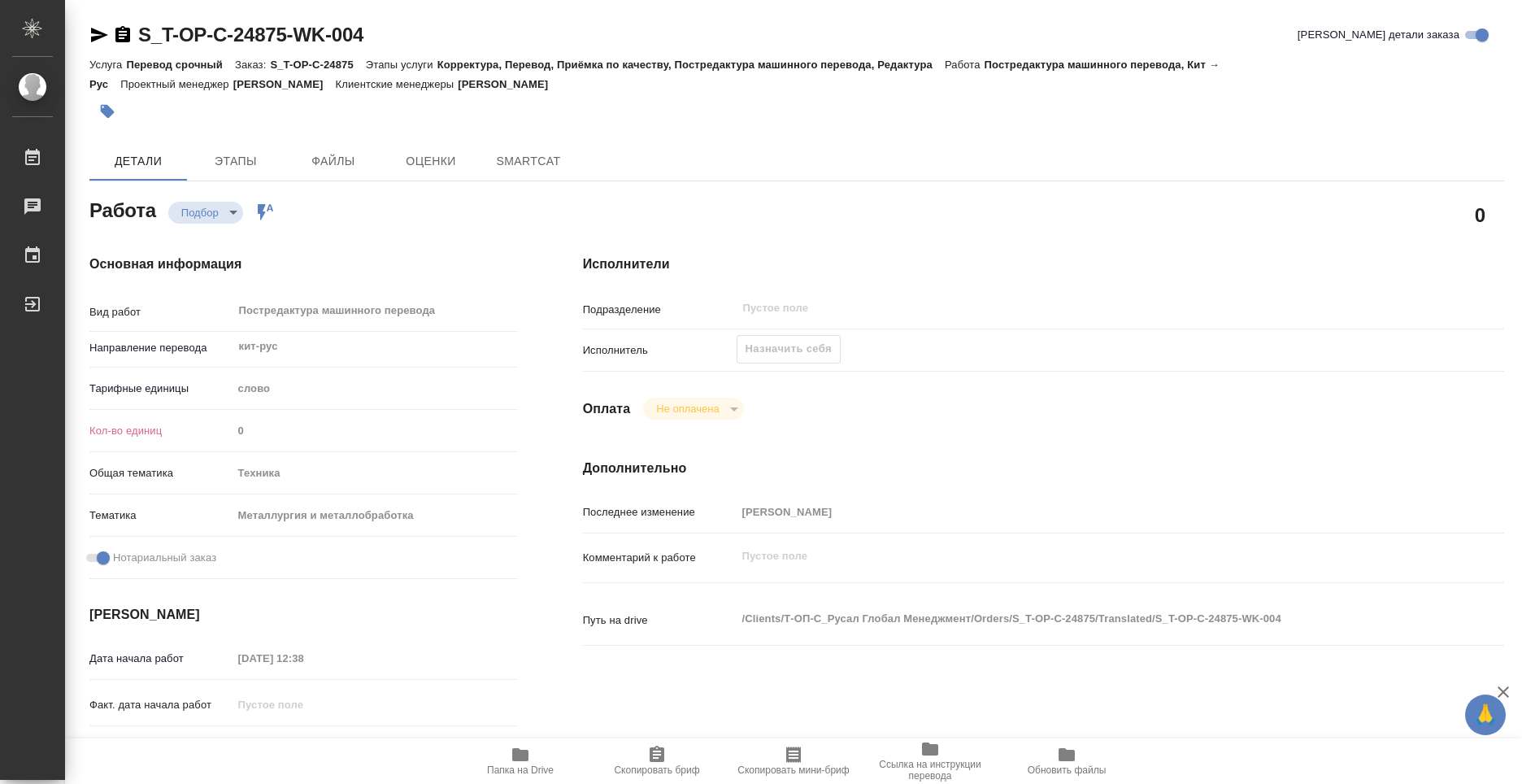
type textarea "x"
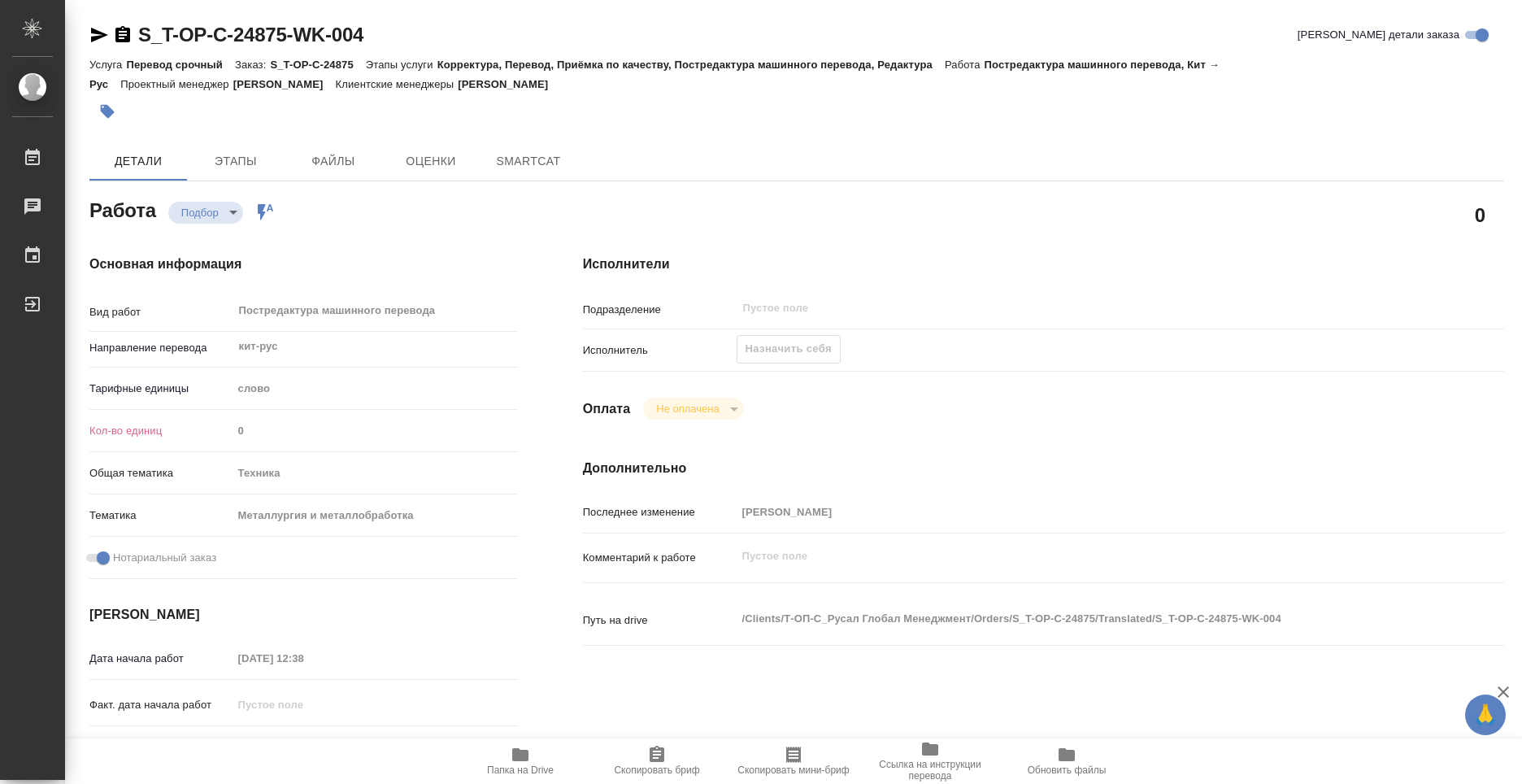
type textarea "x"
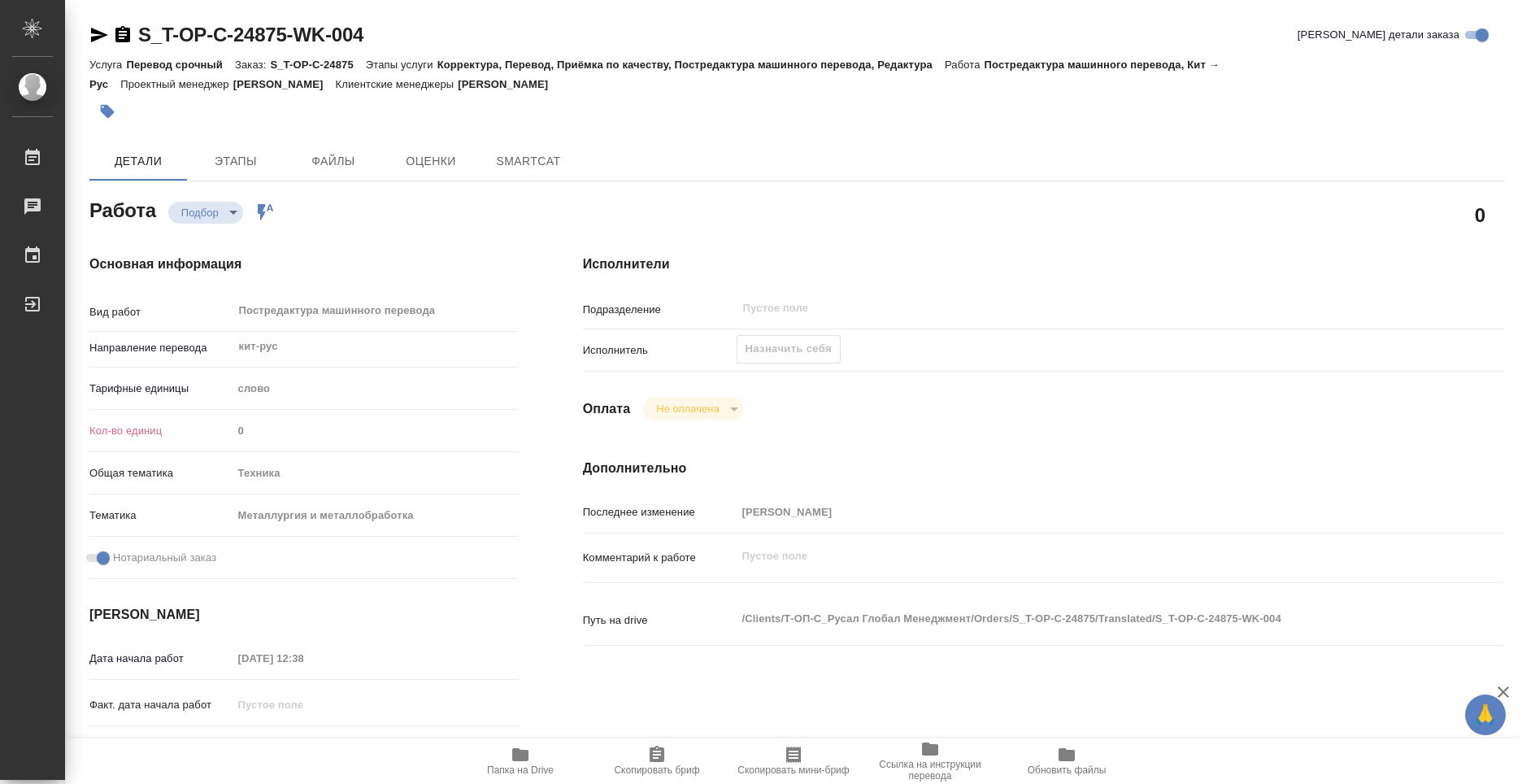
type textarea "x"
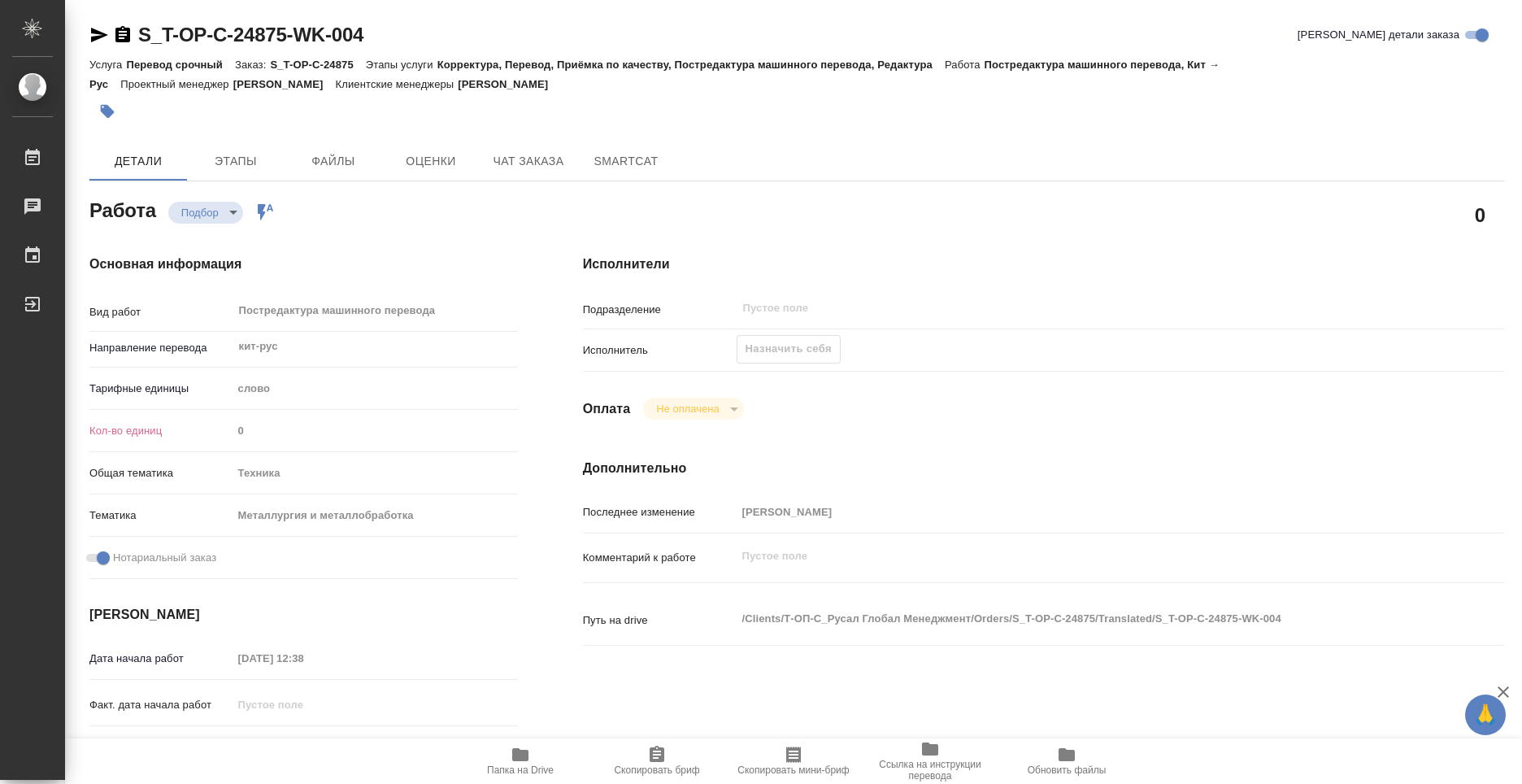
type textarea "x"
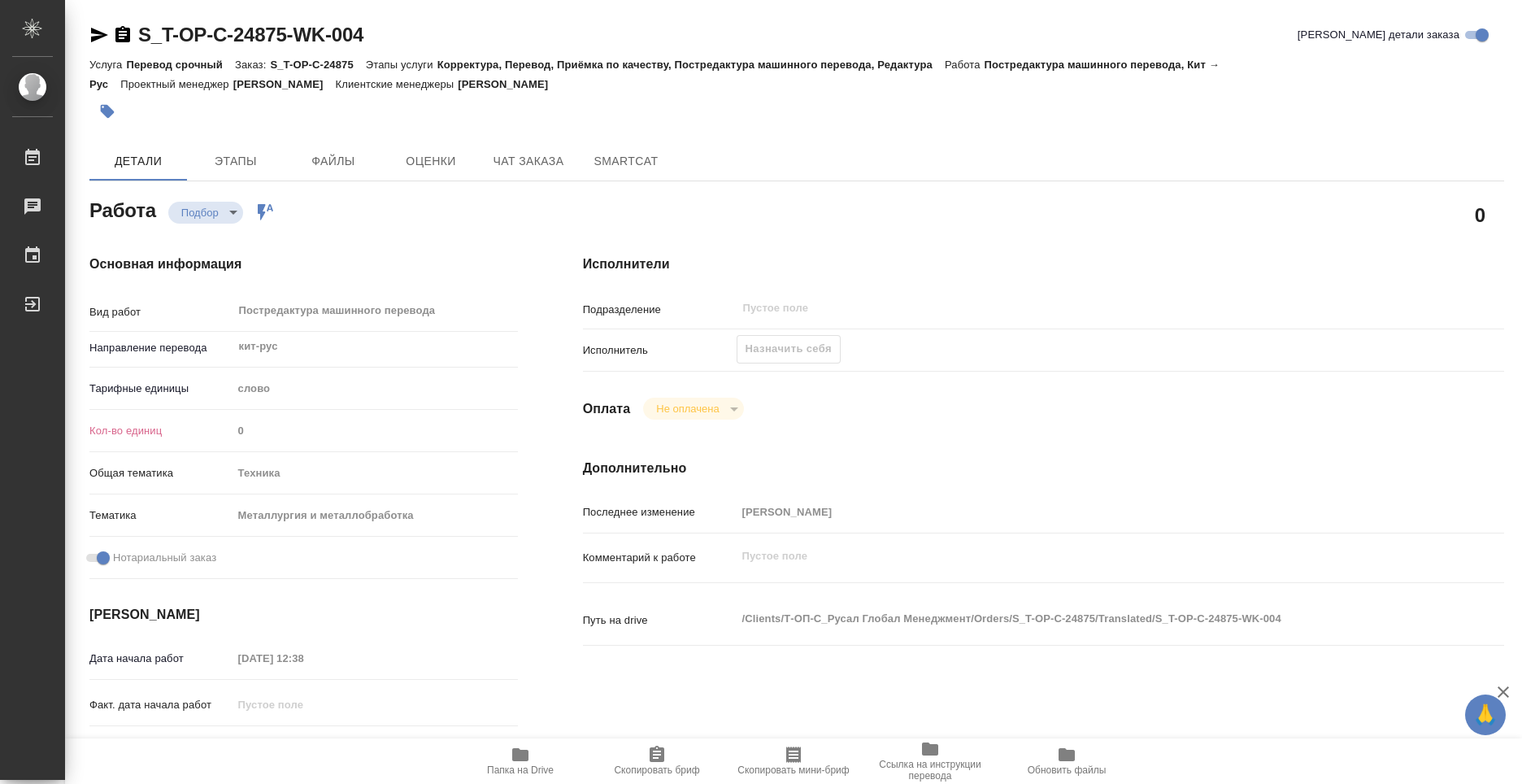
type textarea "x"
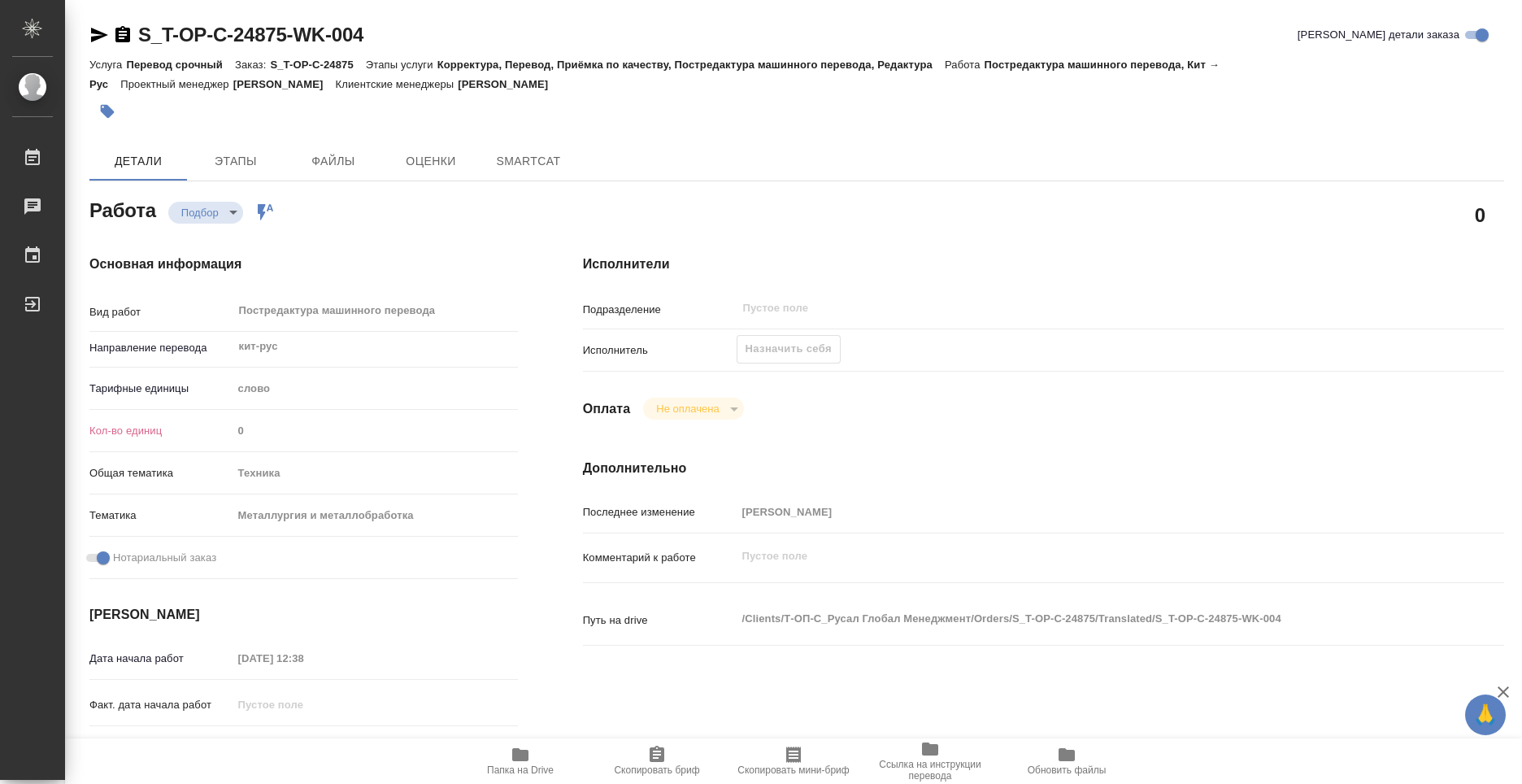
type textarea "x"
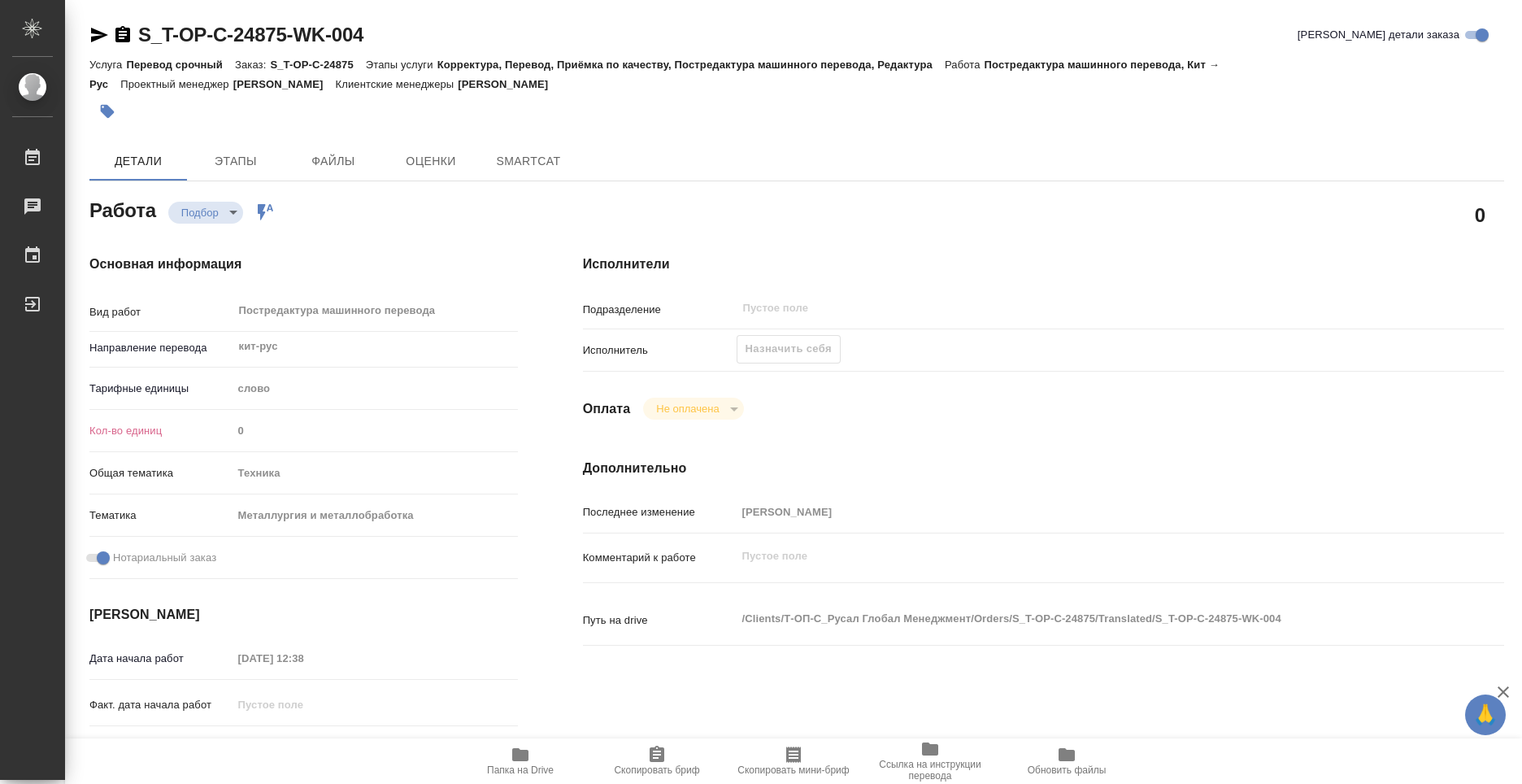
type textarea "x"
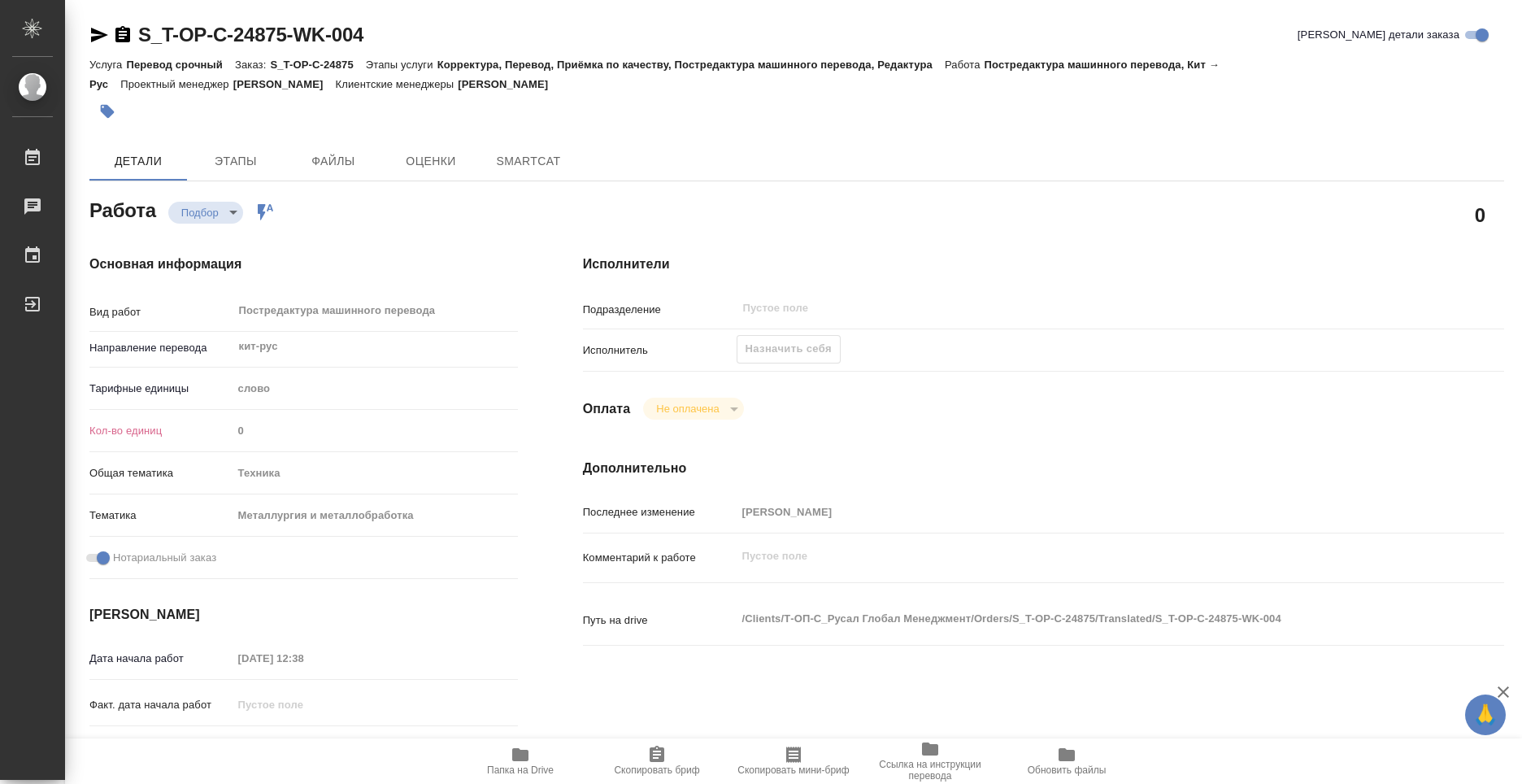
type textarea "x"
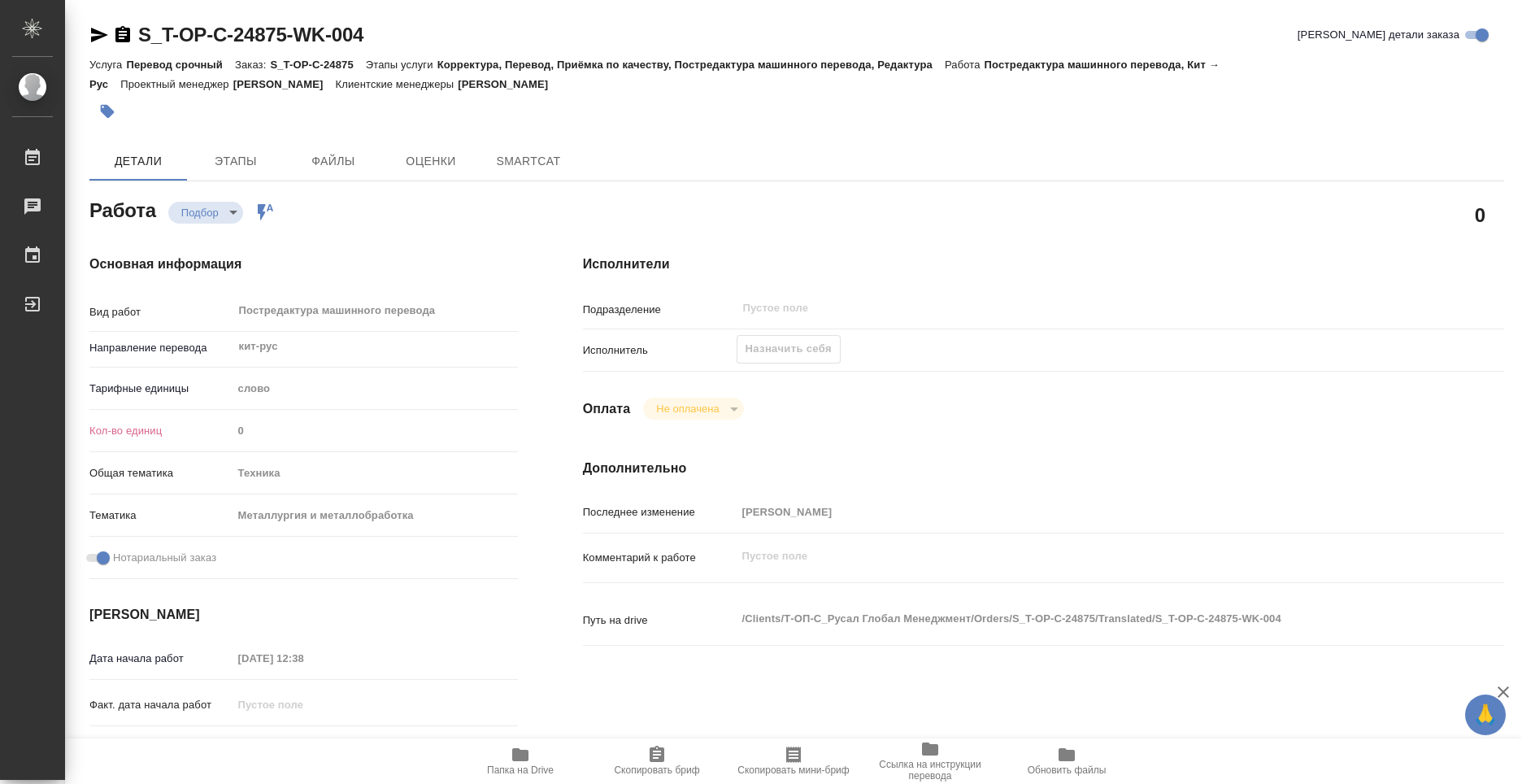
type textarea "x"
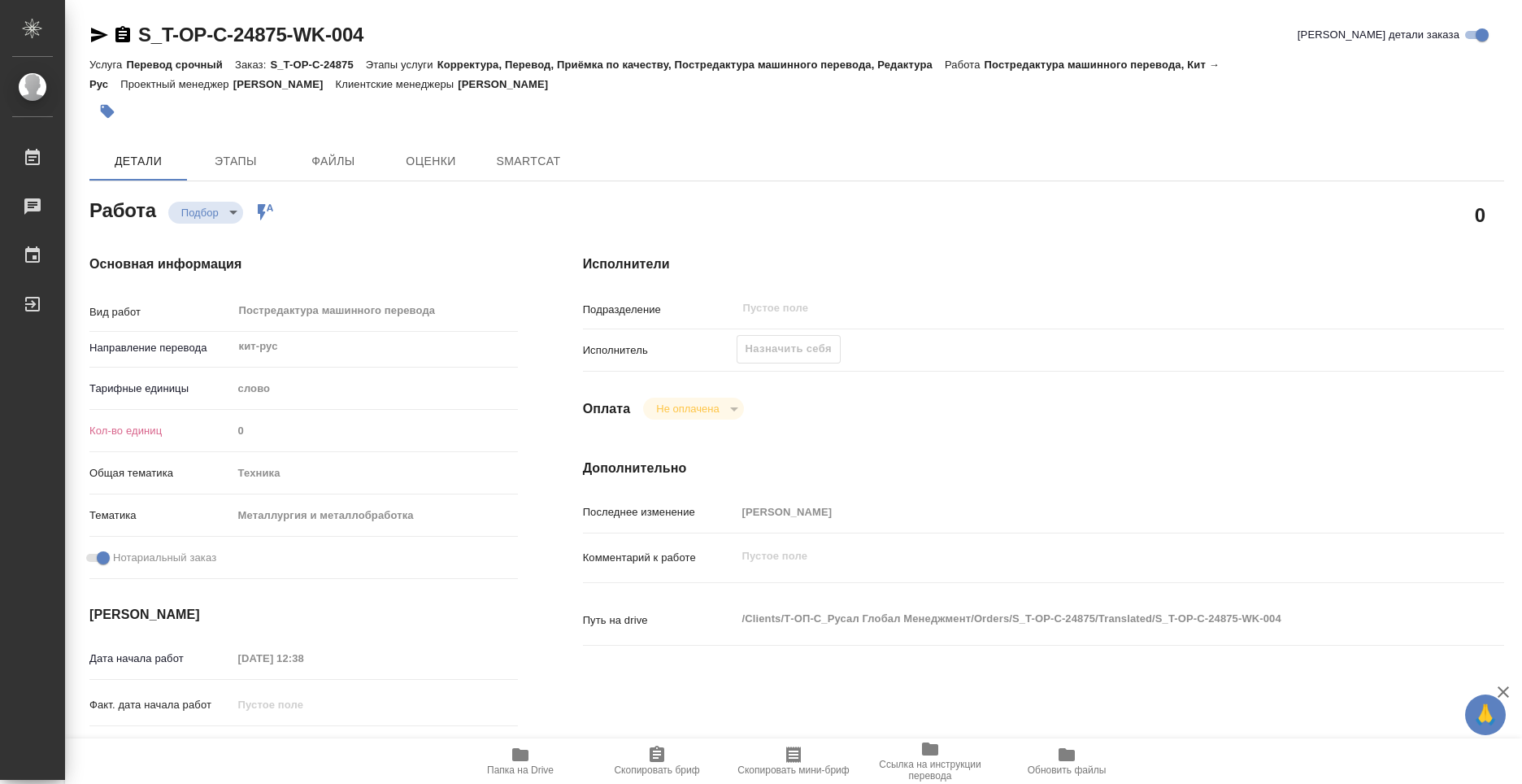
type textarea "x"
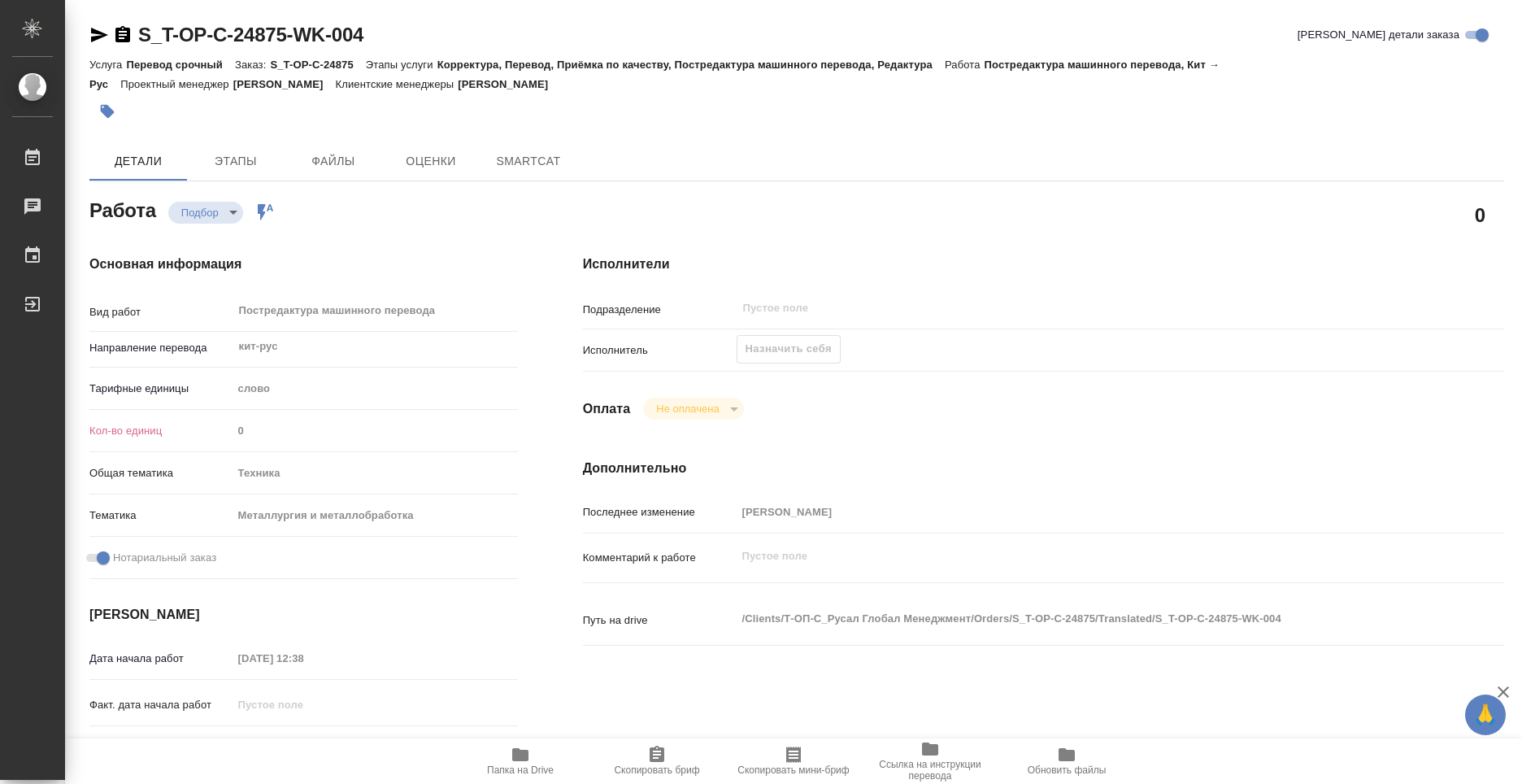
type textarea "x"
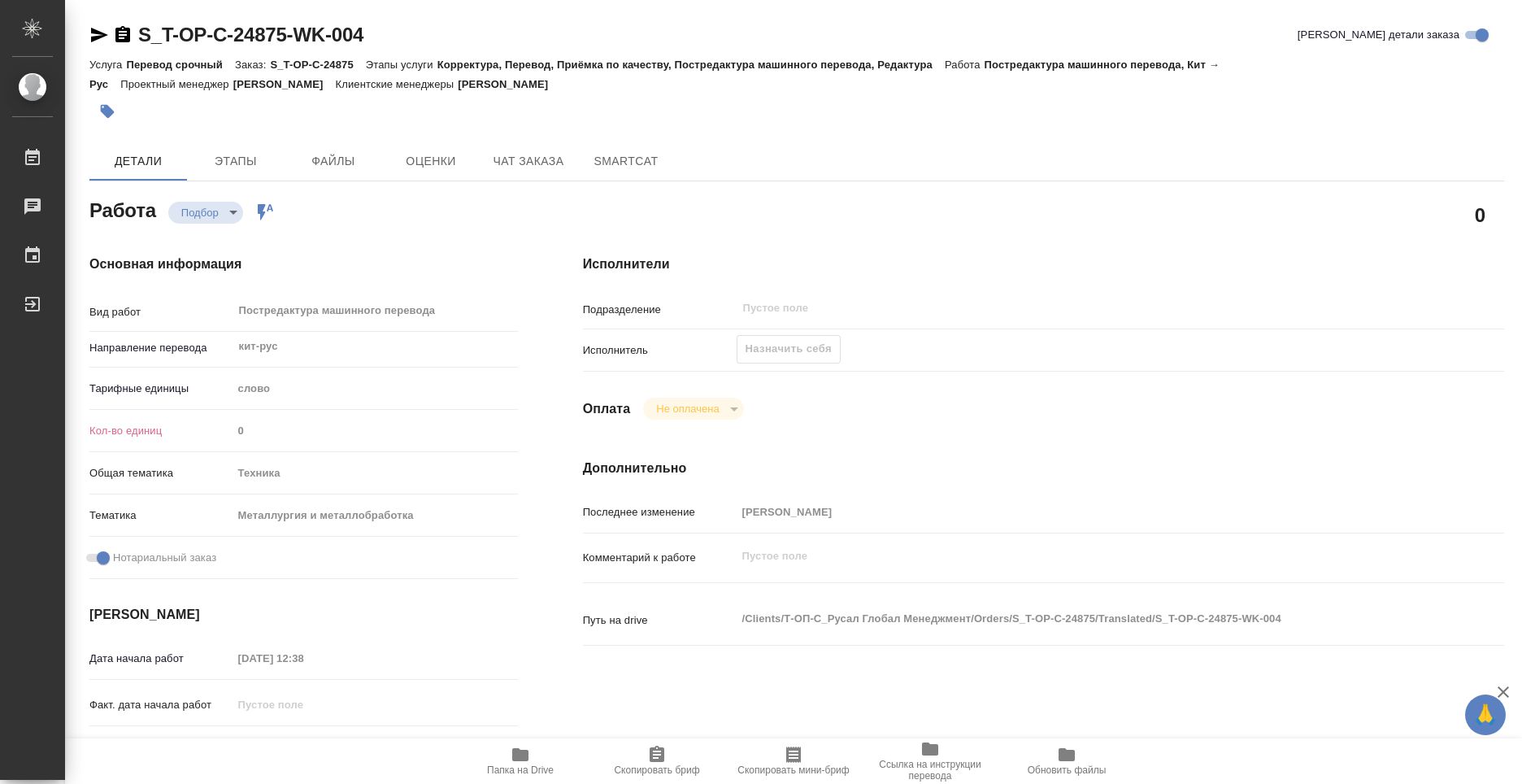
type textarea "x"
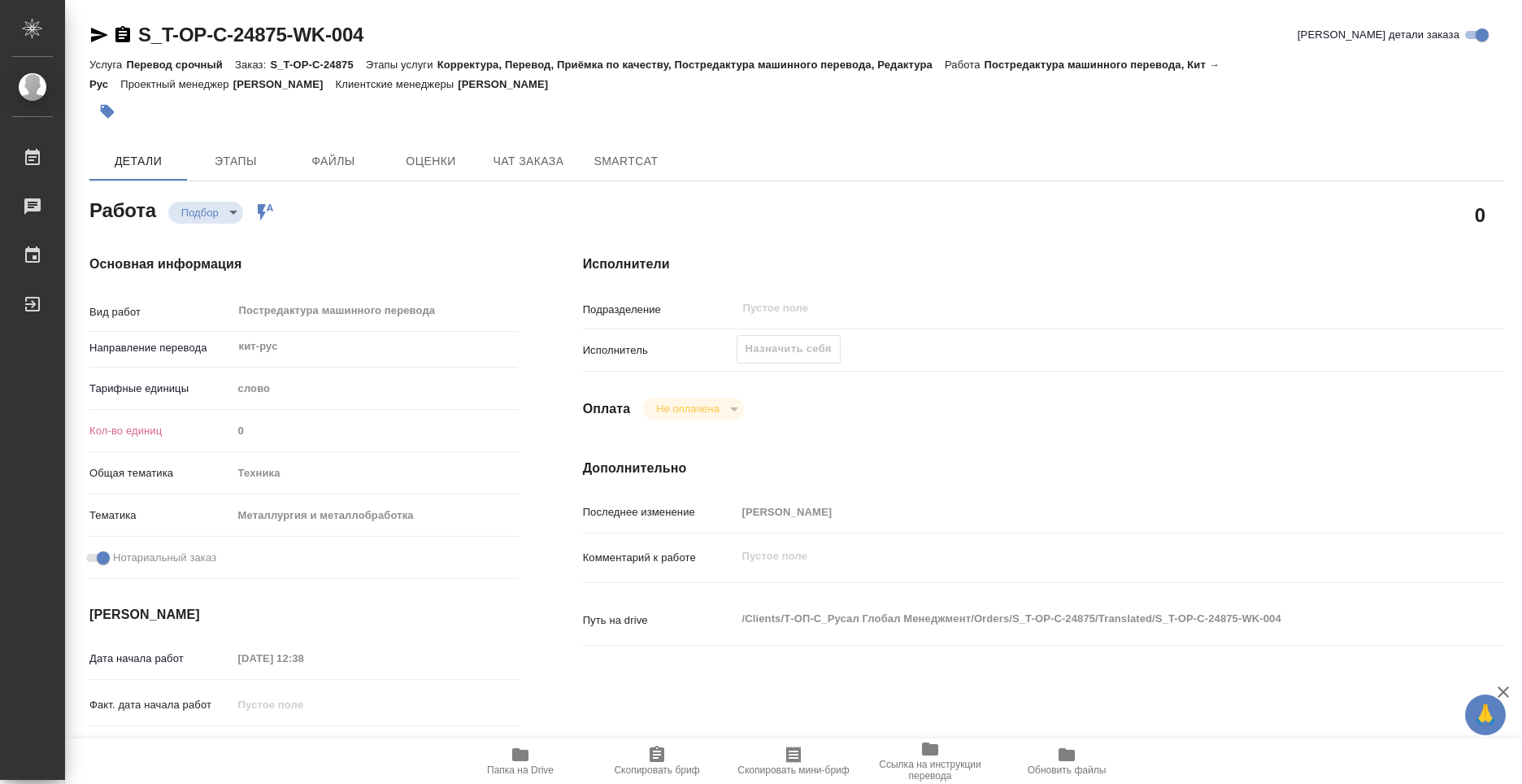
type textarea "x"
